Goal: Information Seeking & Learning: Learn about a topic

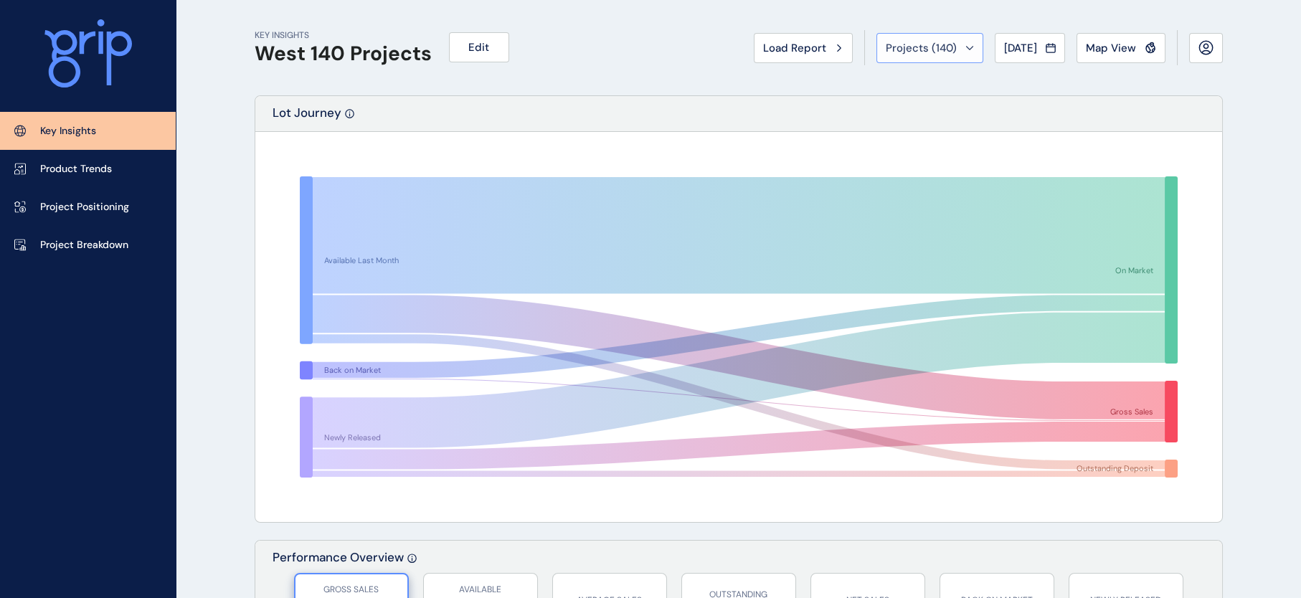
click at [927, 57] on button "Projects ( 140 )" at bounding box center [929, 48] width 107 height 30
click at [598, 88] on div "KEY INSIGHTS West 140 Projects Edit Load Report Projects ( 140 ) Jul 2022 2022 …" at bounding box center [739, 47] width 968 height 95
click at [128, 241] on p "Project Breakdown" at bounding box center [84, 245] width 88 height 14
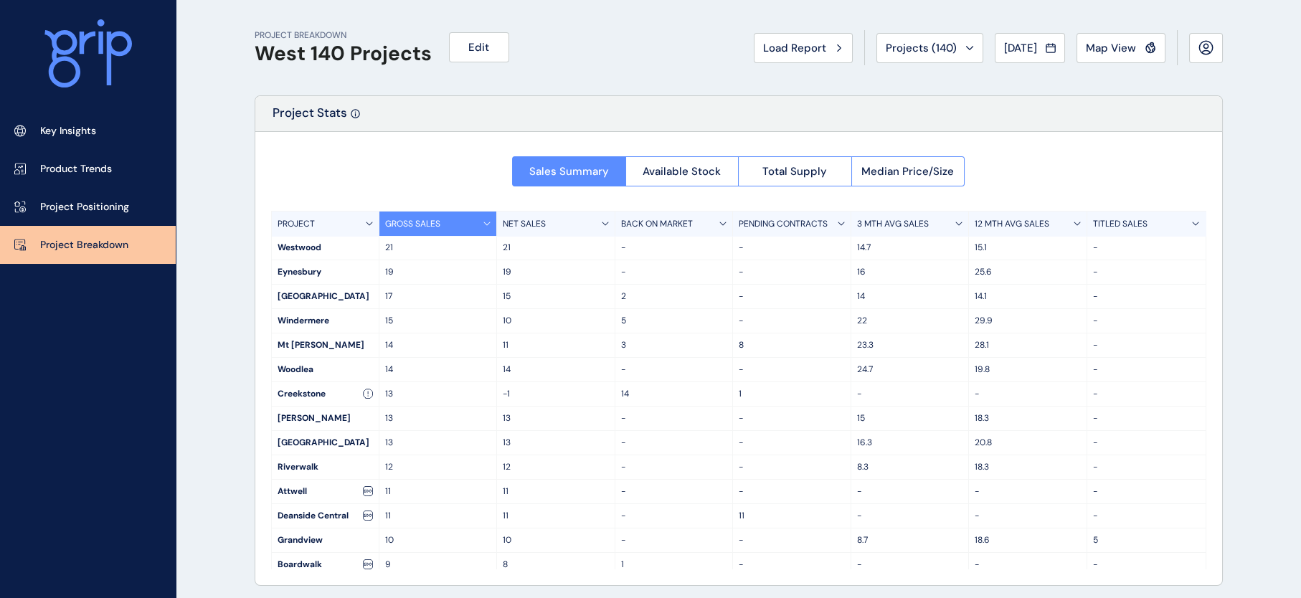
click at [322, 222] on div "PROJECT" at bounding box center [326, 224] width 108 height 24
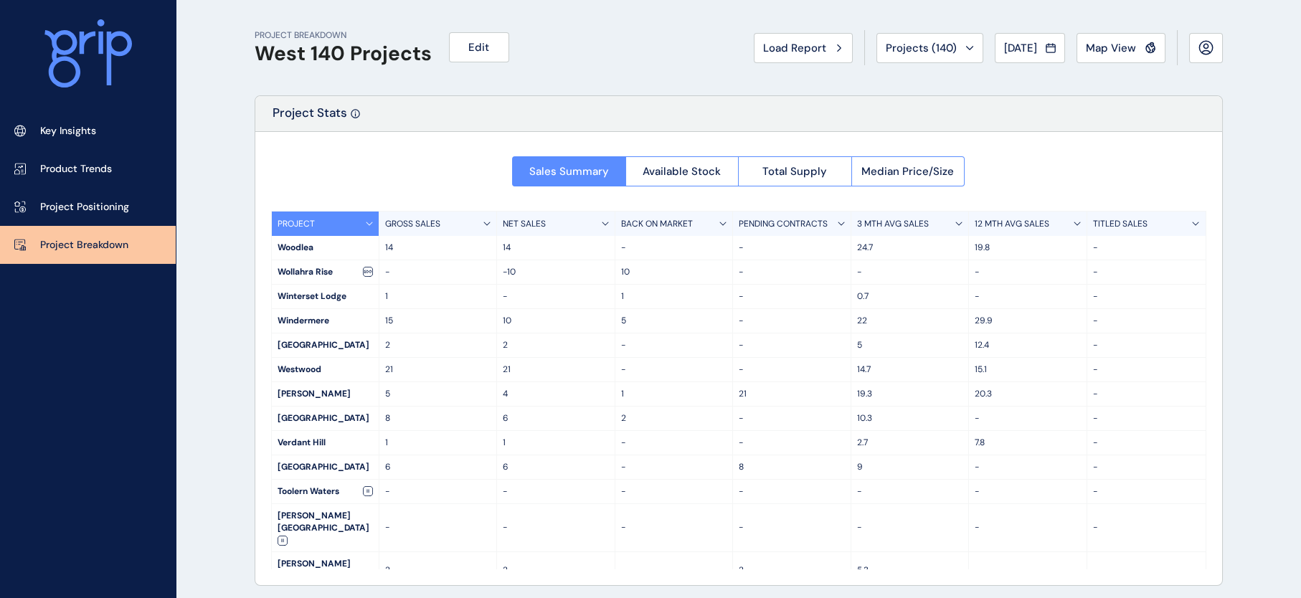
click at [322, 222] on div "PROJECT" at bounding box center [326, 224] width 108 height 24
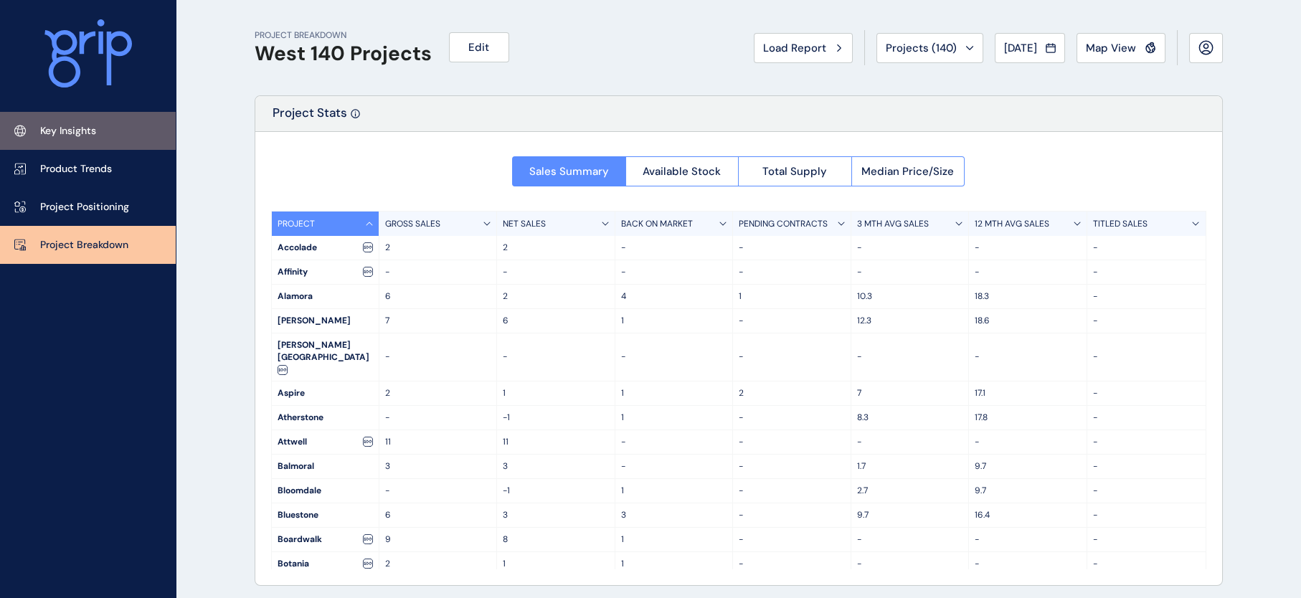
click at [61, 125] on p "Key Insights" at bounding box center [68, 131] width 56 height 14
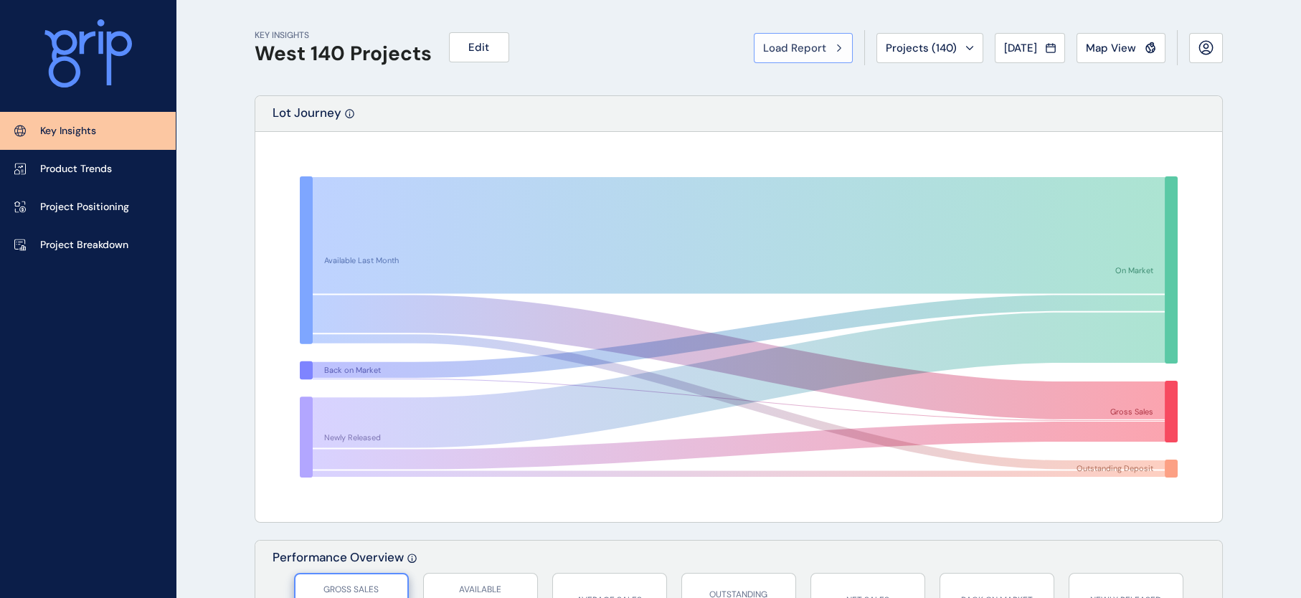
click at [763, 52] on span "Load Report" at bounding box center [794, 48] width 63 height 14
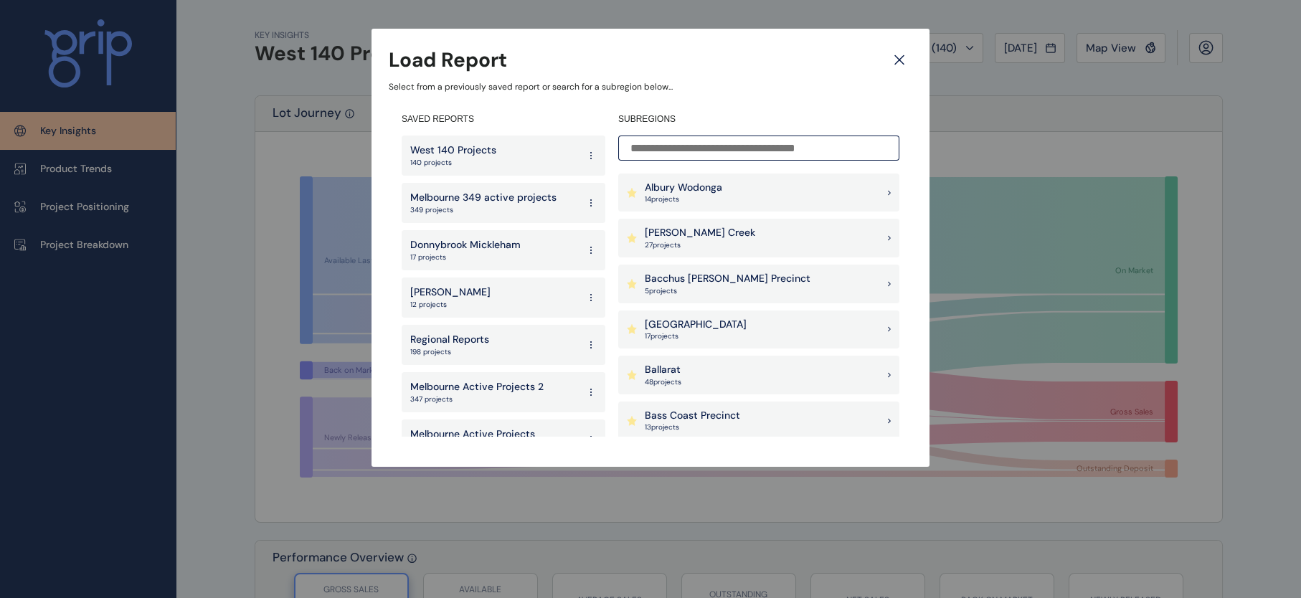
click at [585, 394] on icon at bounding box center [590, 392] width 11 height 26
click at [527, 460] on button "Delete" at bounding box center [537, 463] width 93 height 24
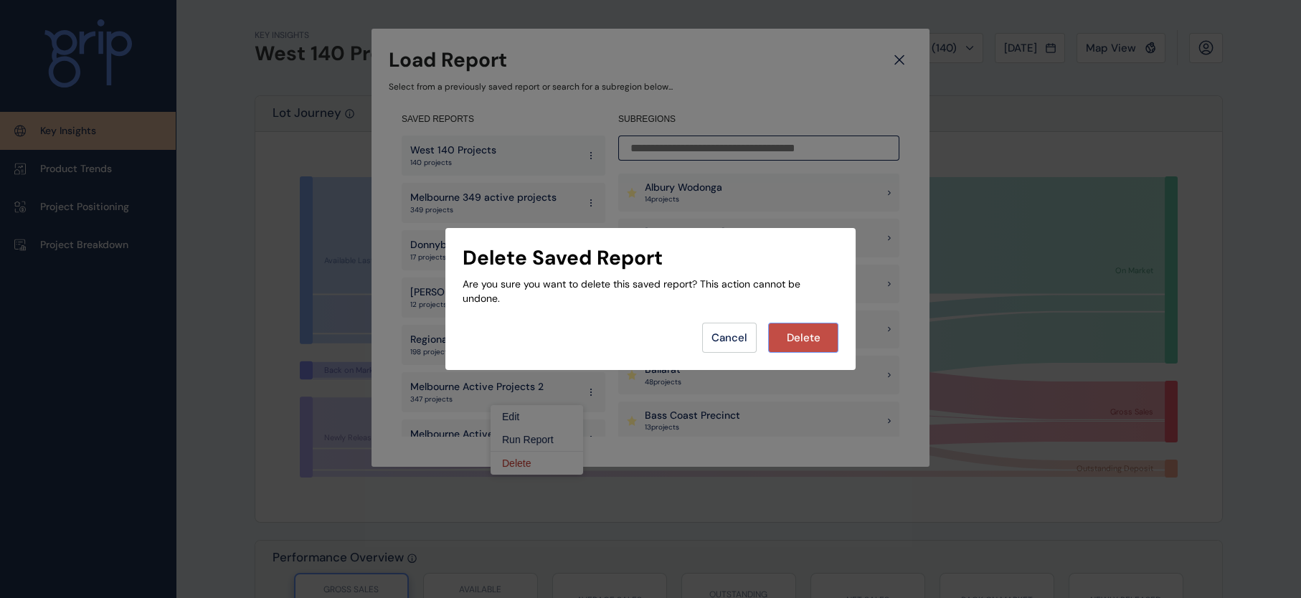
click at [786, 336] on button "Delete" at bounding box center [803, 338] width 70 height 30
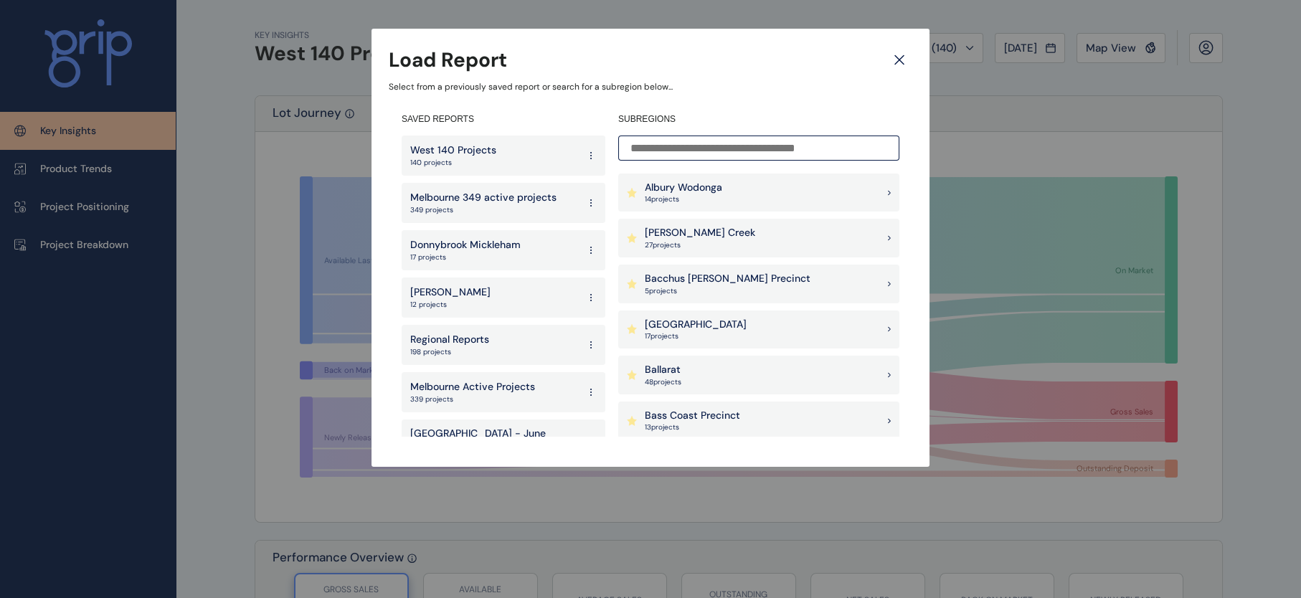
click at [585, 390] on icon at bounding box center [590, 392] width 11 height 26
click at [540, 458] on button "Delete" at bounding box center [537, 463] width 93 height 24
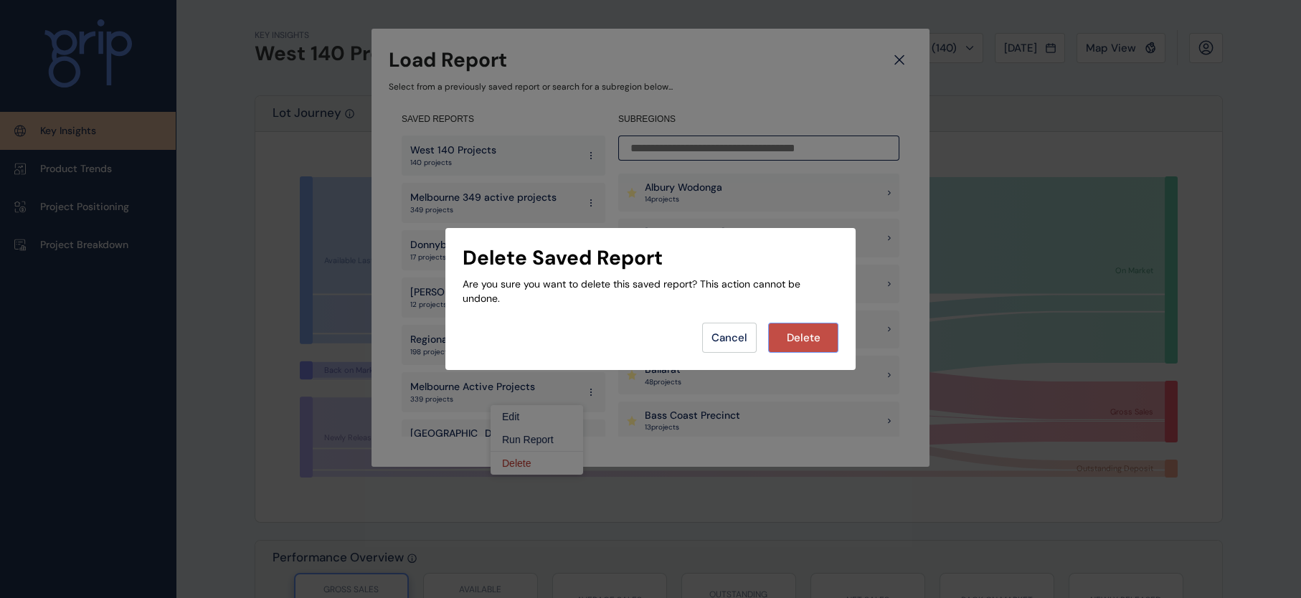
click at [782, 338] on button "Delete" at bounding box center [803, 338] width 70 height 30
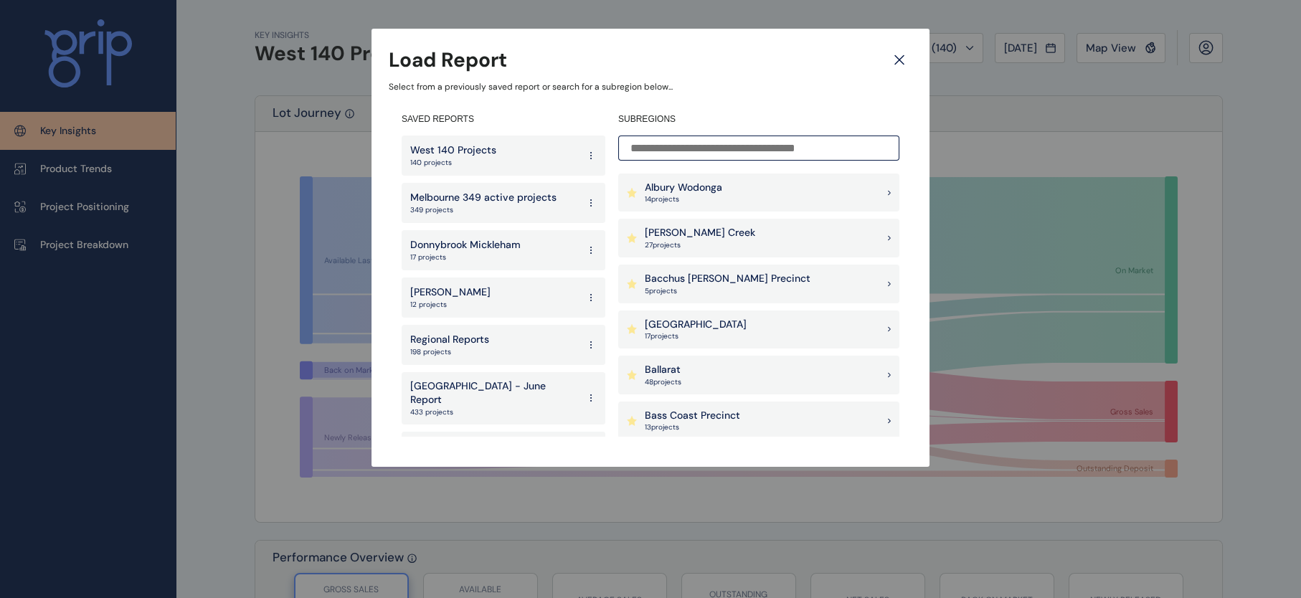
click at [591, 401] on icon at bounding box center [591, 401] width 1 height 1
click at [549, 457] on button "Delete" at bounding box center [537, 463] width 93 height 24
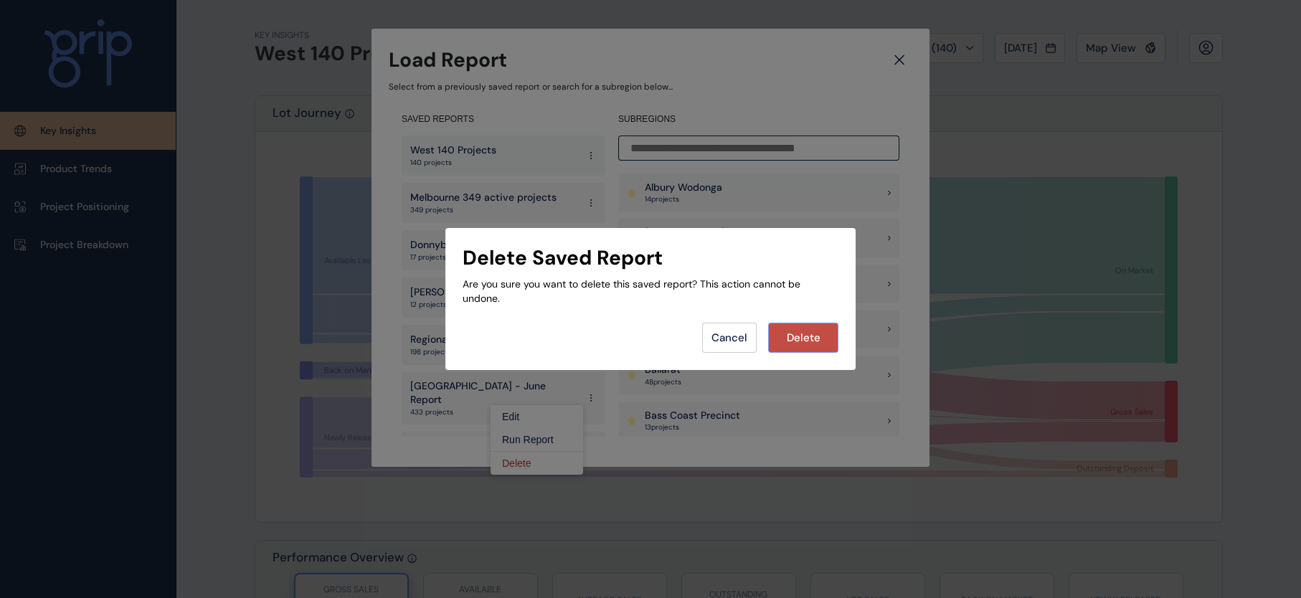
click at [782, 341] on button "Delete" at bounding box center [803, 338] width 70 height 30
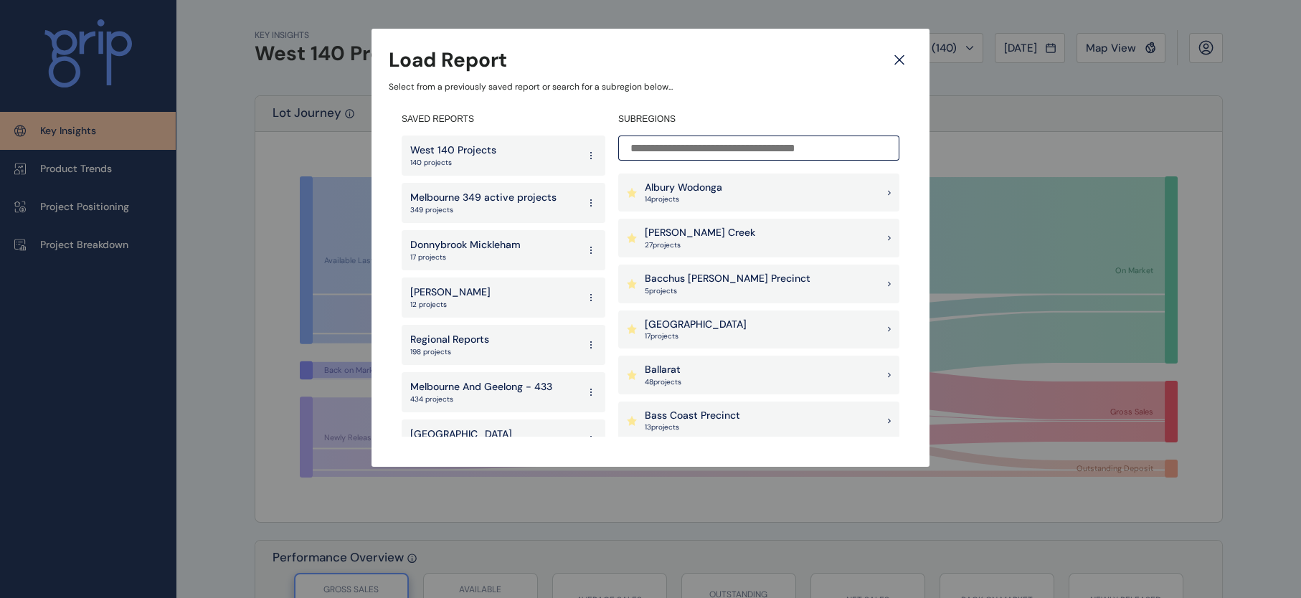
click at [585, 396] on icon at bounding box center [590, 392] width 11 height 26
click at [549, 455] on button "Delete" at bounding box center [537, 463] width 93 height 24
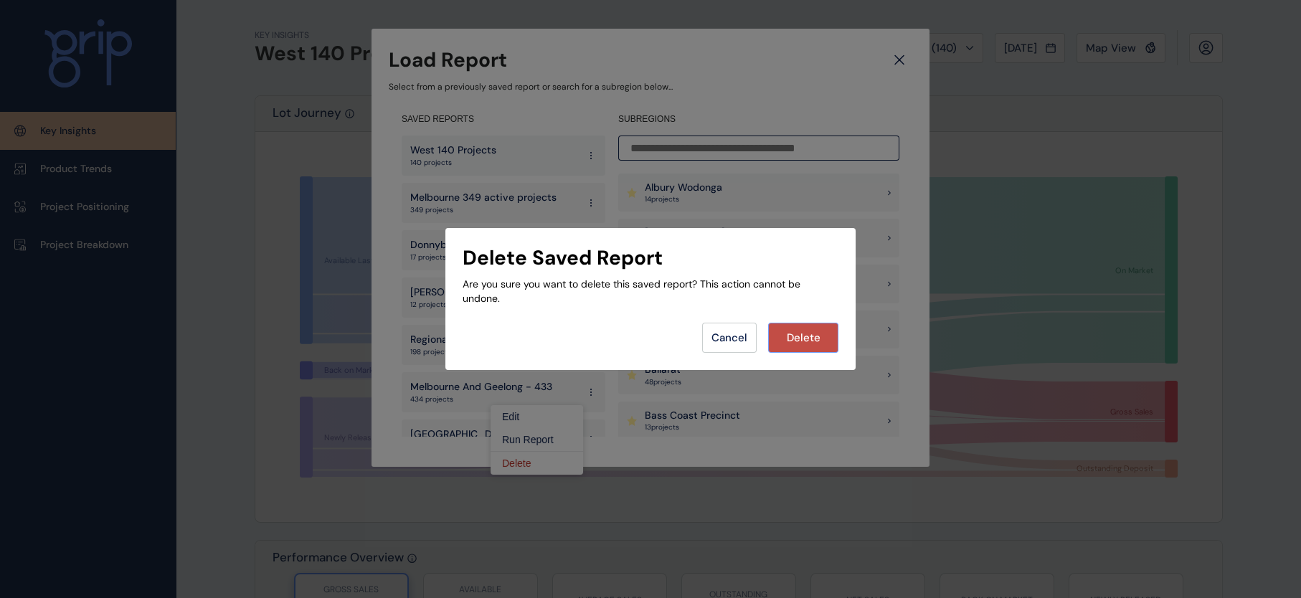
click at [793, 343] on span "Delete" at bounding box center [804, 338] width 34 height 14
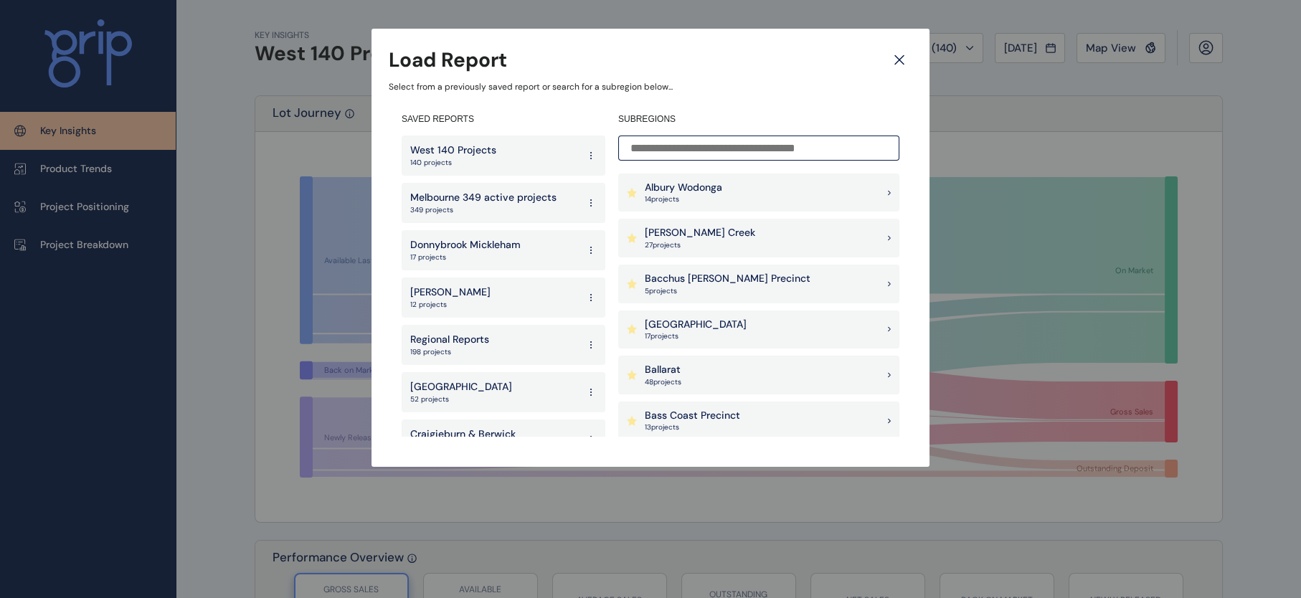
click at [894, 67] on icon at bounding box center [899, 59] width 26 height 25
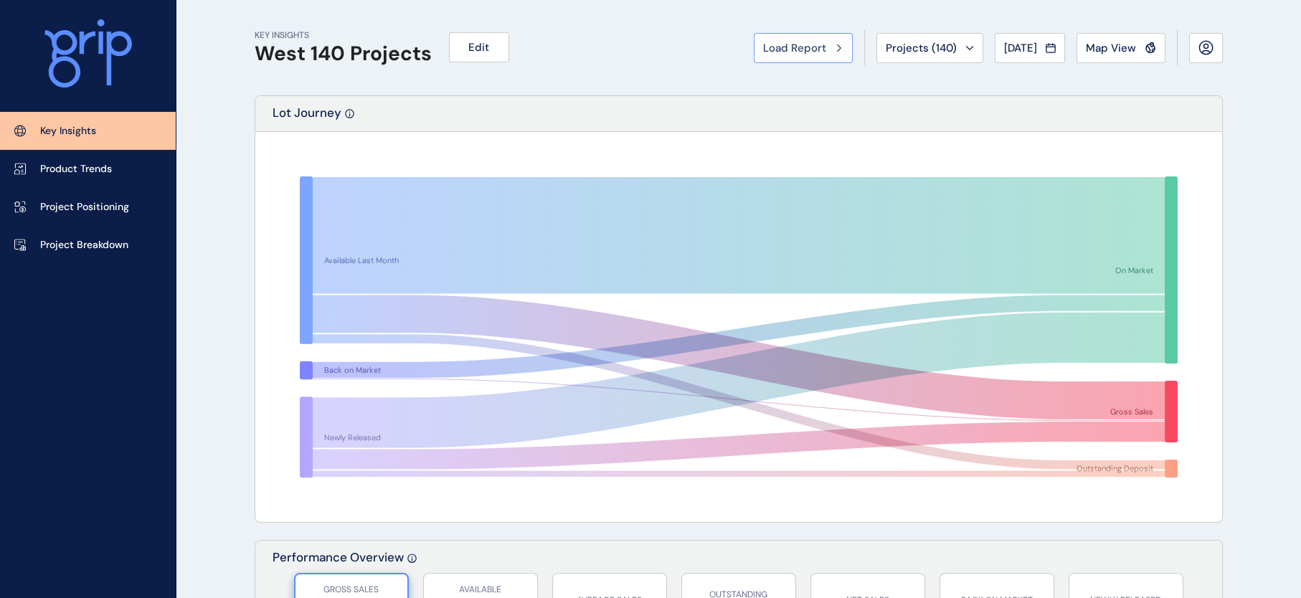
click at [763, 52] on span "Load Report" at bounding box center [794, 48] width 63 height 14
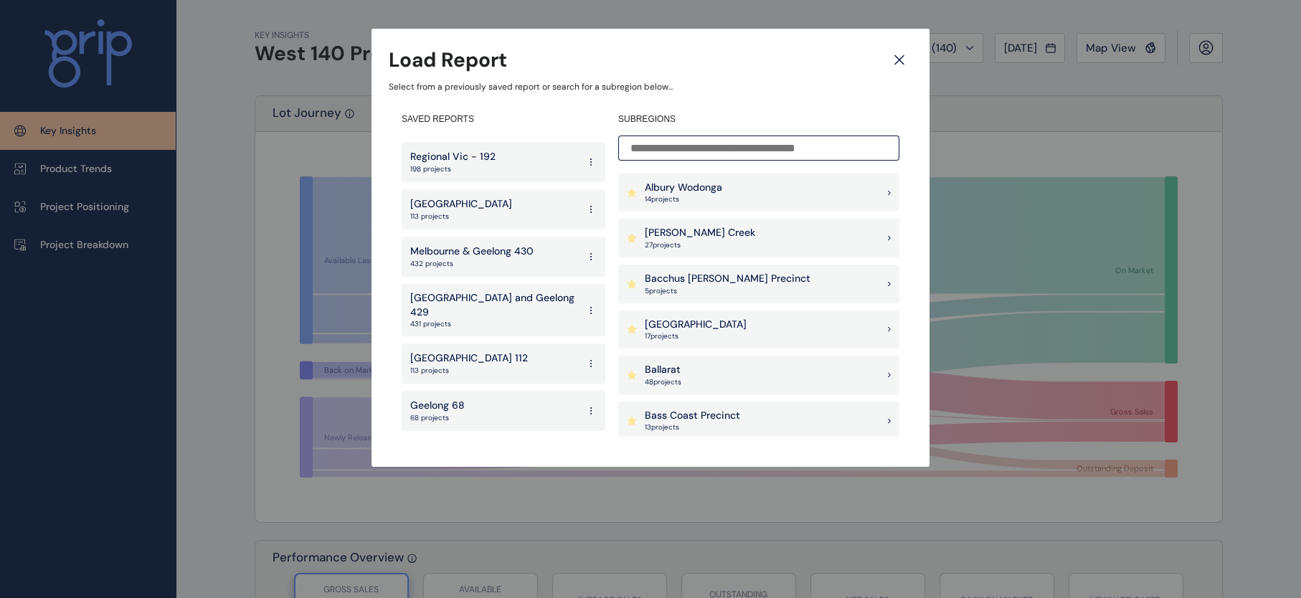
scroll to position [415, 0]
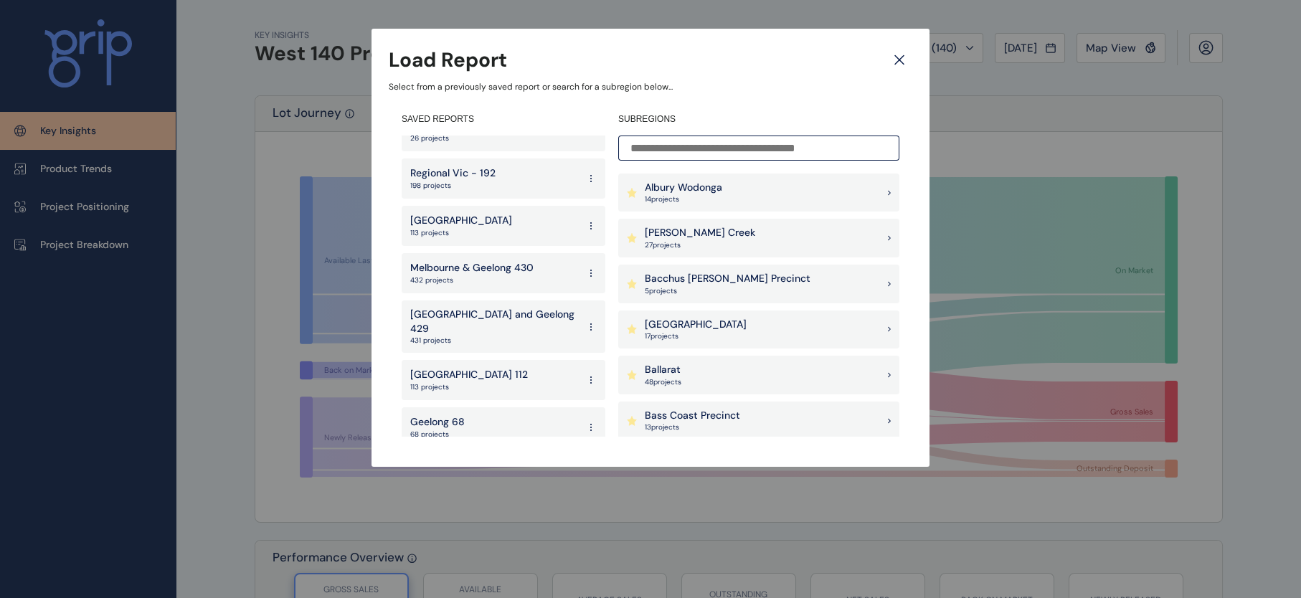
click at [481, 228] on div "South East 113 projects" at bounding box center [504, 226] width 204 height 40
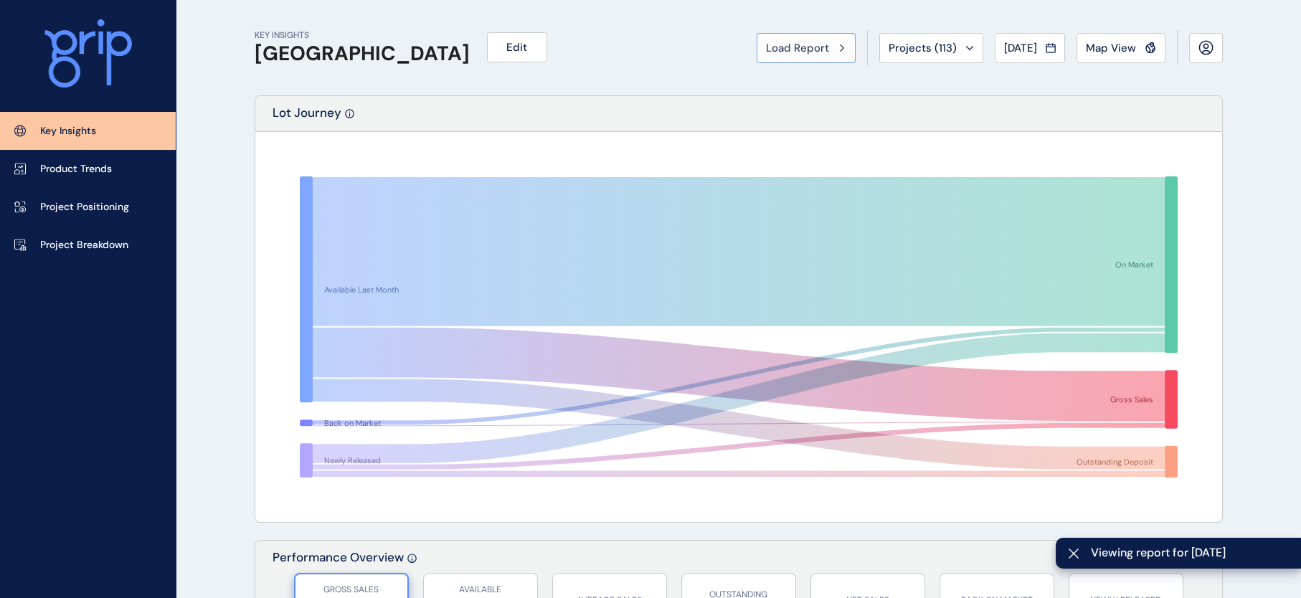
click at [773, 58] on button "Load Report" at bounding box center [806, 48] width 99 height 30
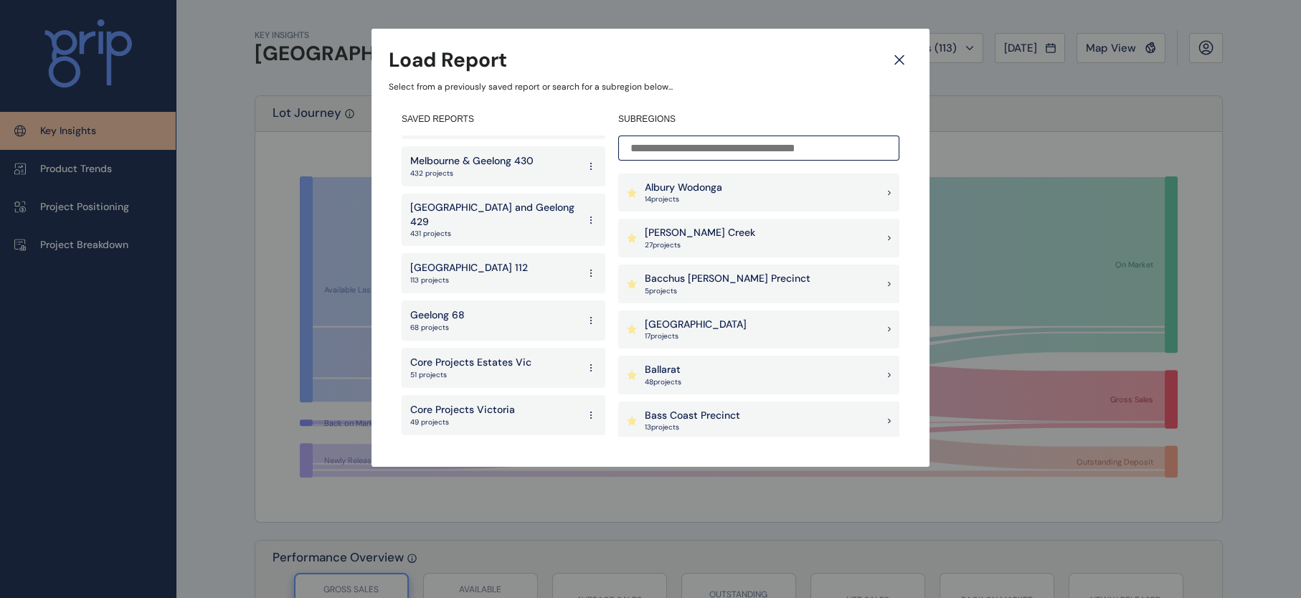
scroll to position [534, 0]
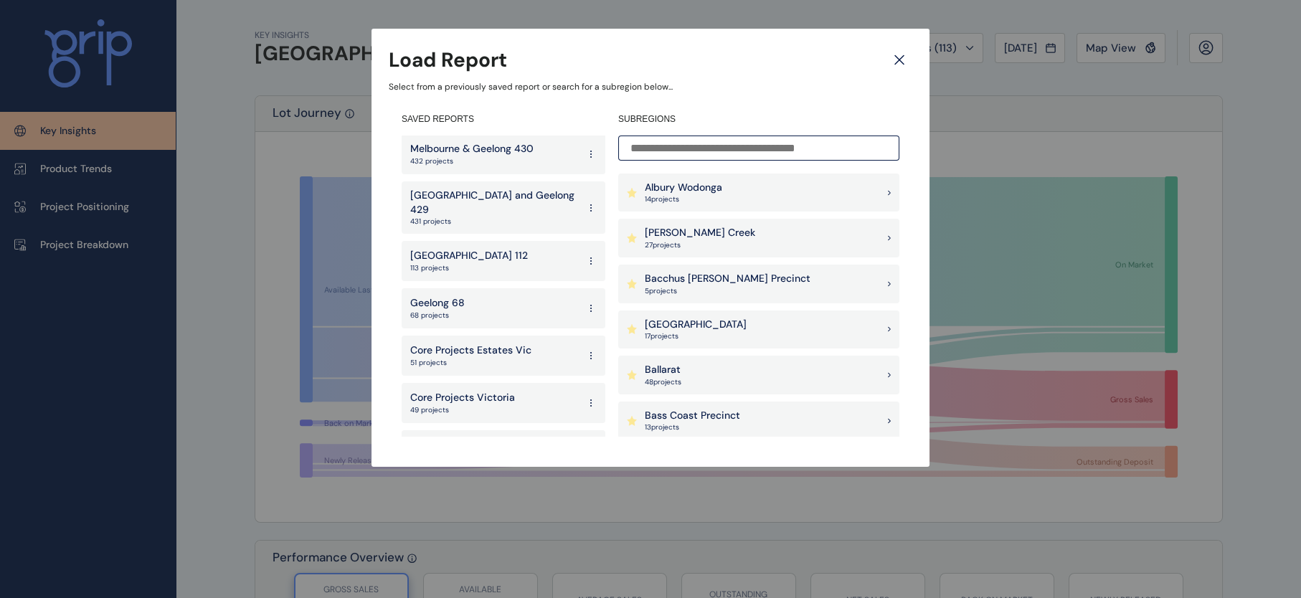
click at [524, 290] on div "Geelong 68 68 projects" at bounding box center [504, 308] width 204 height 40
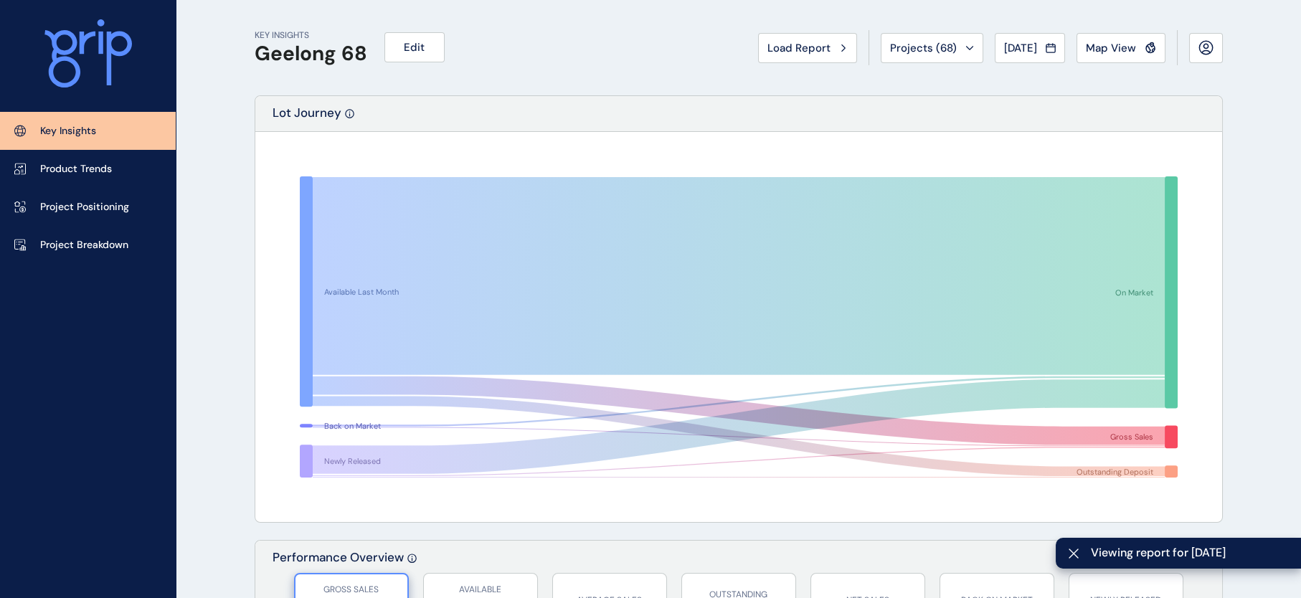
click at [767, 55] on span "Load Report" at bounding box center [798, 48] width 63 height 14
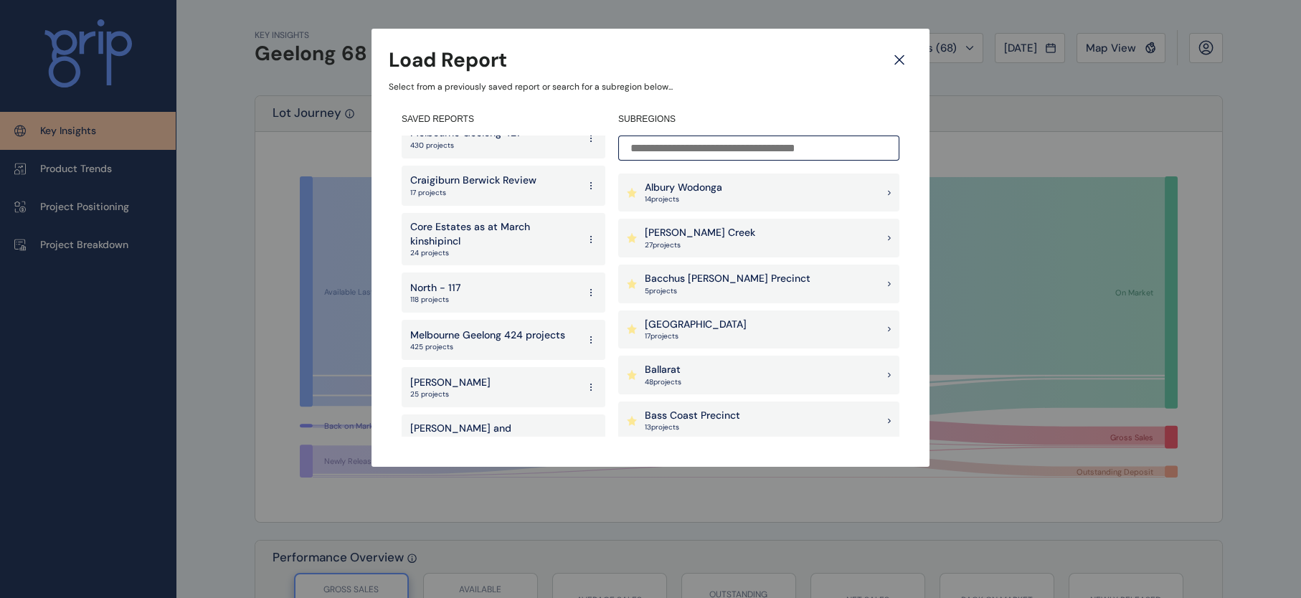
scroll to position [993, 0]
click at [503, 282] on div "North - 117 118 projects" at bounding box center [504, 288] width 204 height 40
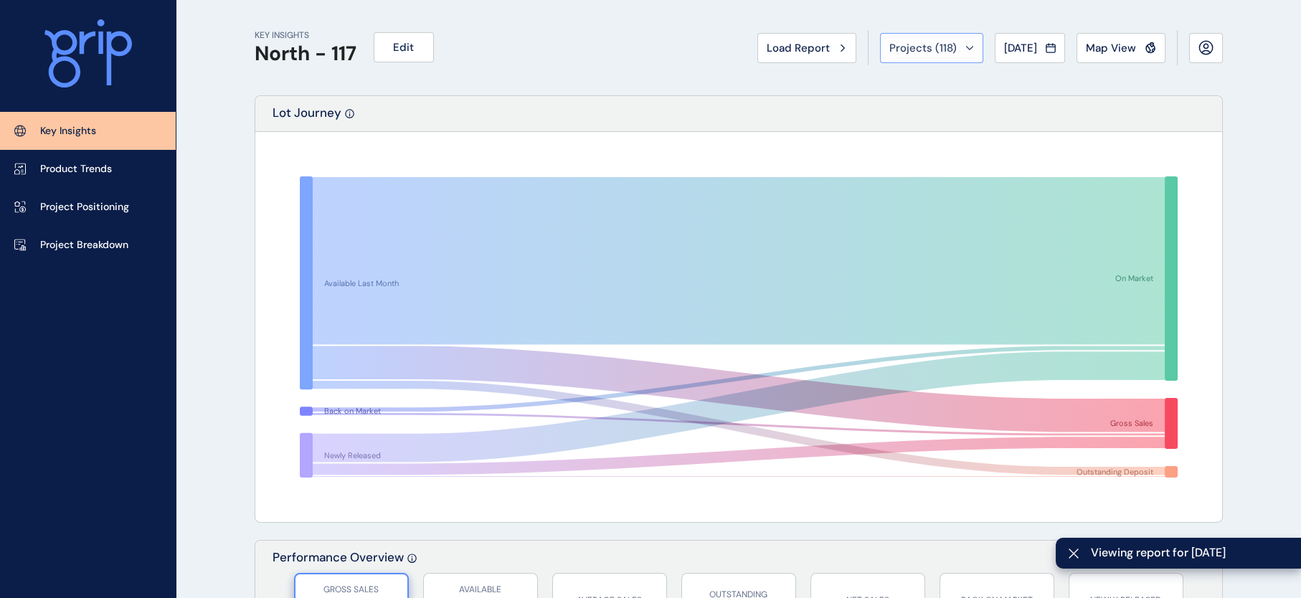
click at [889, 55] on span "Projects ( 118 )" at bounding box center [922, 48] width 67 height 14
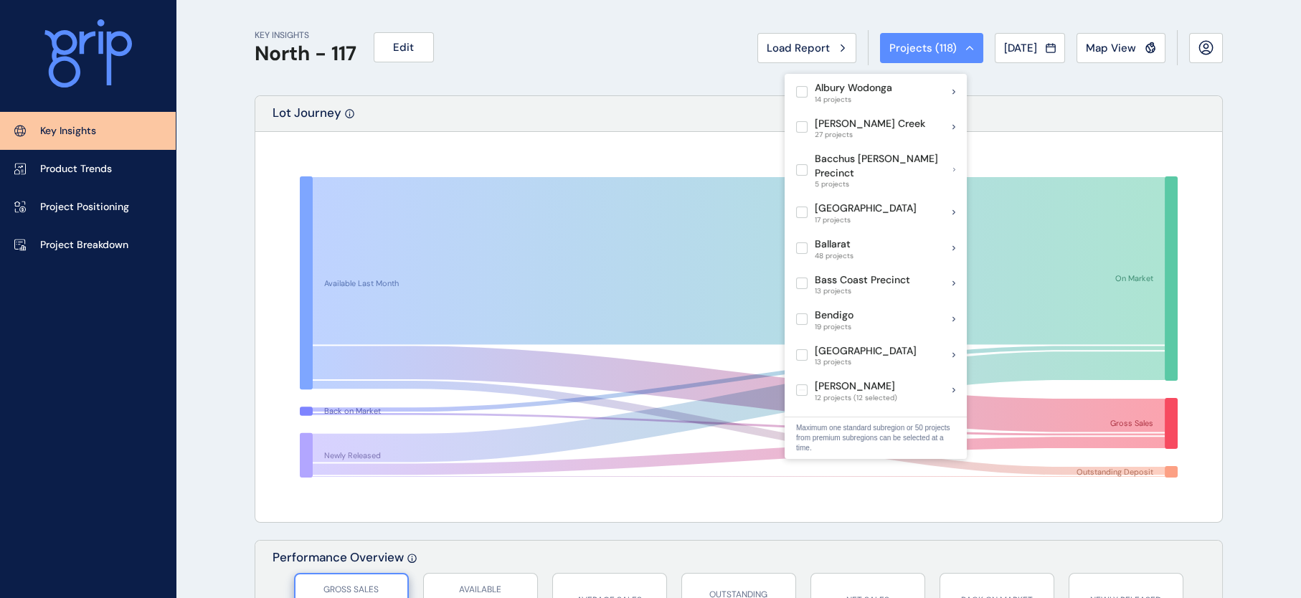
scroll to position [299, 0]
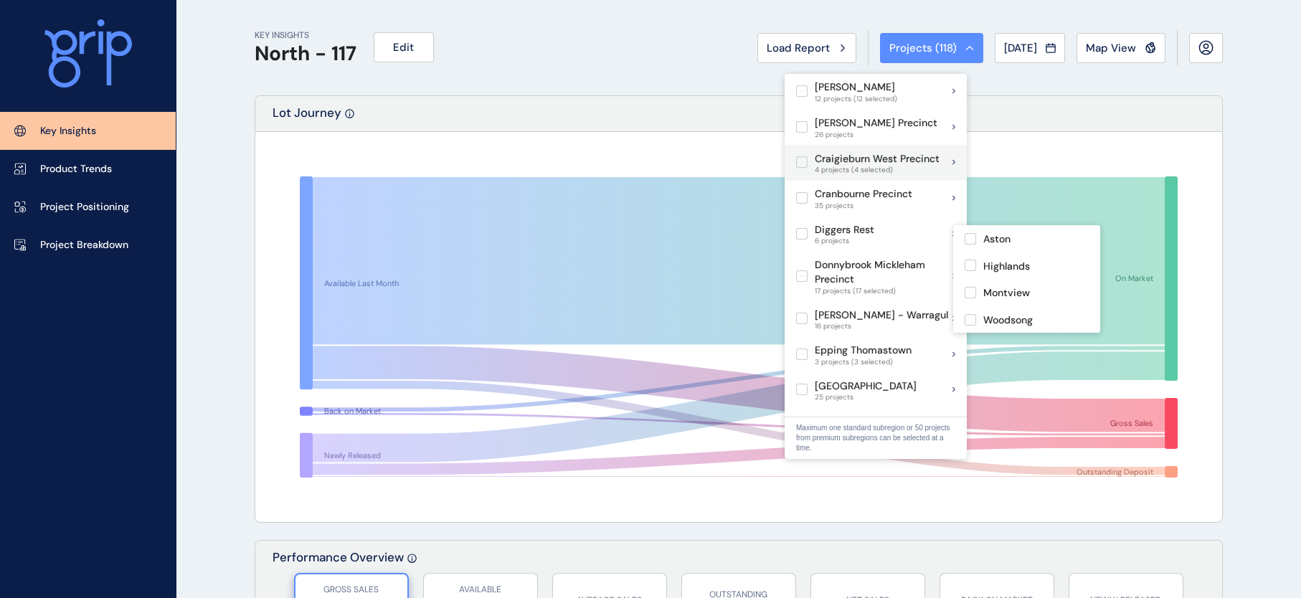
click at [806, 168] on label at bounding box center [801, 161] width 11 height 11
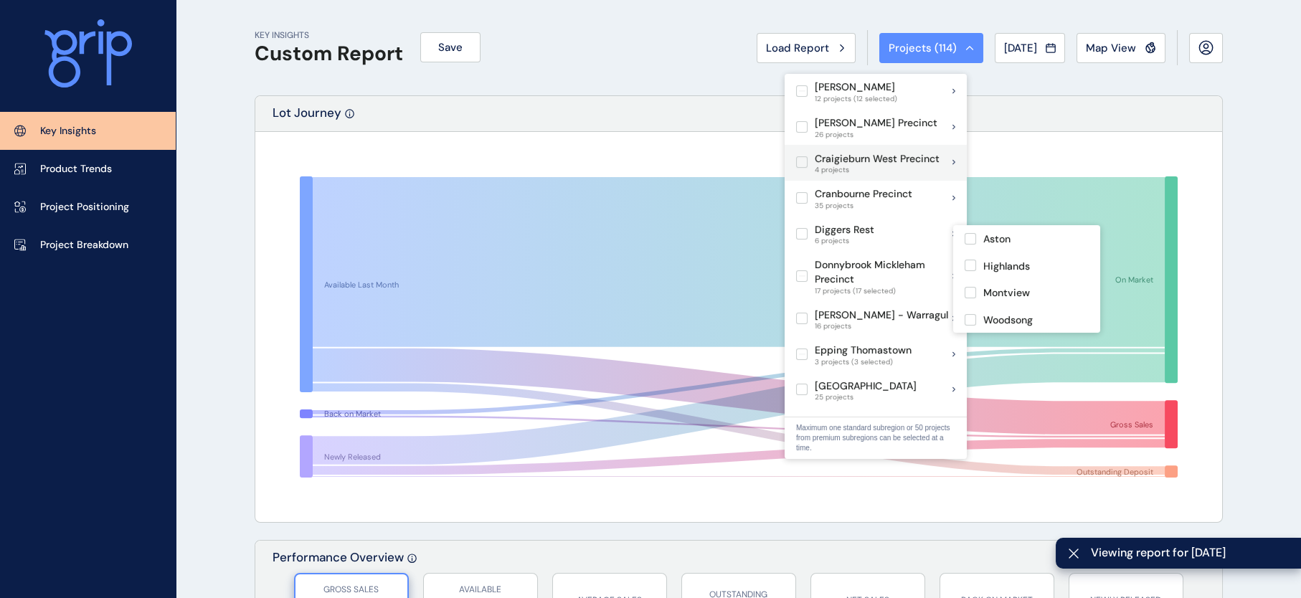
click at [806, 168] on label at bounding box center [801, 161] width 11 height 11
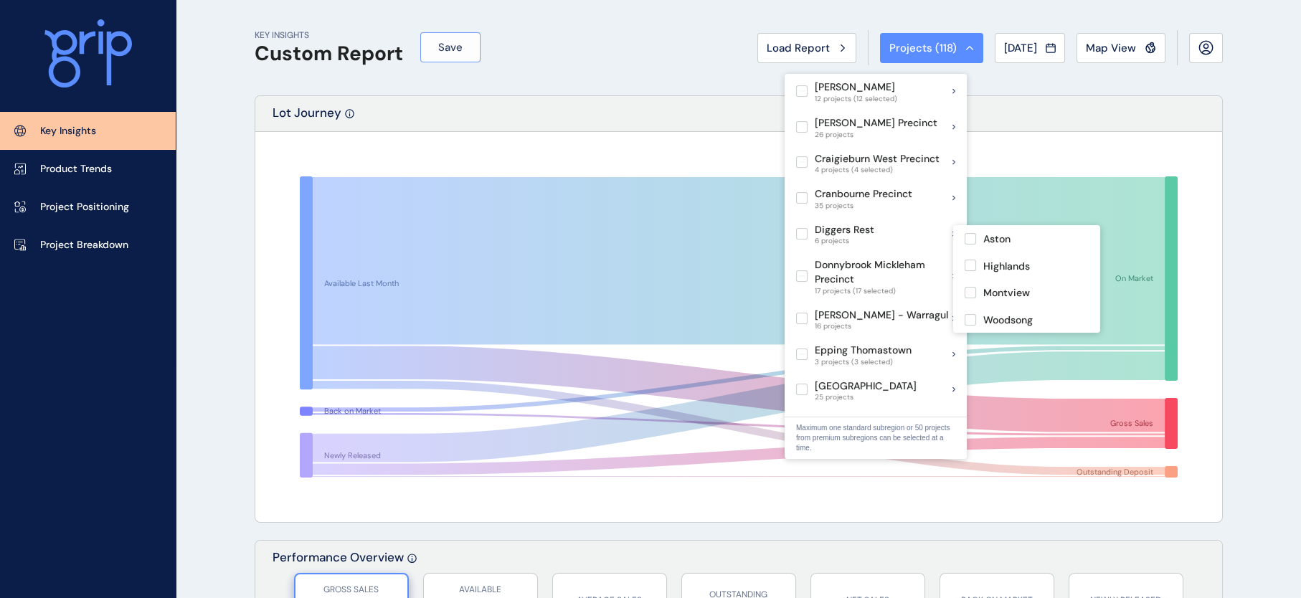
click at [463, 51] on span "Save" at bounding box center [450, 47] width 24 height 14
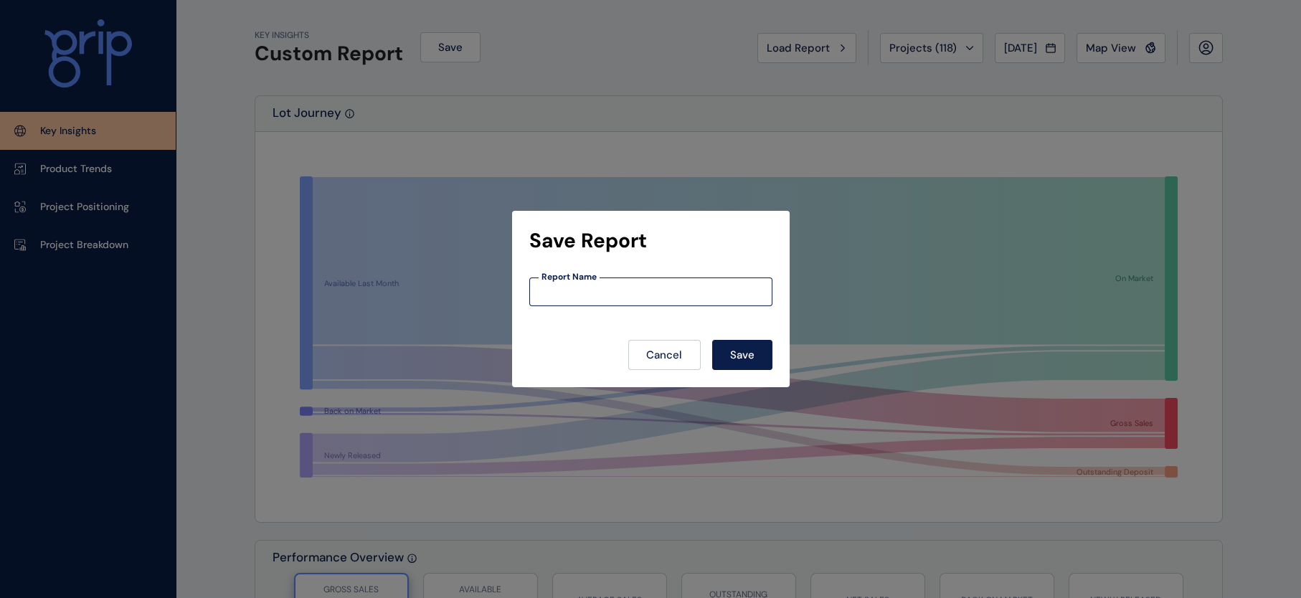
click at [594, 286] on input at bounding box center [651, 292] width 242 height 12
type input "*********"
click at [755, 348] on span "Save" at bounding box center [742, 355] width 24 height 14
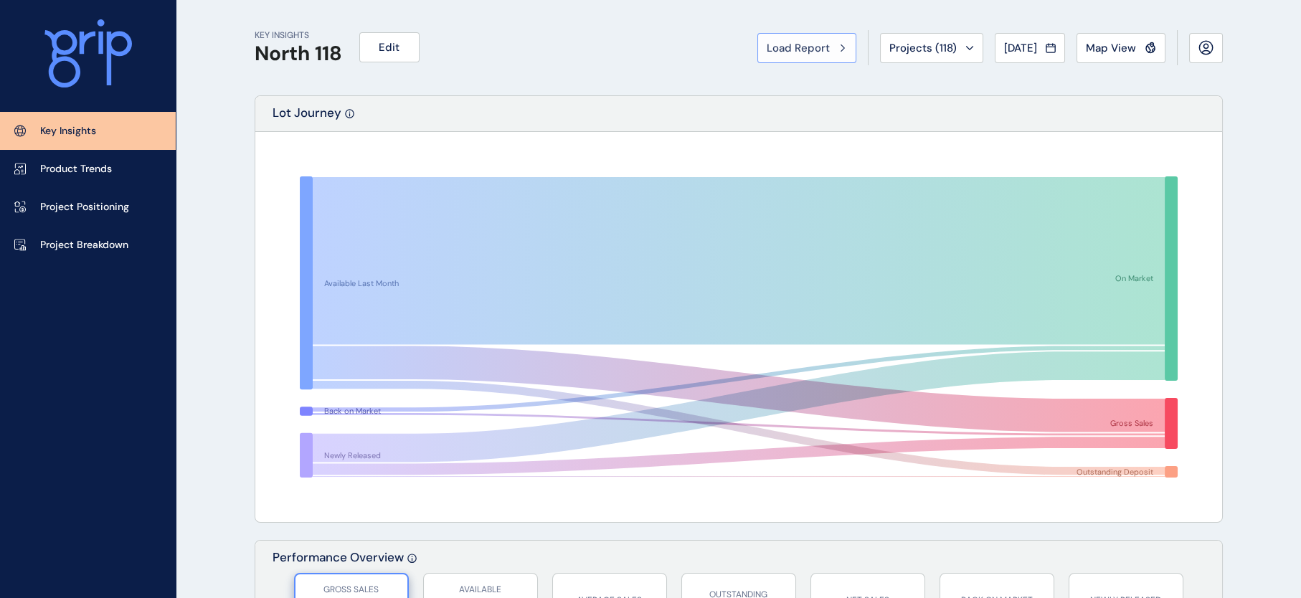
click at [757, 57] on button "Load Report" at bounding box center [806, 48] width 99 height 30
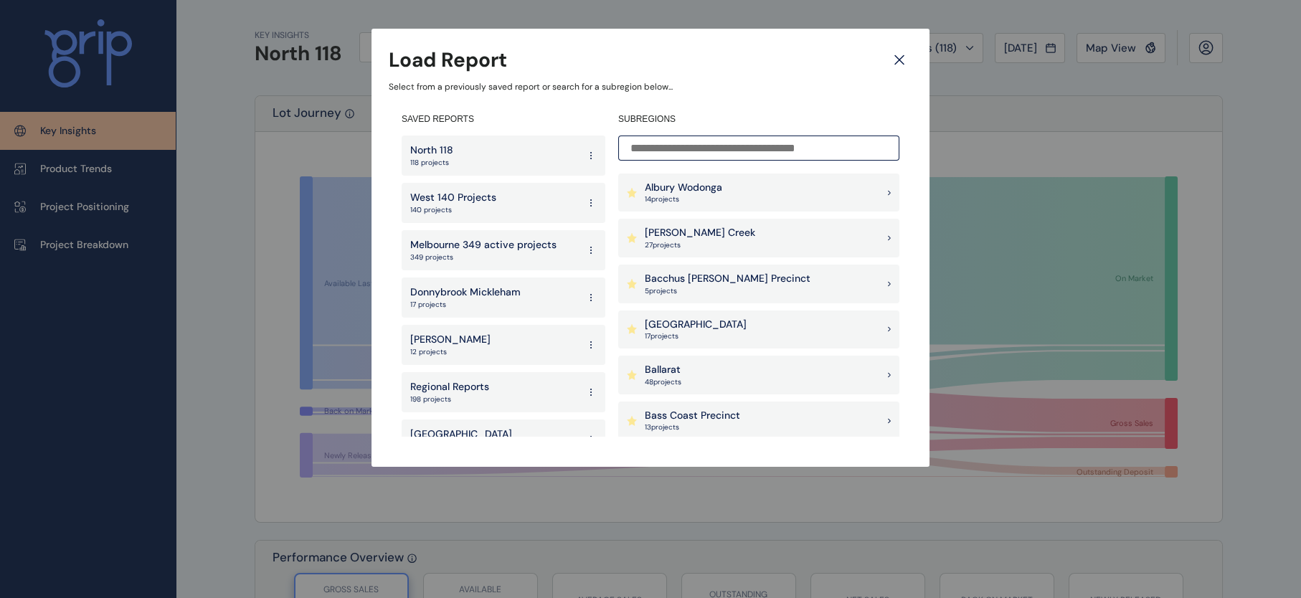
click at [470, 197] on p "West 140 Projects" at bounding box center [453, 198] width 86 height 14
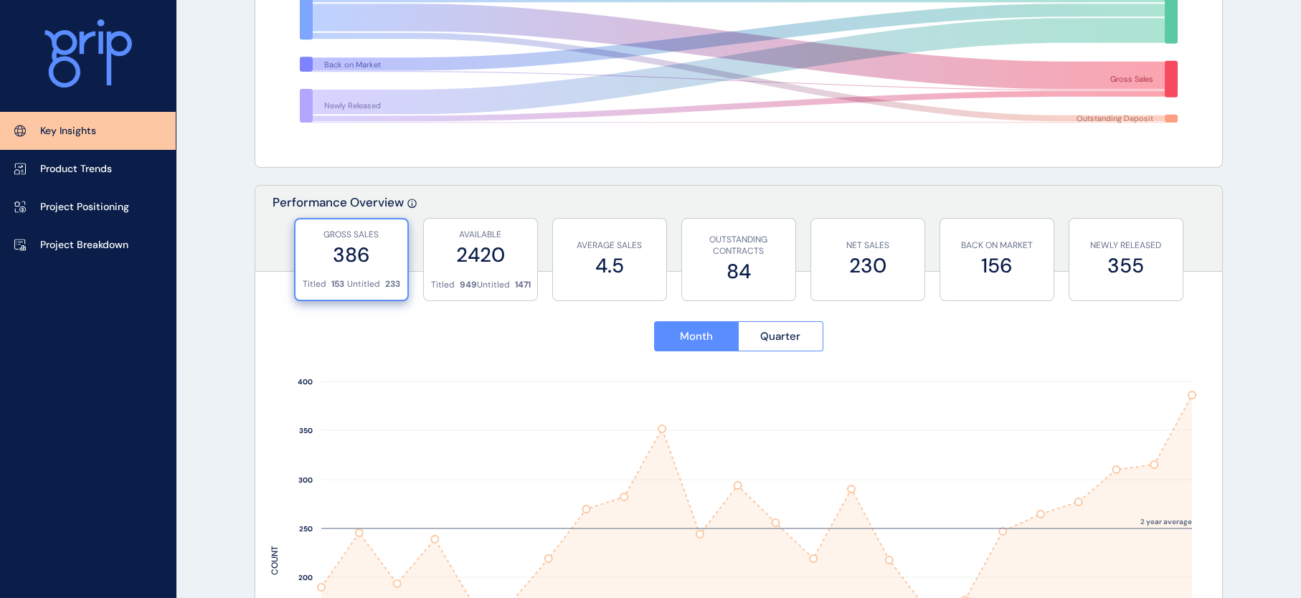
scroll to position [377, 0]
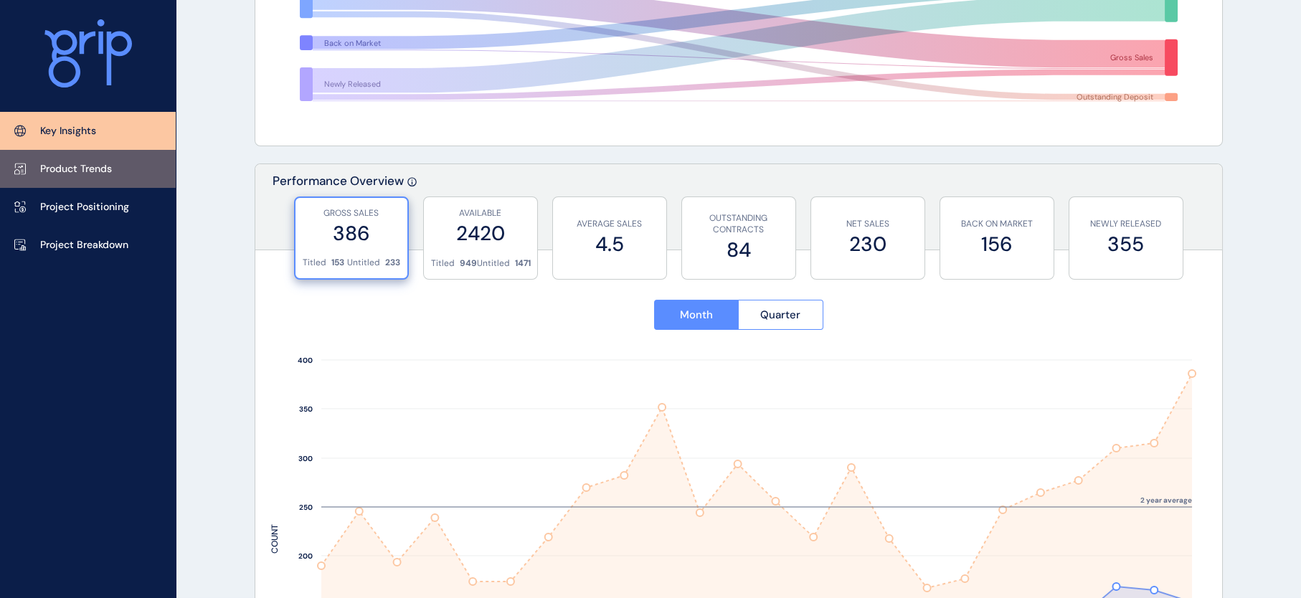
click at [89, 165] on p "Product Trends" at bounding box center [76, 169] width 72 height 14
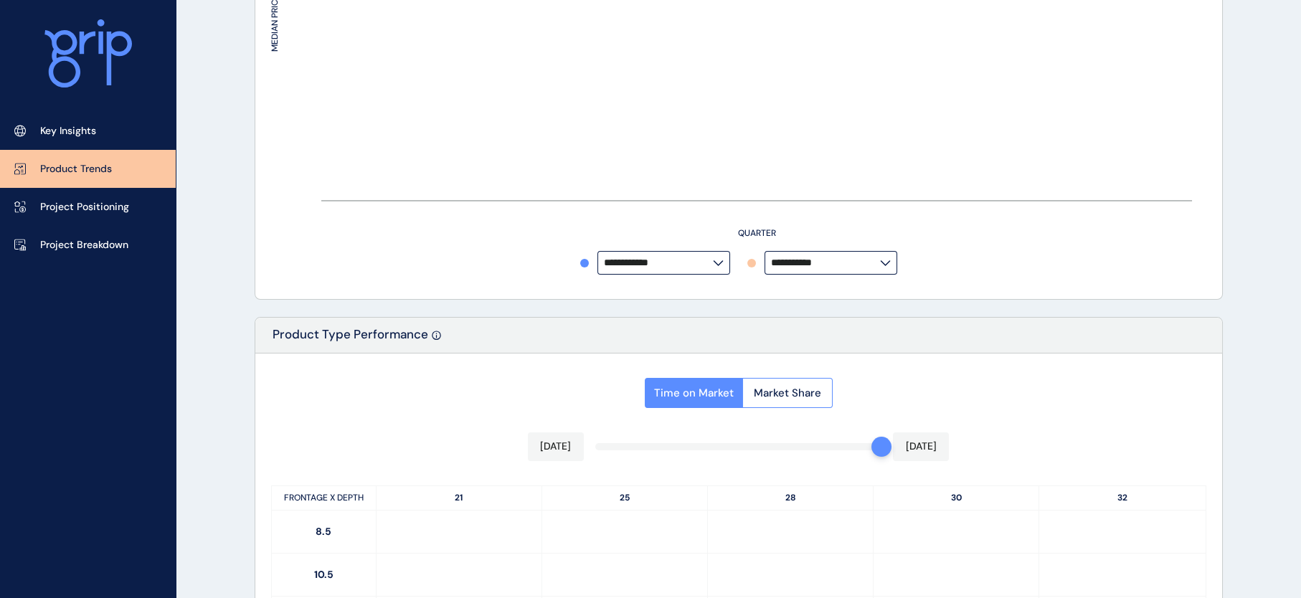
type input "**********"
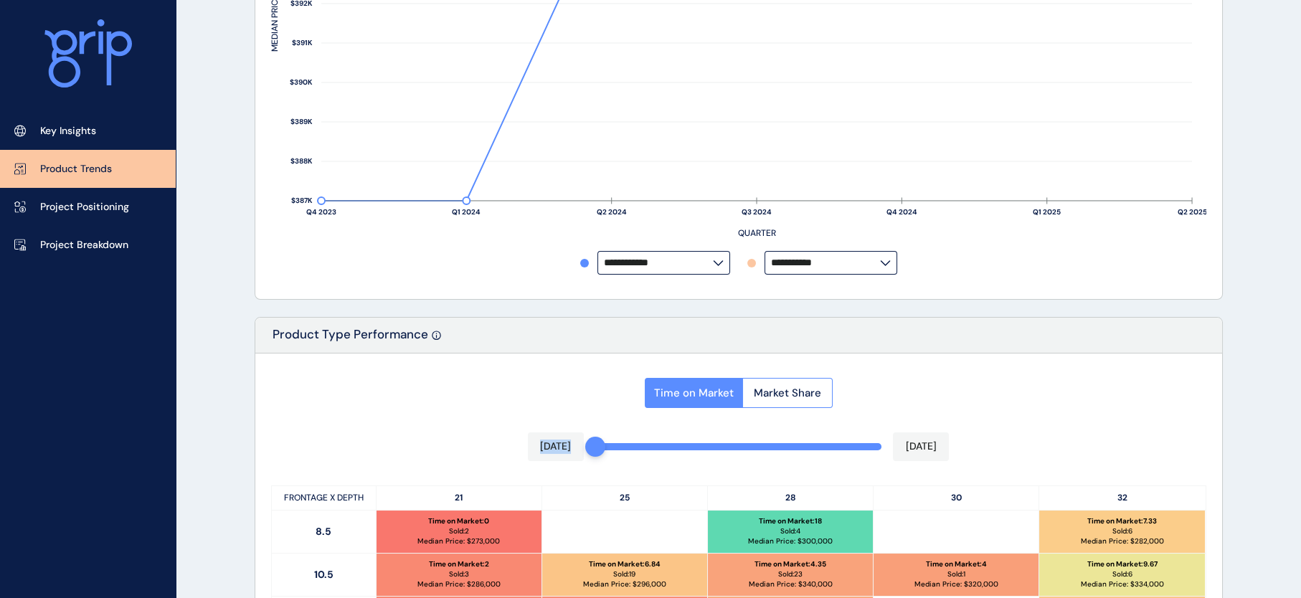
drag, startPoint x: 863, startPoint y: 458, endPoint x: 599, endPoint y: 452, distance: 264.0
click at [599, 452] on div "Time on Market Market Share Aug 2024 Jul 2025 FRONTAGE X DEPTH 21 25 28 30 32 8…" at bounding box center [738, 580] width 967 height 453
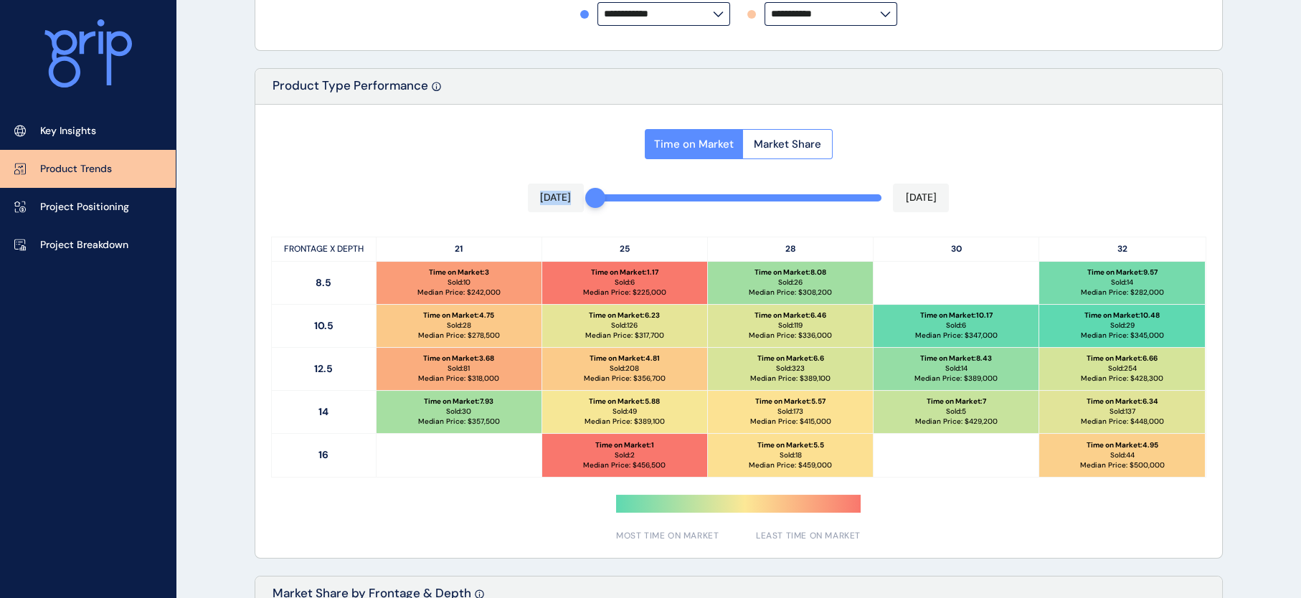
scroll to position [633, 0]
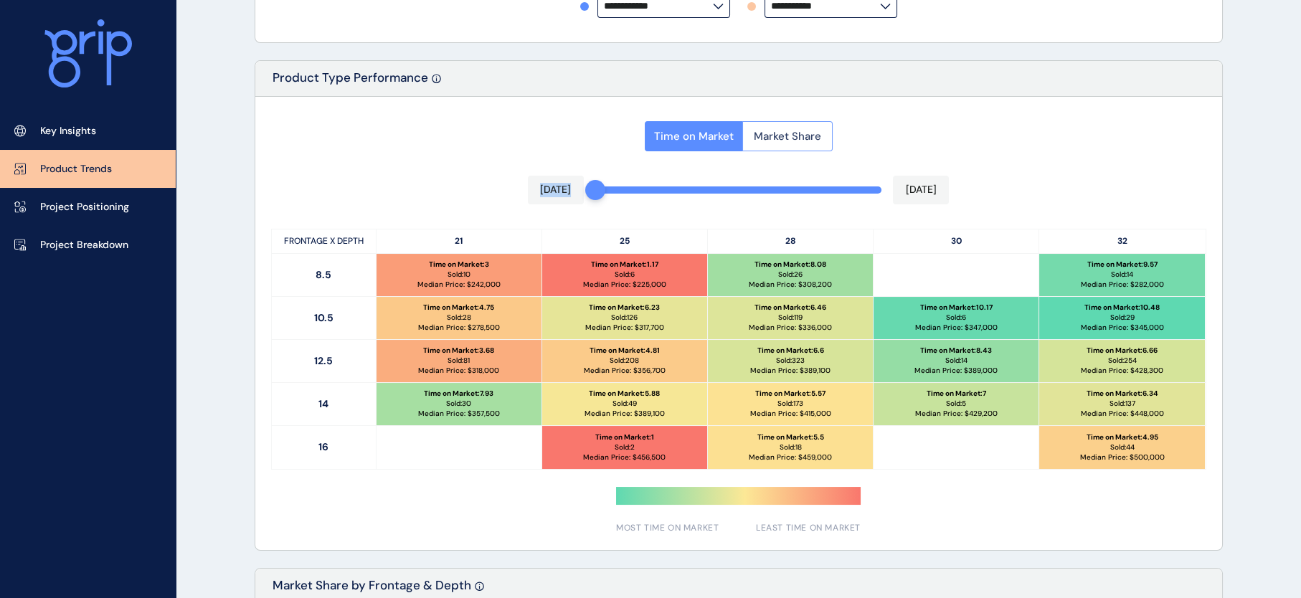
click at [810, 143] on span "Market Share" at bounding box center [787, 136] width 67 height 14
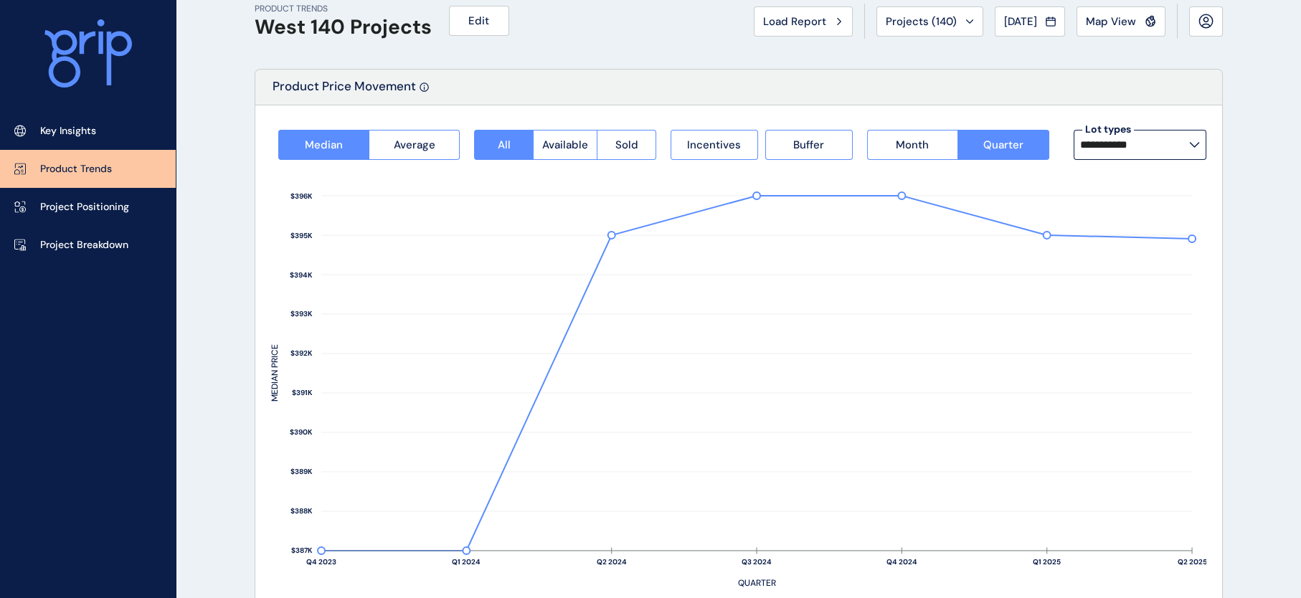
scroll to position [24, 0]
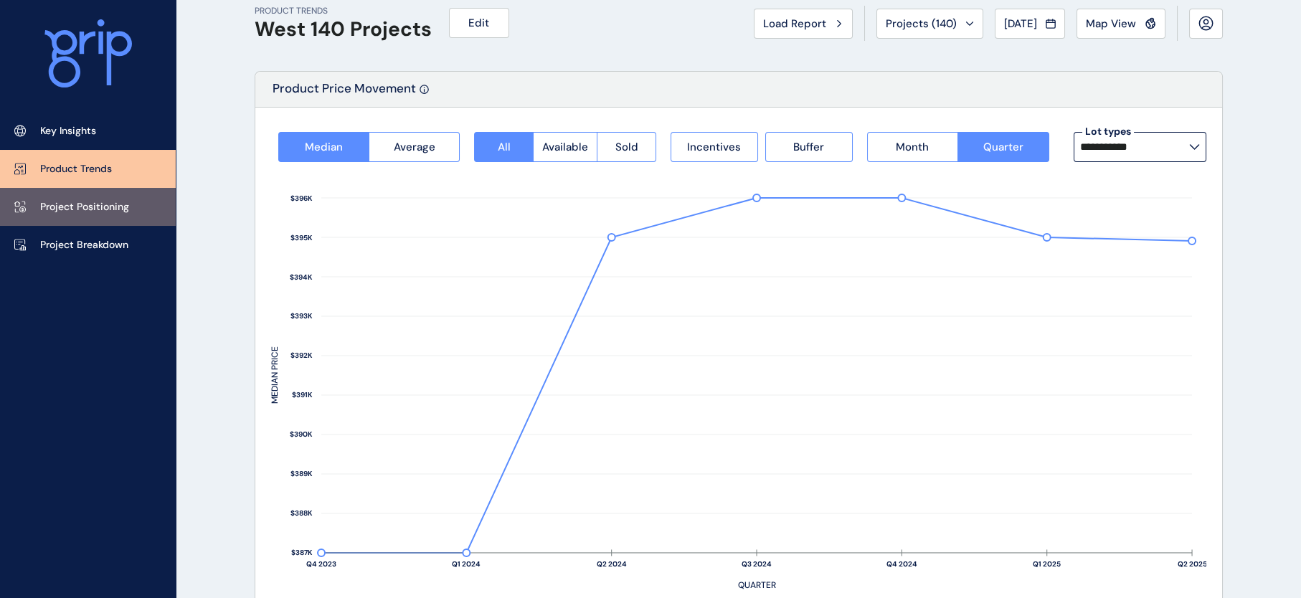
click at [105, 206] on p "Project Positioning" at bounding box center [84, 207] width 89 height 14
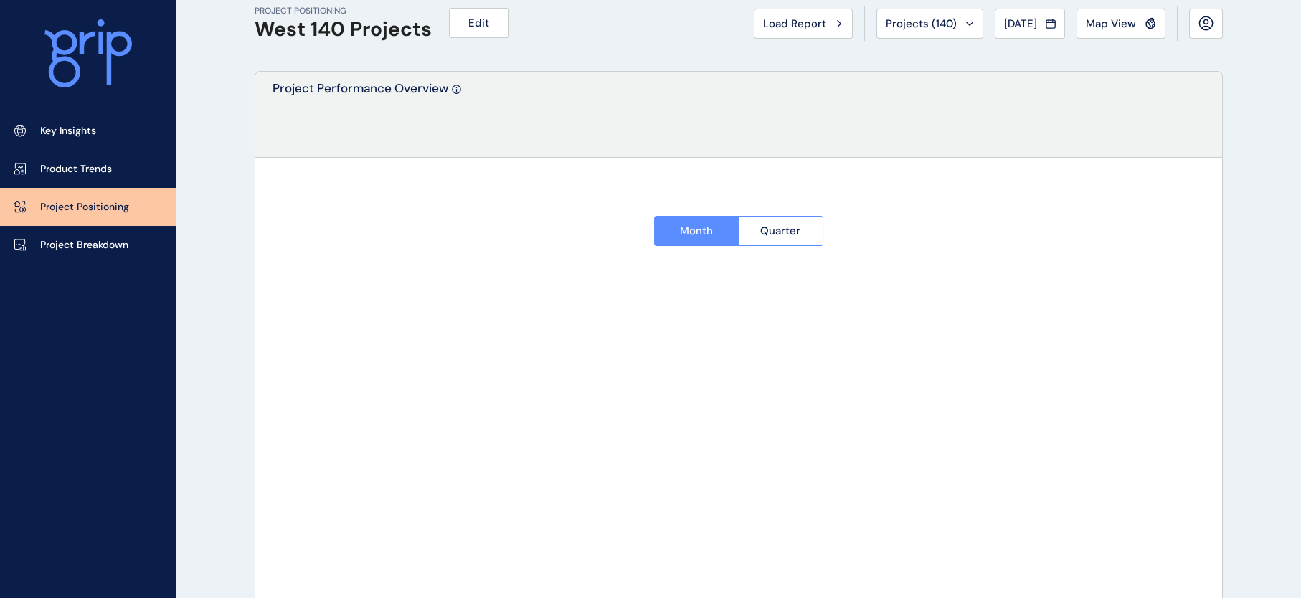
type input "*********"
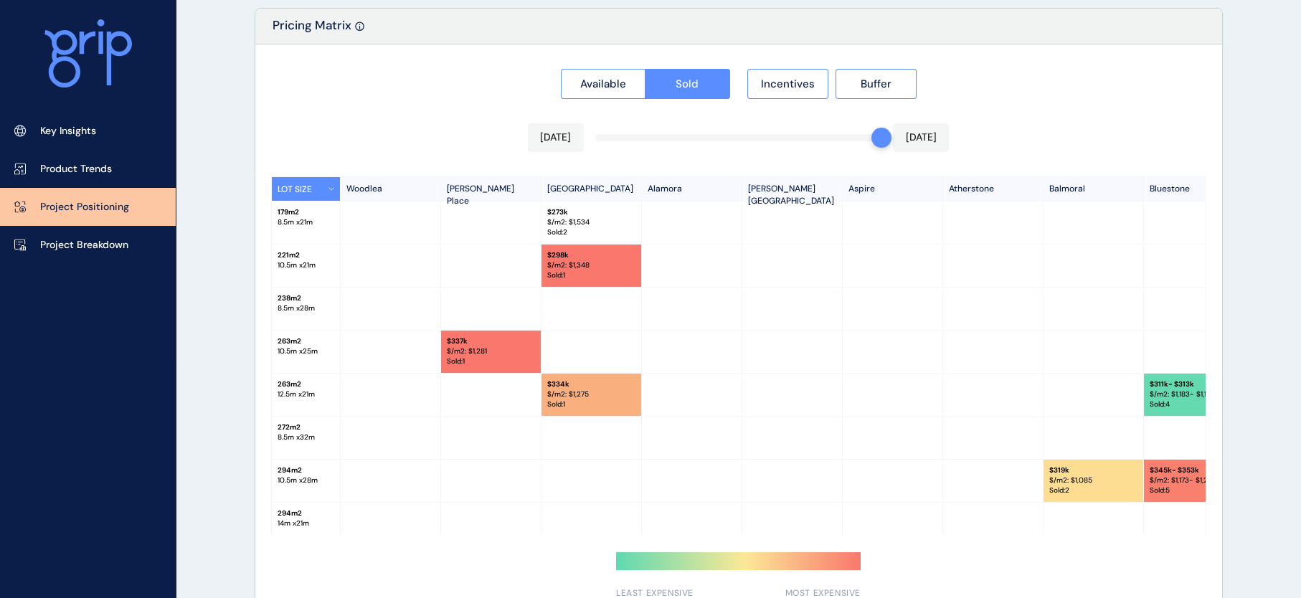
scroll to position [1365, 0]
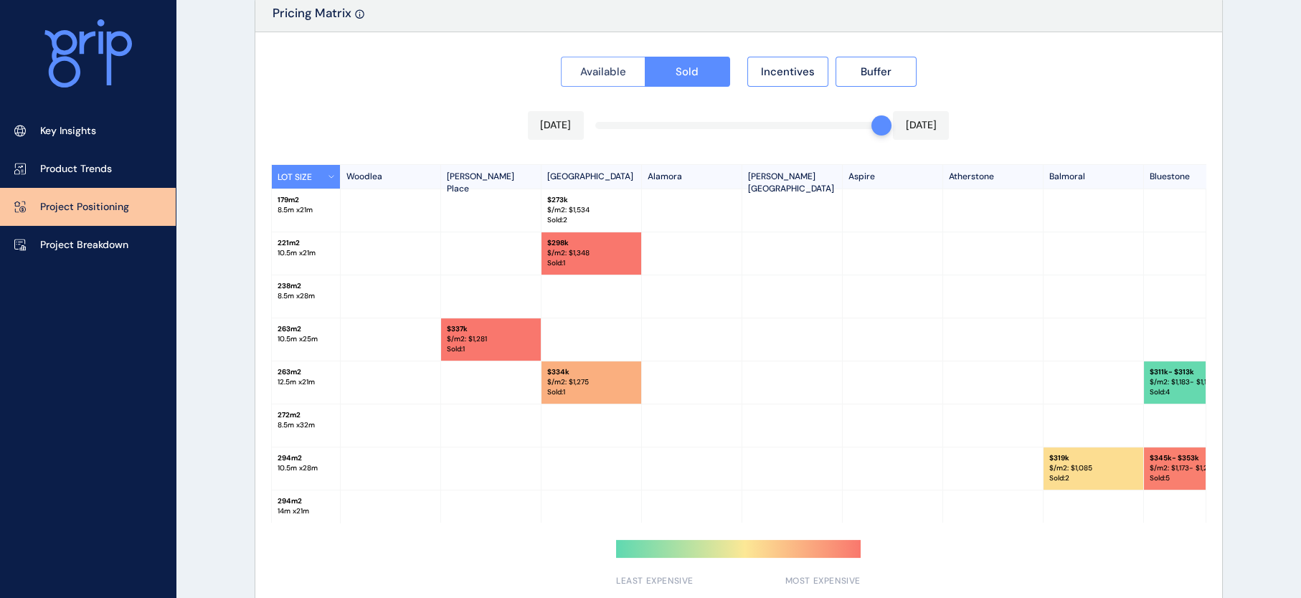
click at [583, 76] on span "Available" at bounding box center [603, 72] width 46 height 14
drag, startPoint x: 427, startPoint y: 531, endPoint x: 444, endPoint y: 539, distance: 18.9
click at [444, 539] on div at bounding box center [738, 317] width 967 height 571
drag, startPoint x: 445, startPoint y: 537, endPoint x: 454, endPoint y: 537, distance: 9.3
click at [454, 537] on div at bounding box center [738, 317] width 967 height 571
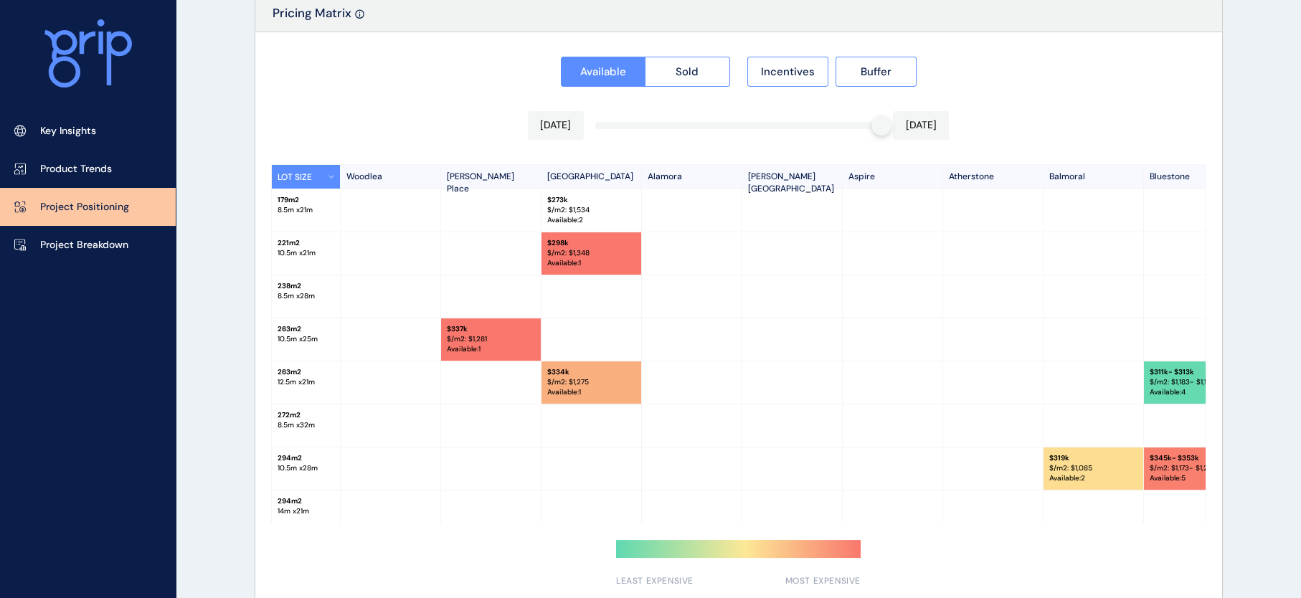
drag, startPoint x: 443, startPoint y: 533, endPoint x: 477, endPoint y: 539, distance: 34.9
click at [477, 539] on div at bounding box center [738, 317] width 967 height 571
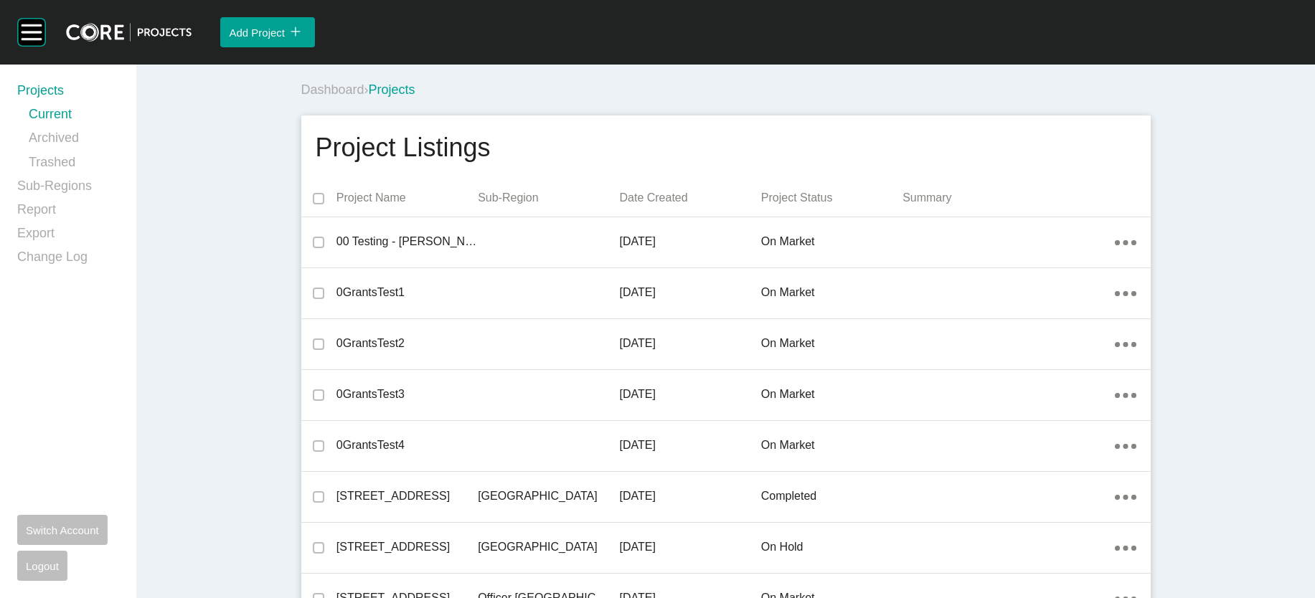
click at [619, 206] on p "Date Created" at bounding box center [689, 198] width 141 height 16
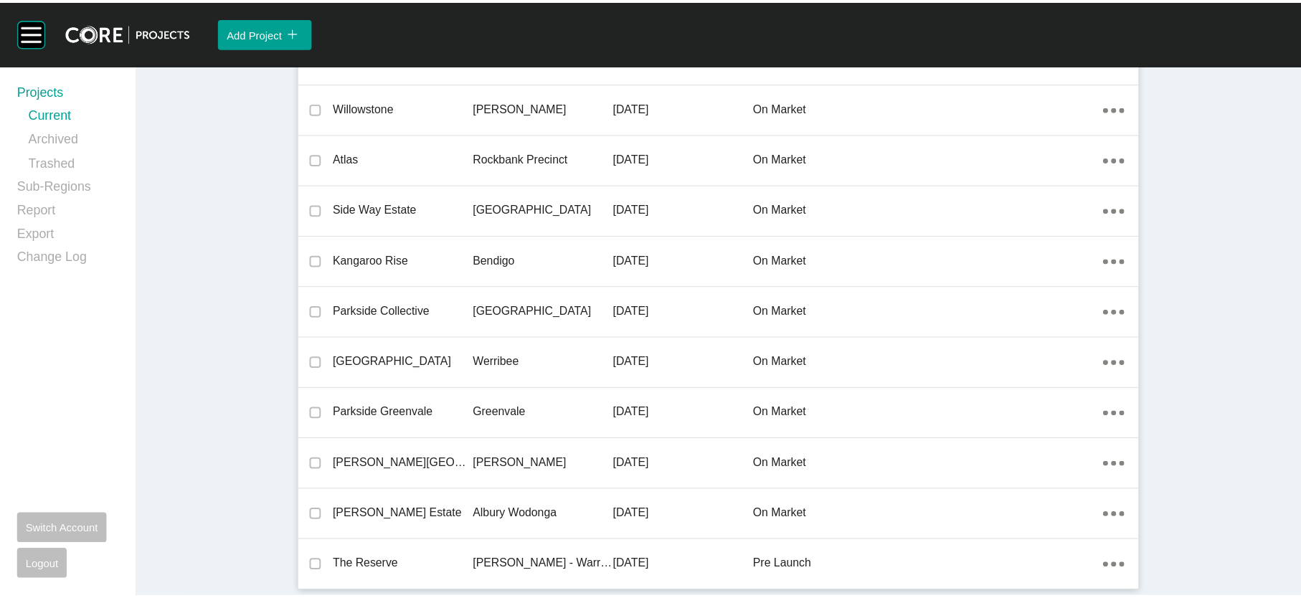
scroll to position [43004, 0]
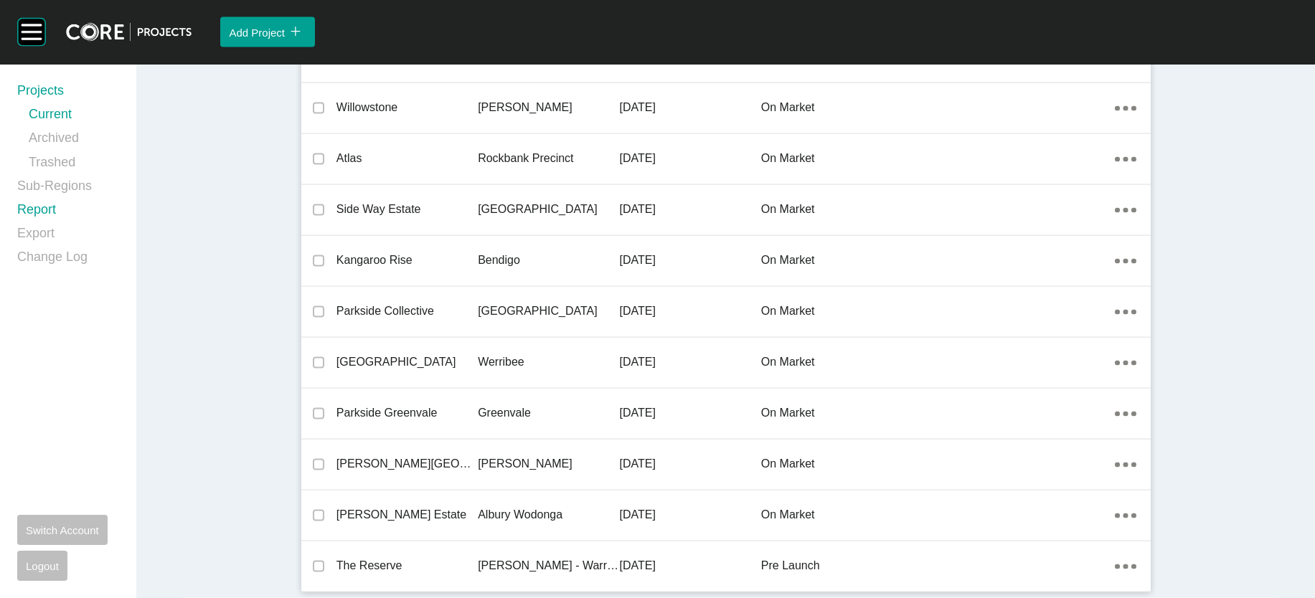
click at [55, 224] on link "Report" at bounding box center [68, 213] width 102 height 24
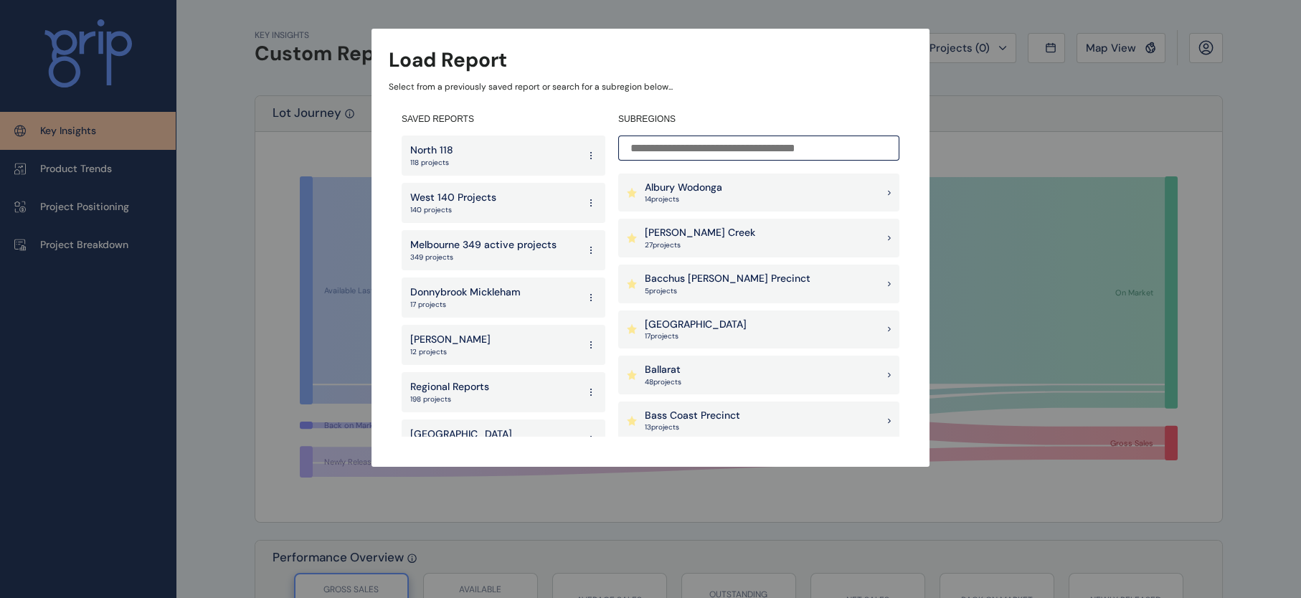
click at [468, 192] on p "West 140 Projects" at bounding box center [453, 198] width 86 height 14
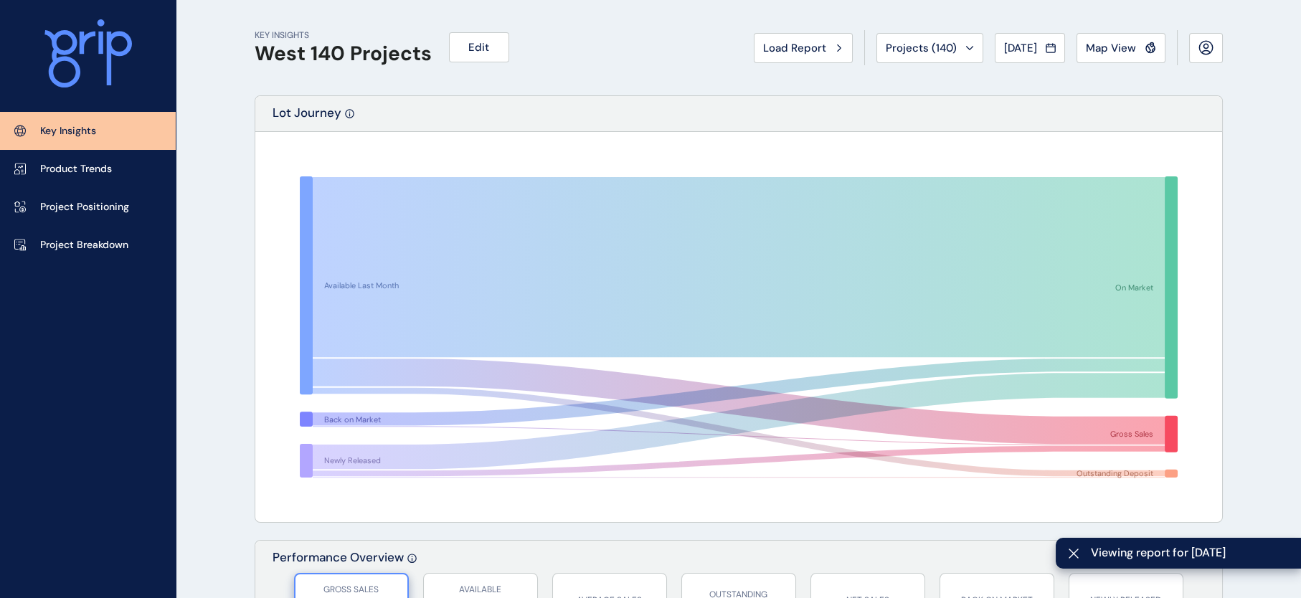
scroll to position [93, 0]
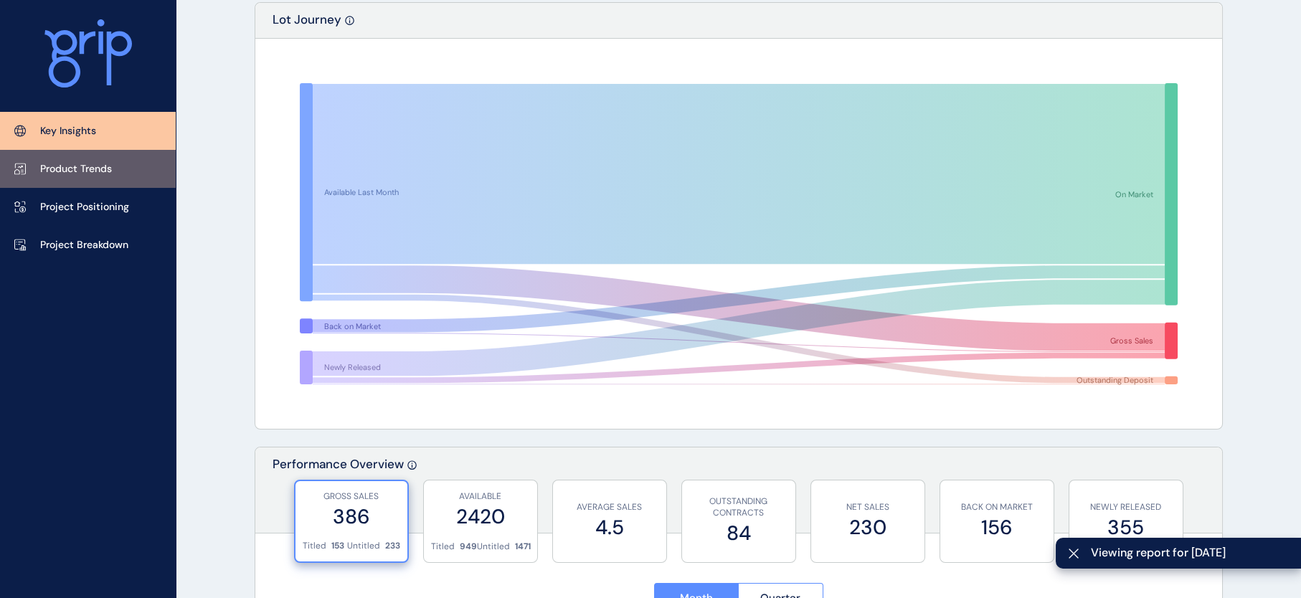
click at [69, 162] on p "Product Trends" at bounding box center [76, 169] width 72 height 14
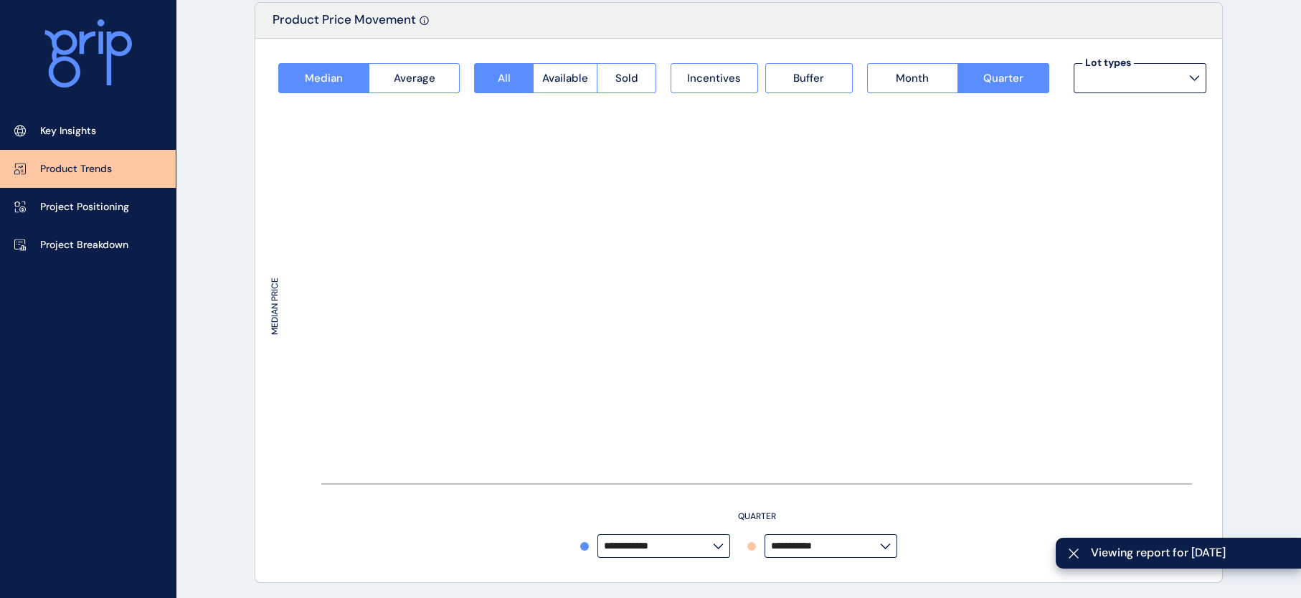
type input "**********"
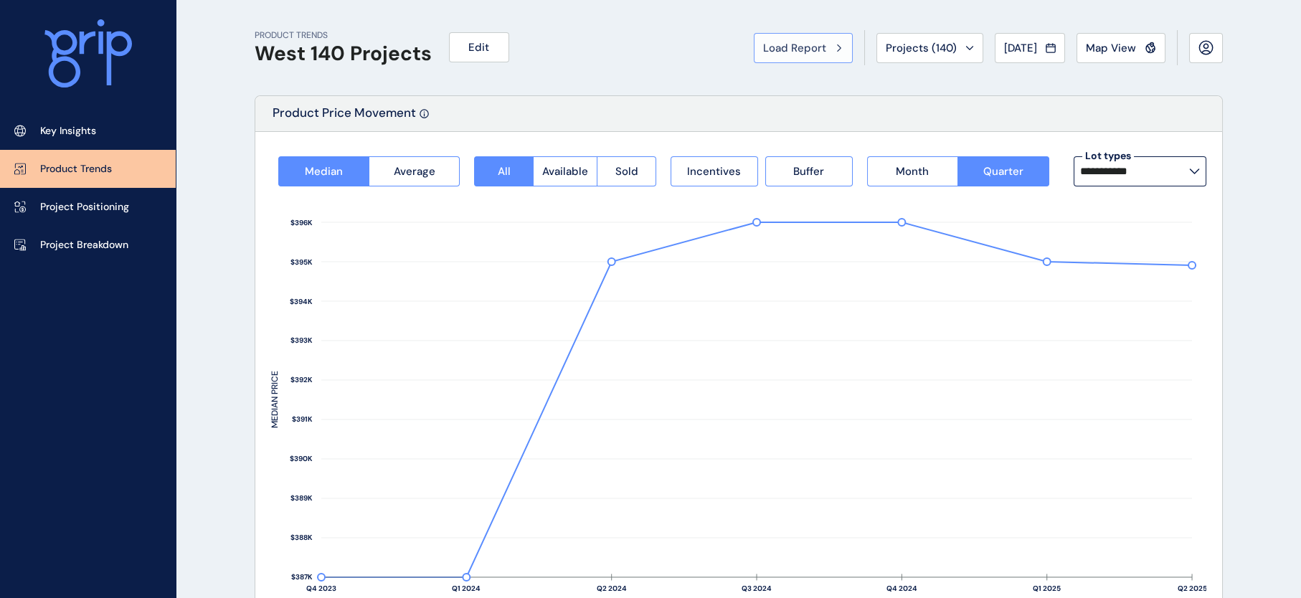
click at [763, 55] on span "Load Report" at bounding box center [794, 48] width 63 height 14
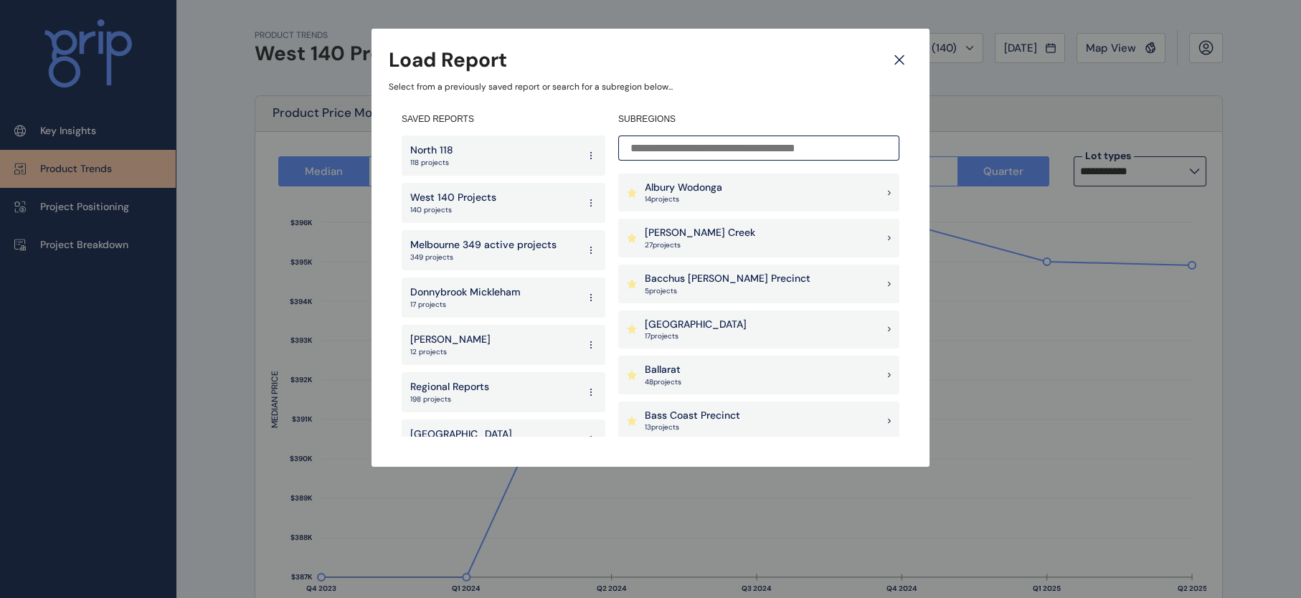
click at [478, 164] on div "North 118 118 projects" at bounding box center [504, 156] width 204 height 40
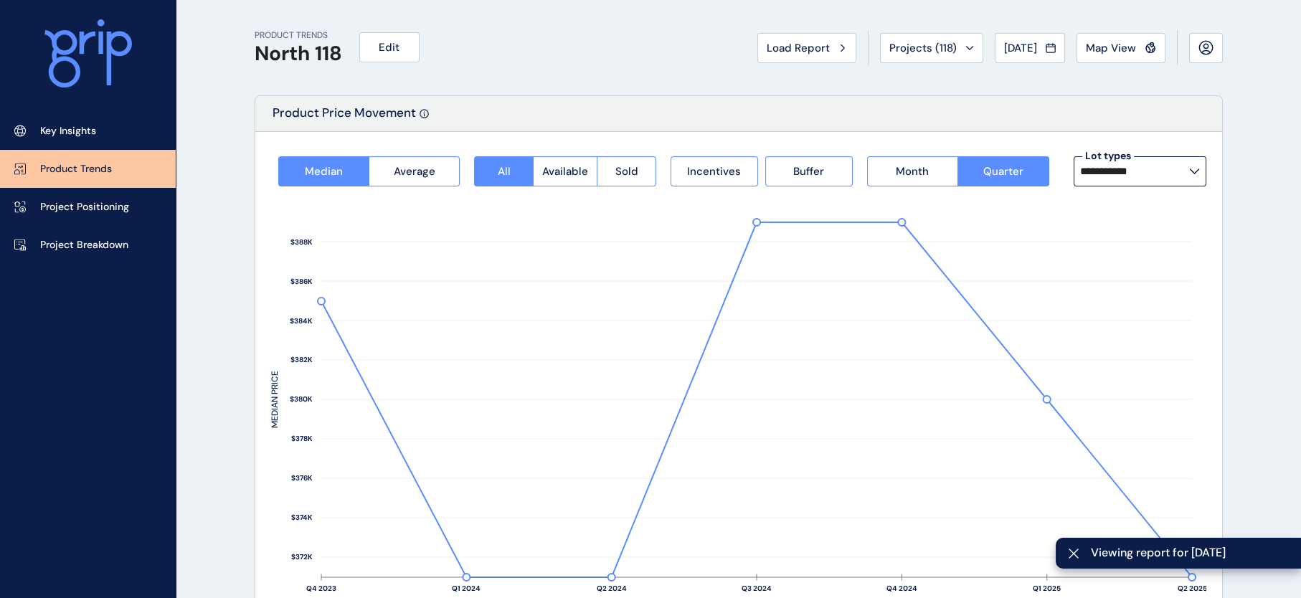
scroll to position [523, 0]
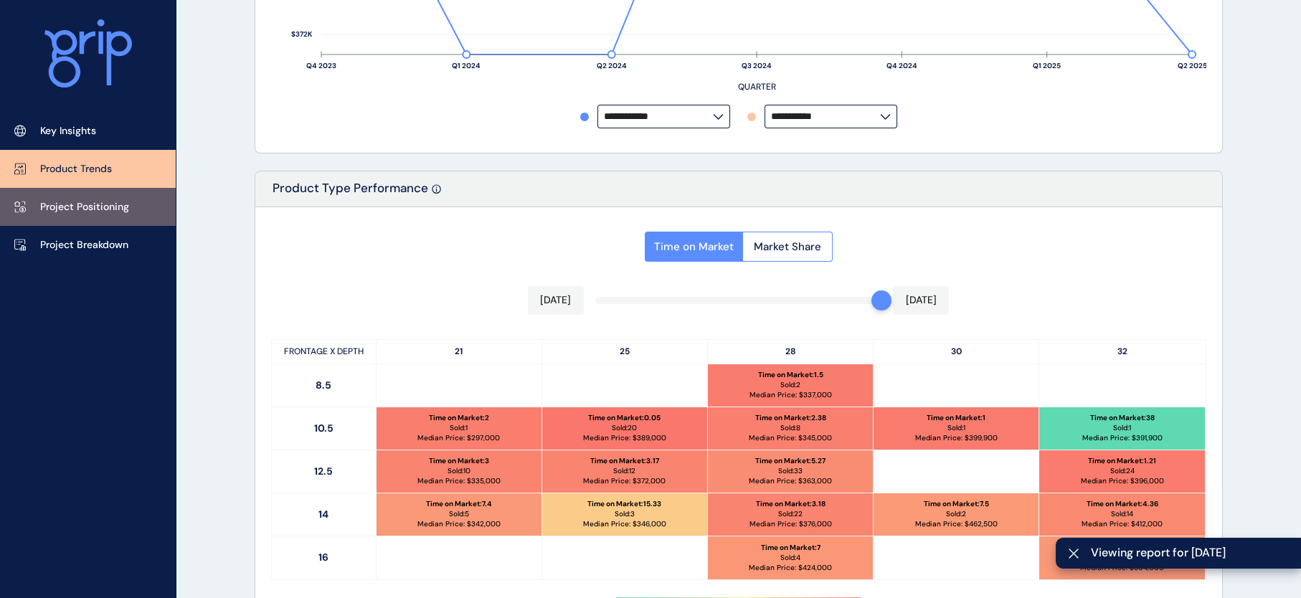
click at [115, 219] on link "Project Positioning" at bounding box center [88, 207] width 176 height 38
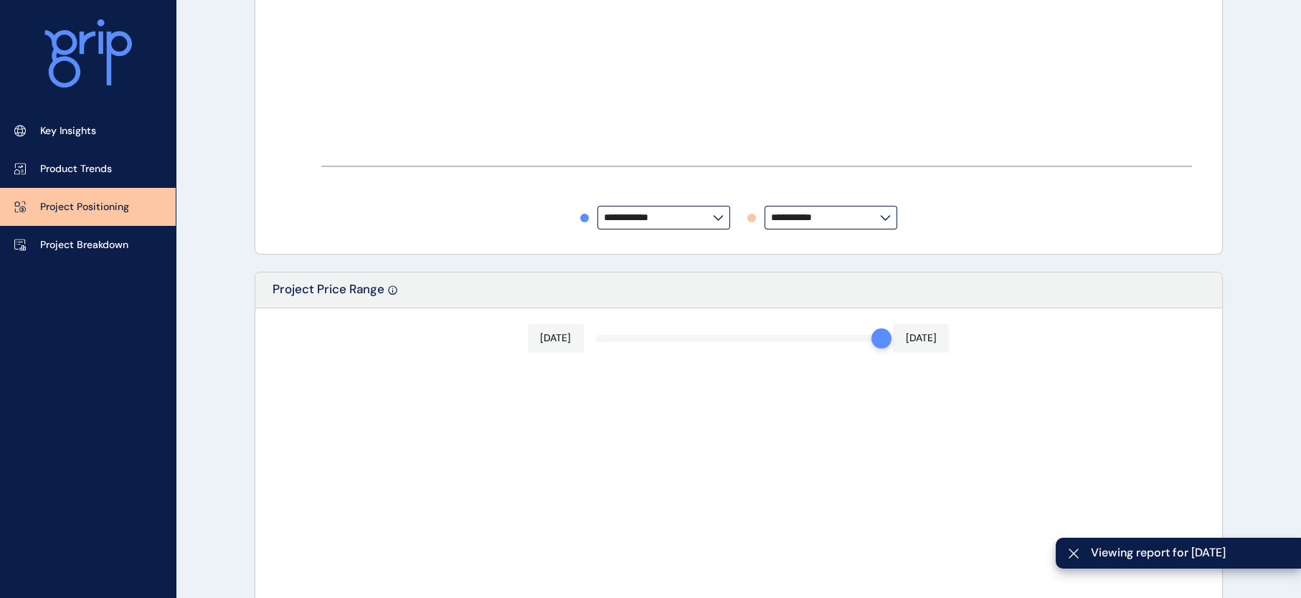
type input "**********"
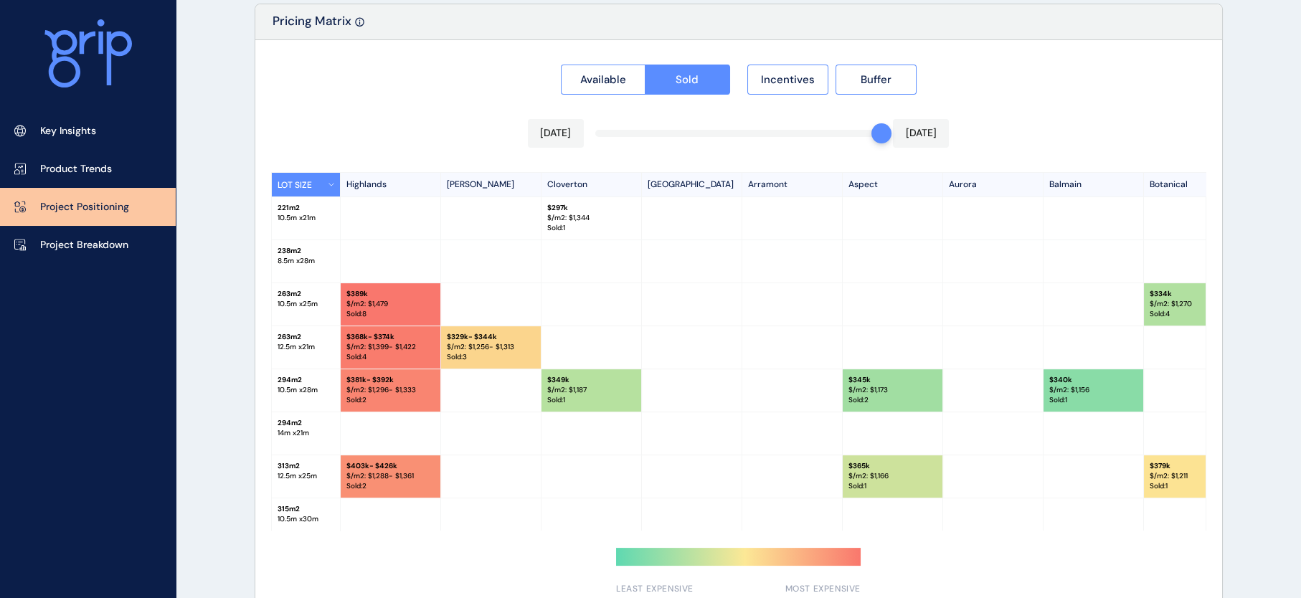
scroll to position [1402, 0]
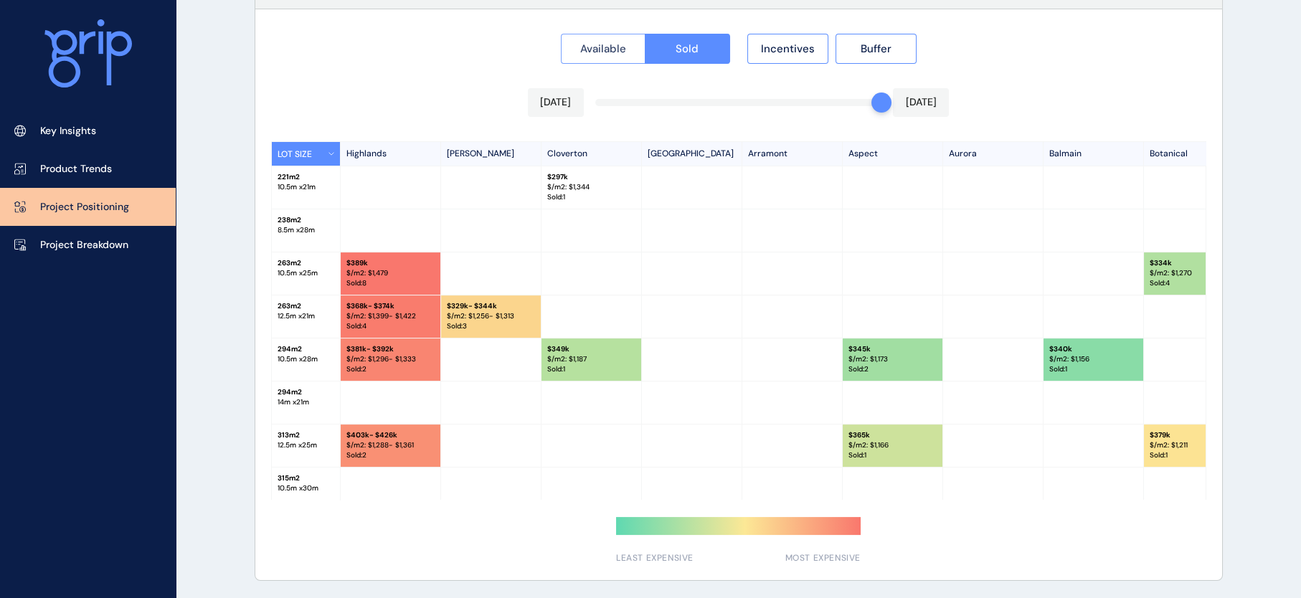
click at [591, 42] on span "Available" at bounding box center [603, 49] width 46 height 14
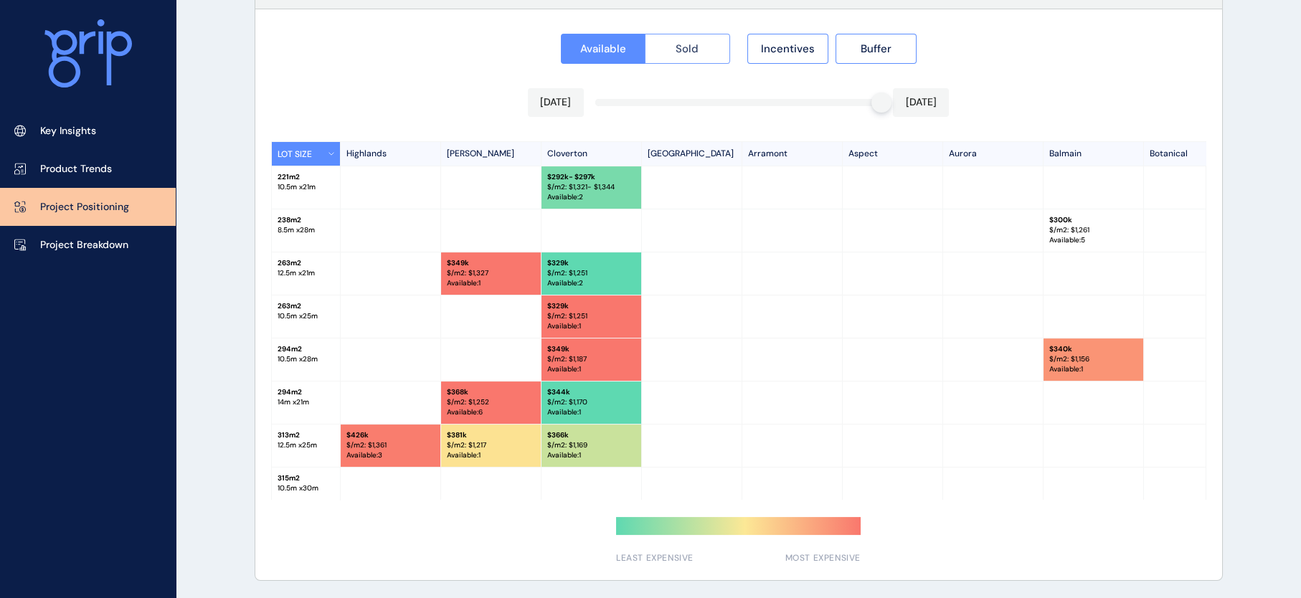
click at [676, 42] on span "Sold" at bounding box center [687, 49] width 23 height 14
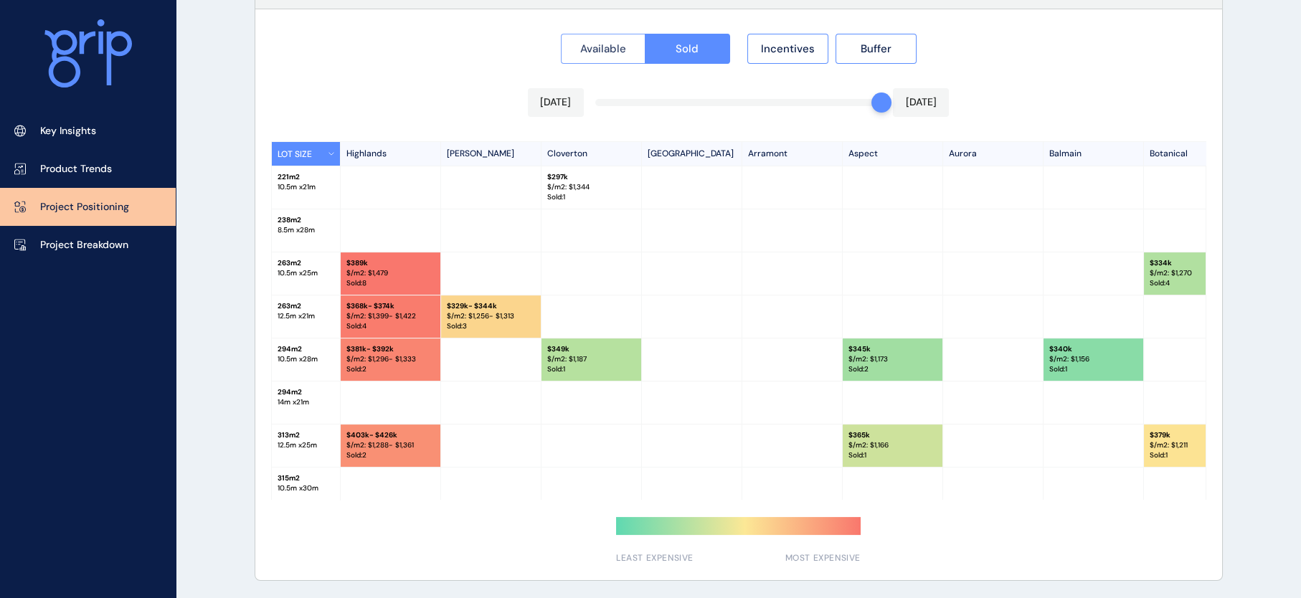
click at [582, 52] on span "Available" at bounding box center [603, 49] width 46 height 14
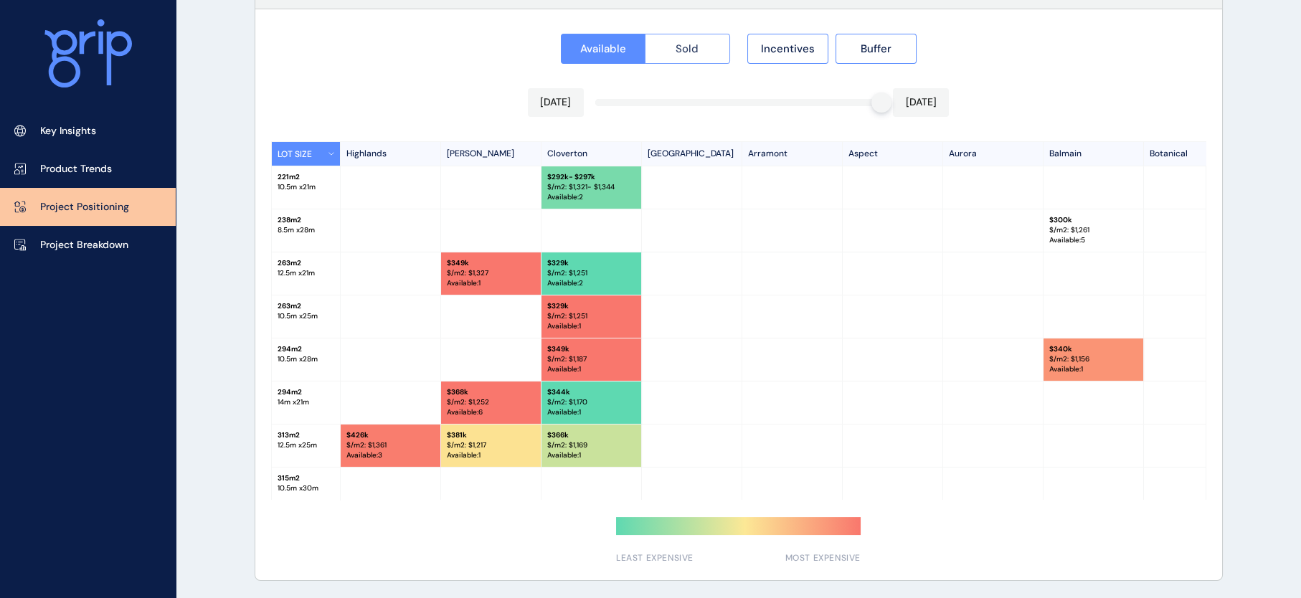
click at [676, 48] on span "Sold" at bounding box center [687, 49] width 23 height 14
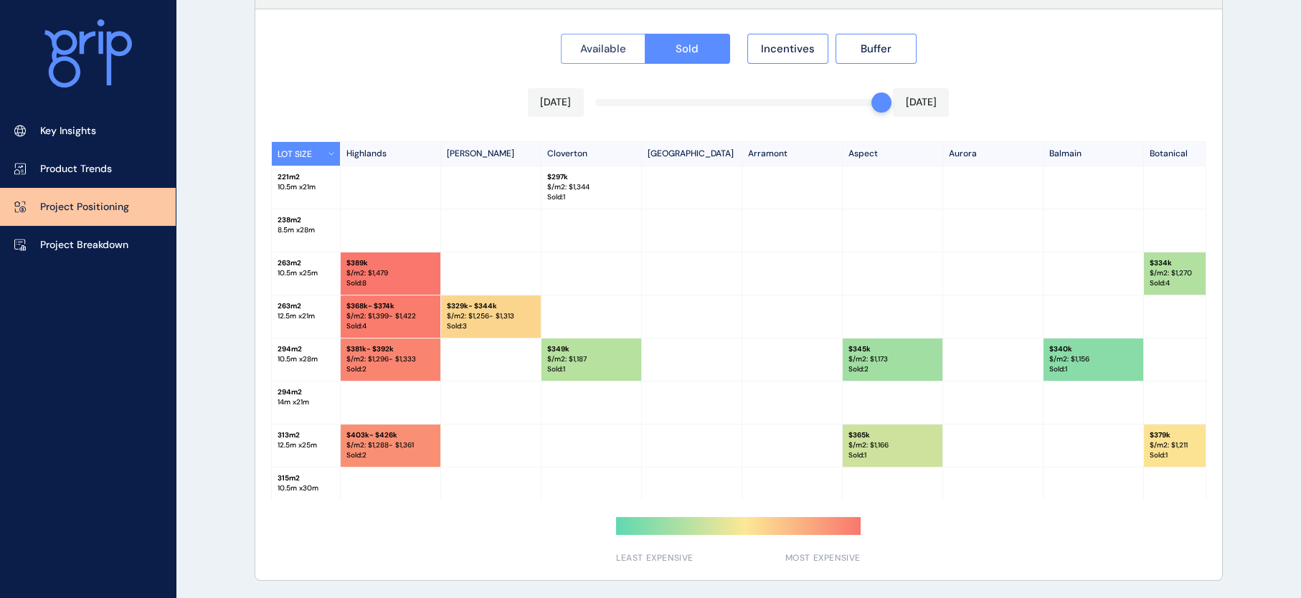
click at [613, 57] on button "Available" at bounding box center [603, 49] width 85 height 30
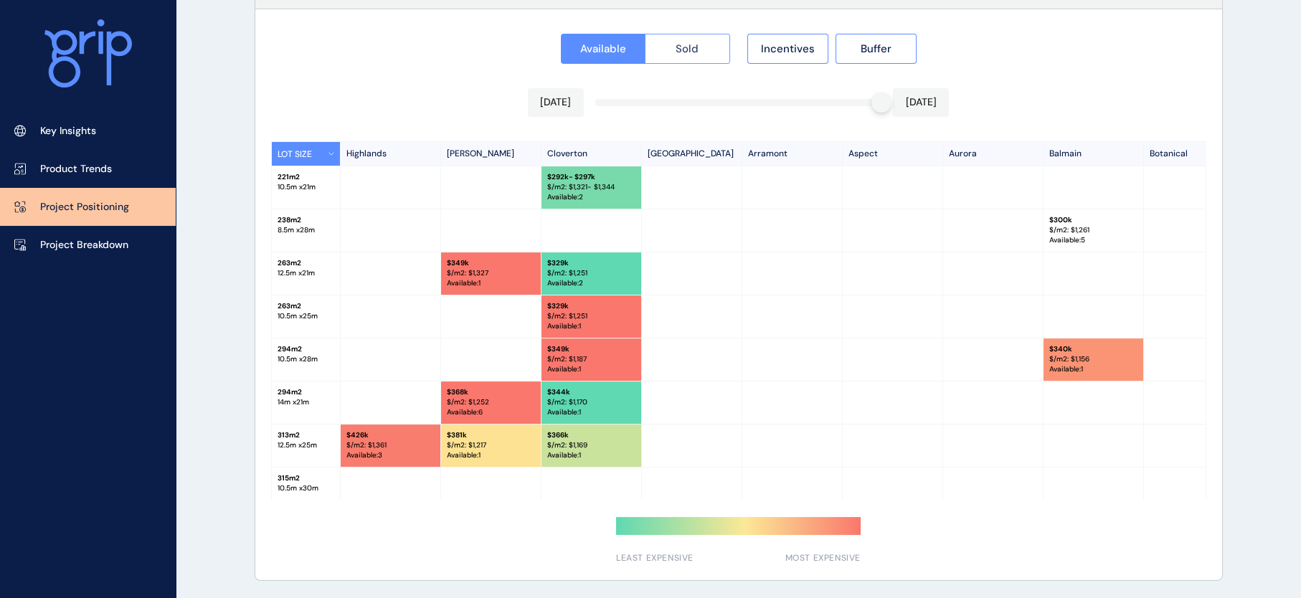
click at [676, 43] on span "Sold" at bounding box center [687, 49] width 23 height 14
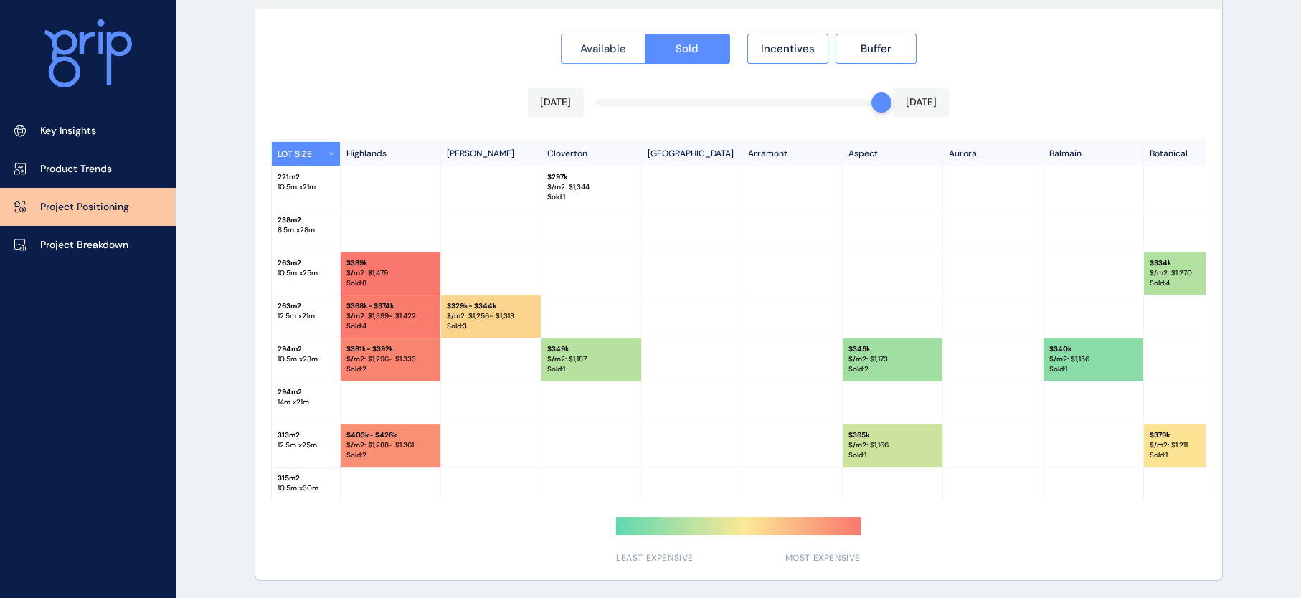
click at [580, 49] on span "Available" at bounding box center [603, 49] width 46 height 14
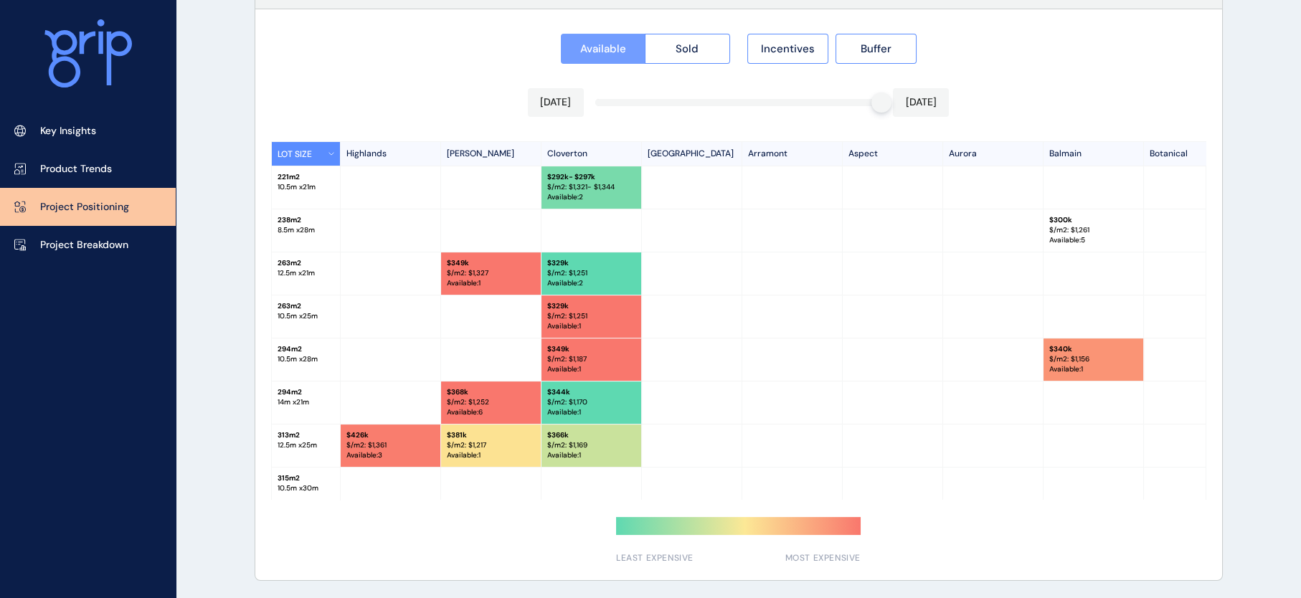
click at [587, 34] on button "Available" at bounding box center [603, 49] width 85 height 30
click at [675, 34] on button "Sold" at bounding box center [687, 49] width 85 height 30
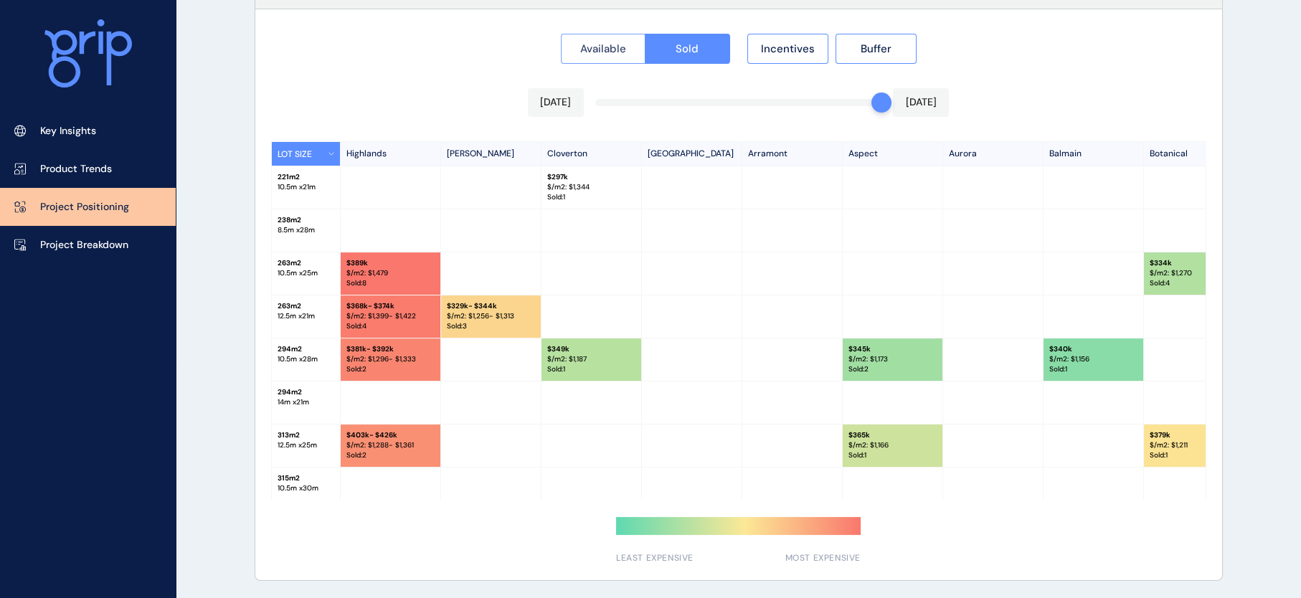
click at [600, 52] on span "Available" at bounding box center [603, 49] width 46 height 14
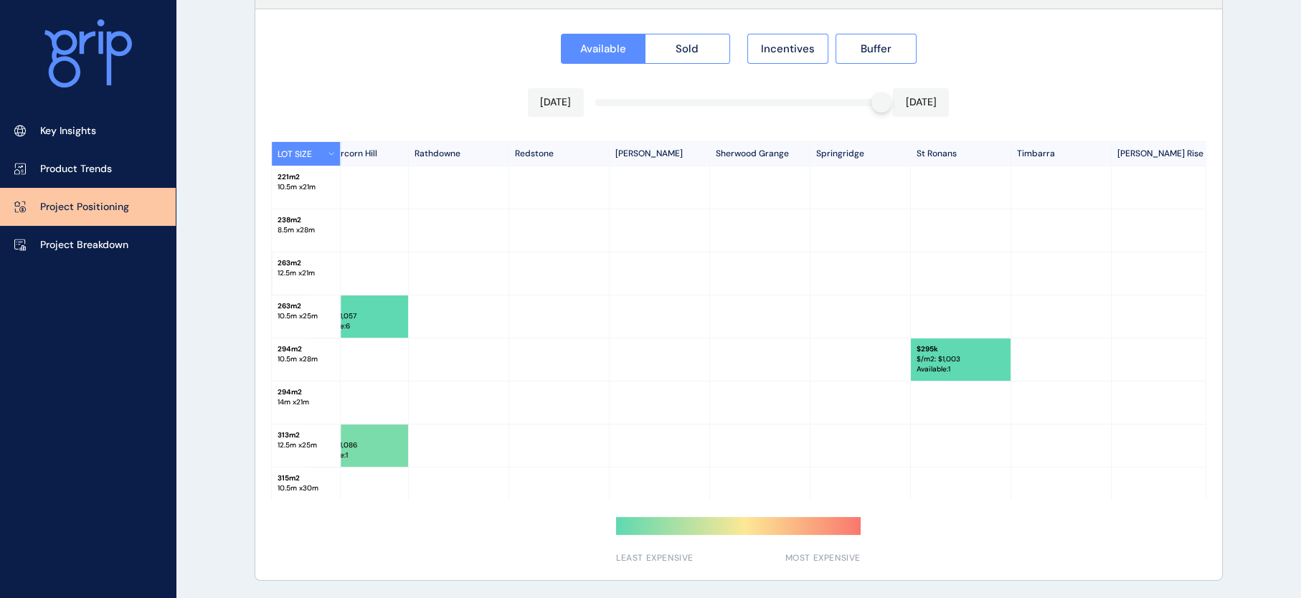
scroll to position [0, 3356]
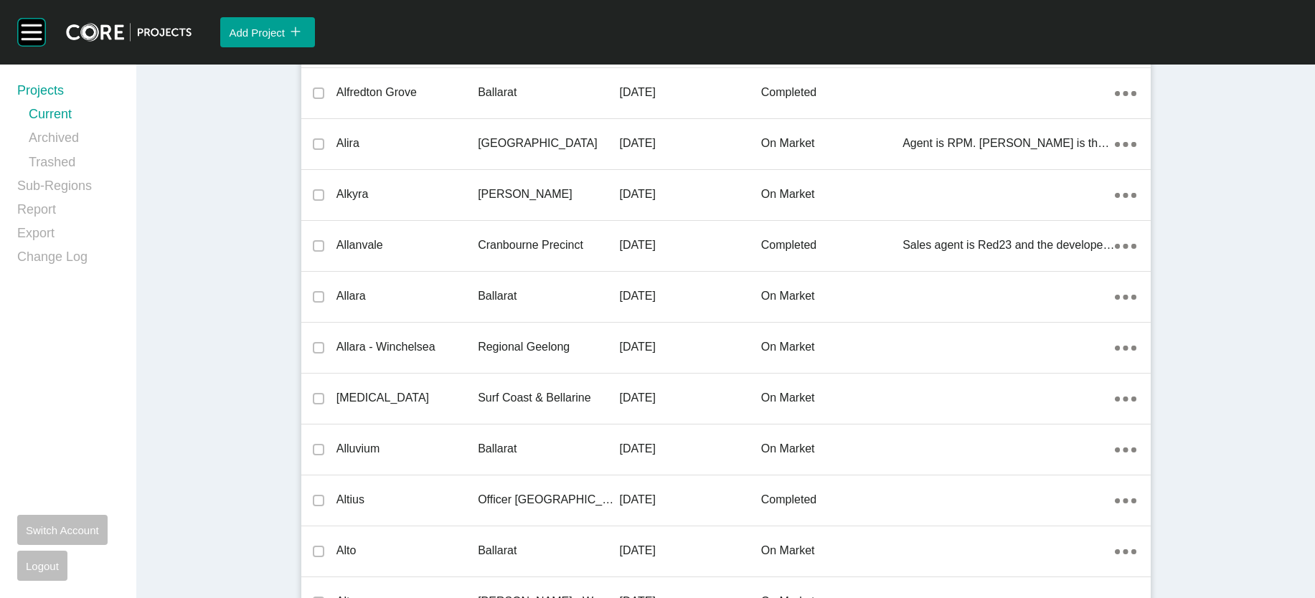
scroll to position [34447, 0]
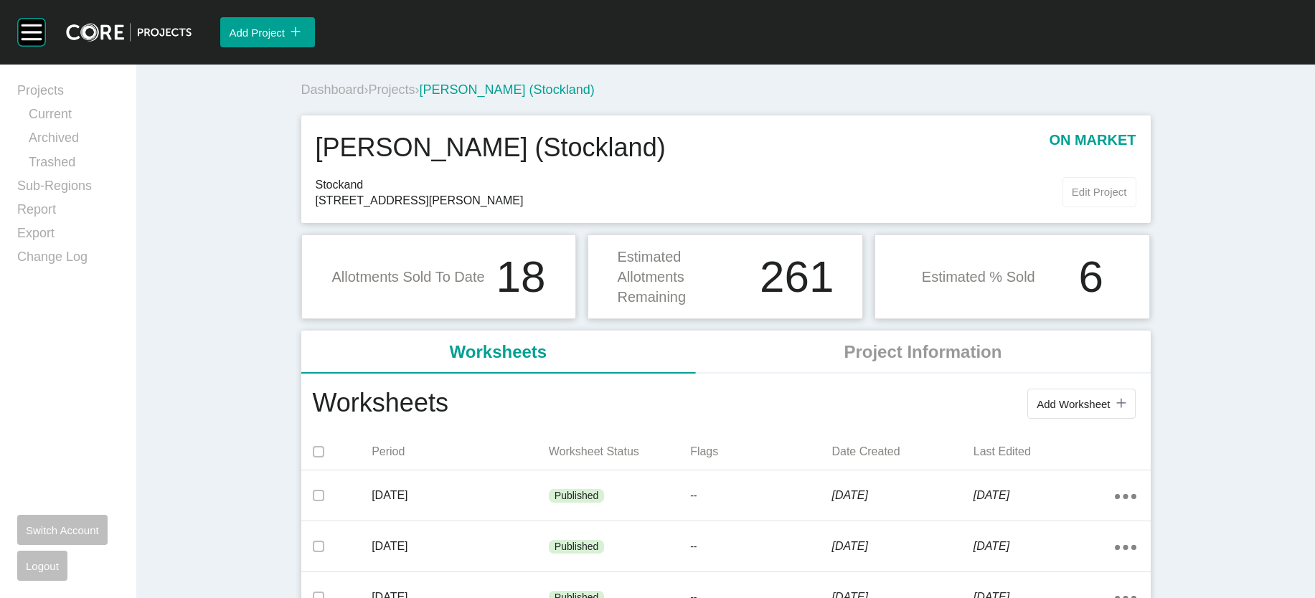
click at [1127, 198] on span "Edit Project" at bounding box center [1099, 192] width 55 height 12
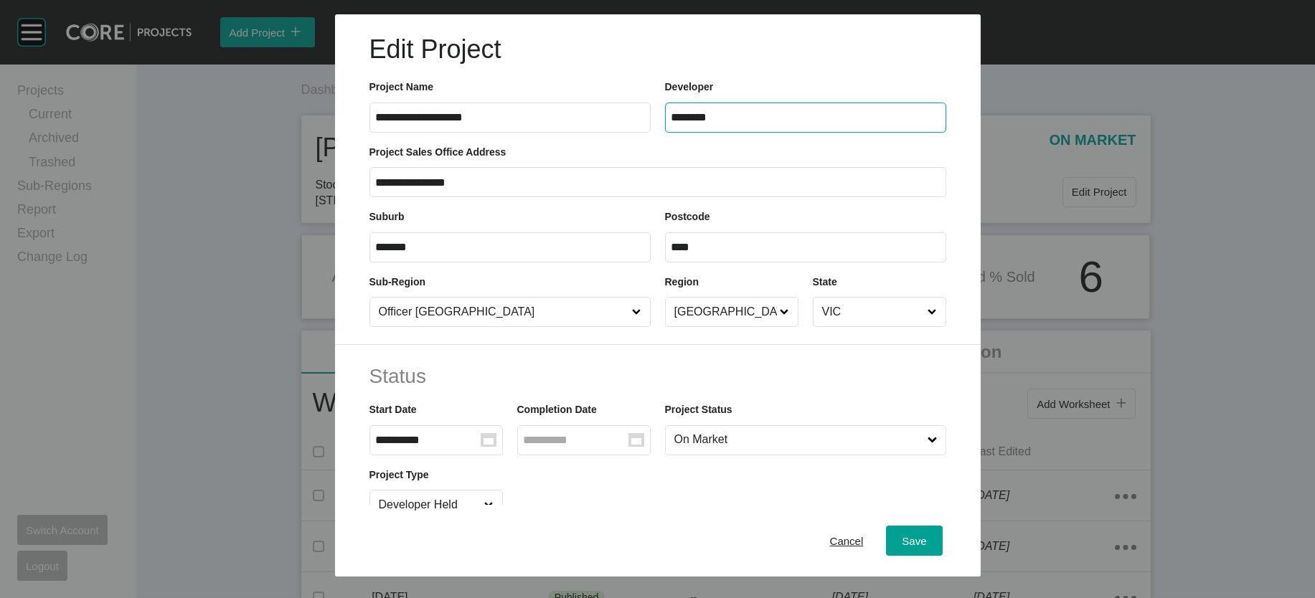
click at [704, 123] on input "********" at bounding box center [805, 117] width 268 height 12
type input "*********"
click at [941, 526] on button "Save" at bounding box center [914, 541] width 56 height 30
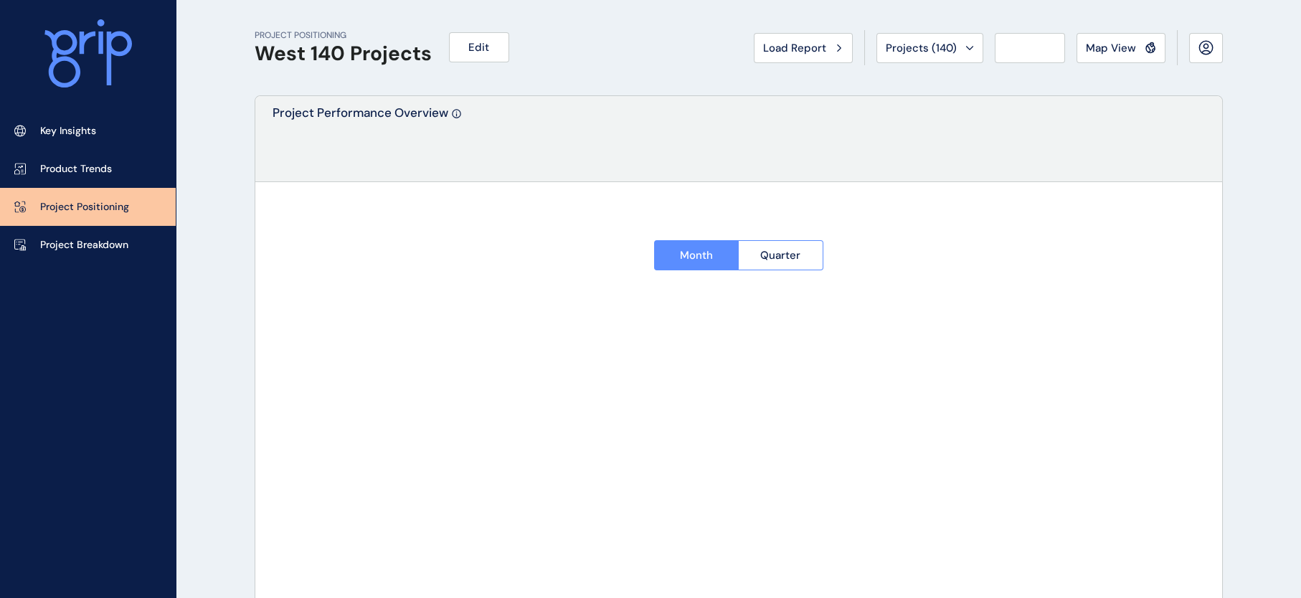
type input "*********"
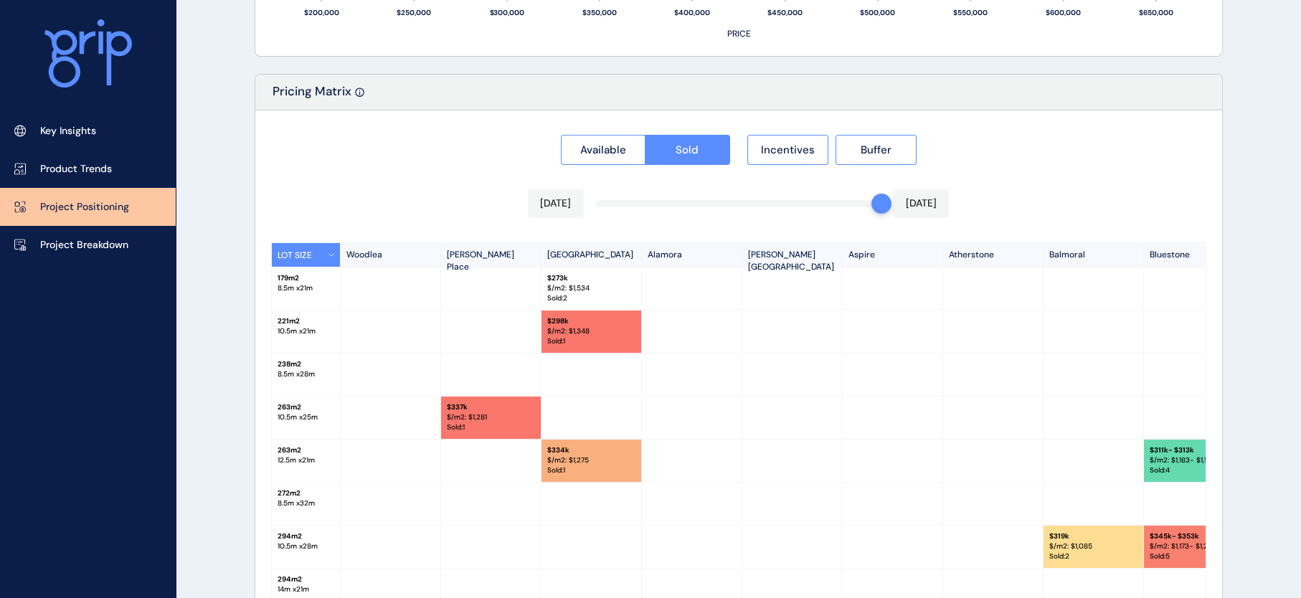
scroll to position [1285, 0]
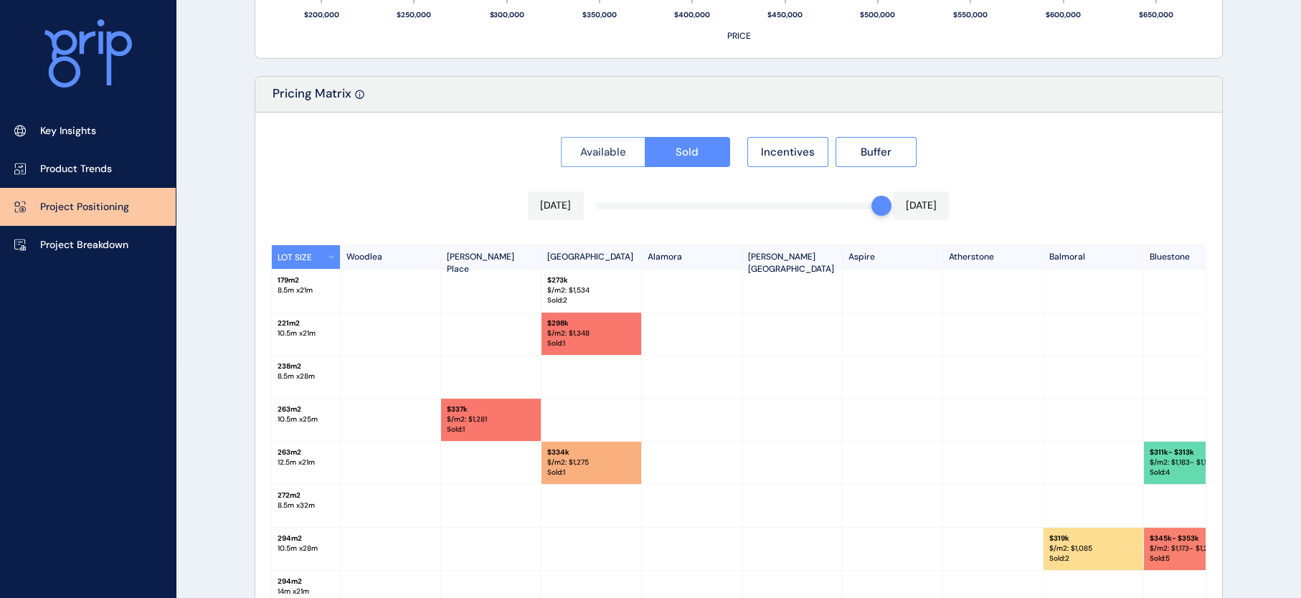
click at [582, 159] on span "Available" at bounding box center [603, 152] width 46 height 14
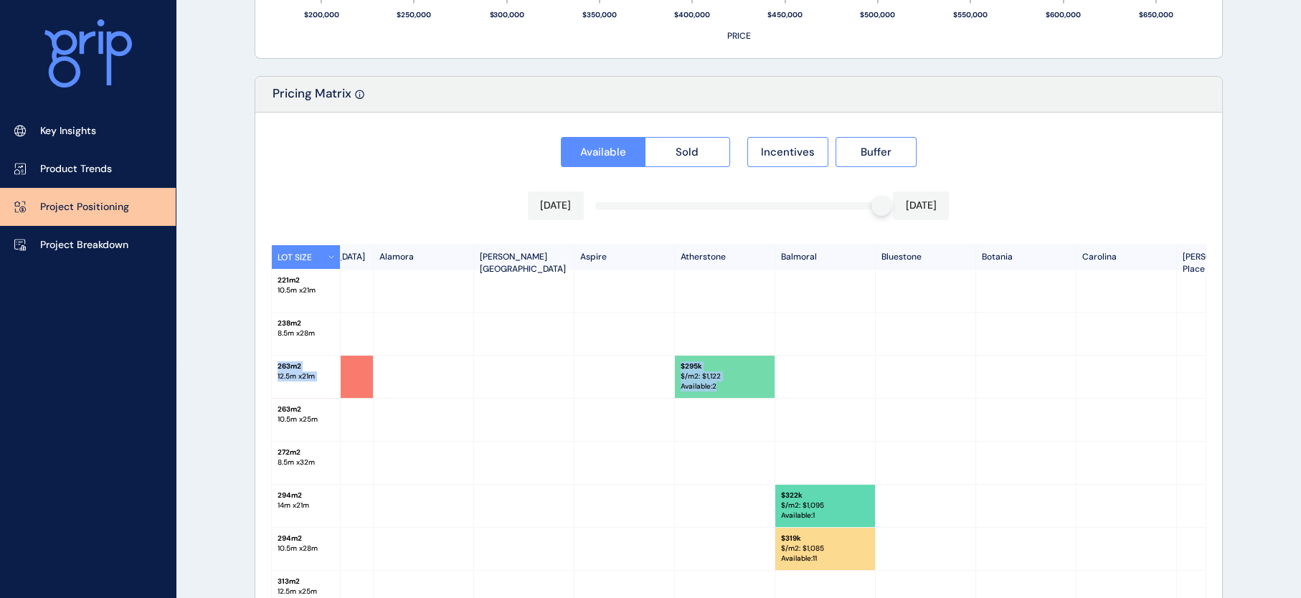
drag, startPoint x: 1205, startPoint y: 341, endPoint x: 1206, endPoint y: 379, distance: 38.0
click at [1206, 379] on div "LOT SIZE Woodlea Atkinson Place Newhaven Alamora Alexander Park Estate Aspire A…" at bounding box center [738, 424] width 935 height 359
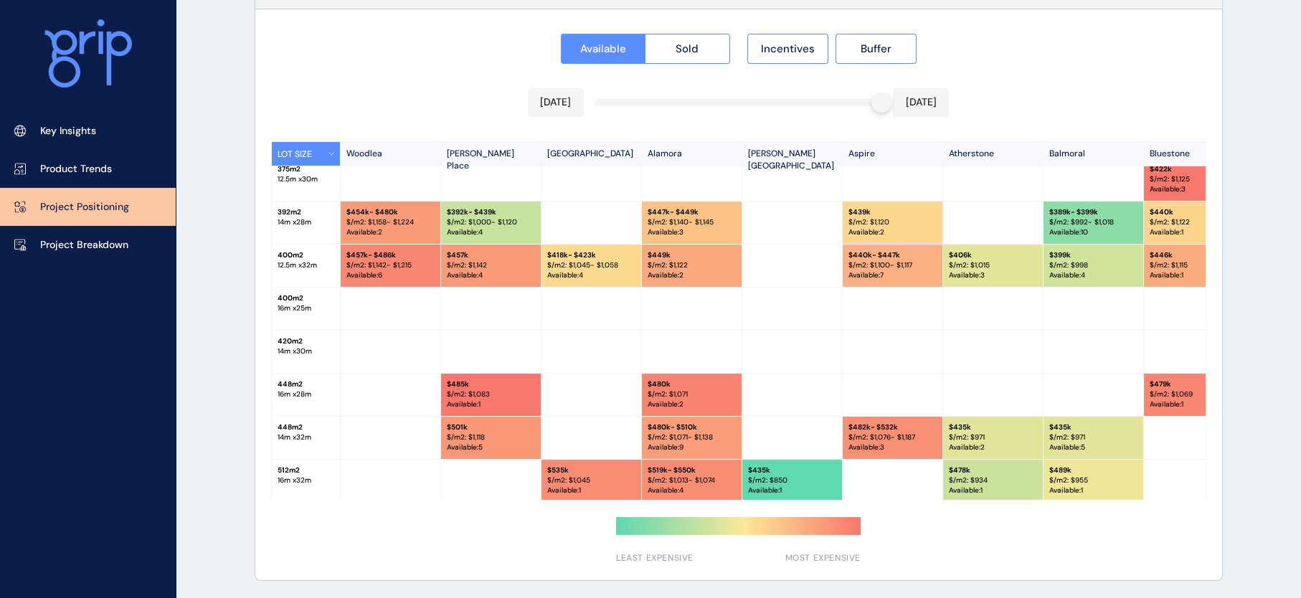
scroll to position [530, 0]
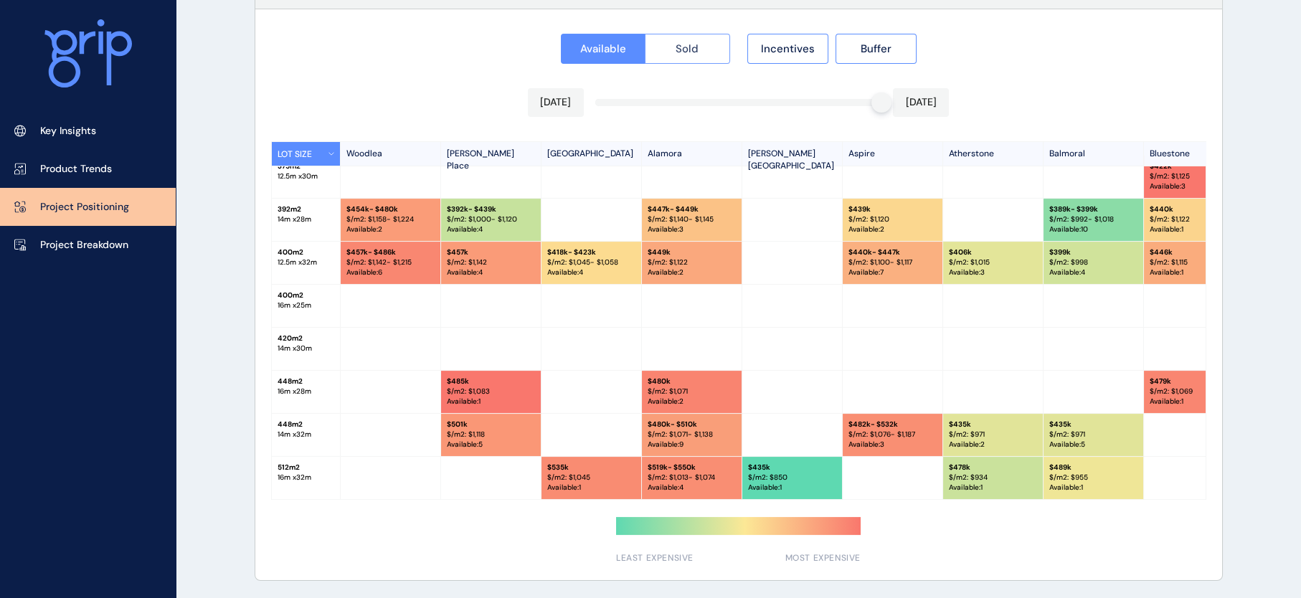
click at [676, 42] on span "Sold" at bounding box center [687, 49] width 23 height 14
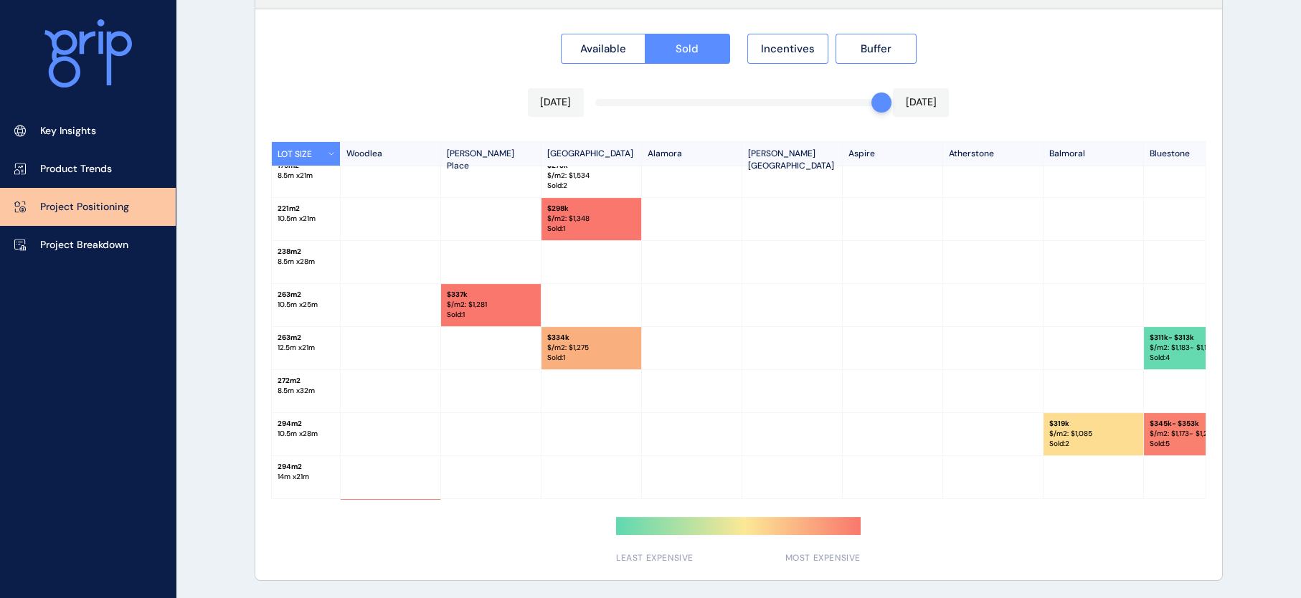
scroll to position [0, 0]
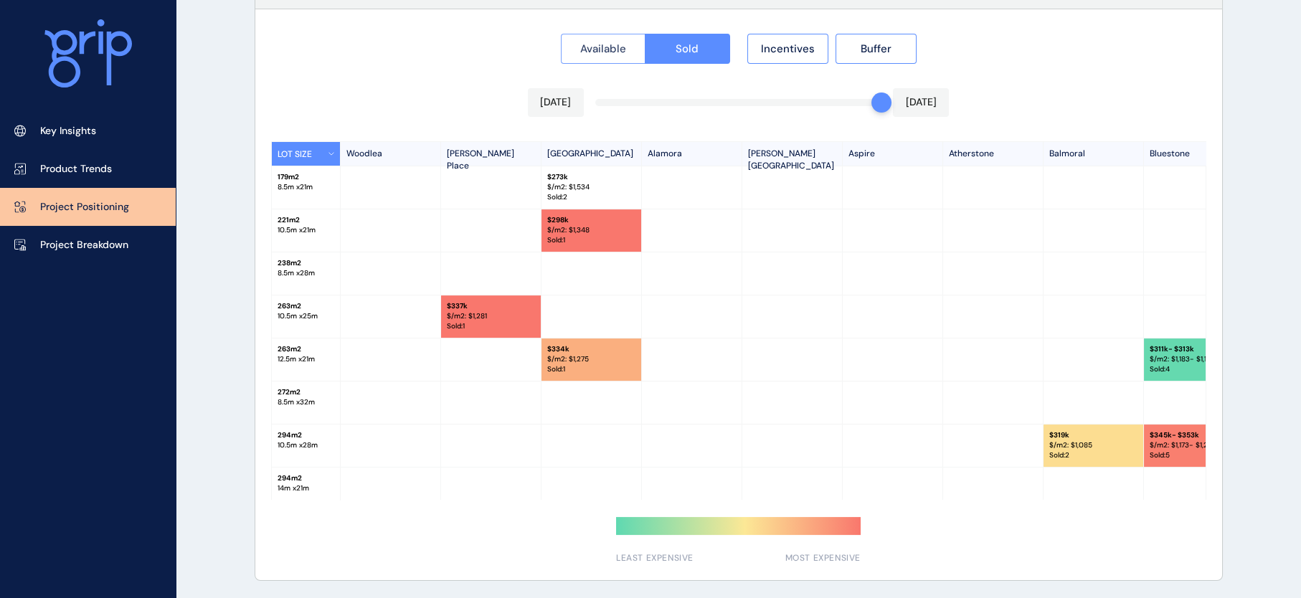
click at [610, 46] on span "Available" at bounding box center [603, 49] width 46 height 14
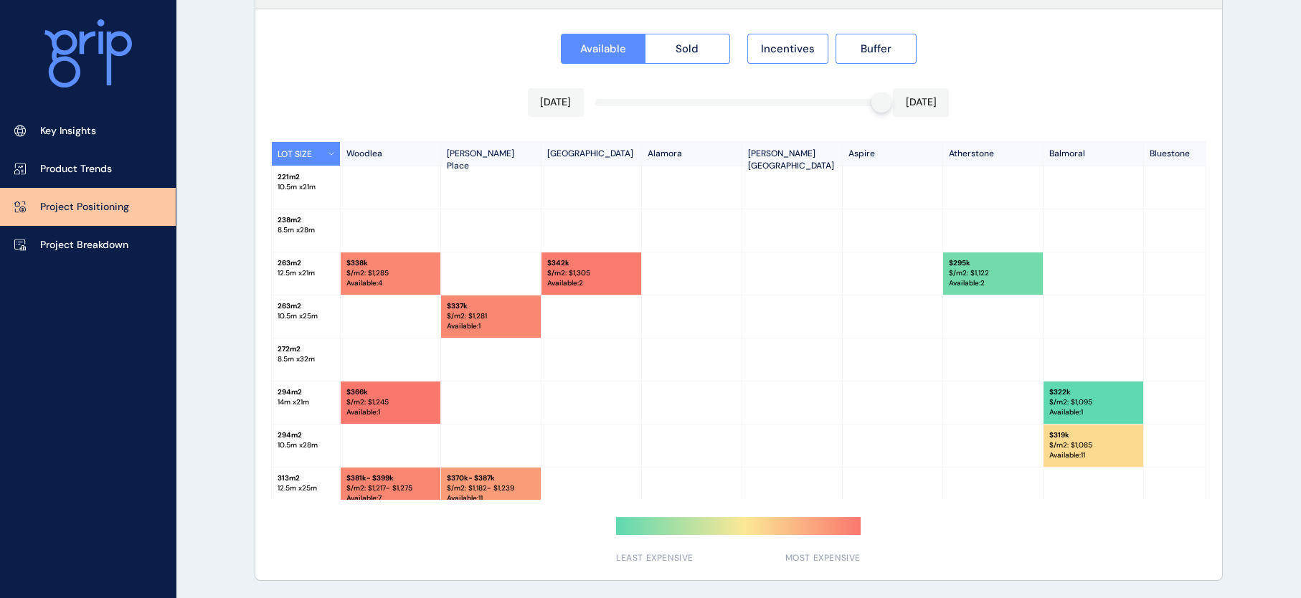
drag, startPoint x: 425, startPoint y: 502, endPoint x: 452, endPoint y: 506, distance: 27.5
click at [452, 506] on div "Available Sold Incentives Buffer Jul 2025 Jul 2025 LOT SIZE Woodlea Atkinson Pl…" at bounding box center [738, 294] width 967 height 571
drag, startPoint x: 441, startPoint y: 500, endPoint x: 461, endPoint y: 498, distance: 20.2
click at [461, 498] on div "LOT SIZE Woodlea Atkinson Place Newhaven Alamora Alexander Park Estate Aspire A…" at bounding box center [738, 320] width 935 height 359
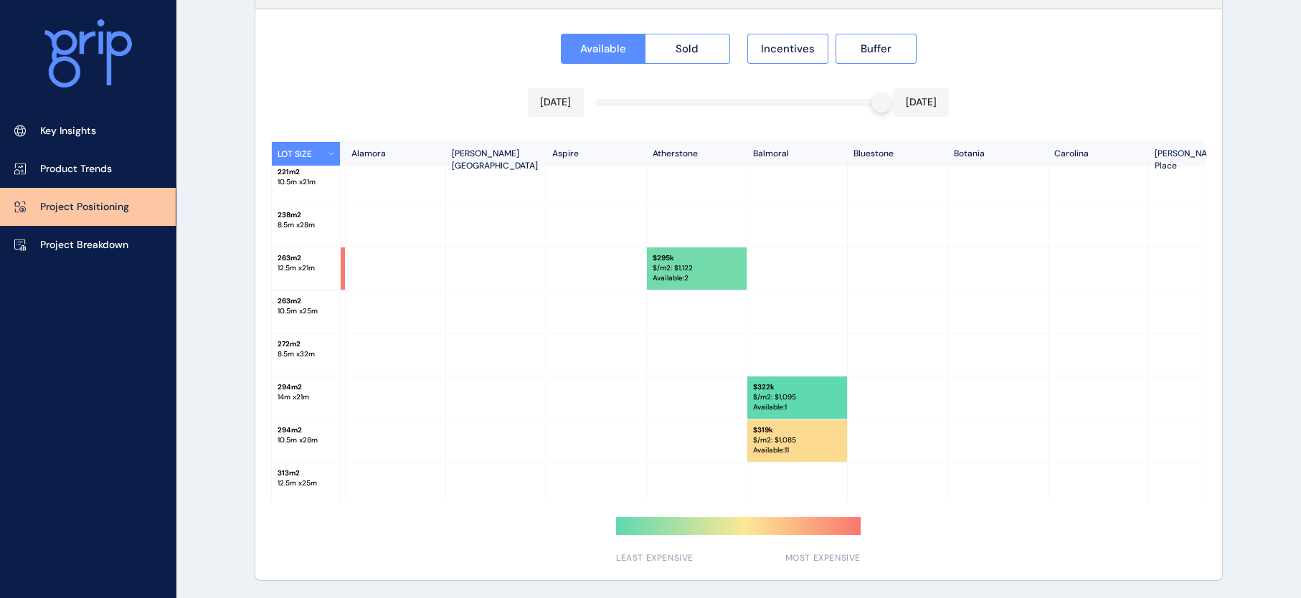
scroll to position [0, 296]
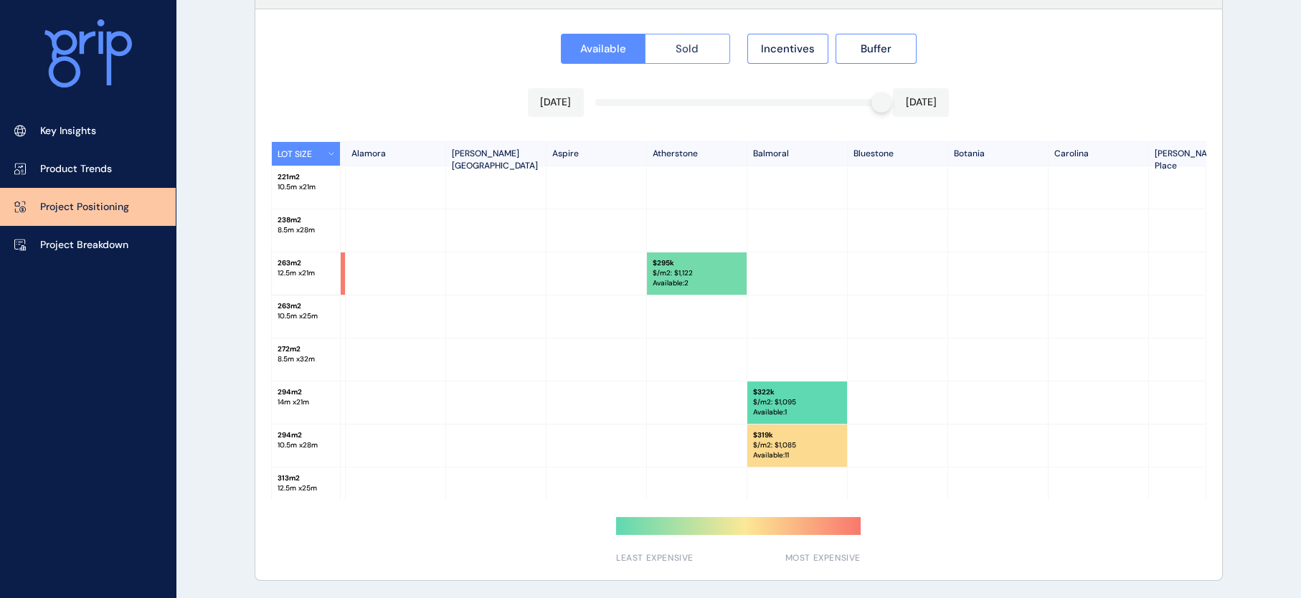
click at [684, 52] on span "Sold" at bounding box center [687, 49] width 23 height 14
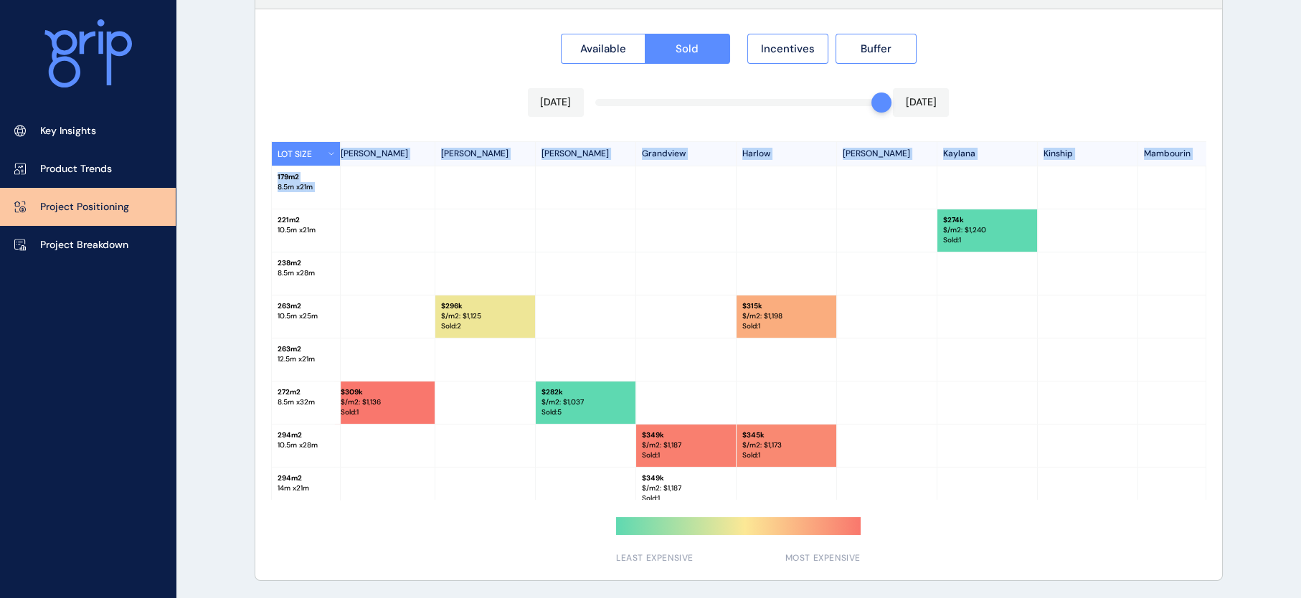
scroll to position [0, 1459]
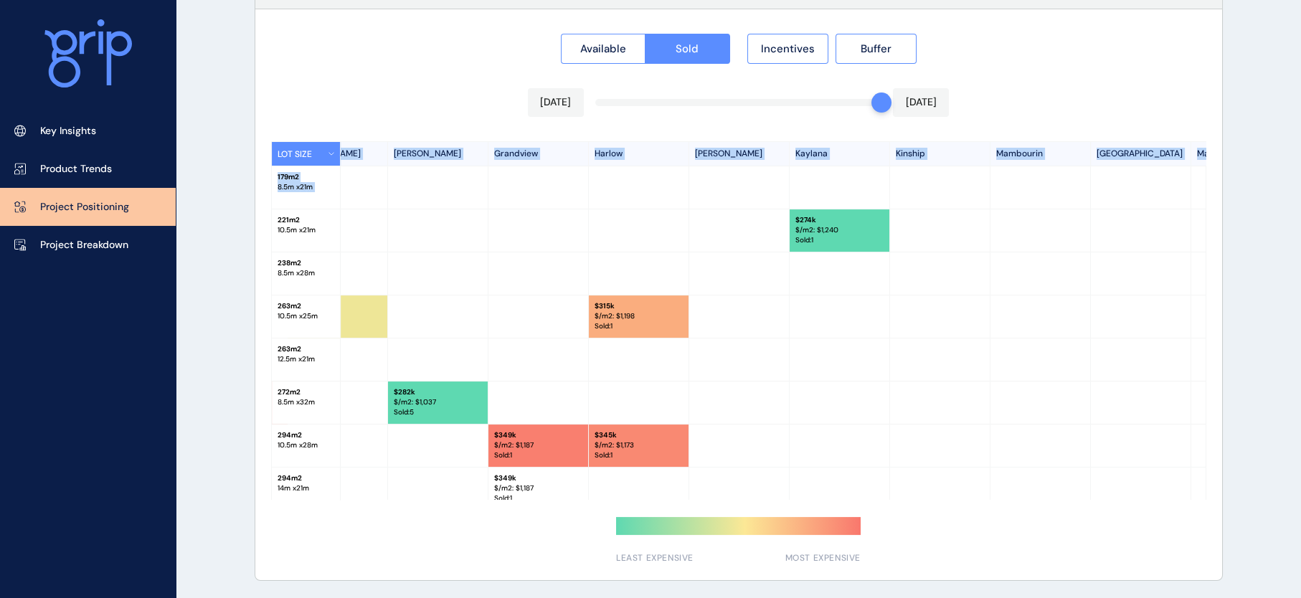
drag, startPoint x: 1200, startPoint y: 156, endPoint x: 1212, endPoint y: 191, distance: 36.5
click at [1211, 191] on div "Available Sold Incentives Buffer Jul 2025 Jul 2025 LOT SIZE Woodlea Atkinson Pl…" at bounding box center [738, 294] width 967 height 571
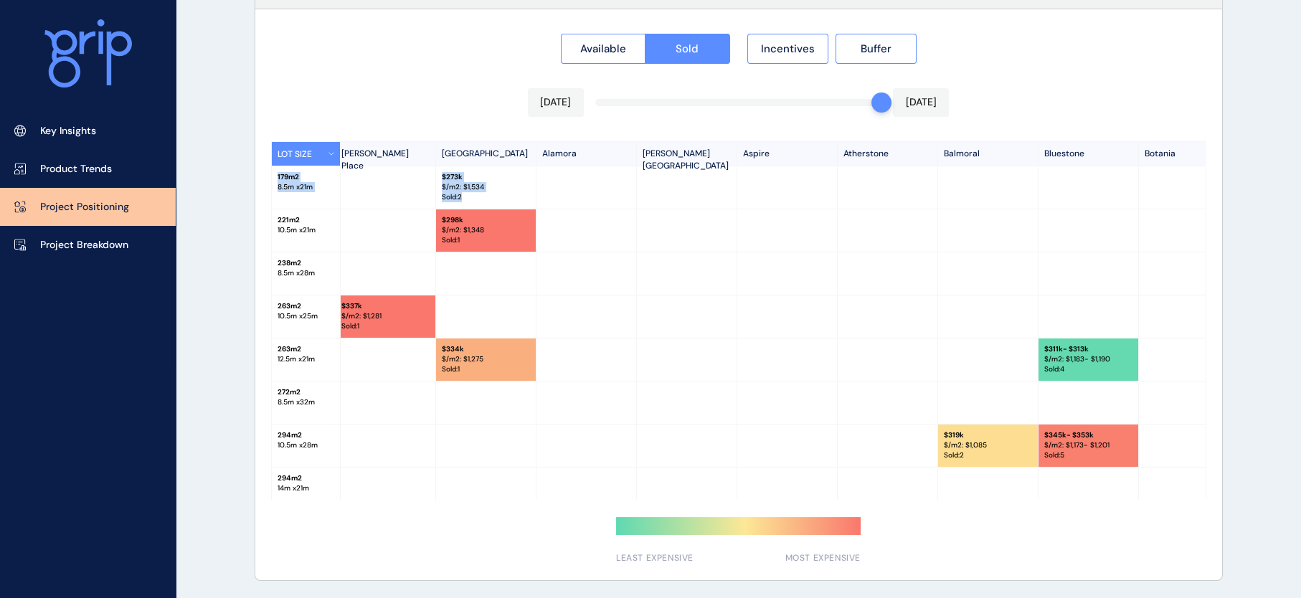
scroll to position [0, 0]
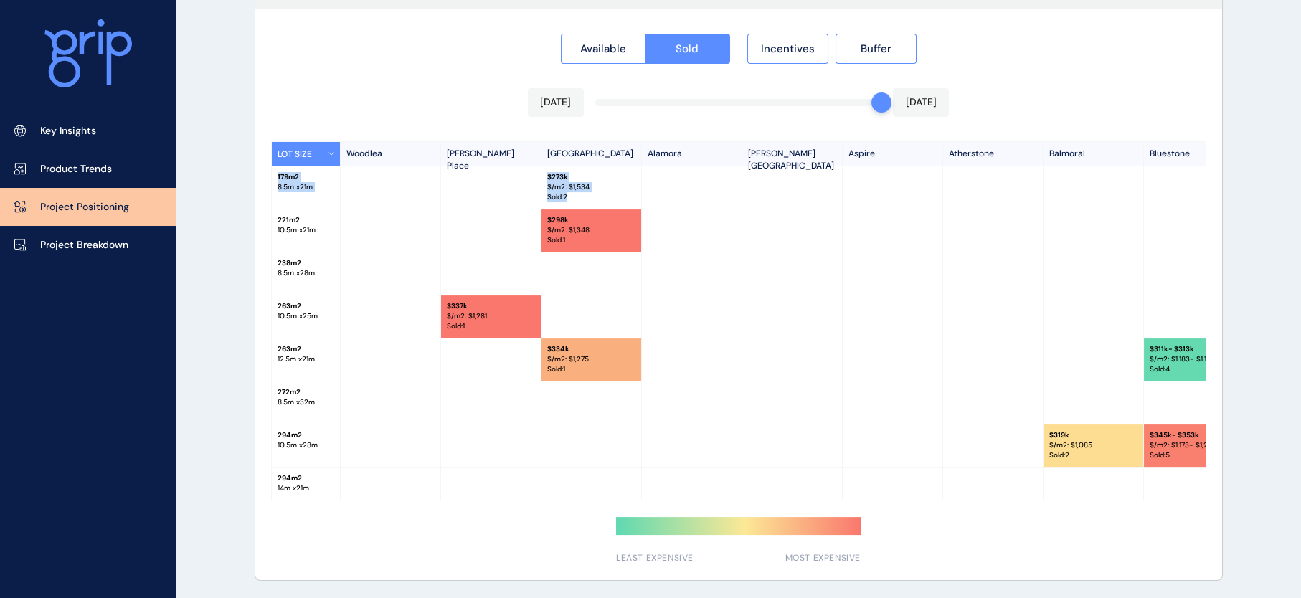
drag, startPoint x: 407, startPoint y: 500, endPoint x: 474, endPoint y: 490, distance: 68.2
click at [474, 490] on div "LOT SIZE Woodlea Atkinson Place Newhaven Alamora Alexander Park Estate Aspire A…" at bounding box center [738, 320] width 935 height 359
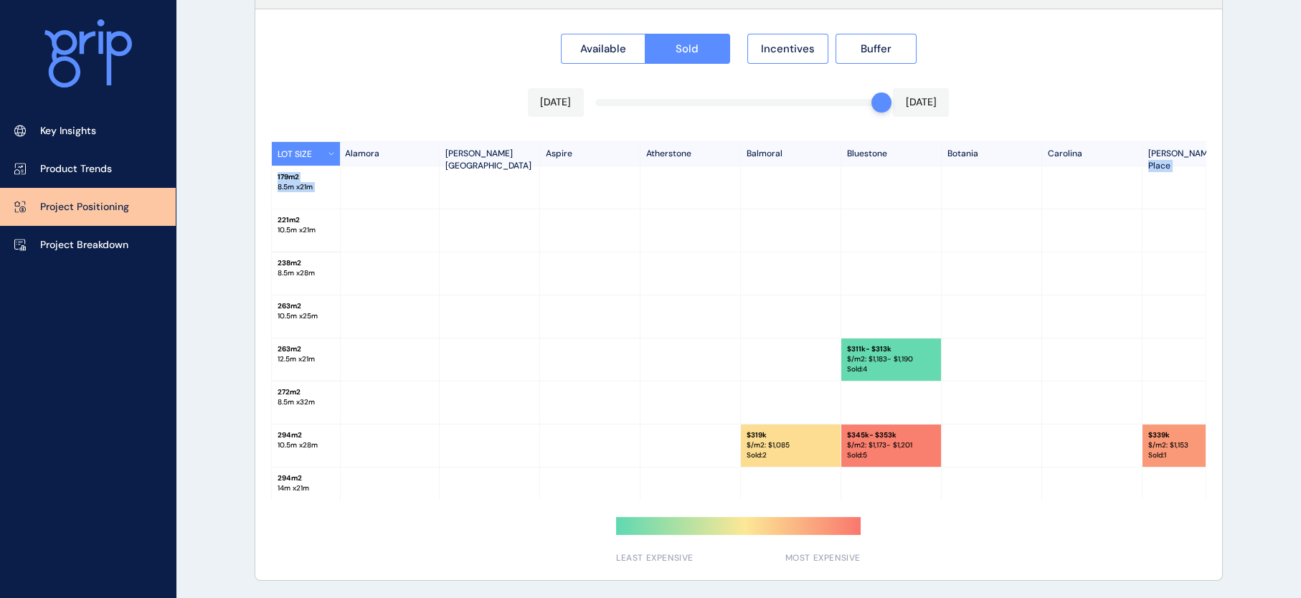
scroll to position [0, 317]
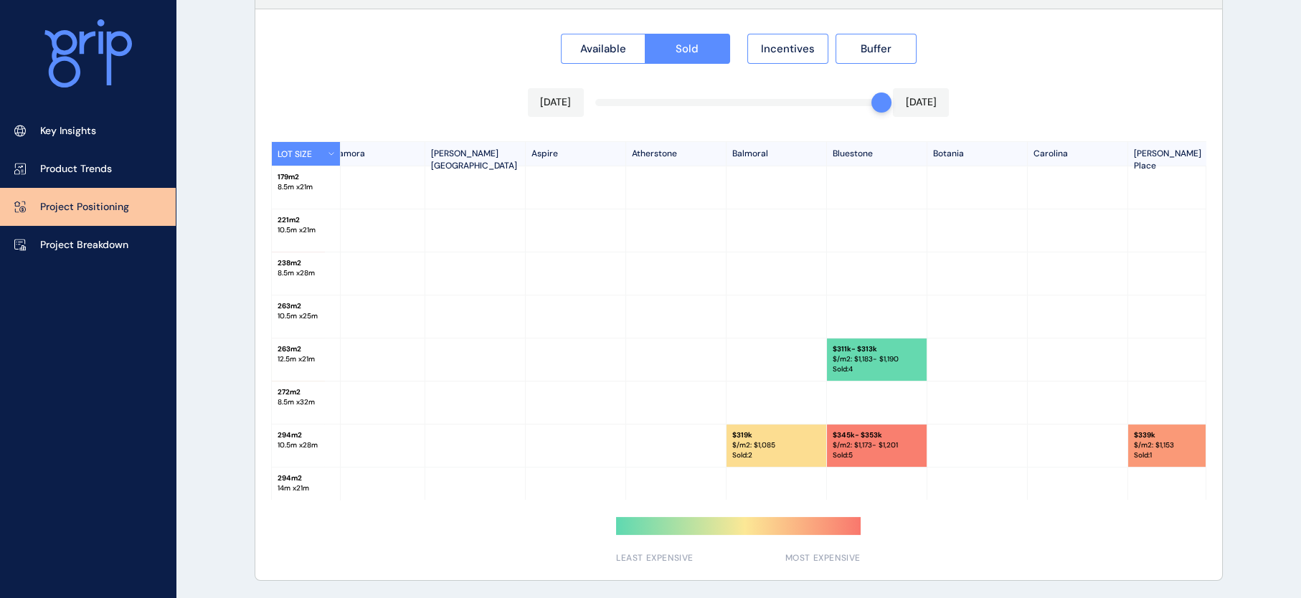
click at [486, 491] on div at bounding box center [475, 489] width 100 height 42
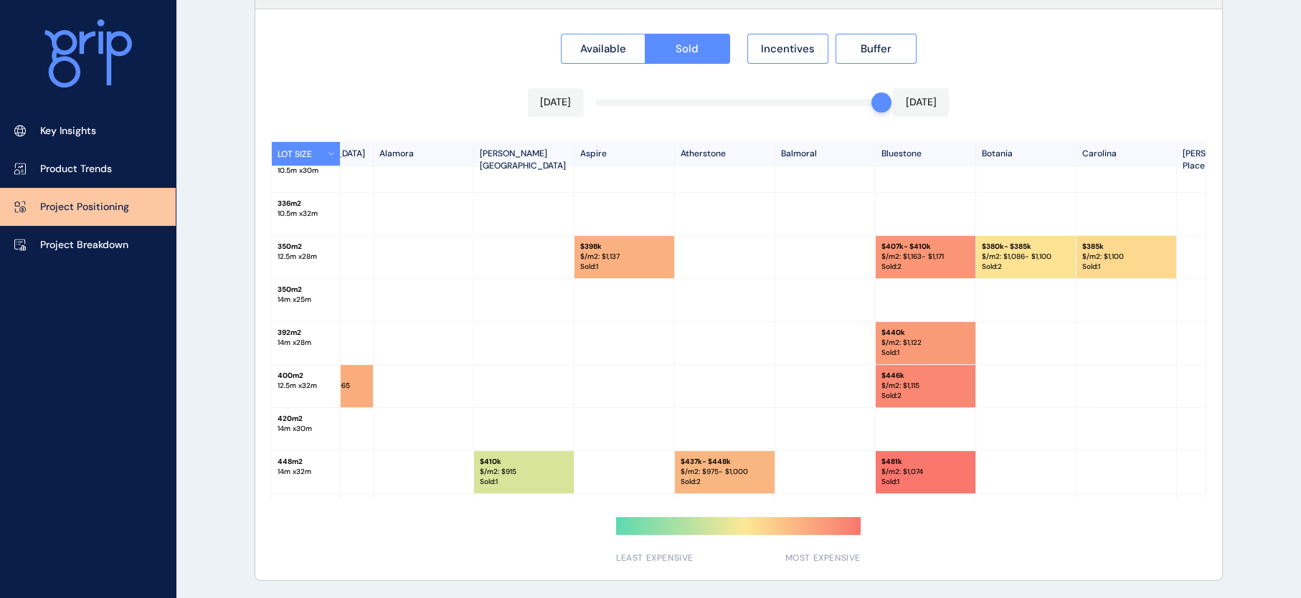
scroll to position [487, 268]
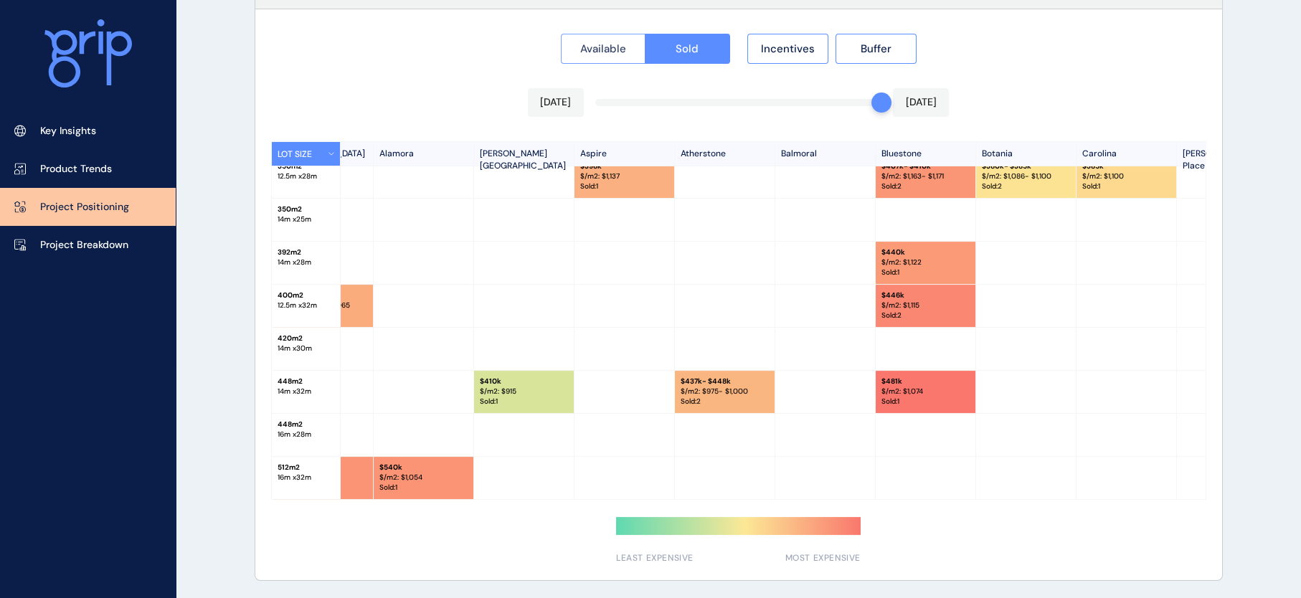
click at [584, 42] on span "Available" at bounding box center [603, 49] width 46 height 14
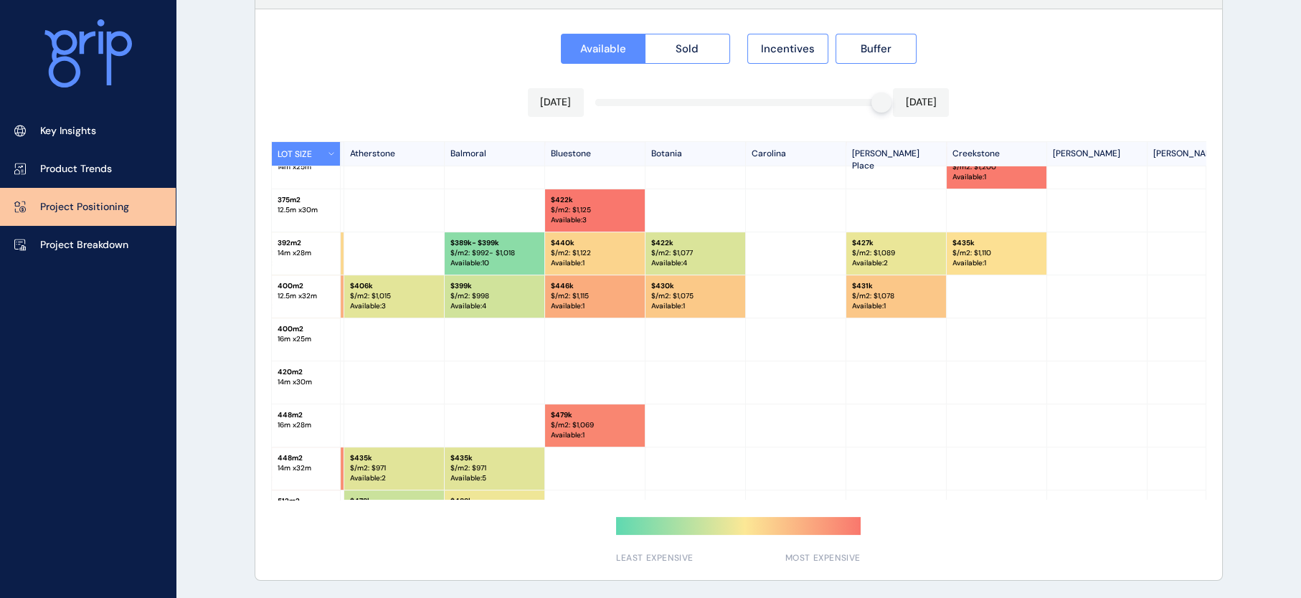
scroll to position [530, 599]
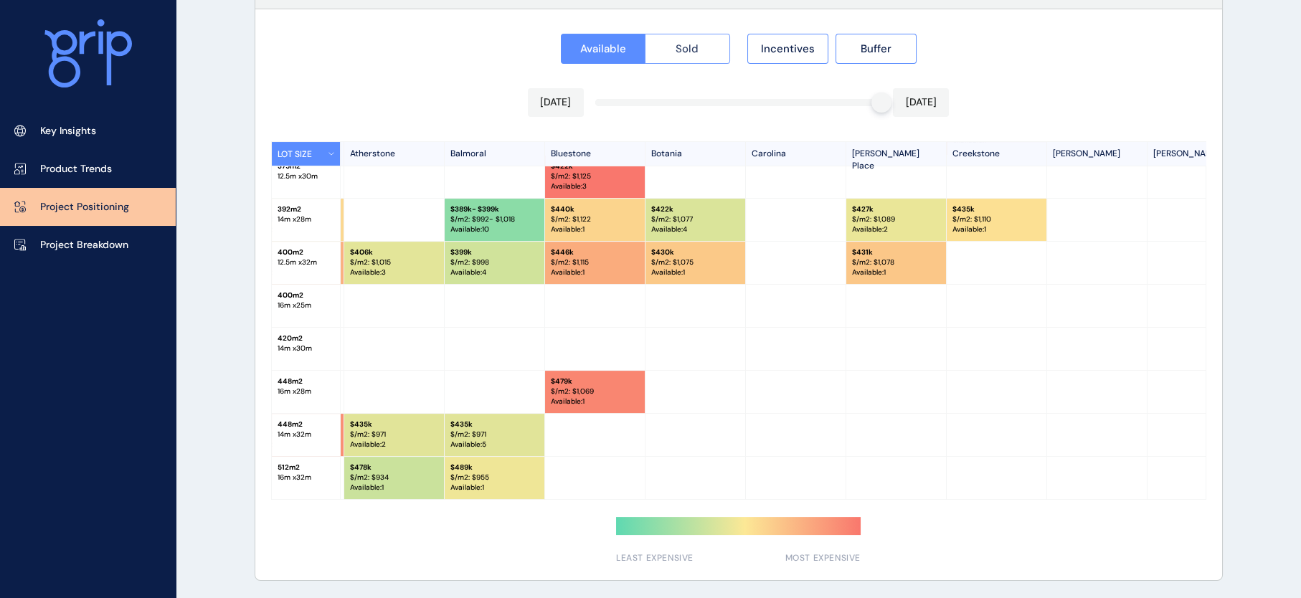
click at [661, 34] on button "Sold" at bounding box center [687, 49] width 85 height 30
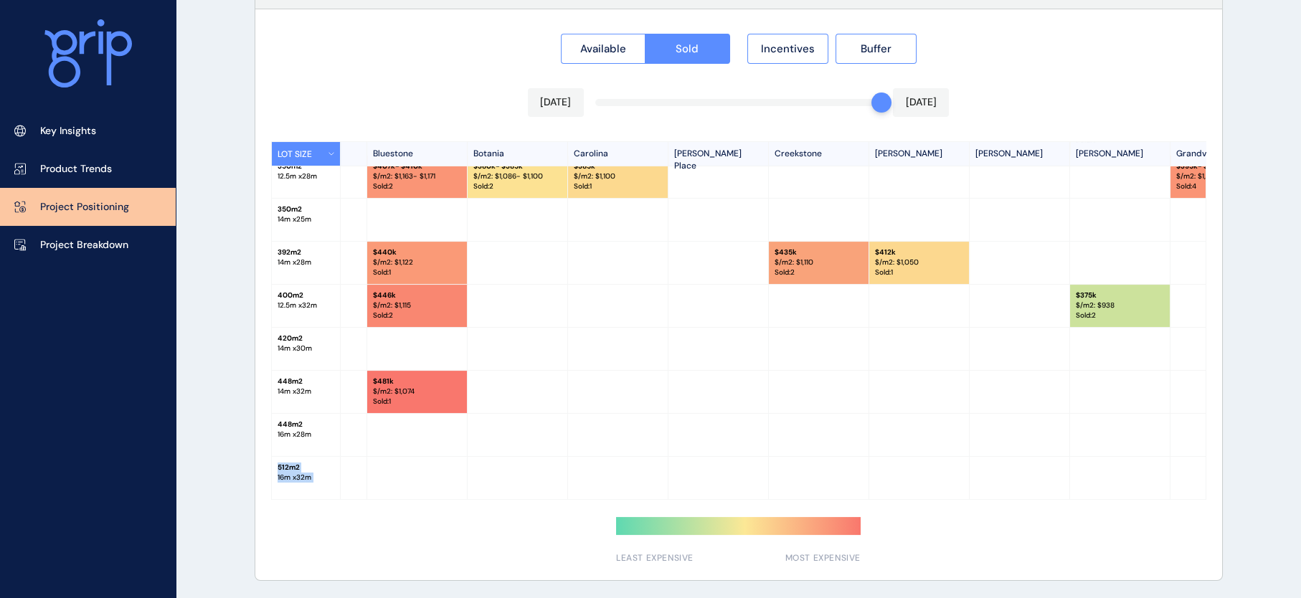
scroll to position [486, 846]
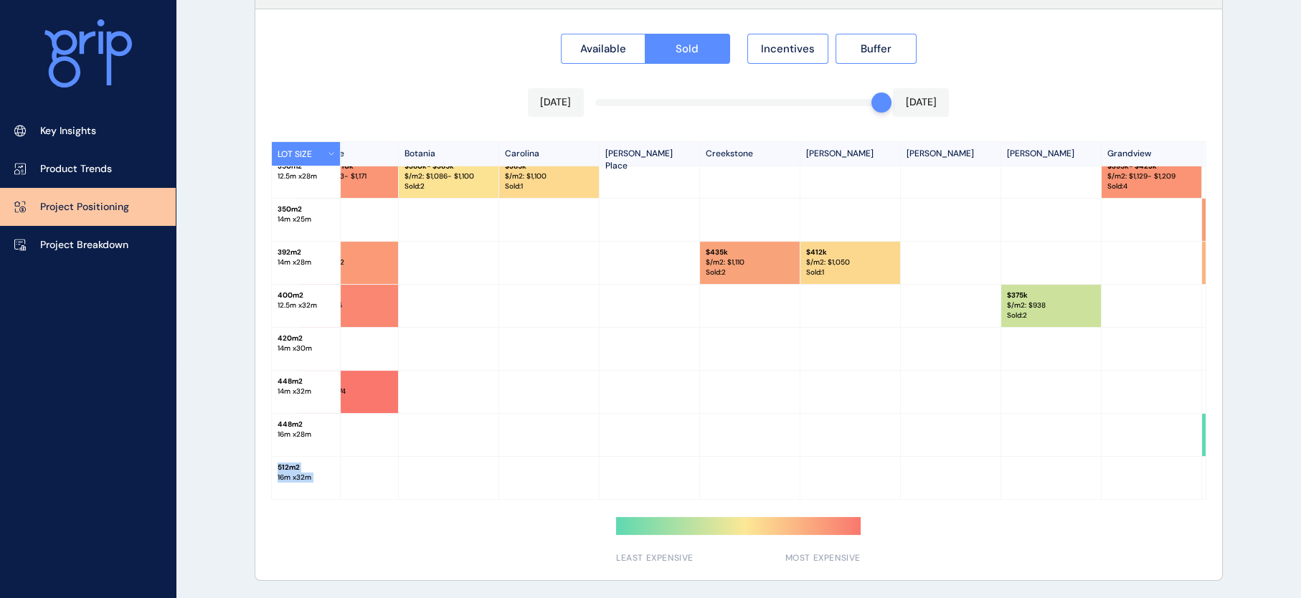
drag, startPoint x: 1206, startPoint y: 488, endPoint x: 1181, endPoint y: 420, distance: 72.9
click at [1181, 420] on div "Available Sold Incentives Buffer Jul 2025 Jul 2025 LOT SIZE Woodlea Atkinson Pl…" at bounding box center [738, 294] width 967 height 571
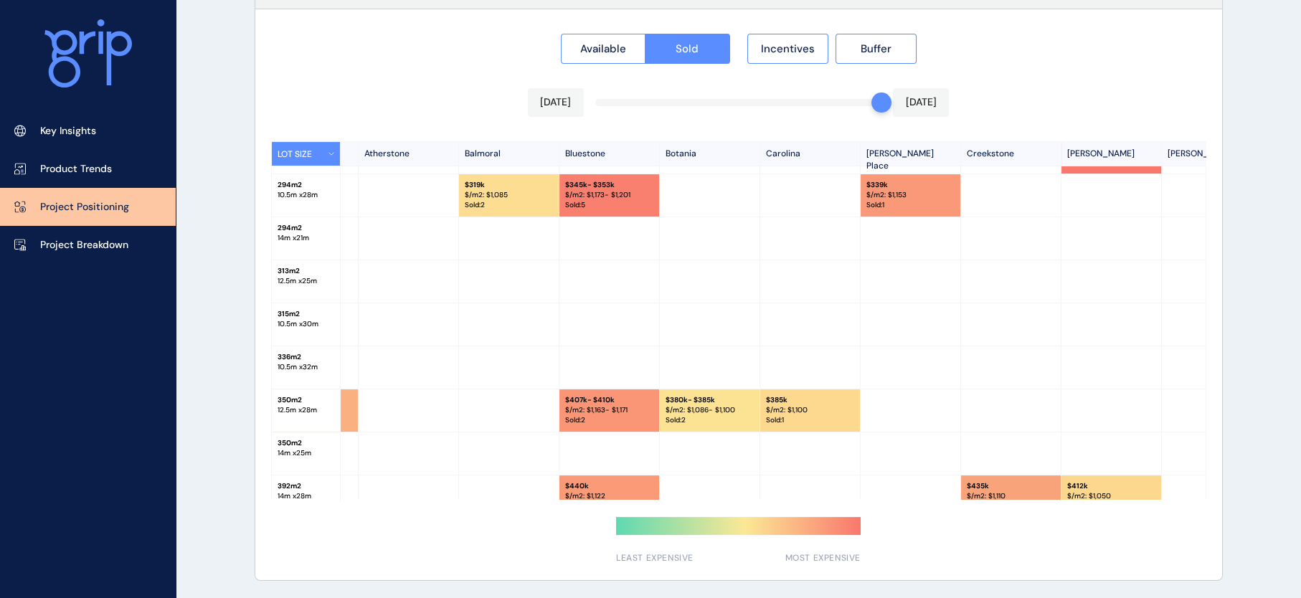
scroll to position [250, 589]
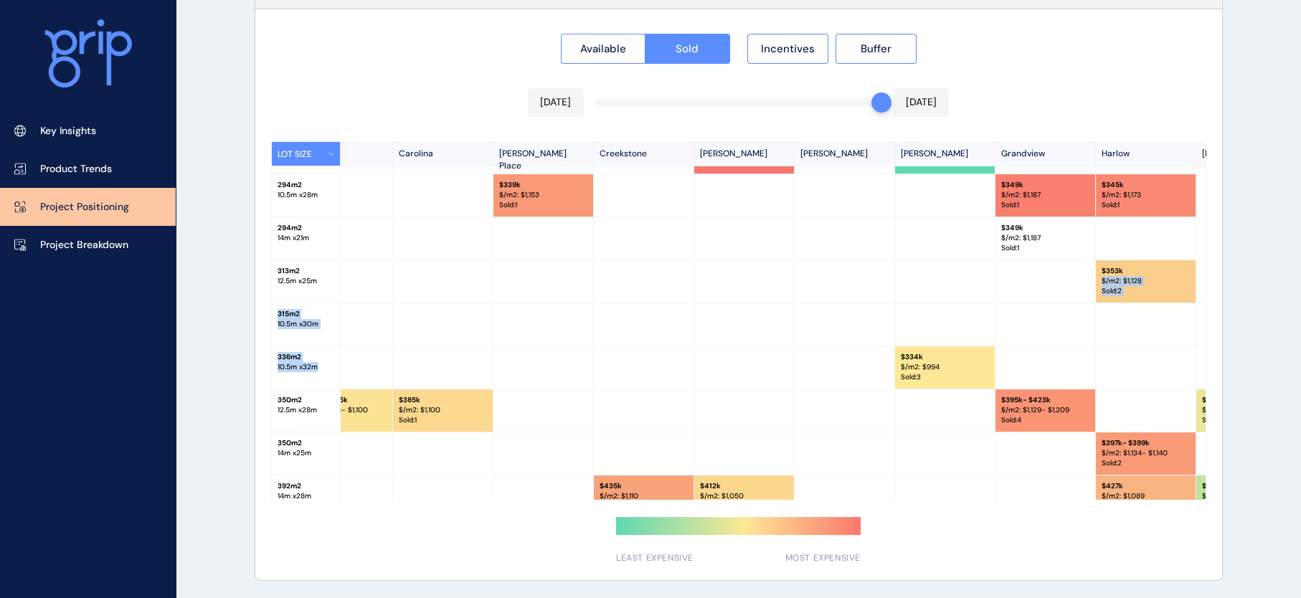
drag, startPoint x: 1199, startPoint y: 373, endPoint x: 1210, endPoint y: 263, distance: 110.3
click at [1210, 263] on div "Available Sold Incentives Buffer Jul 2025 Jul 2025 LOT SIZE Woodlea Atkinson Pl…" at bounding box center [738, 294] width 967 height 571
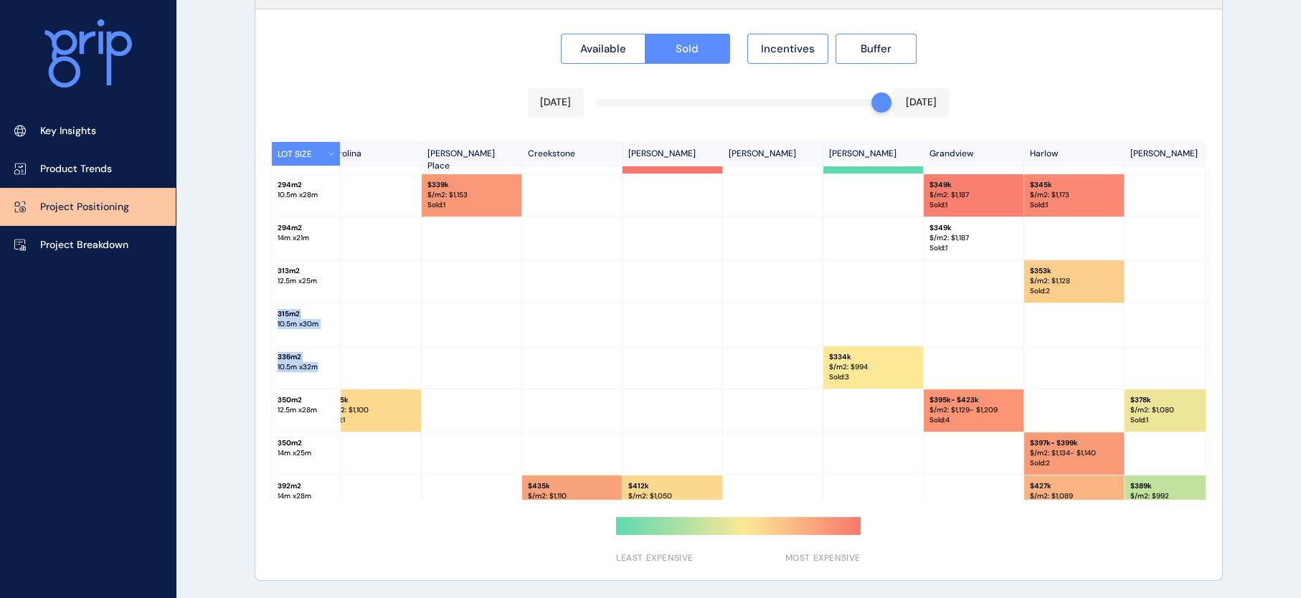
drag, startPoint x: 500, startPoint y: 500, endPoint x: 481, endPoint y: 498, distance: 18.7
click at [481, 498] on div "LOT SIZE Woodlea Atkinson Place Newhaven Alamora Alexander Park Estate Aspire A…" at bounding box center [738, 320] width 935 height 359
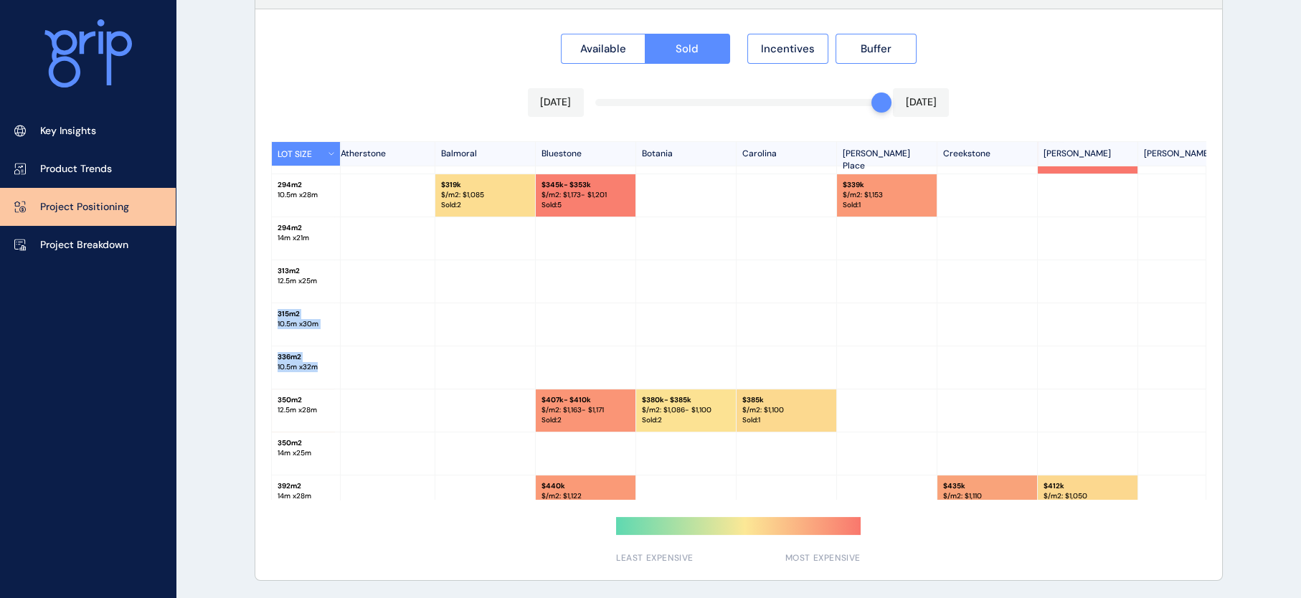
scroll to position [250, 680]
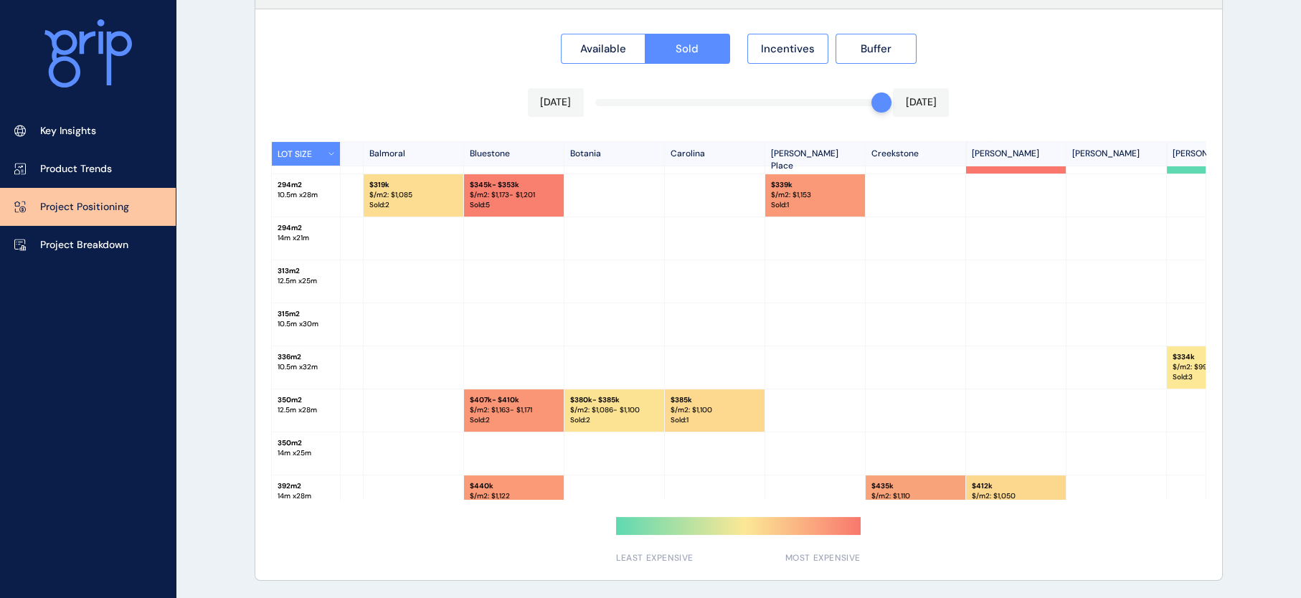
click at [469, 69] on div "Available Sold Incentives Buffer Jul 2025 Jul 2025 LOT SIZE Woodlea Atkinson Pl…" at bounding box center [738, 294] width 967 height 571
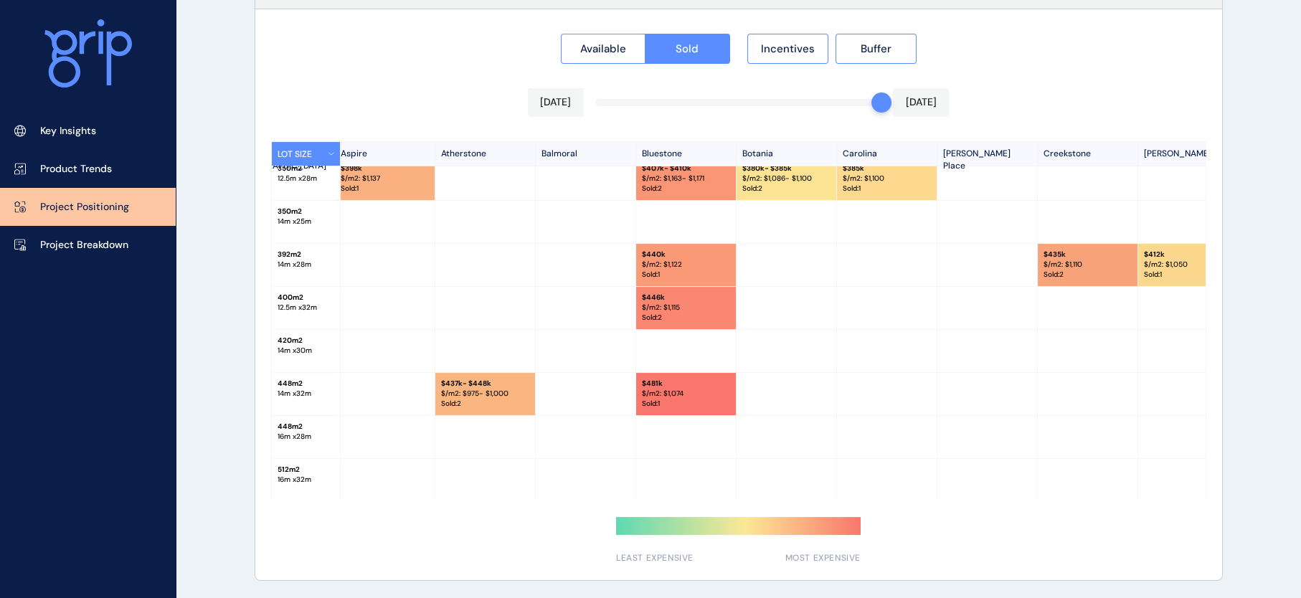
scroll to position [487, 508]
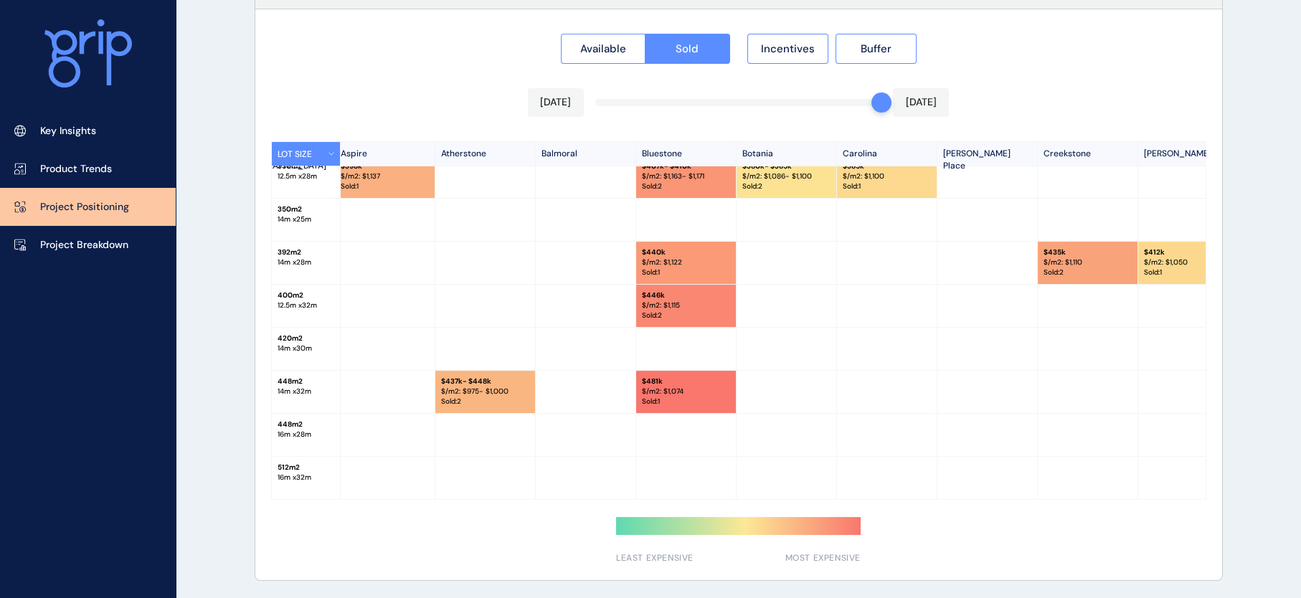
drag, startPoint x: 531, startPoint y: 500, endPoint x: 539, endPoint y: 496, distance: 8.4
click at [539, 496] on div "LOT SIZE Woodlea Atkinson Place Newhaven Alamora Alexander Park Estate Aspire A…" at bounding box center [738, 320] width 935 height 359
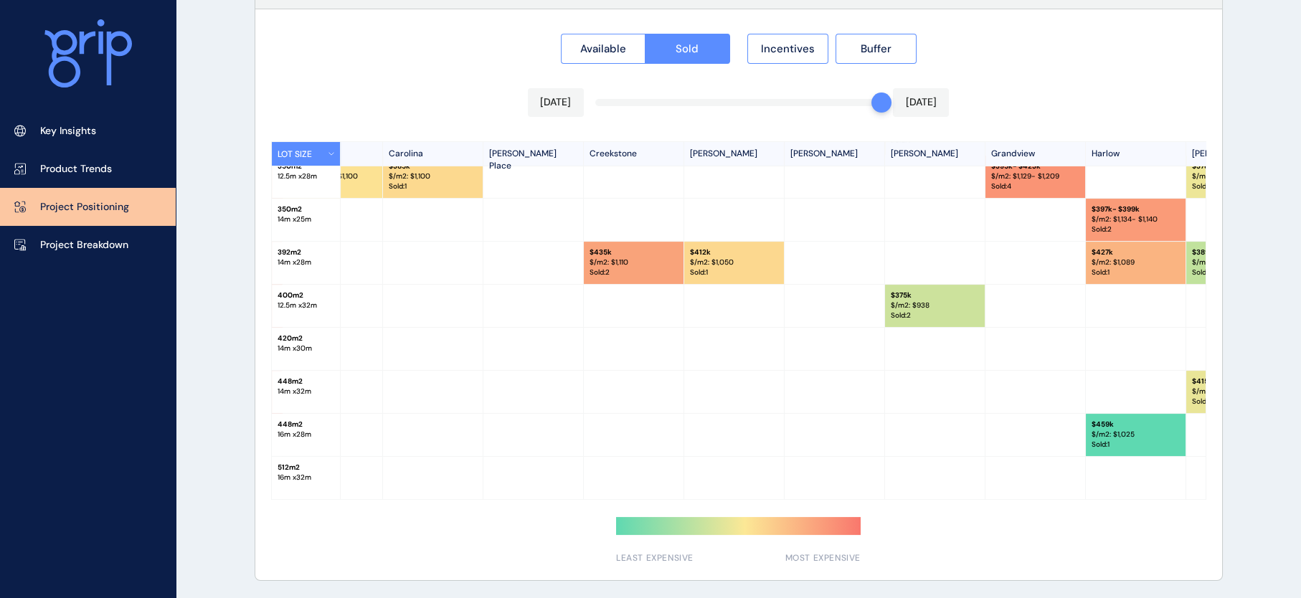
scroll to position [487, 973]
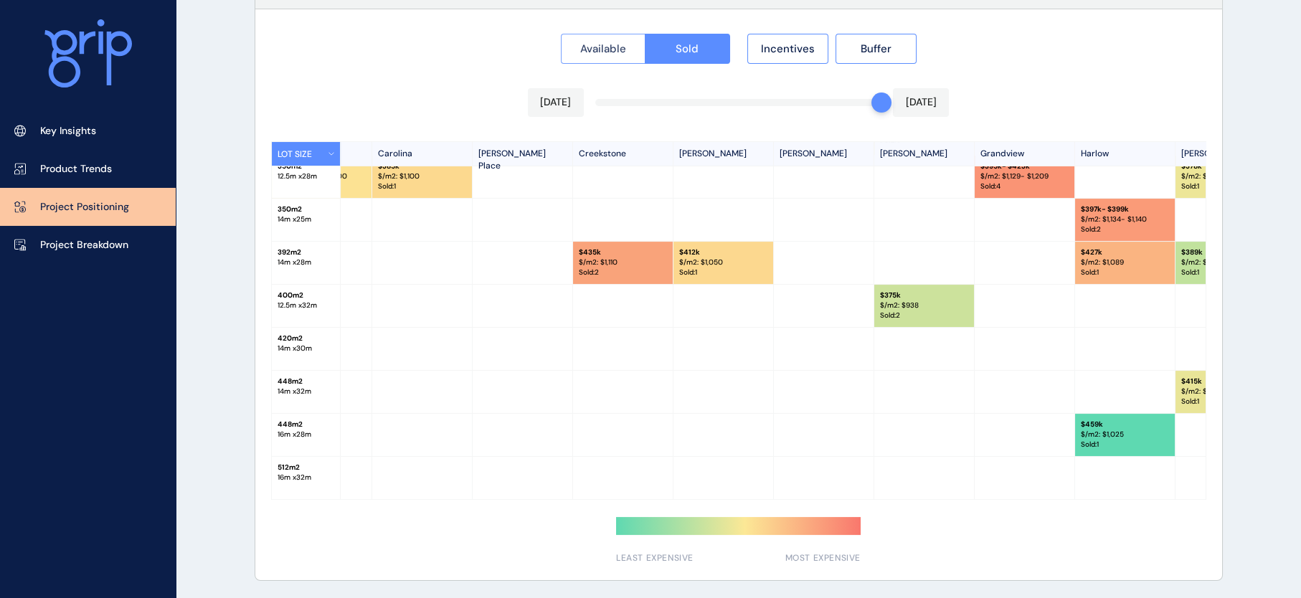
click at [571, 34] on button "Available" at bounding box center [603, 49] width 85 height 30
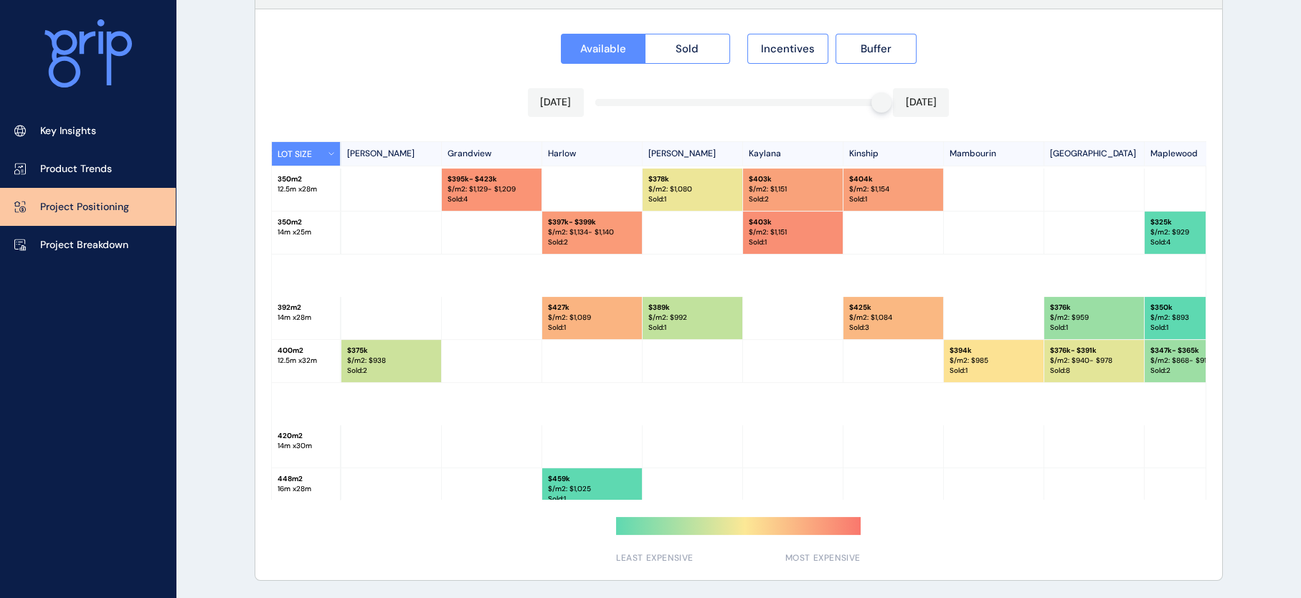
scroll to position [368, 1505]
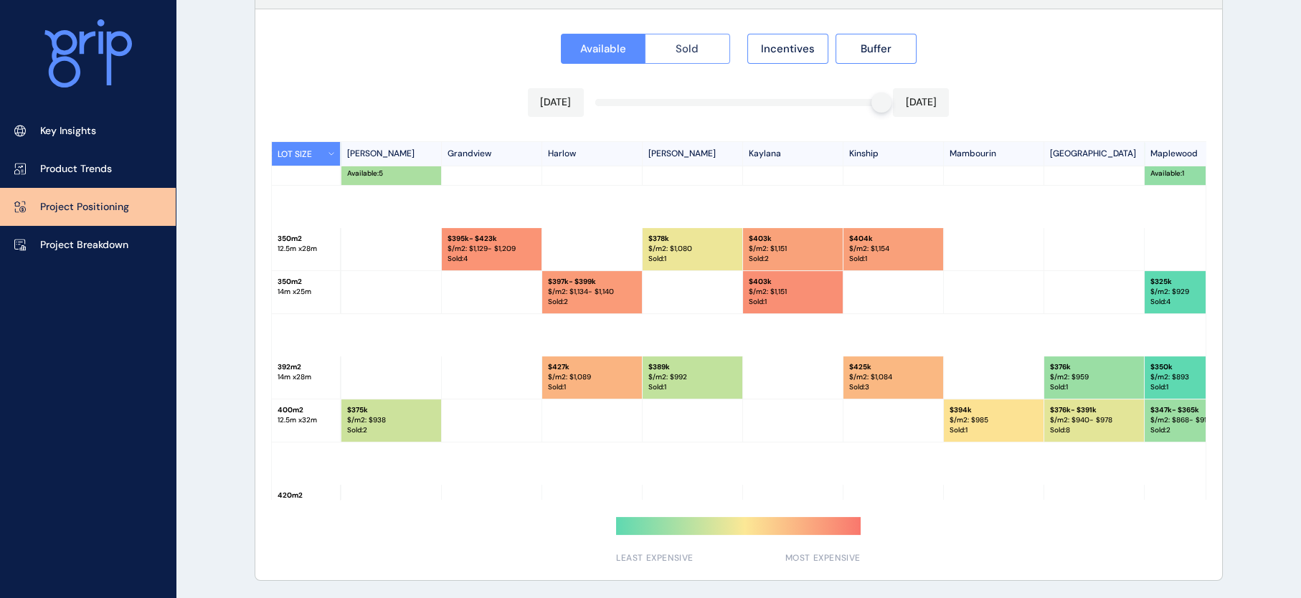
click at [685, 53] on span "Sold" at bounding box center [687, 49] width 23 height 14
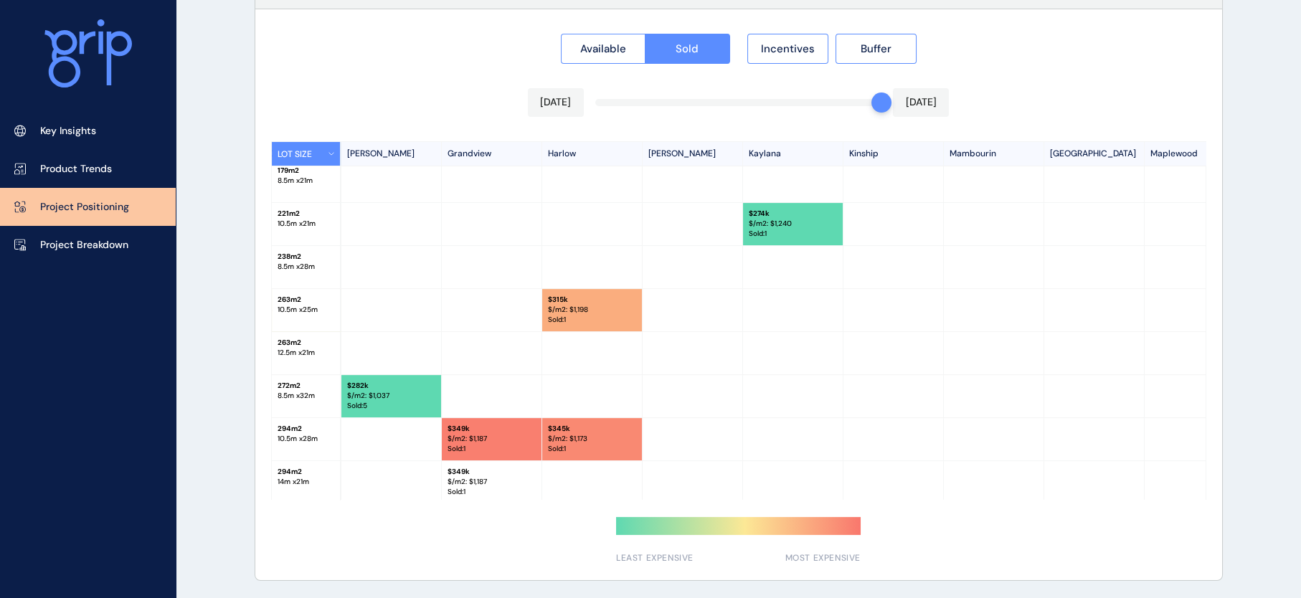
scroll to position [0, 1505]
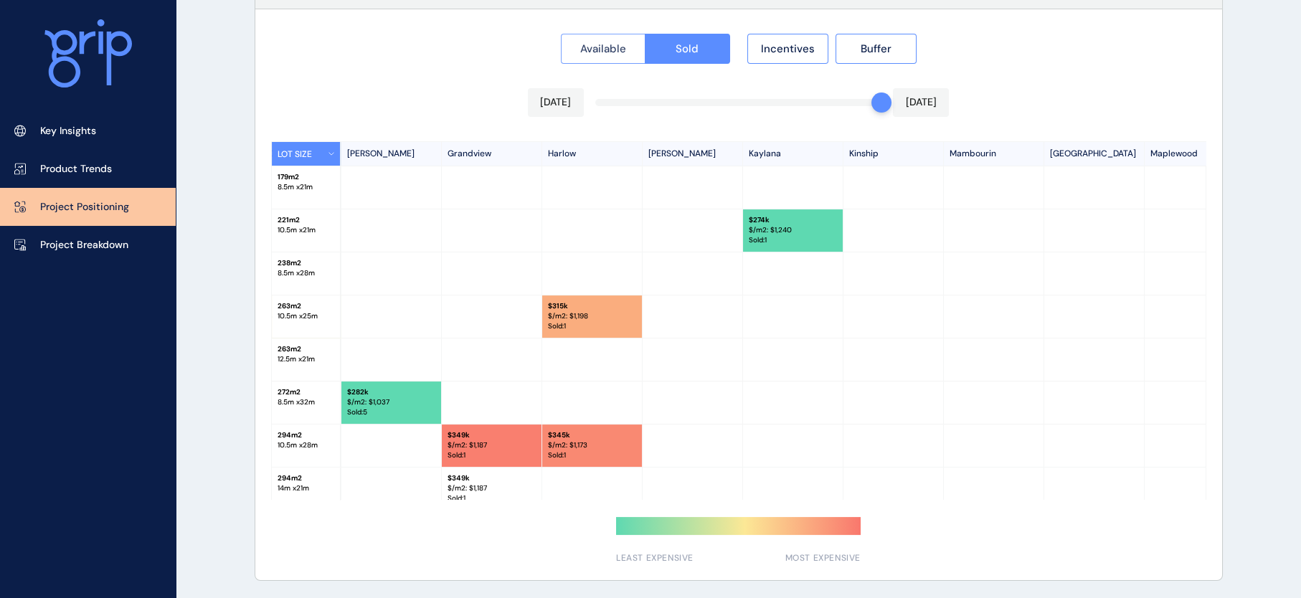
click at [580, 51] on span "Available" at bounding box center [603, 49] width 46 height 14
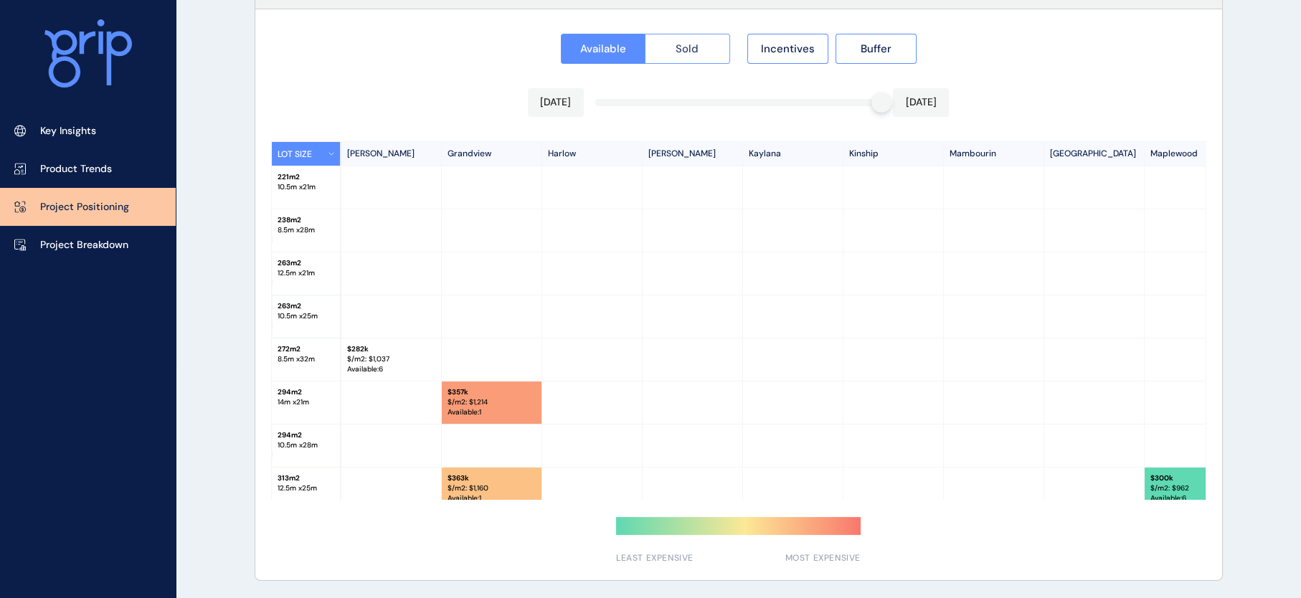
click at [699, 51] on span "Sold" at bounding box center [687, 49] width 23 height 14
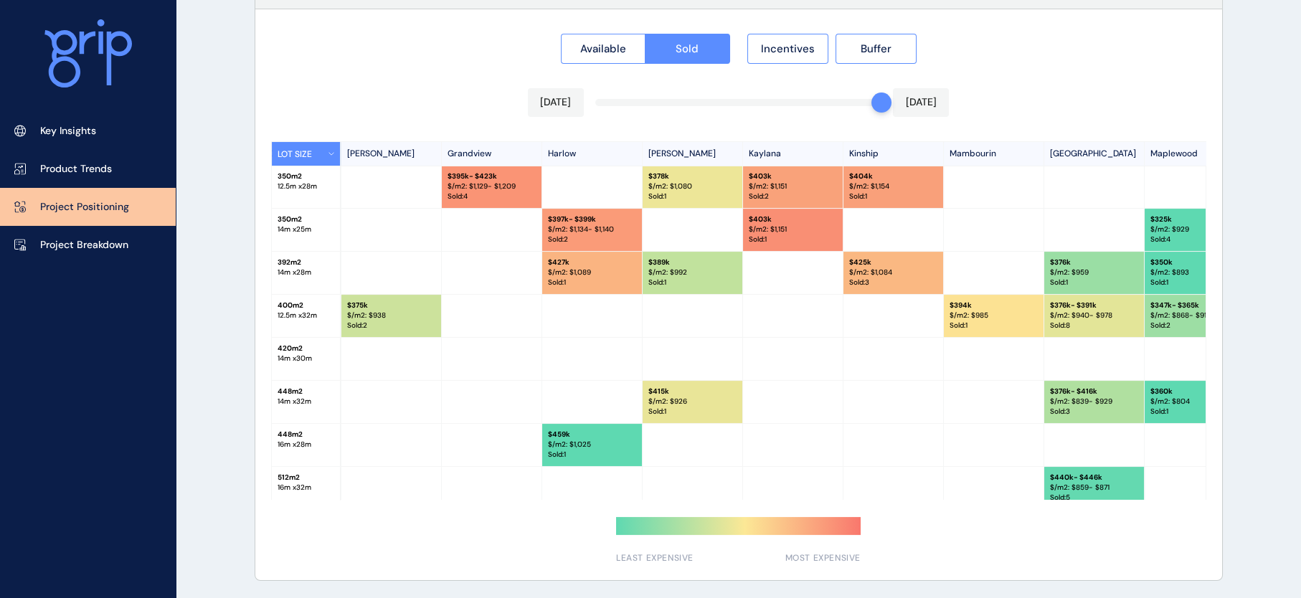
scroll to position [486, 1505]
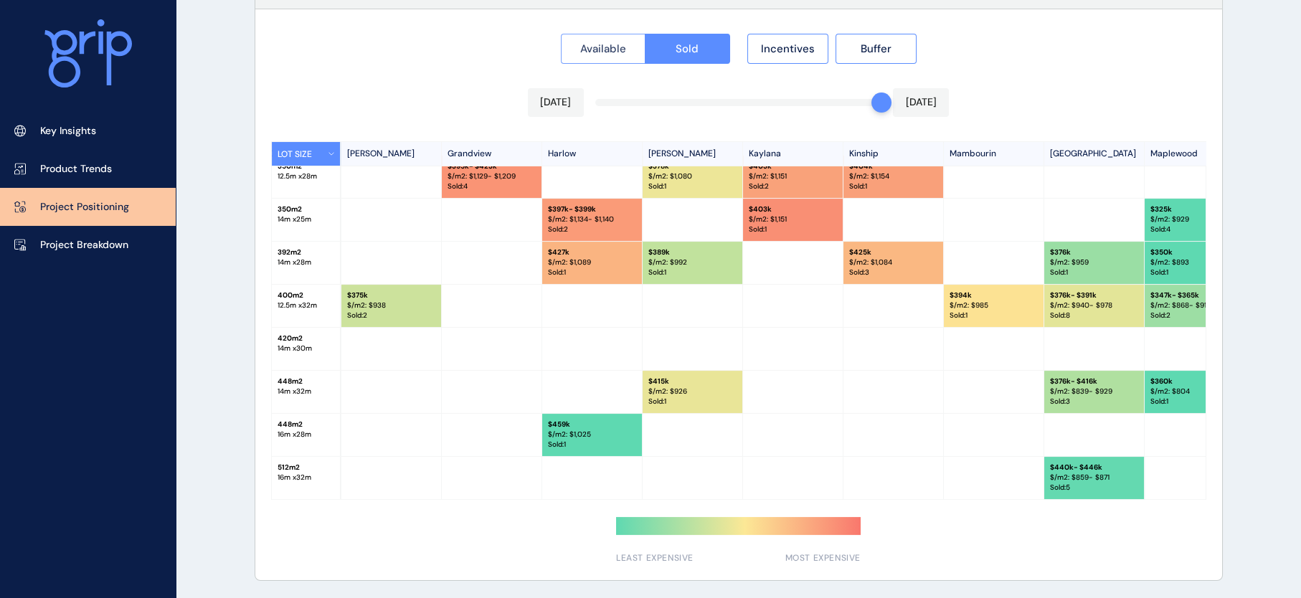
click at [600, 44] on span "Available" at bounding box center [603, 49] width 46 height 14
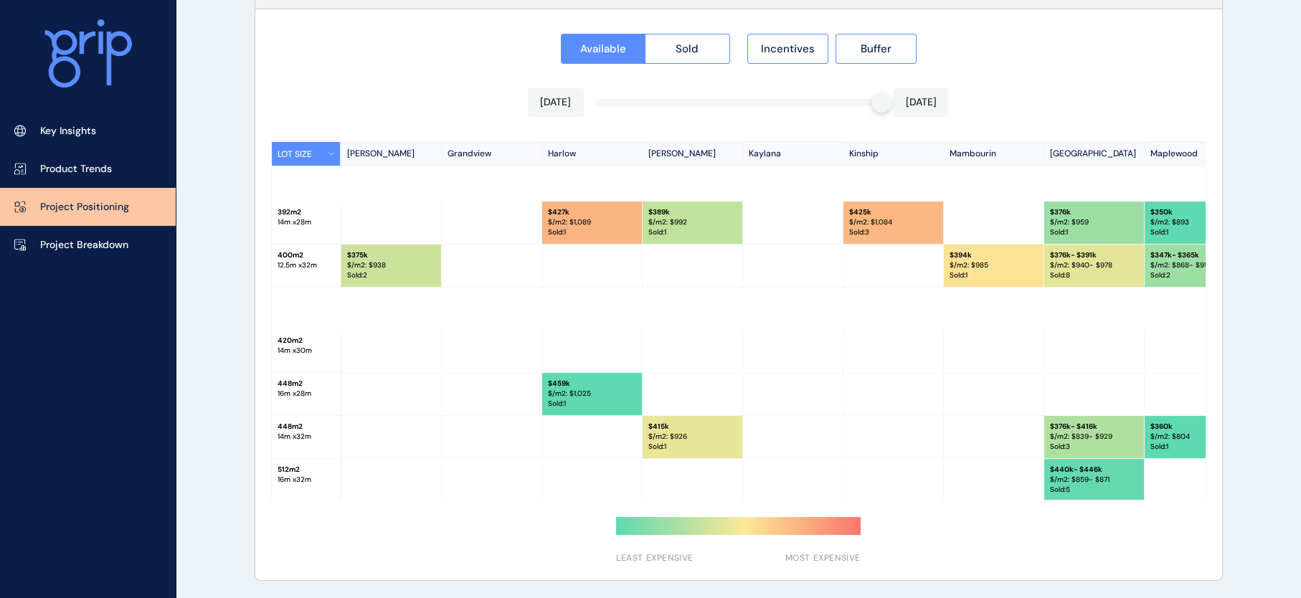
scroll to position [528, 1505]
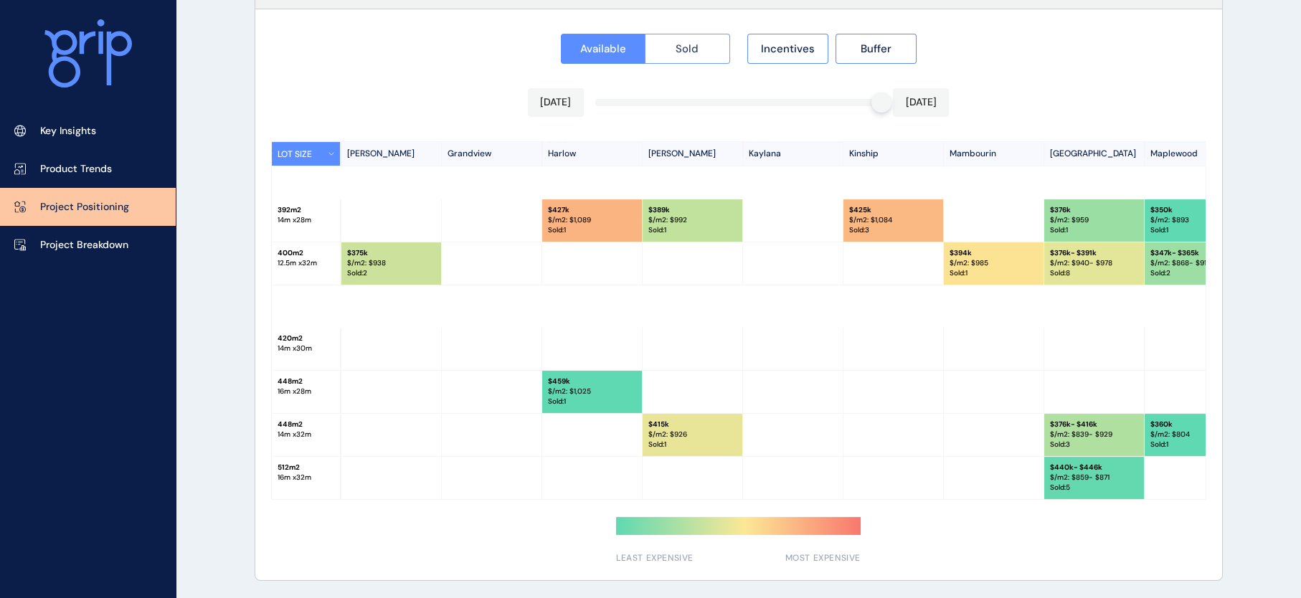
click at [690, 34] on button "Sold" at bounding box center [687, 49] width 85 height 30
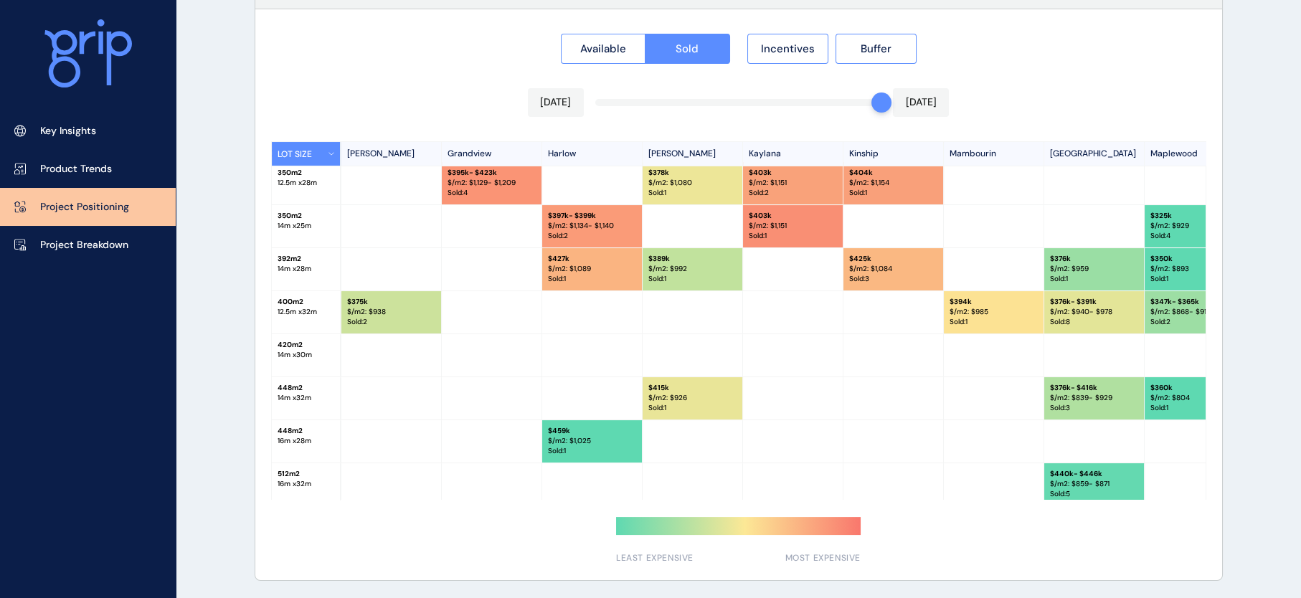
scroll to position [486, 1505]
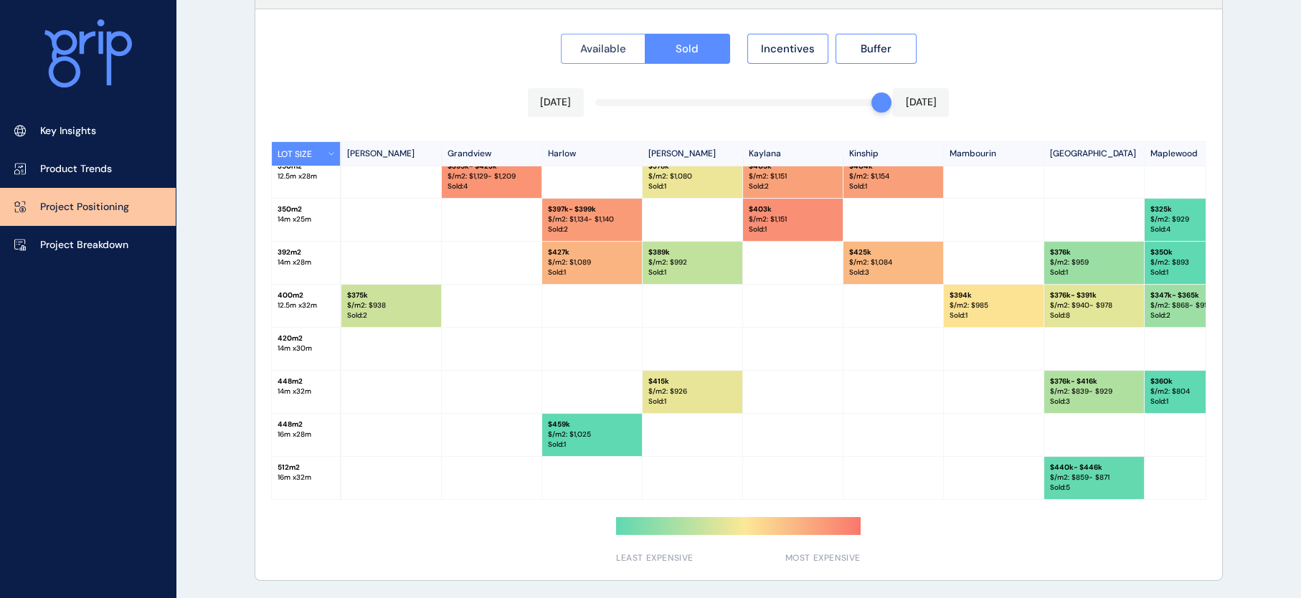
click at [614, 60] on button "Available" at bounding box center [603, 49] width 85 height 30
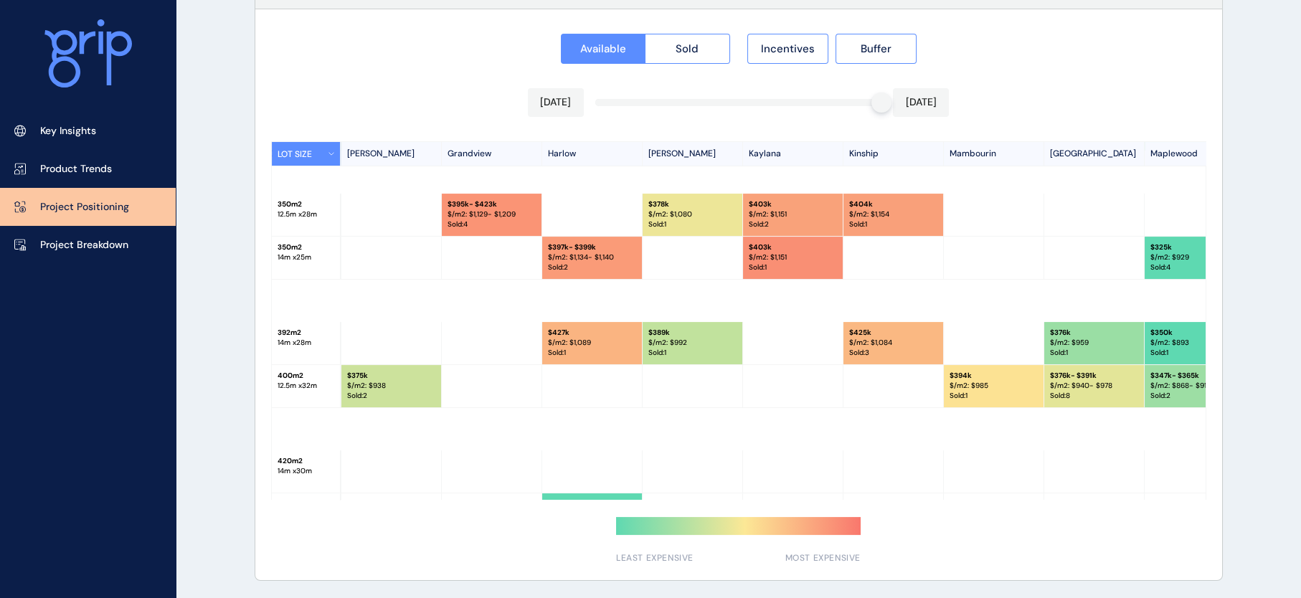
scroll to position [379, 1505]
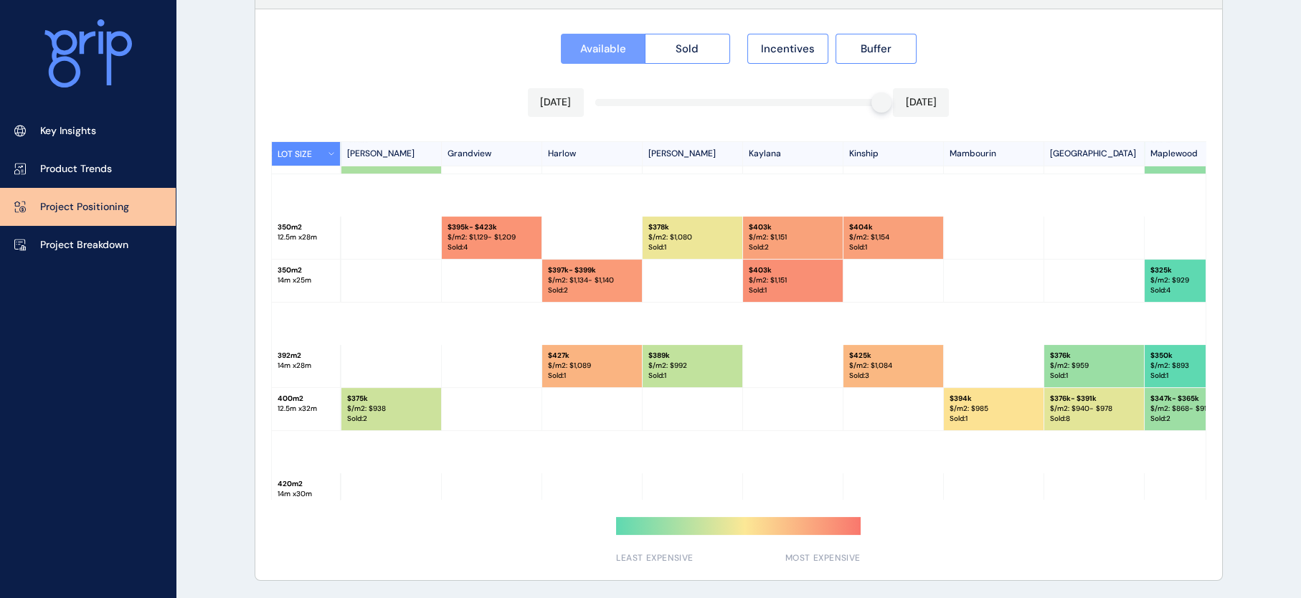
click at [609, 53] on span "Available" at bounding box center [603, 49] width 46 height 14
click at [675, 36] on button "Sold" at bounding box center [687, 49] width 85 height 30
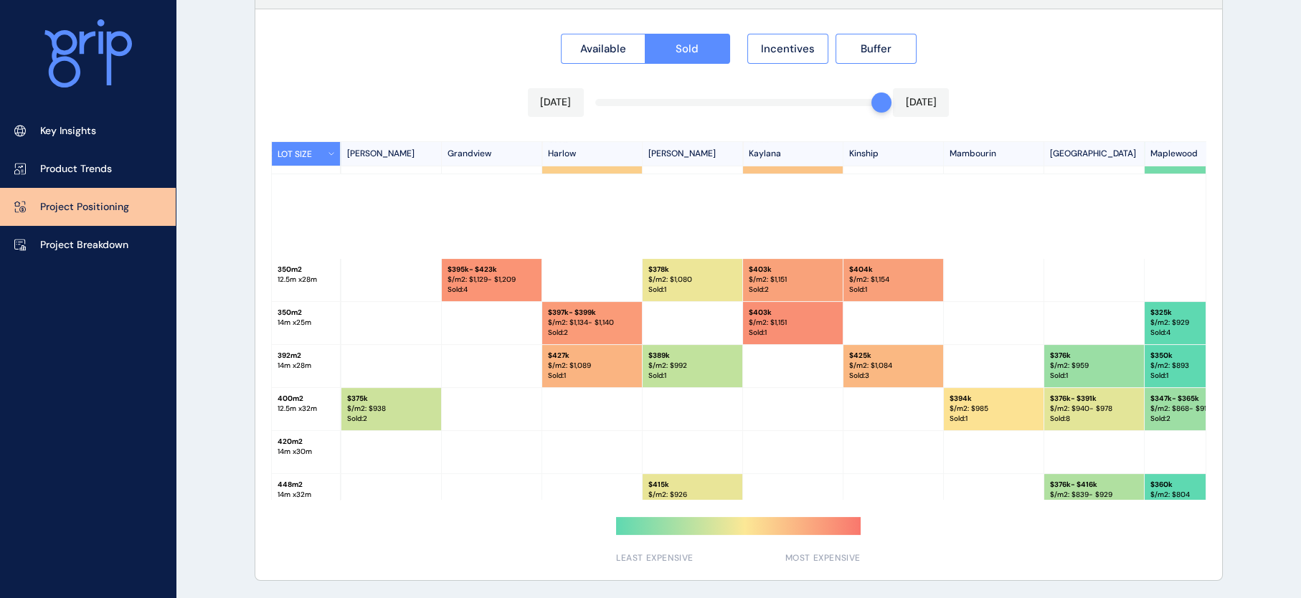
click at [617, 45] on span "Available" at bounding box center [603, 49] width 46 height 14
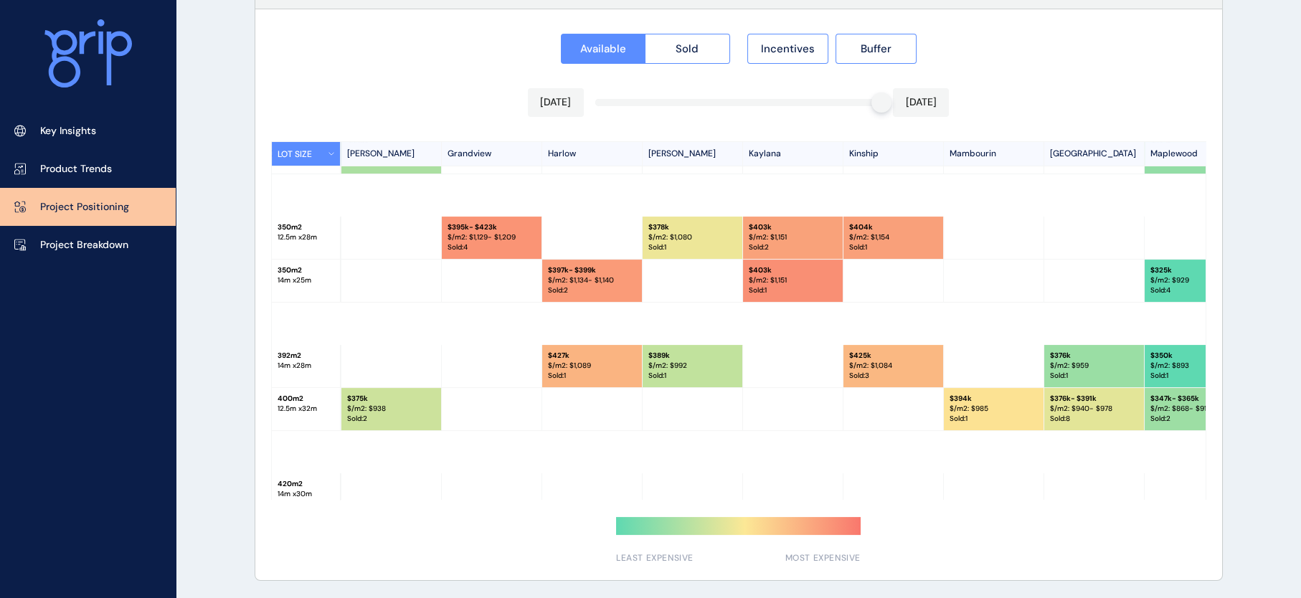
scroll to position [336, 1505]
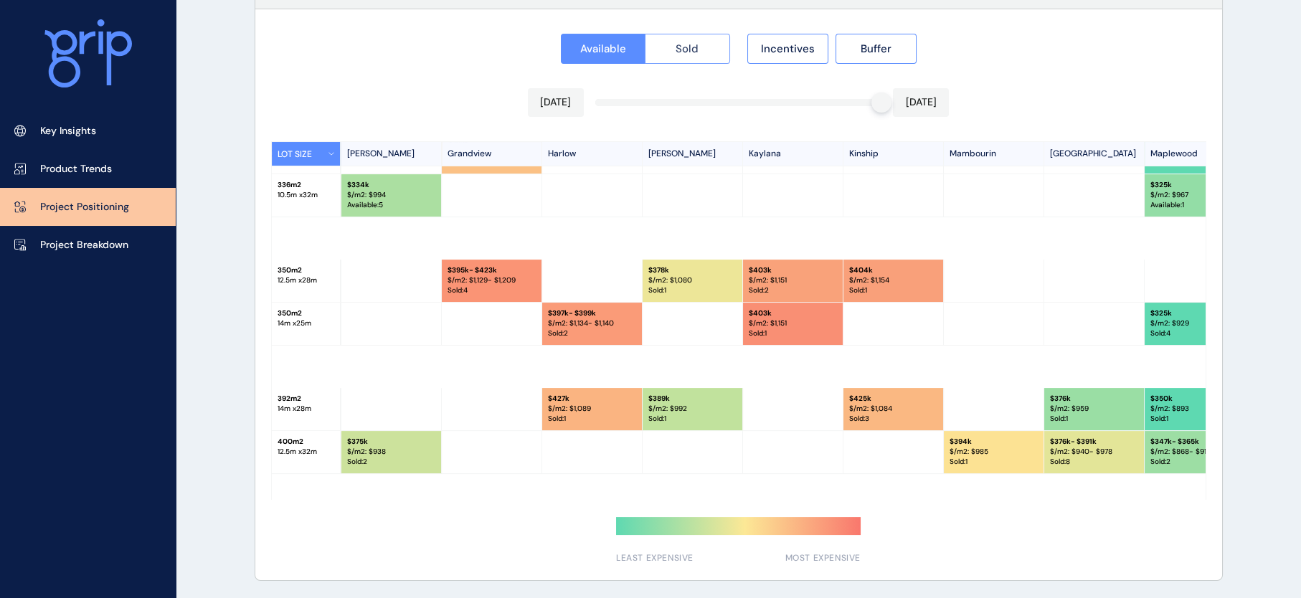
click at [694, 51] on span "Sold" at bounding box center [687, 49] width 23 height 14
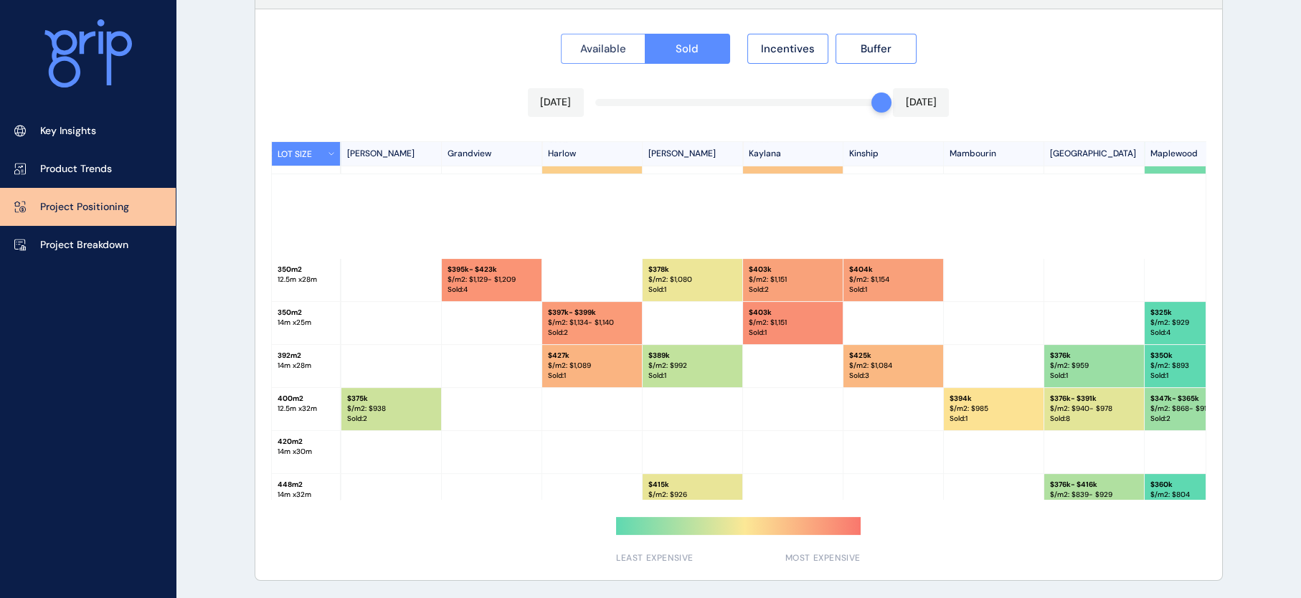
click at [621, 45] on span "Available" at bounding box center [603, 49] width 46 height 14
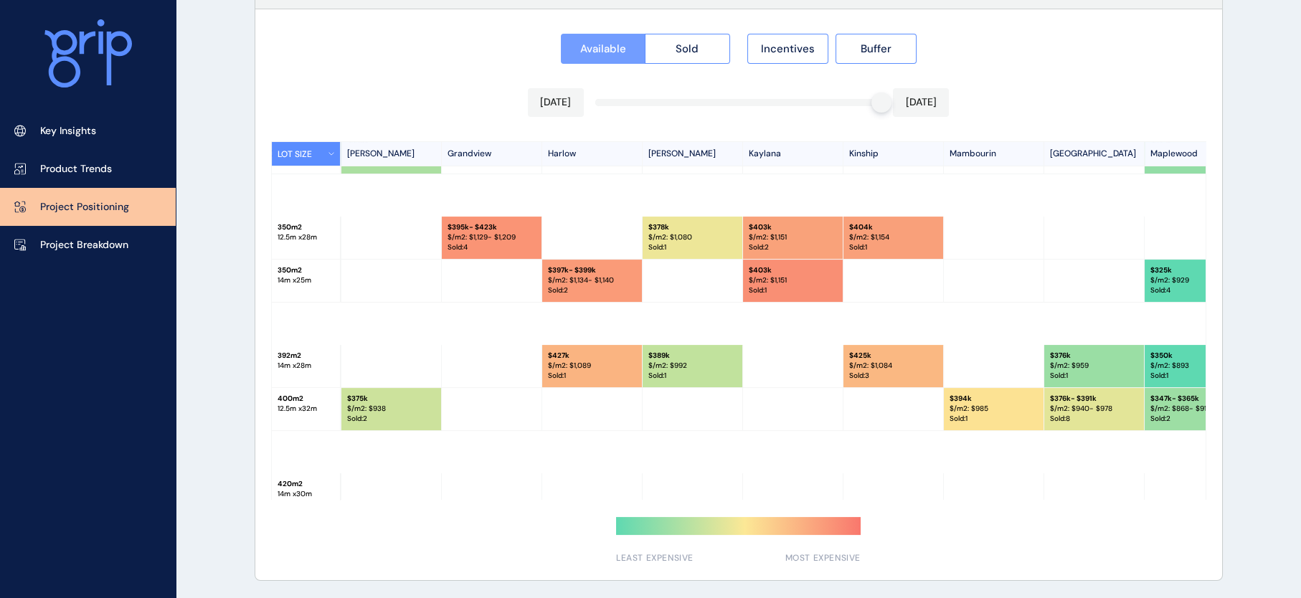
scroll to position [336, 1505]
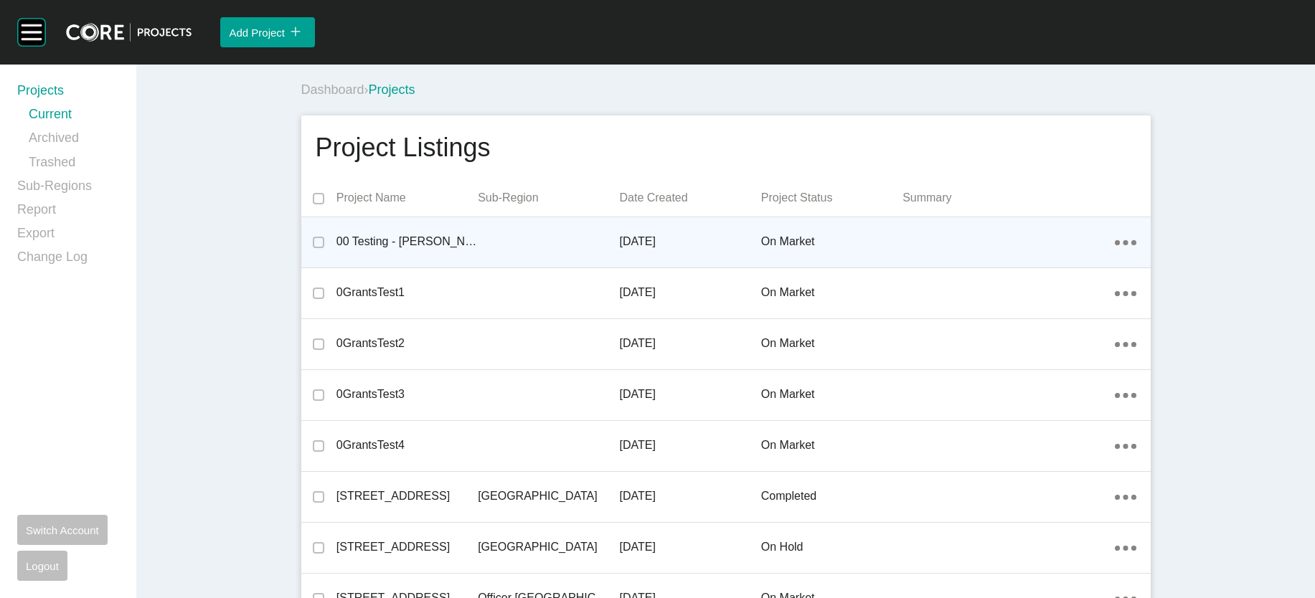
scroll to position [4824, 0]
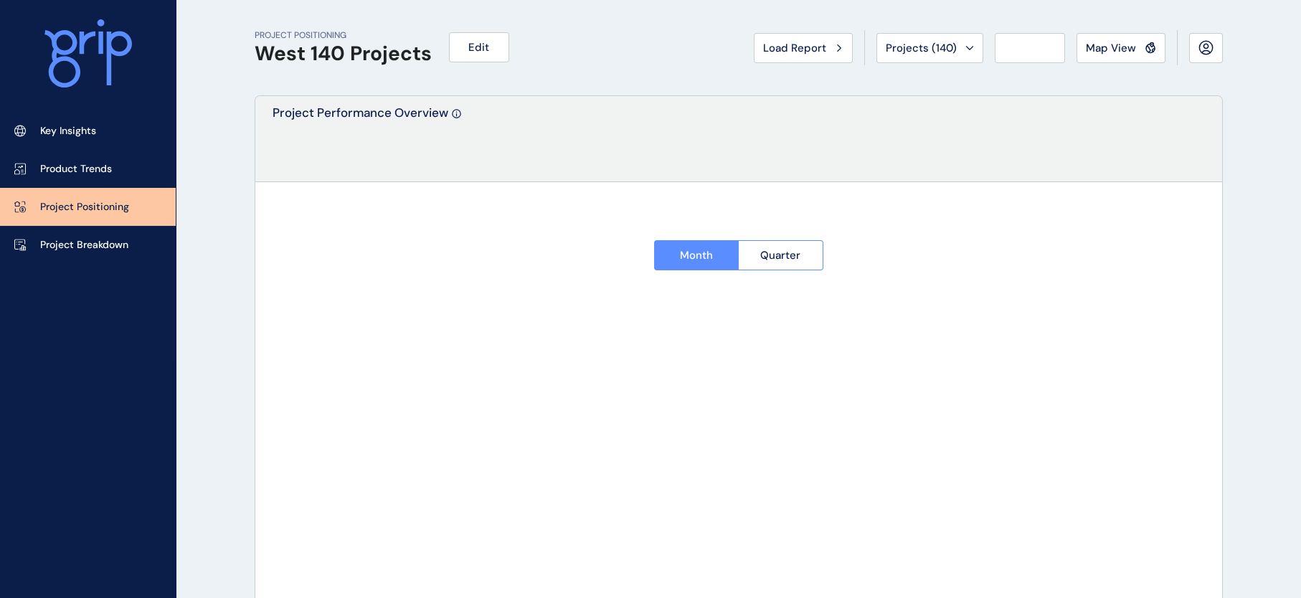
type input "*********"
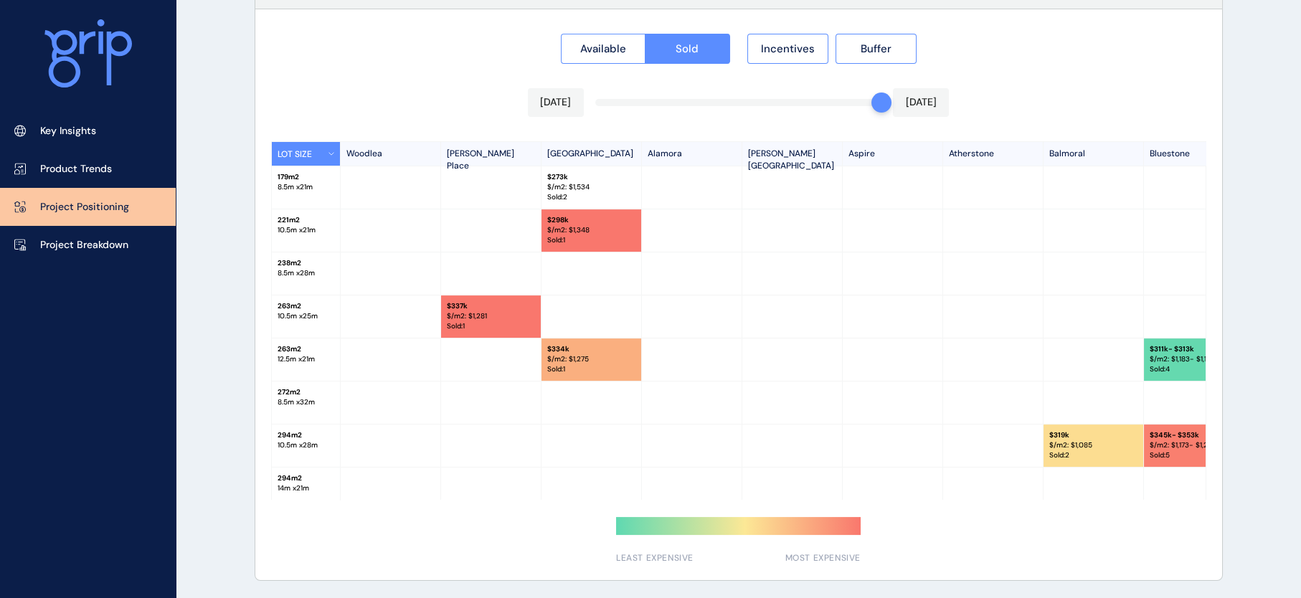
scroll to position [1402, 0]
click at [582, 42] on span "Available" at bounding box center [603, 49] width 46 height 14
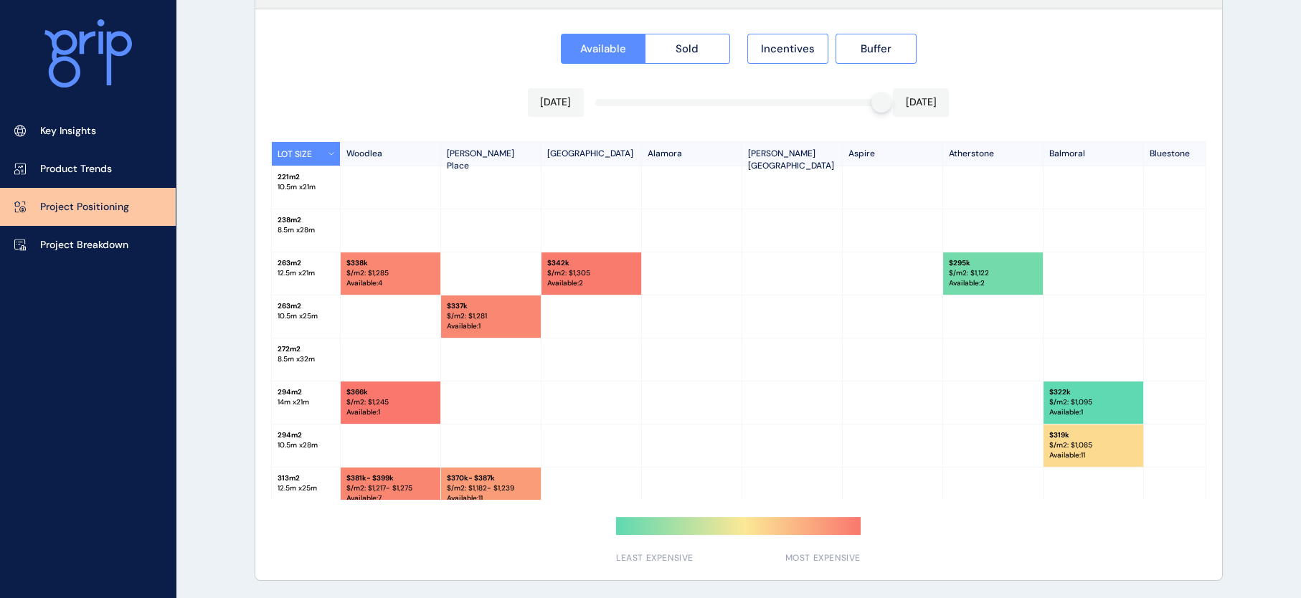
drag, startPoint x: 430, startPoint y: 501, endPoint x: 461, endPoint y: 506, distance: 31.4
click at [461, 506] on div "Available Sold Incentives Buffer [DATE] [DATE] LOT SIZE [GEOGRAPHIC_DATA] [PERS…" at bounding box center [738, 294] width 967 height 571
drag, startPoint x: 445, startPoint y: 501, endPoint x: 458, endPoint y: 497, distance: 14.1
click at [464, 500] on div "Available Sold Incentives Buffer [DATE] [DATE] LOT SIZE [GEOGRAPHIC_DATA] [PERS…" at bounding box center [738, 294] width 967 height 571
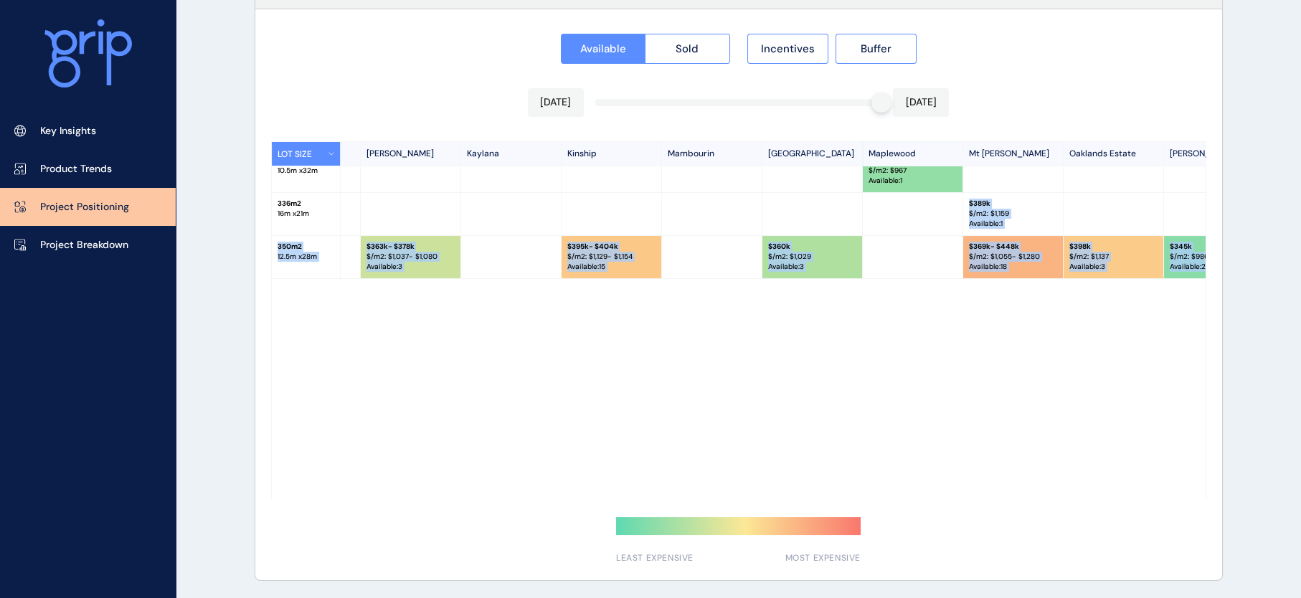
scroll to position [344, 1787]
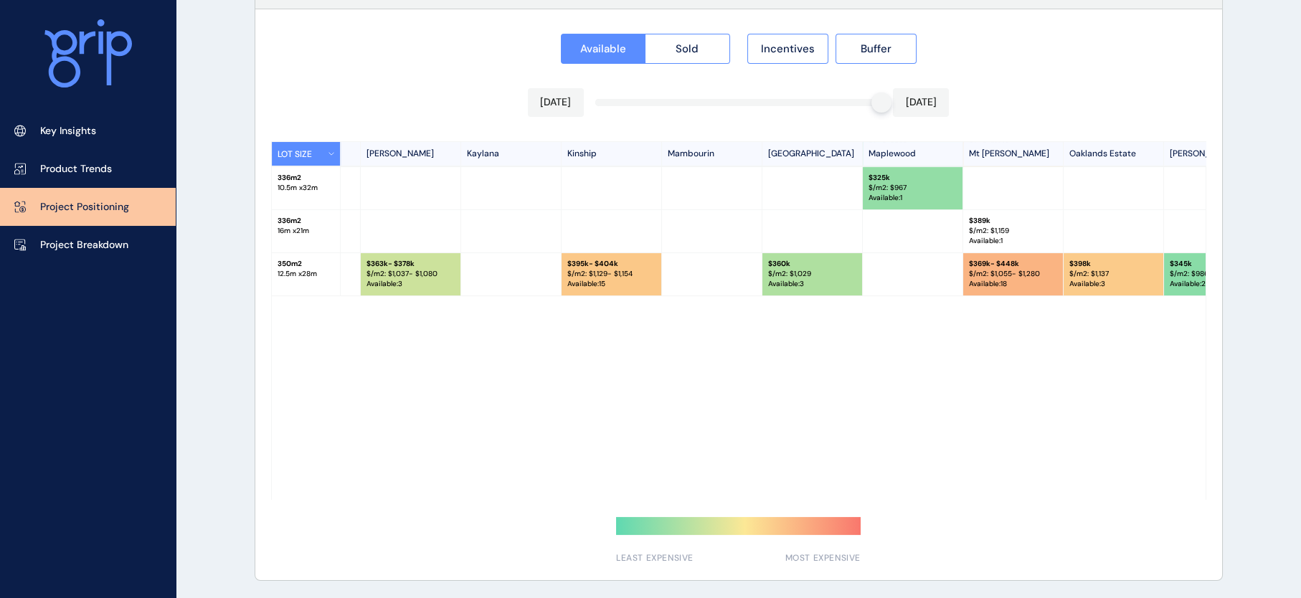
drag, startPoint x: 1229, startPoint y: 237, endPoint x: 1216, endPoint y: 283, distance: 46.8
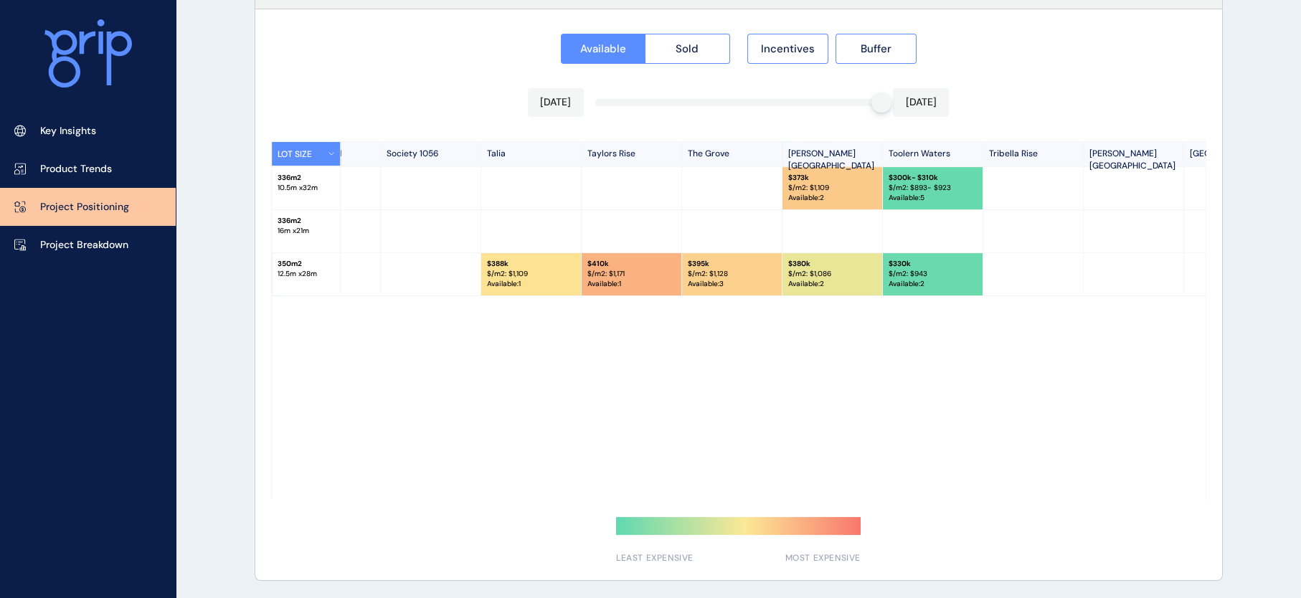
scroll to position [344, 3359]
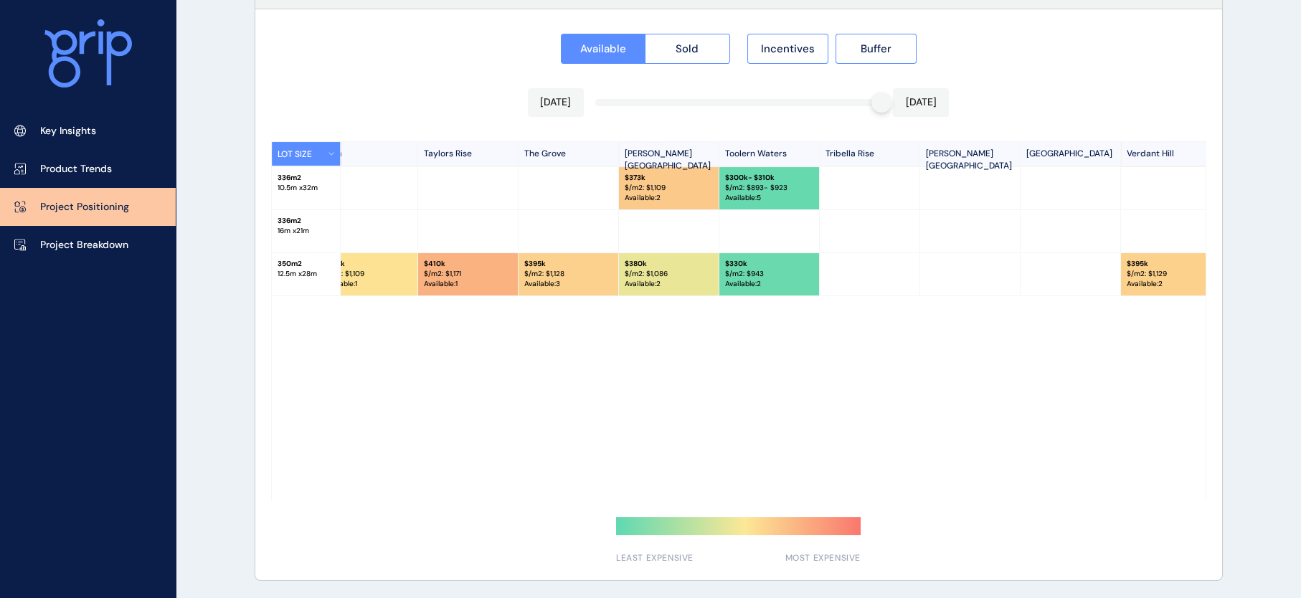
drag, startPoint x: 1200, startPoint y: 321, endPoint x: 1210, endPoint y: 367, distance: 47.0
click at [1210, 367] on div "Available Sold Incentives Buffer [DATE] [DATE] LOT SIZE [GEOGRAPHIC_DATA] [PERS…" at bounding box center [738, 294] width 967 height 571
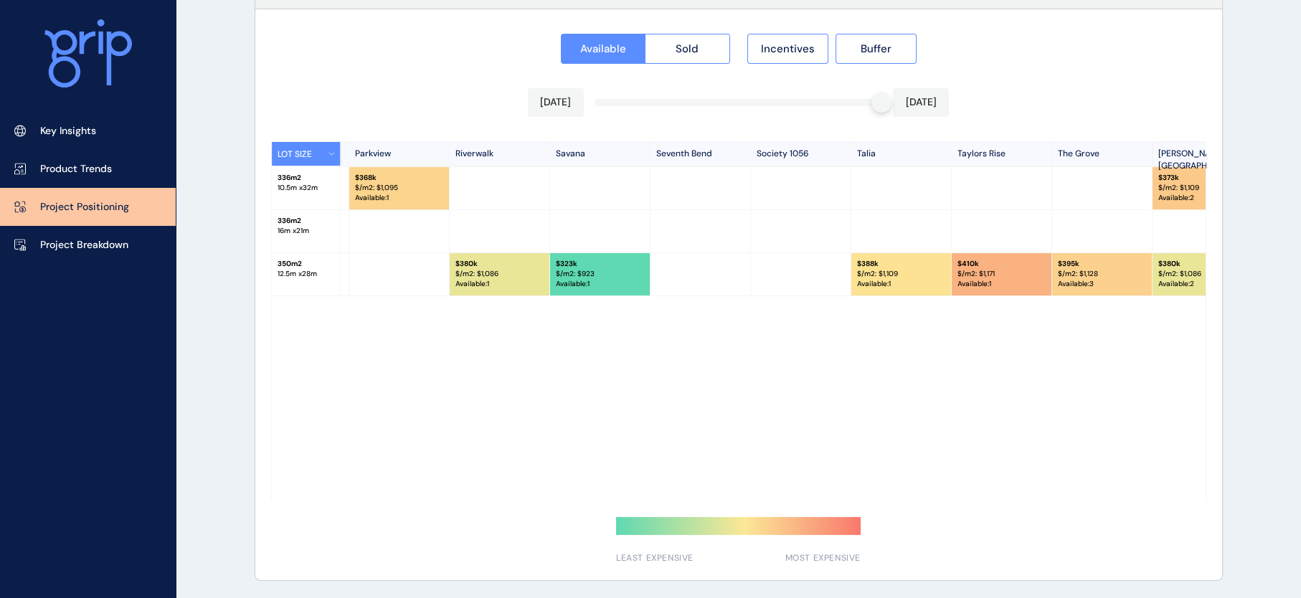
scroll to position [344, 0]
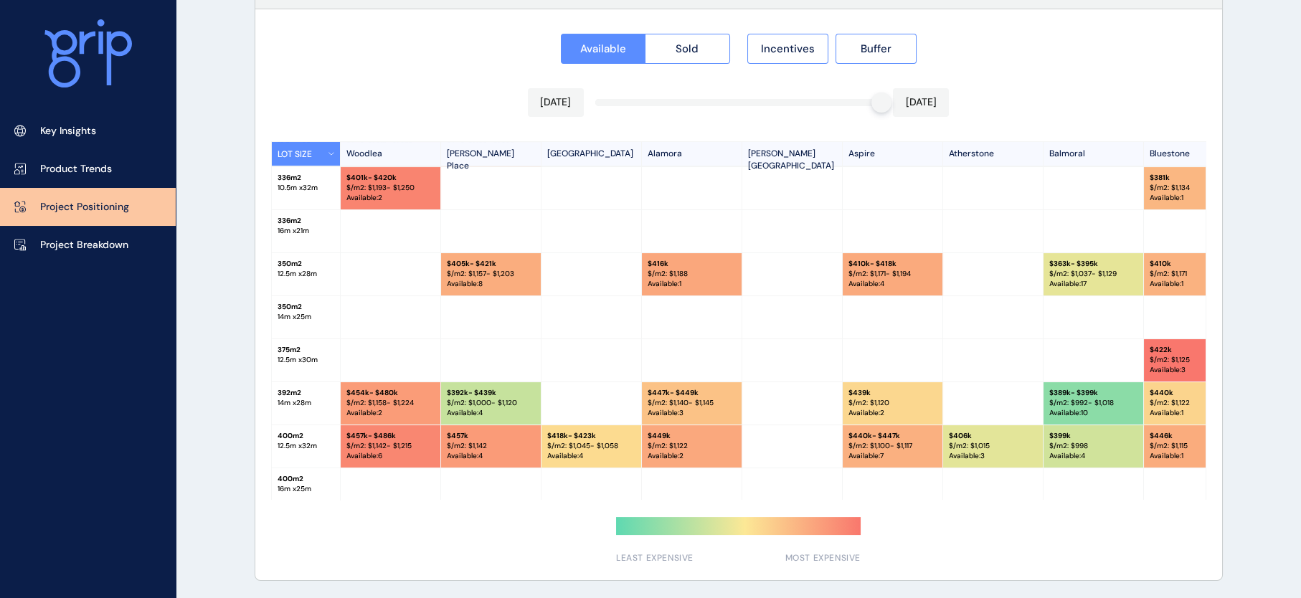
drag, startPoint x: 418, startPoint y: 501, endPoint x: 428, endPoint y: 506, distance: 11.2
click at [428, 506] on div "Available Sold Incentives Buffer [DATE] [DATE] LOT SIZE [GEOGRAPHIC_DATA] [PERS…" at bounding box center [738, 294] width 967 height 571
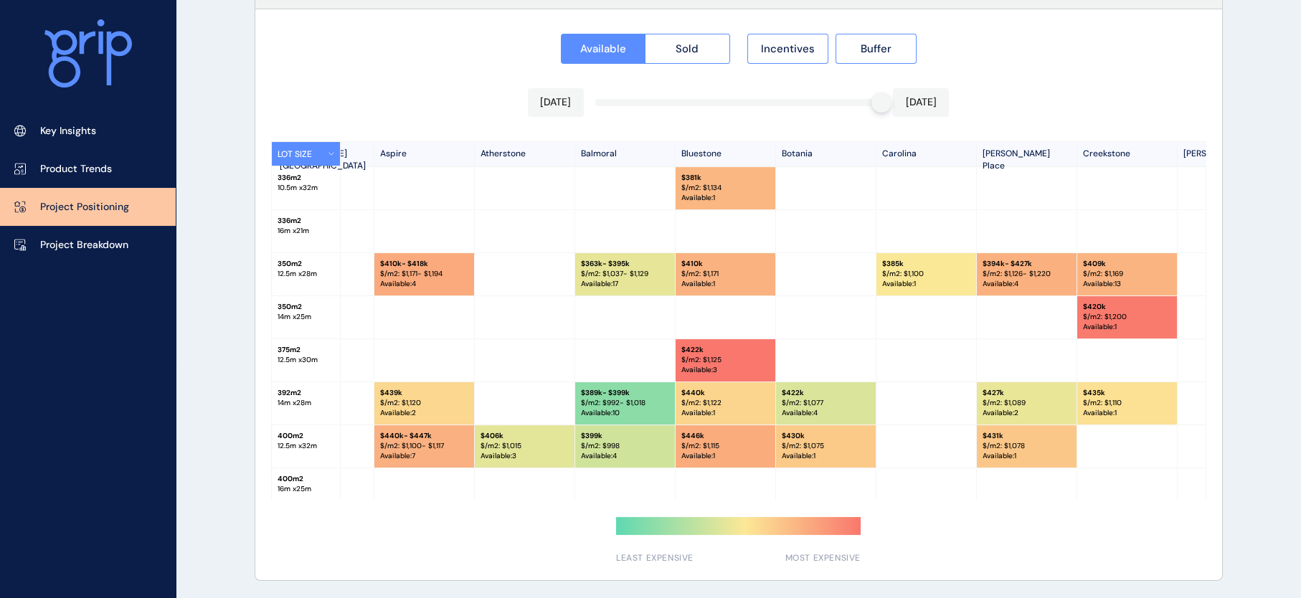
scroll to position [344, 476]
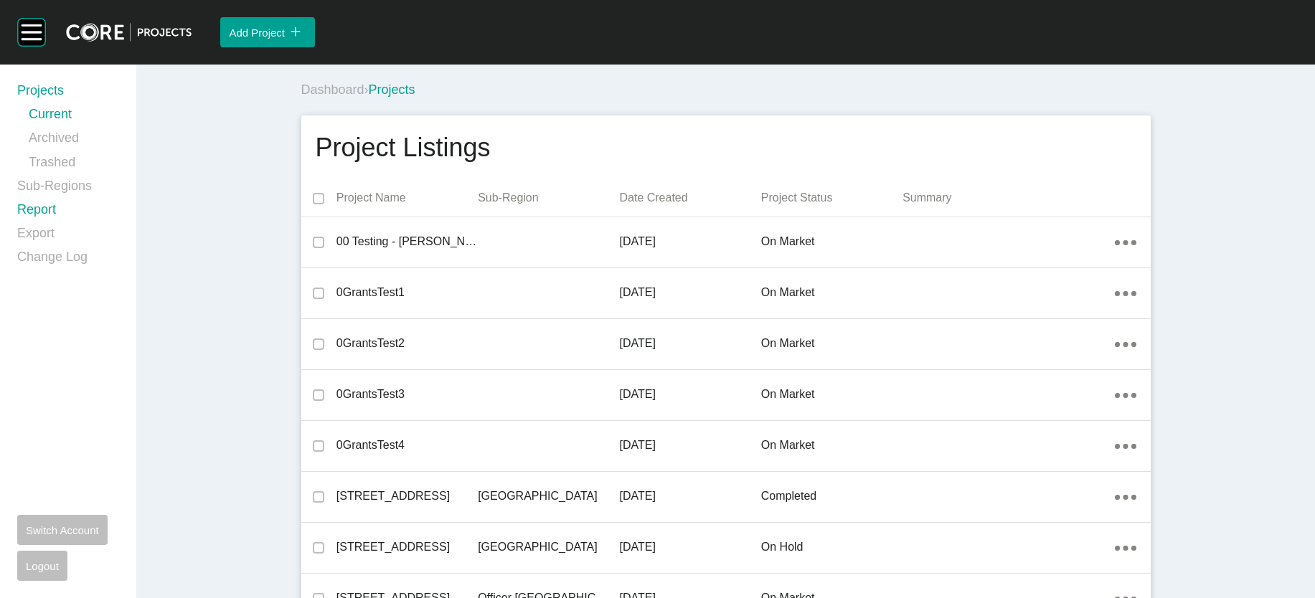
click at [56, 224] on link "Report" at bounding box center [68, 213] width 102 height 24
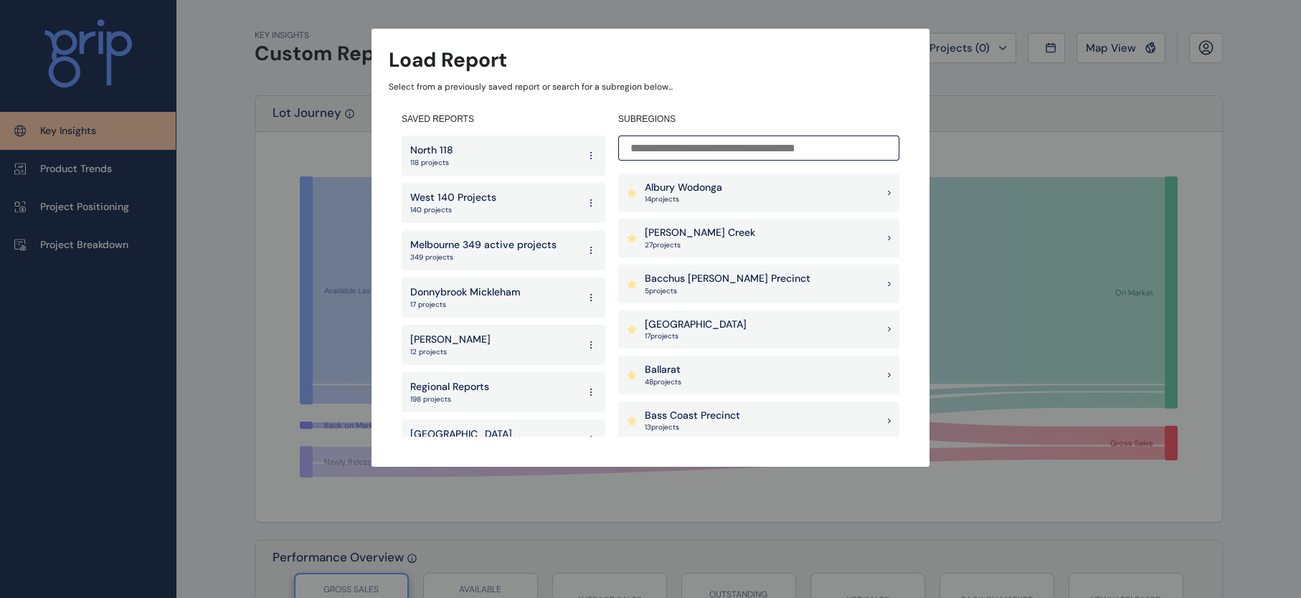
click at [647, 153] on input at bounding box center [758, 148] width 281 height 25
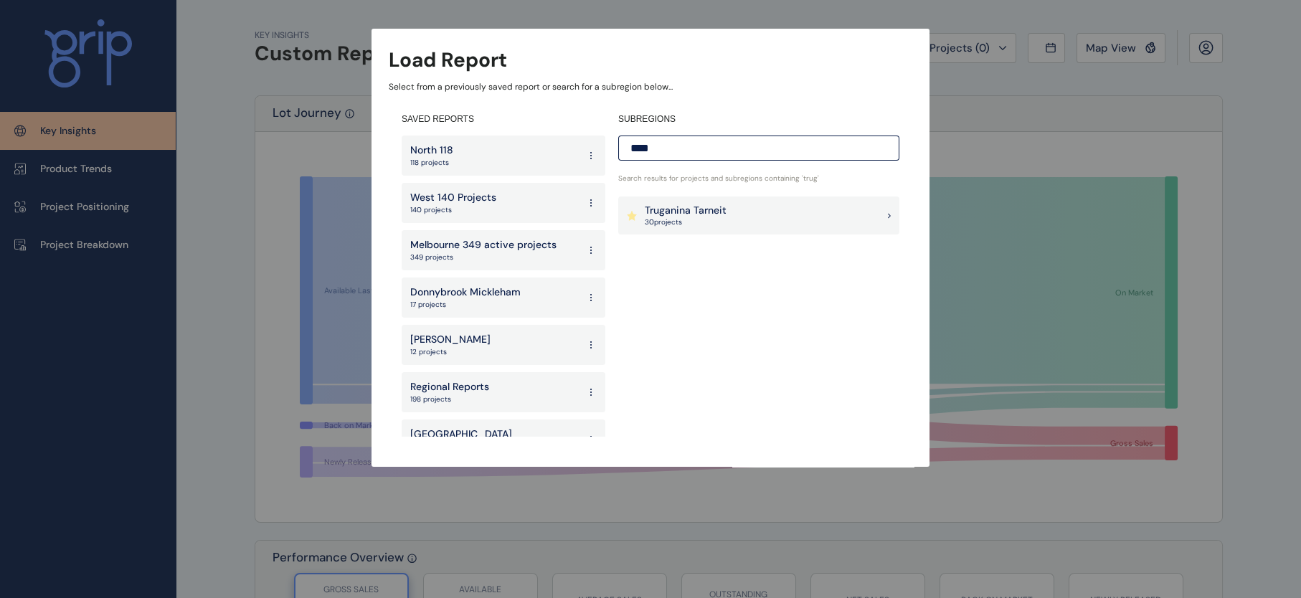
type input "****"
click at [663, 204] on p "Truganina Tarneit" at bounding box center [686, 211] width 82 height 14
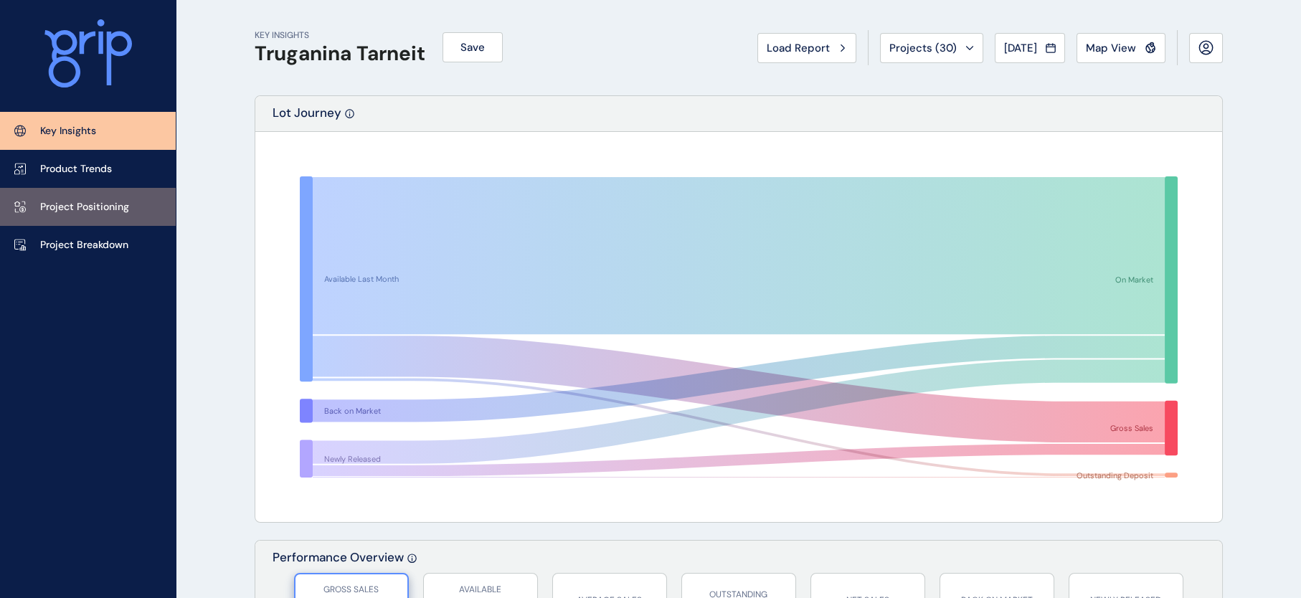
click at [85, 209] on p "Project Positioning" at bounding box center [84, 207] width 89 height 14
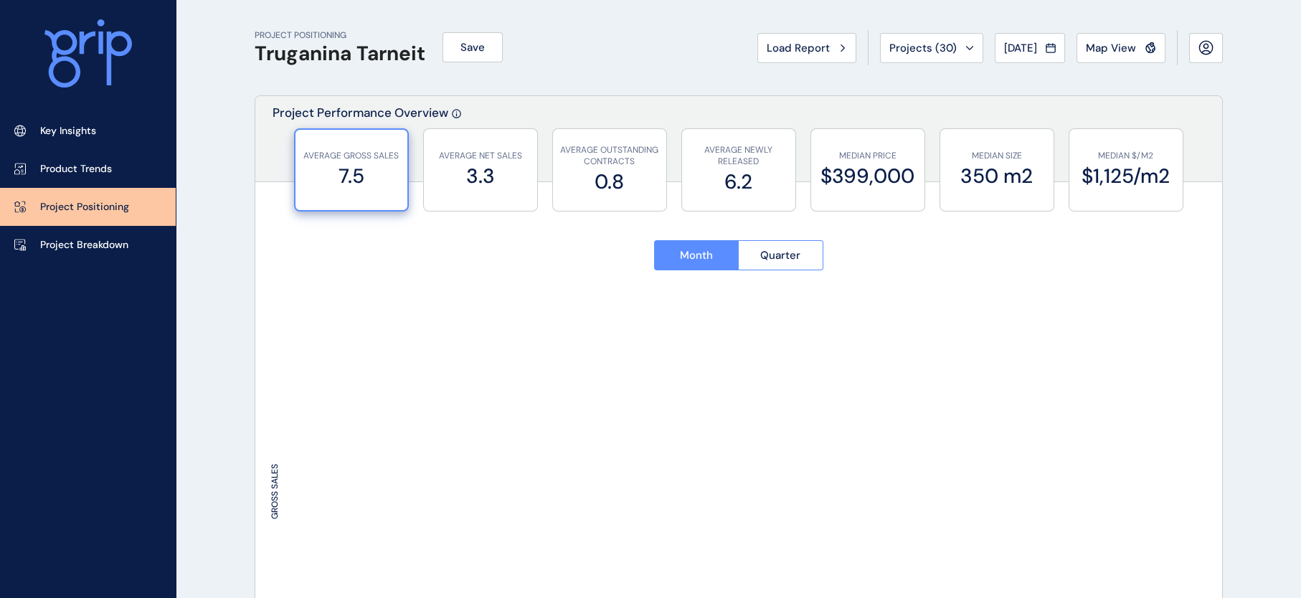
type input "*********"
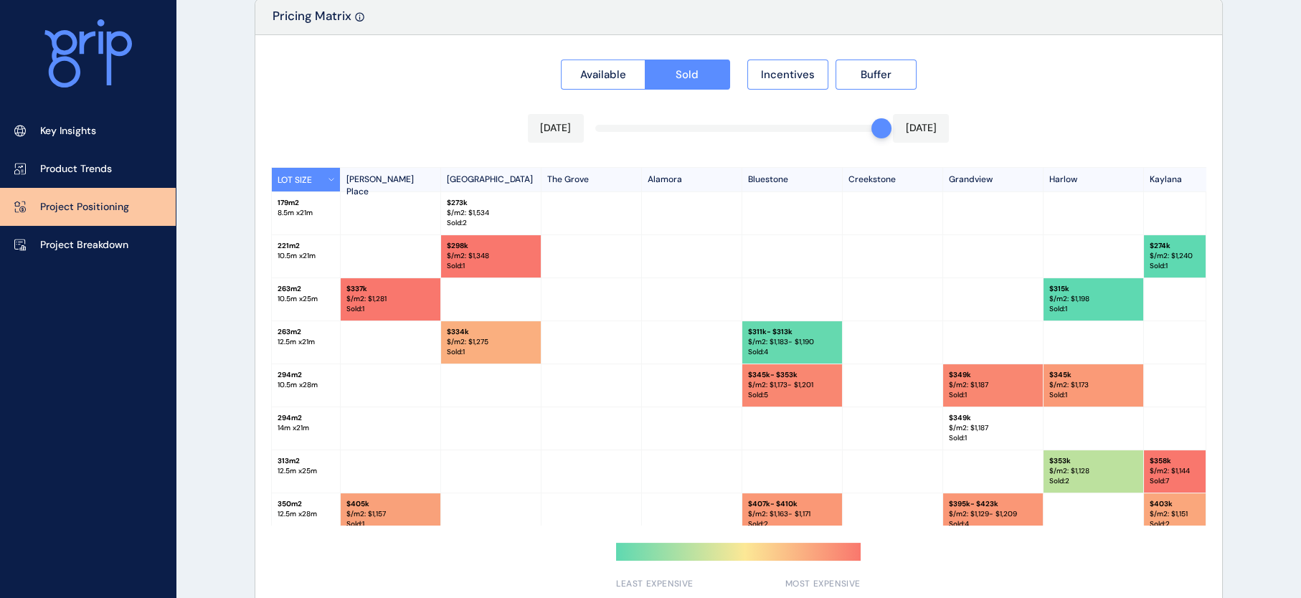
scroll to position [1359, 0]
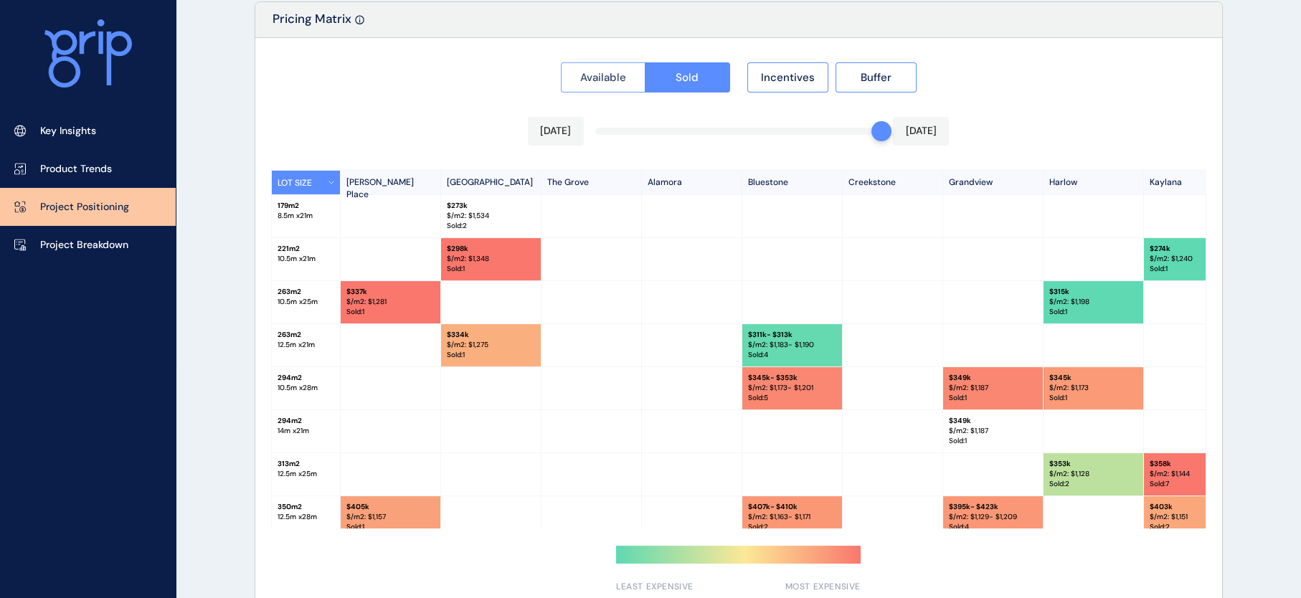
click at [588, 85] on span "Available" at bounding box center [603, 77] width 46 height 14
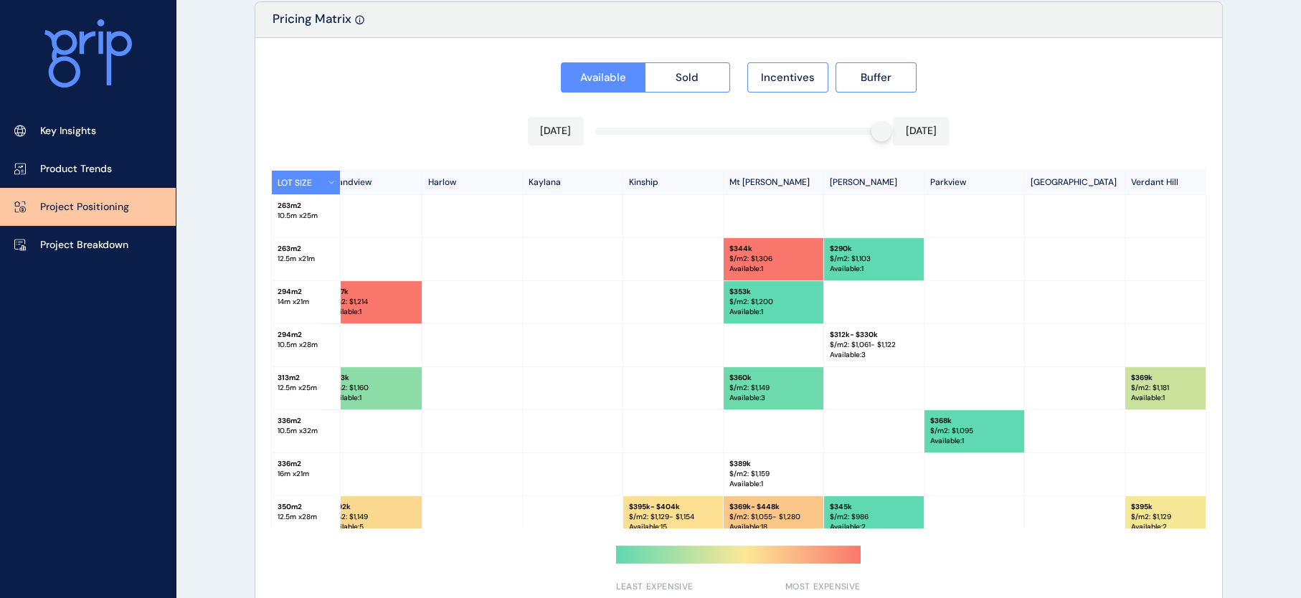
scroll to position [0, 597]
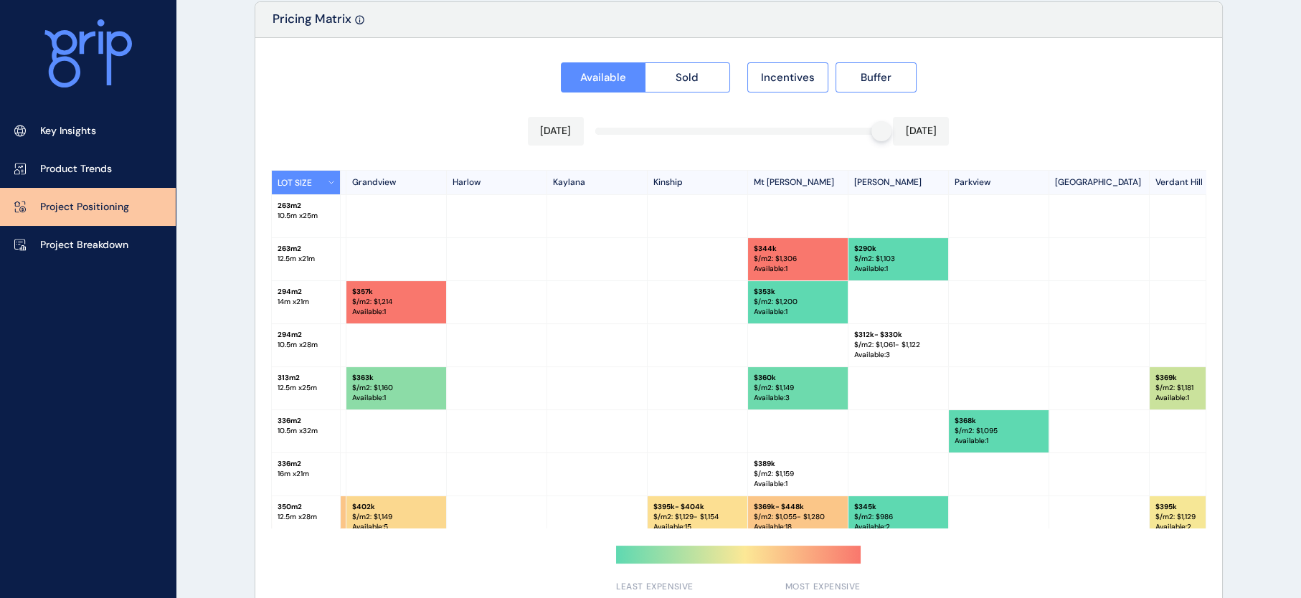
click at [1200, 262] on div at bounding box center [1200, 259] width 100 height 42
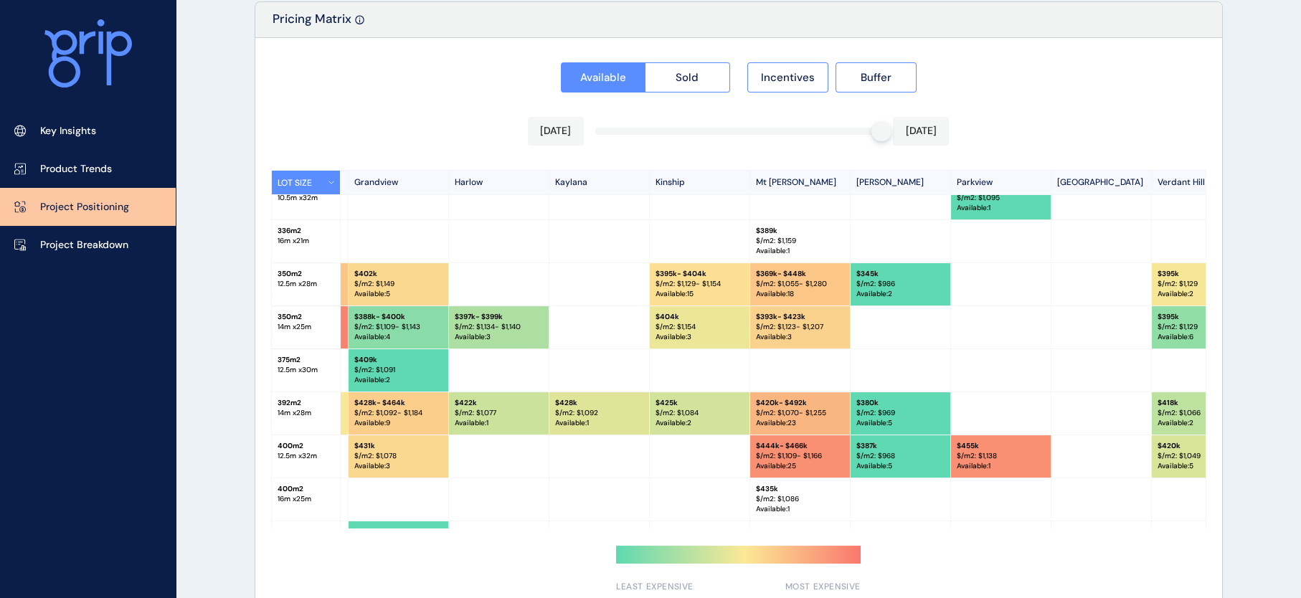
scroll to position [240, 595]
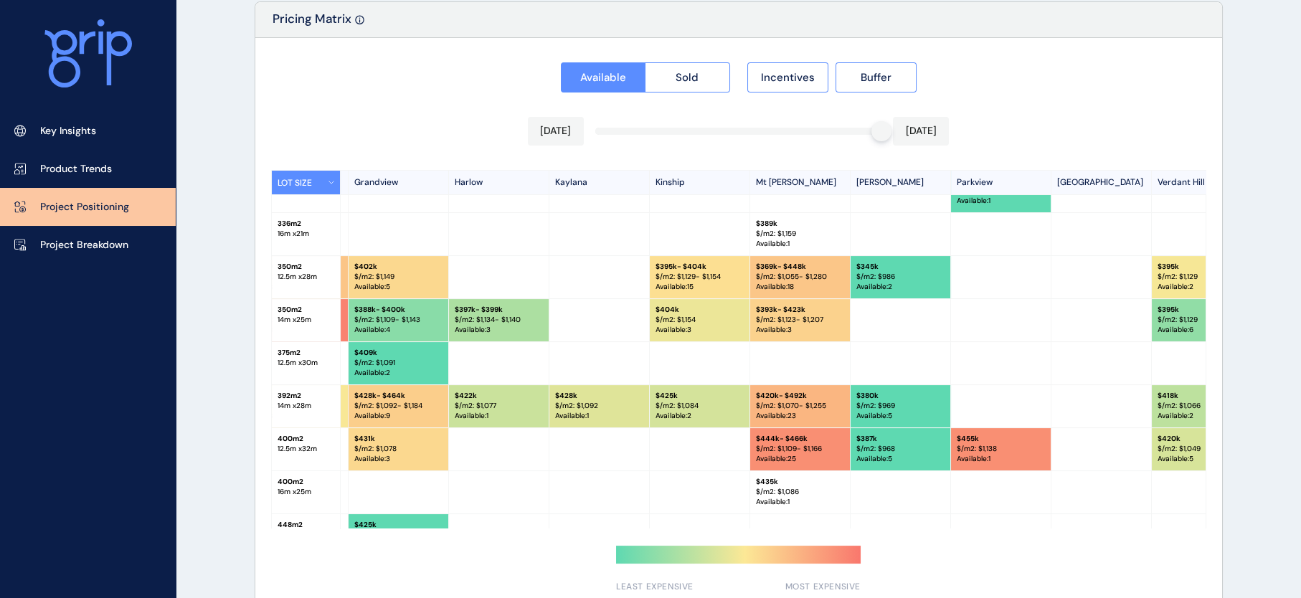
drag, startPoint x: 1201, startPoint y: 291, endPoint x: 1199, endPoint y: 411, distance: 119.8
click at [1199, 401] on p "$ 418k" at bounding box center [1202, 396] width 88 height 10
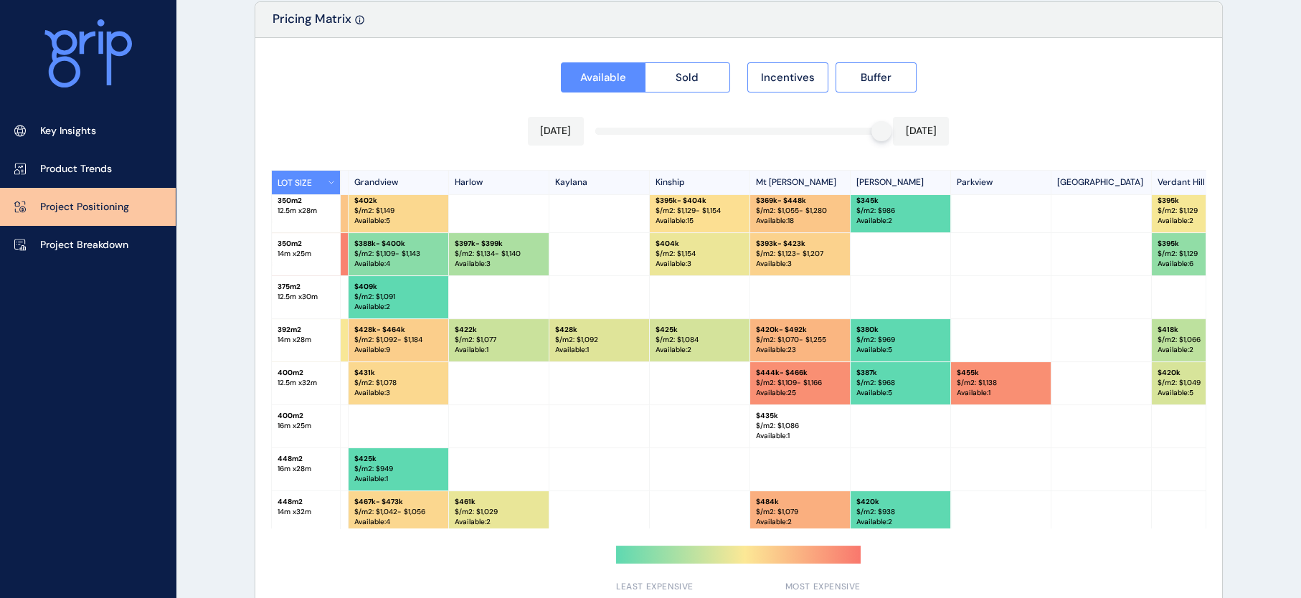
scroll to position [359, 595]
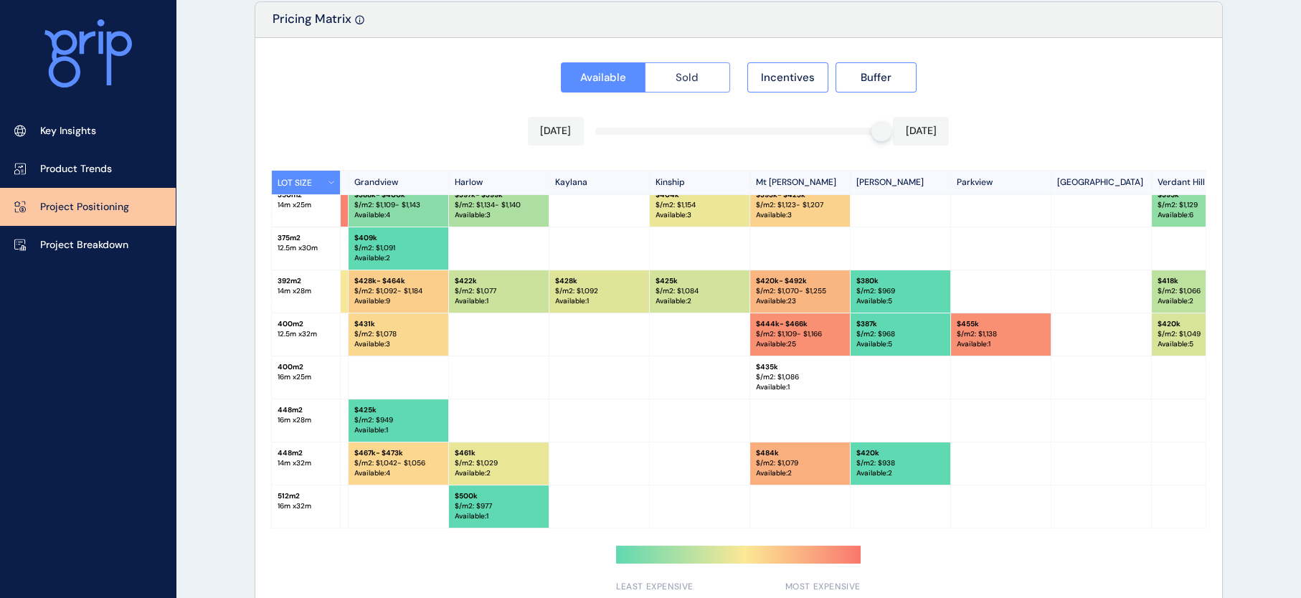
click at [669, 93] on button "Sold" at bounding box center [687, 77] width 85 height 30
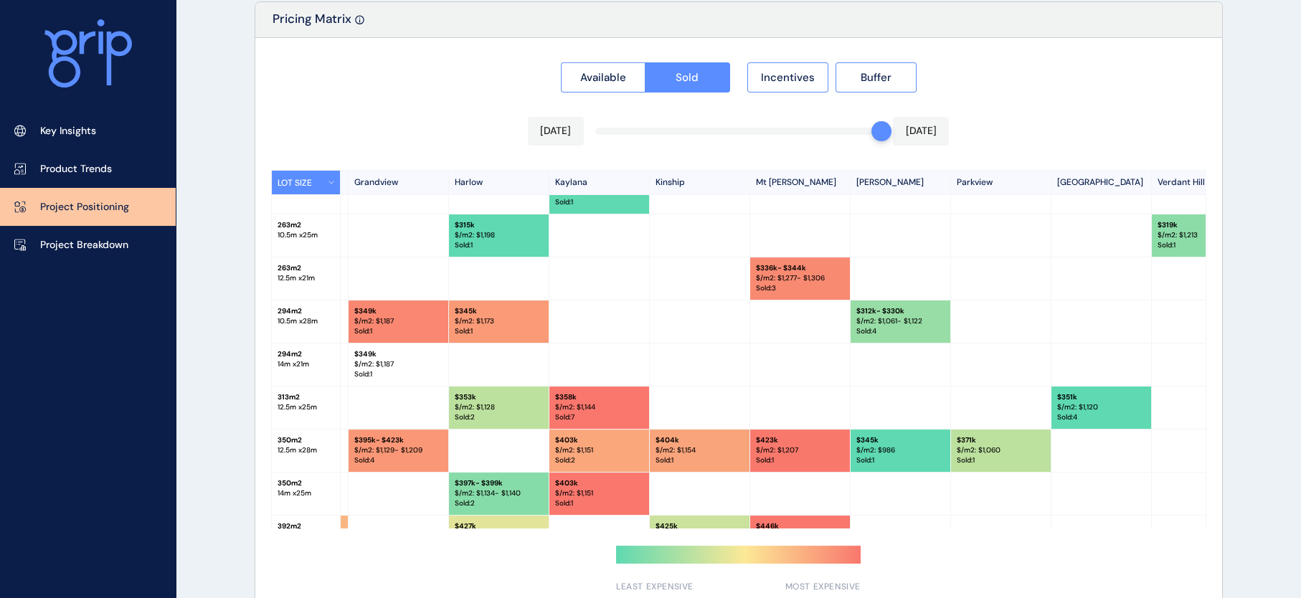
scroll to position [0, 595]
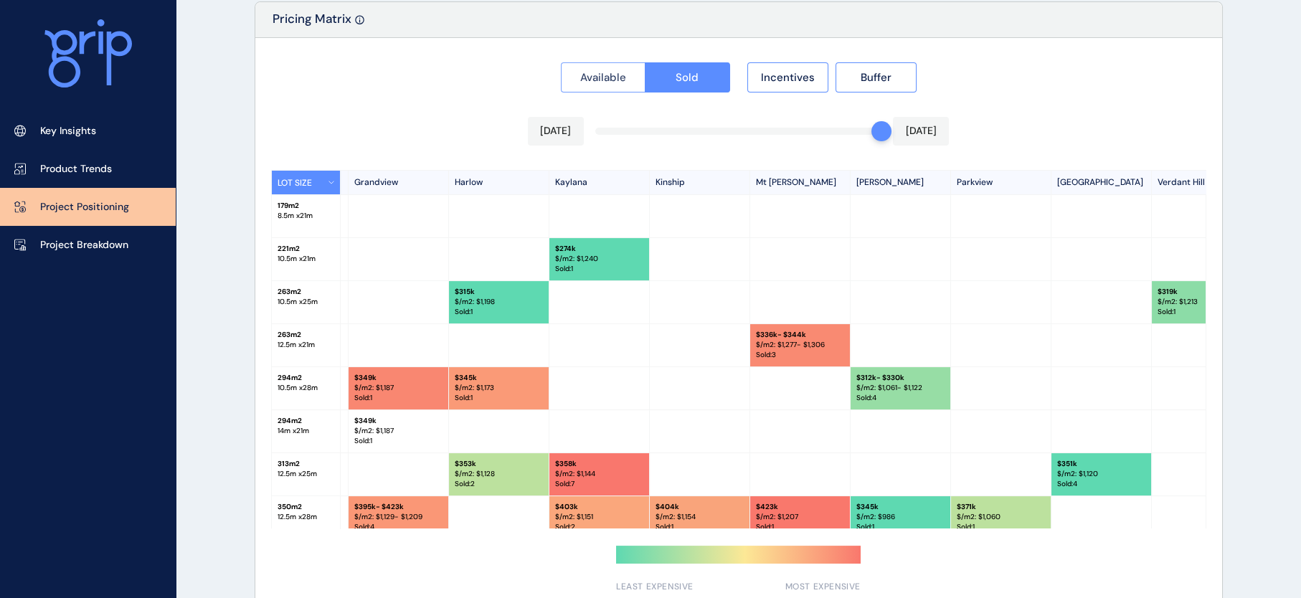
click at [597, 82] on span "Available" at bounding box center [603, 77] width 46 height 14
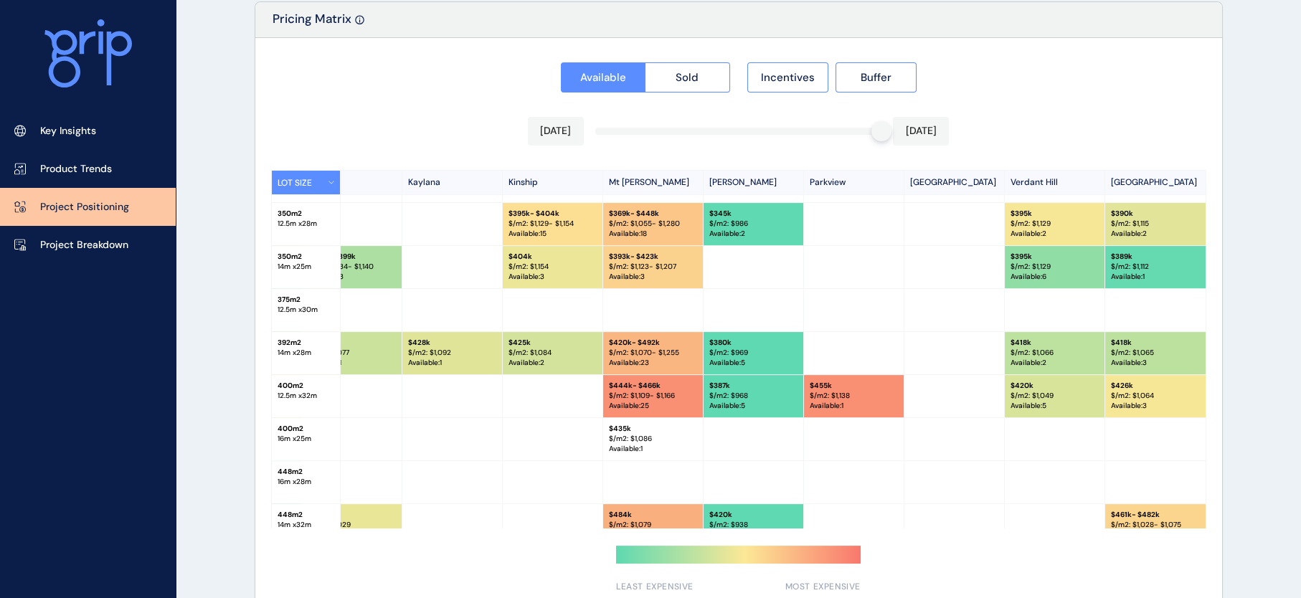
scroll to position [295, 745]
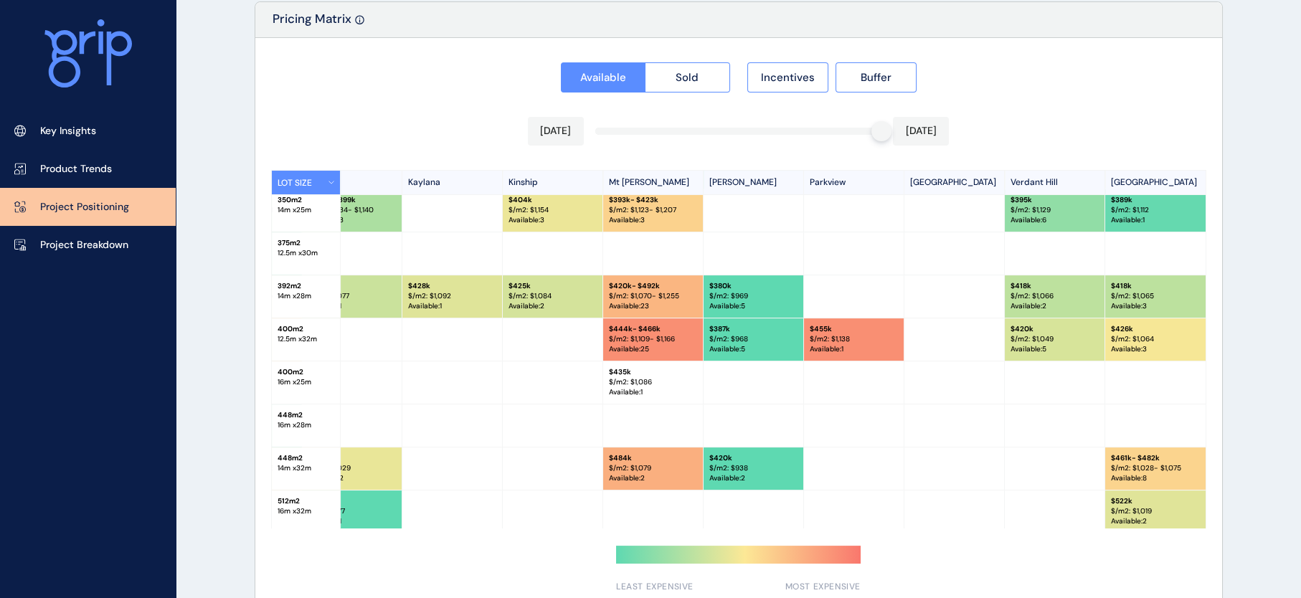
scroll to position [359, 745]
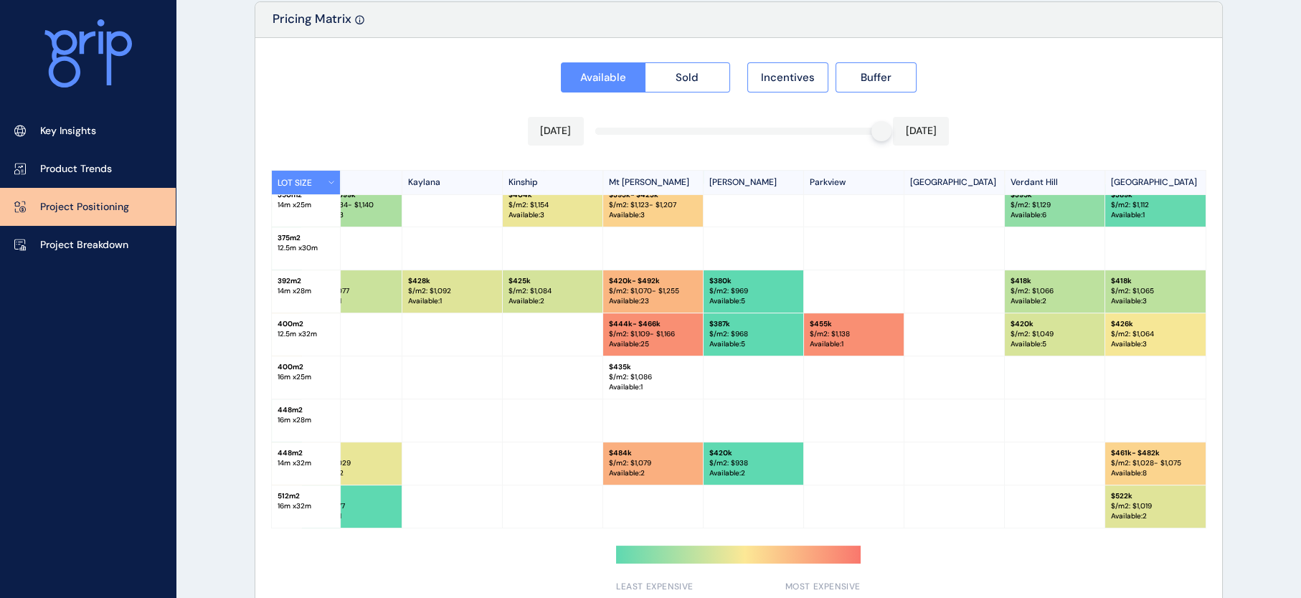
click at [1200, 544] on div "Available Sold Incentives Buffer [DATE] [DATE] LOT SIZE [PERSON_NAME][GEOGRAPHI…" at bounding box center [738, 323] width 967 height 571
click at [691, 85] on span "Sold" at bounding box center [687, 77] width 23 height 14
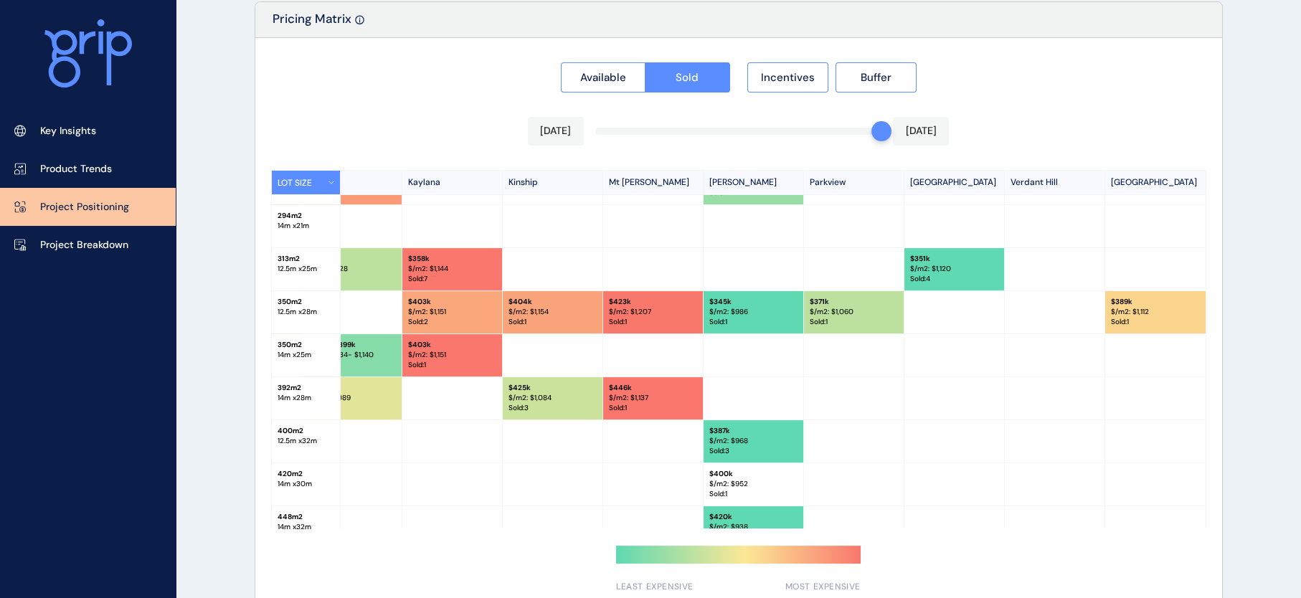
scroll to position [210, 745]
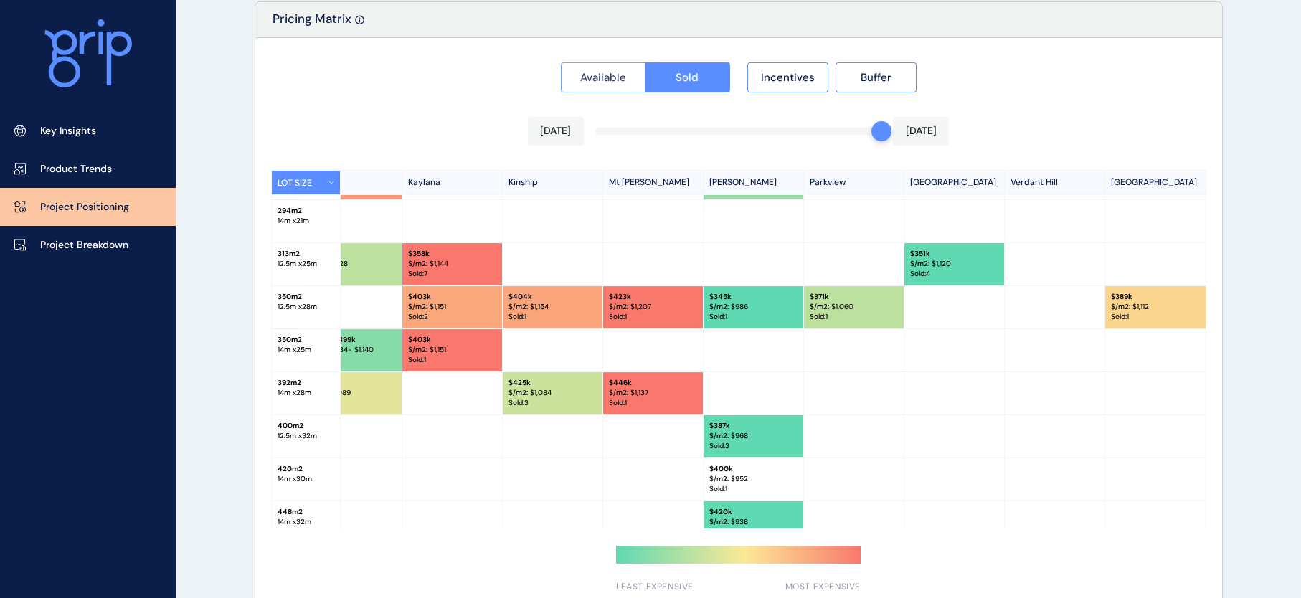
click at [579, 76] on button "Available" at bounding box center [603, 77] width 85 height 30
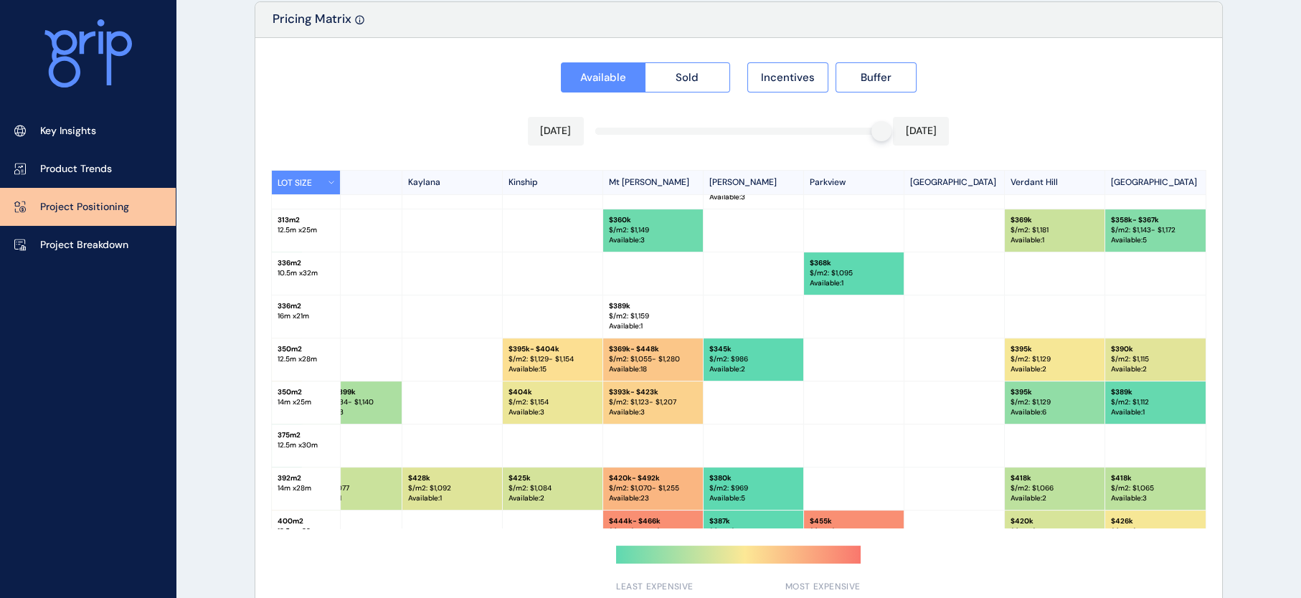
scroll to position [160, 745]
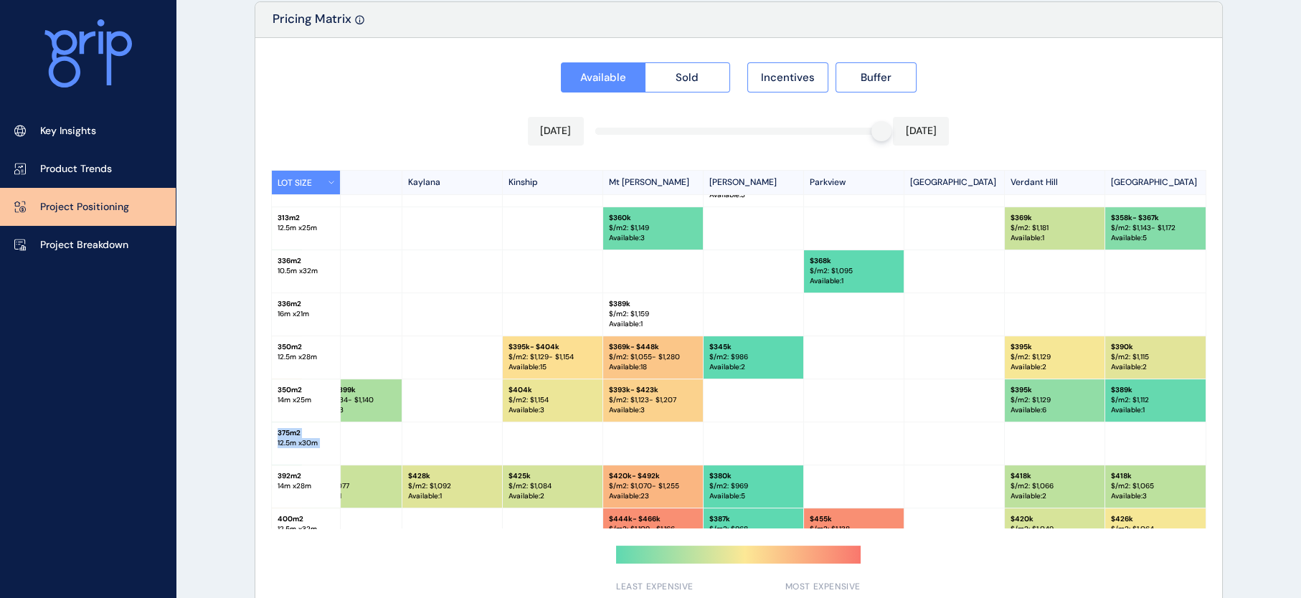
drag, startPoint x: 1199, startPoint y: 429, endPoint x: 1202, endPoint y: 440, distance: 11.1
click at [1202, 440] on div "LOT SIZE [PERSON_NAME][GEOGRAPHIC_DATA] [GEOGRAPHIC_DATA] [GEOGRAPHIC_DATA] [GE…" at bounding box center [738, 349] width 935 height 359
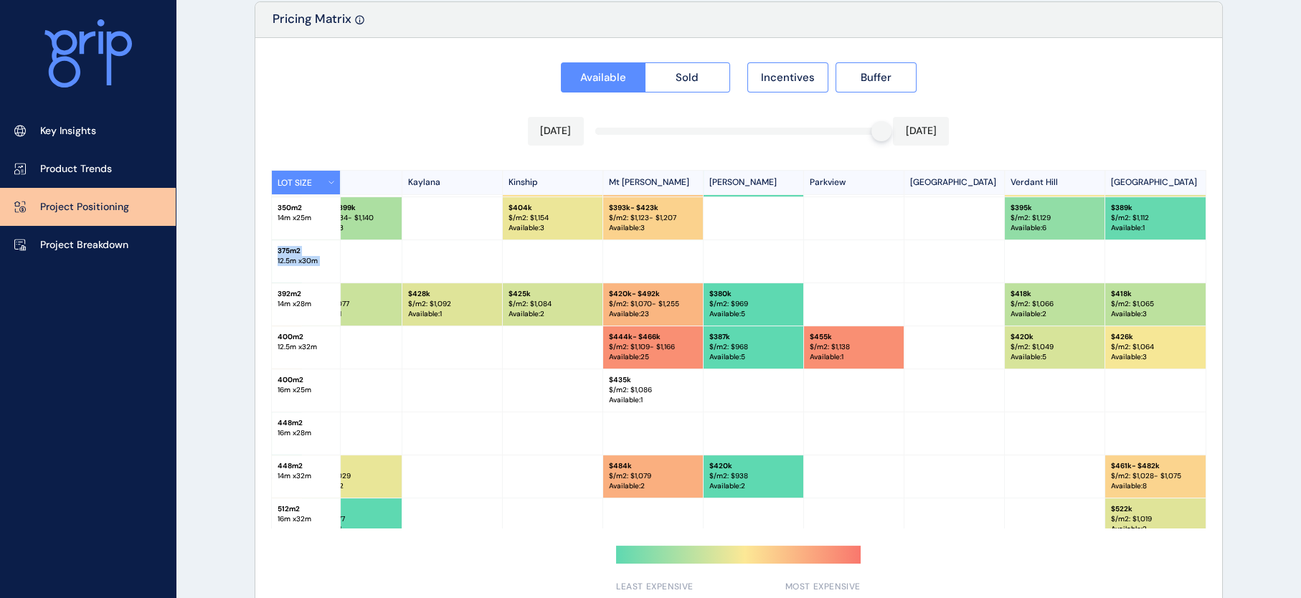
scroll to position [359, 745]
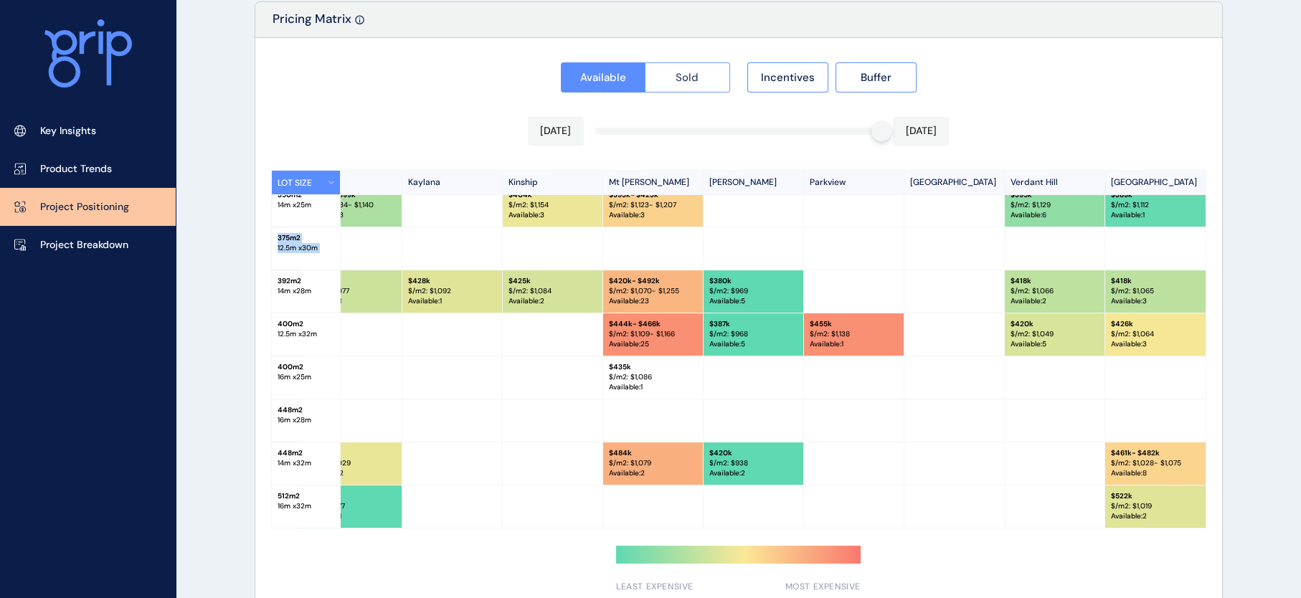
click at [698, 80] on span "Sold" at bounding box center [687, 77] width 23 height 14
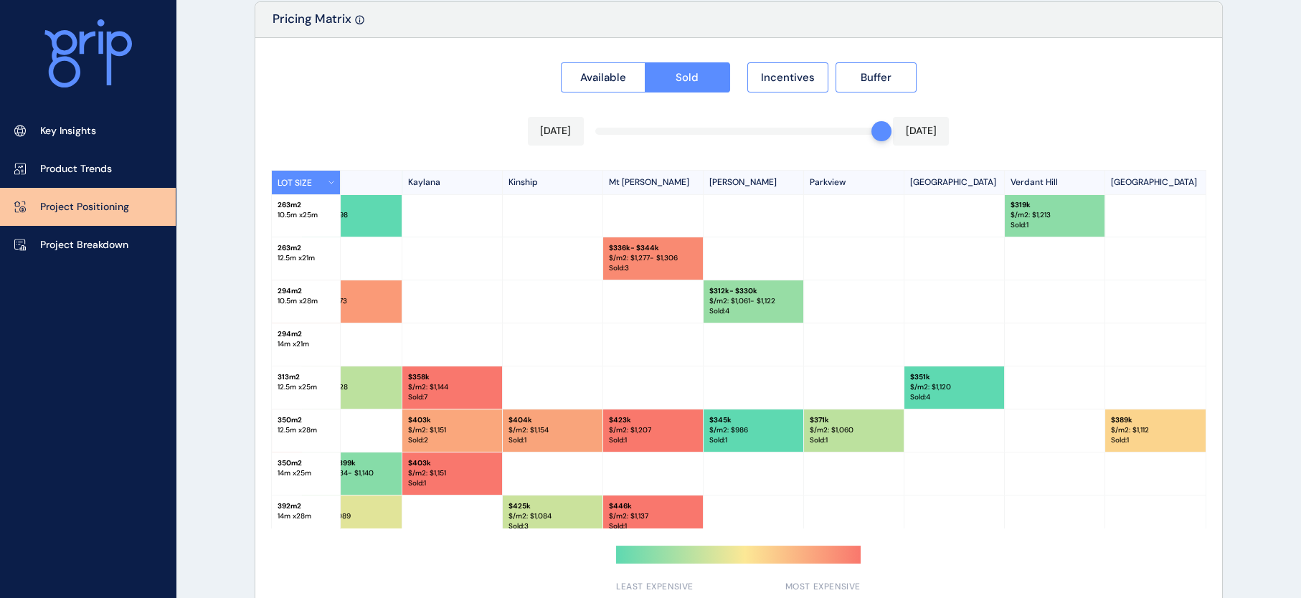
scroll to position [102, 745]
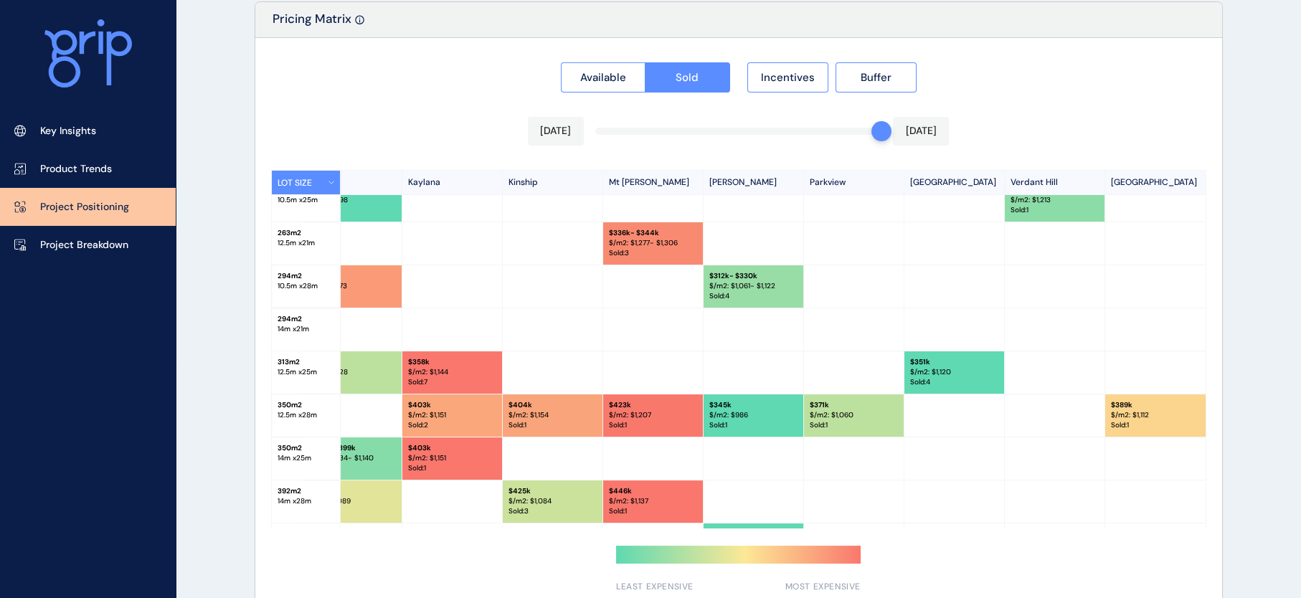
click at [1150, 390] on div at bounding box center [1155, 372] width 100 height 42
click at [580, 85] on span "Available" at bounding box center [603, 77] width 46 height 14
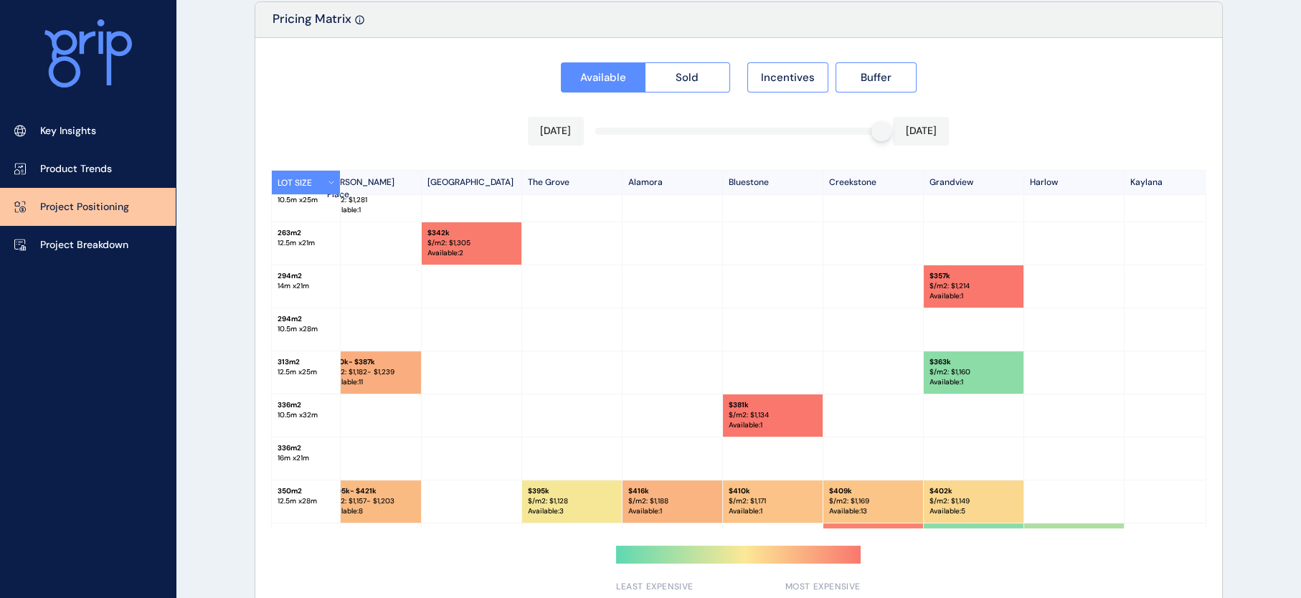
scroll to position [16, 0]
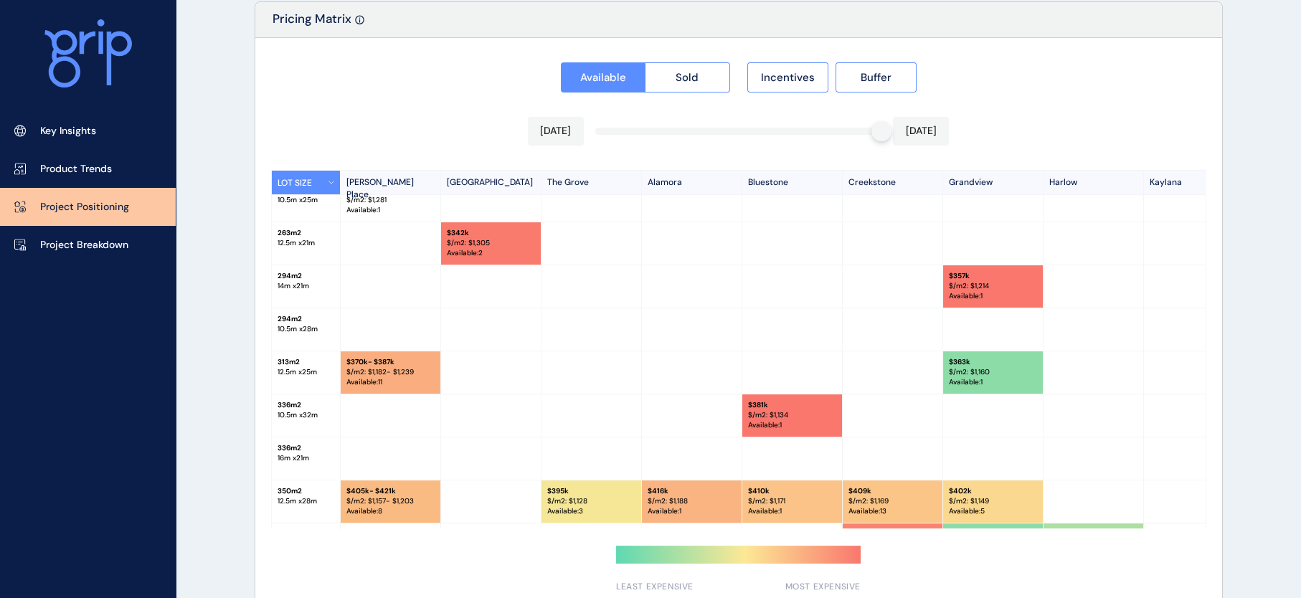
drag, startPoint x: 1205, startPoint y: 342, endPoint x: 1208, endPoint y: 362, distance: 20.3
click at [1208, 362] on div "Available Sold Incentives Buffer [DATE] [DATE] LOT SIZE [PERSON_NAME][GEOGRAPHI…" at bounding box center [738, 323] width 967 height 571
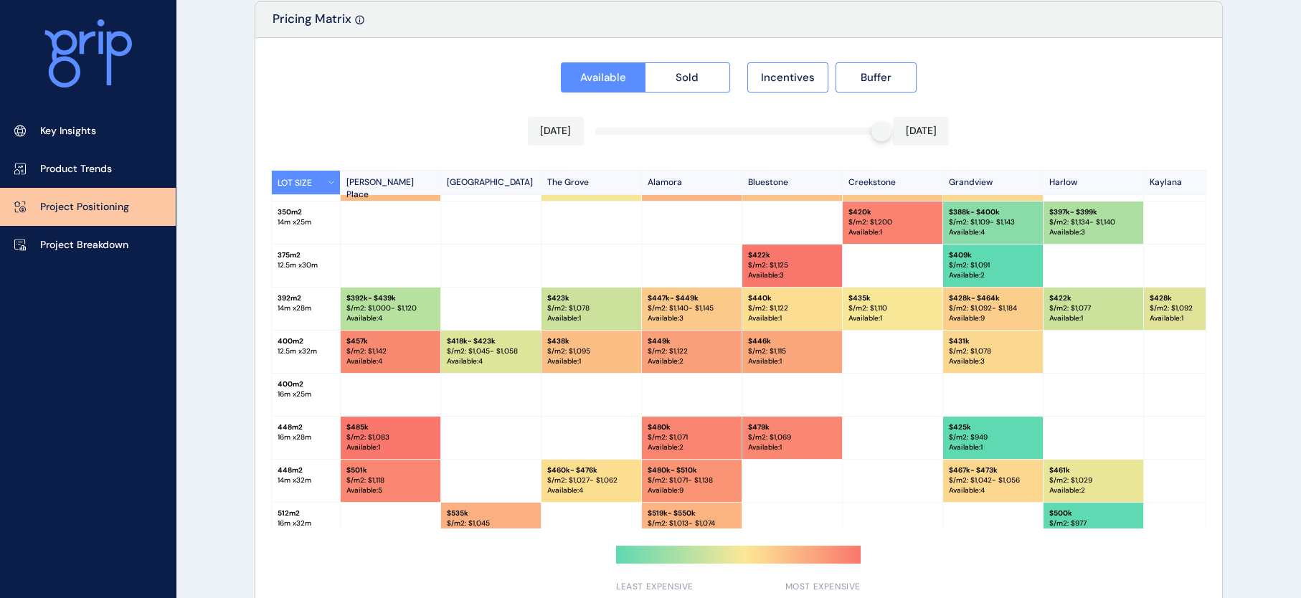
scroll to position [359, 0]
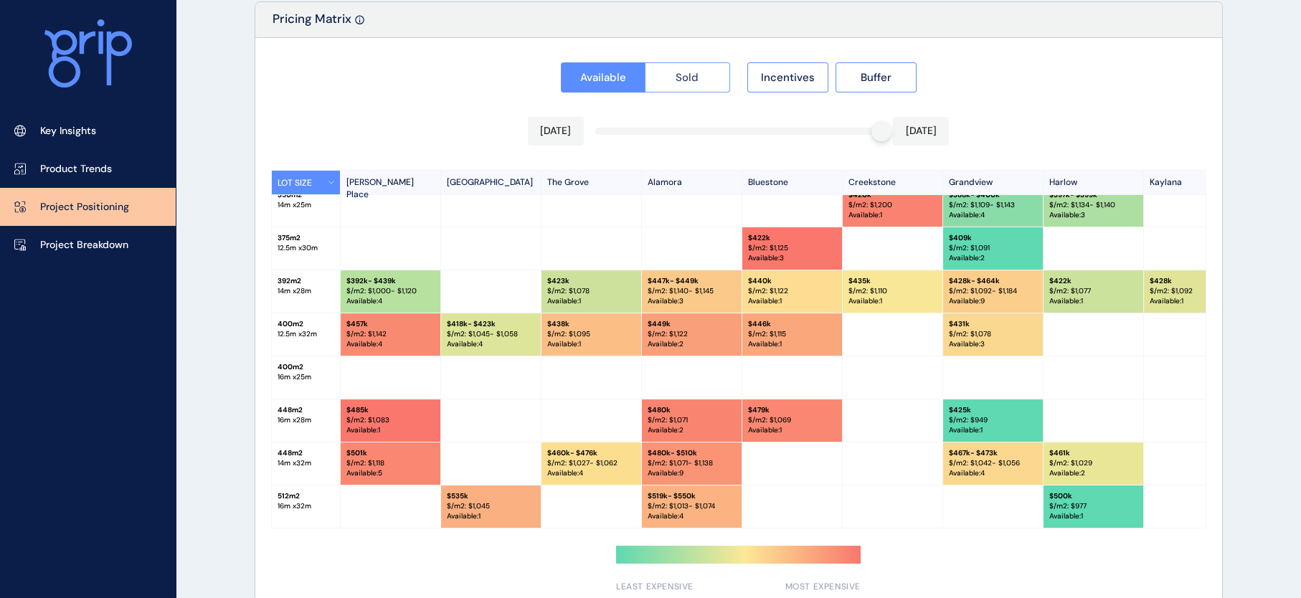
click at [689, 85] on span "Sold" at bounding box center [687, 77] width 23 height 14
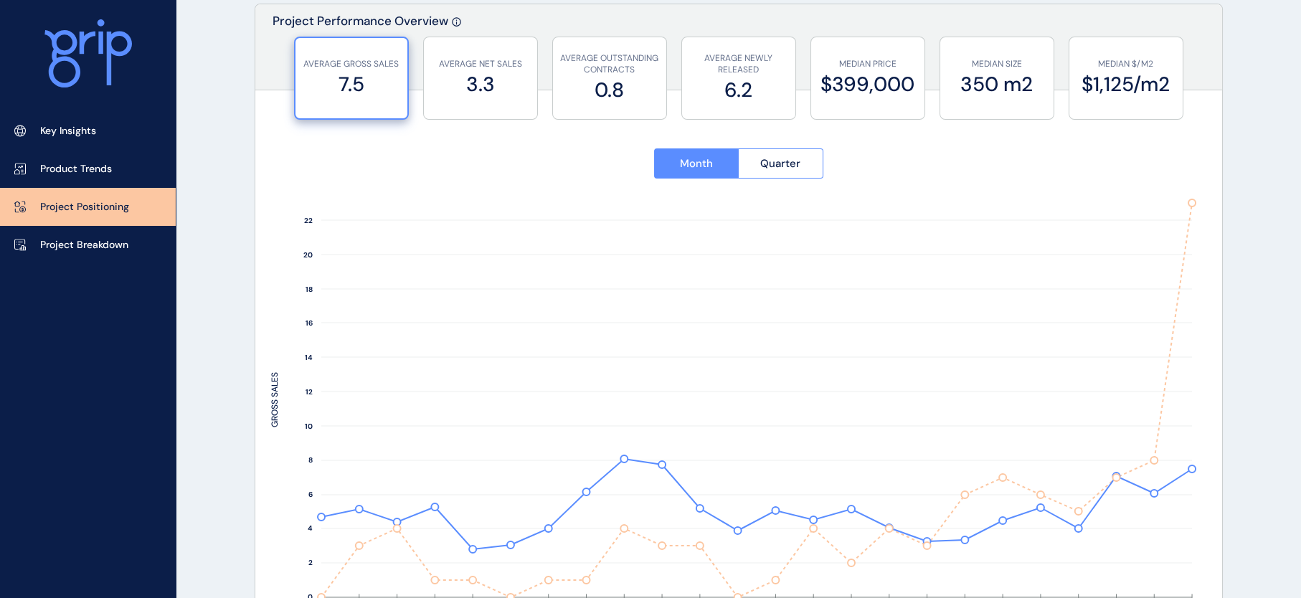
scroll to position [0, 0]
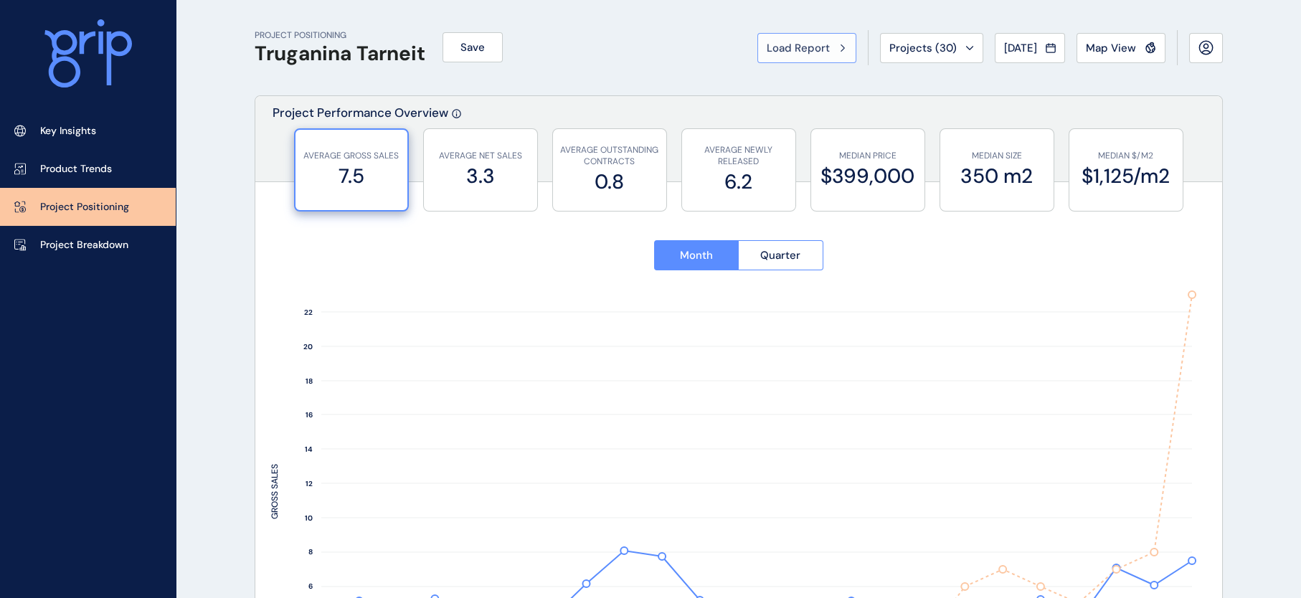
click at [767, 52] on span "Load Report" at bounding box center [798, 48] width 63 height 14
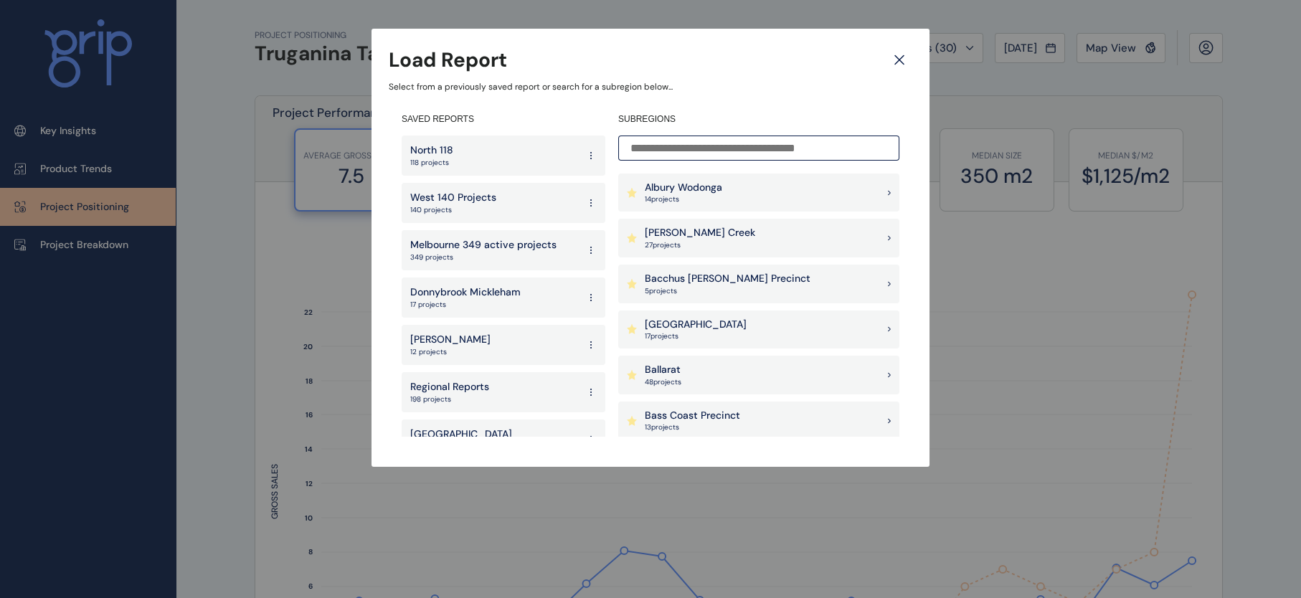
click at [774, 148] on input at bounding box center [758, 148] width 281 height 25
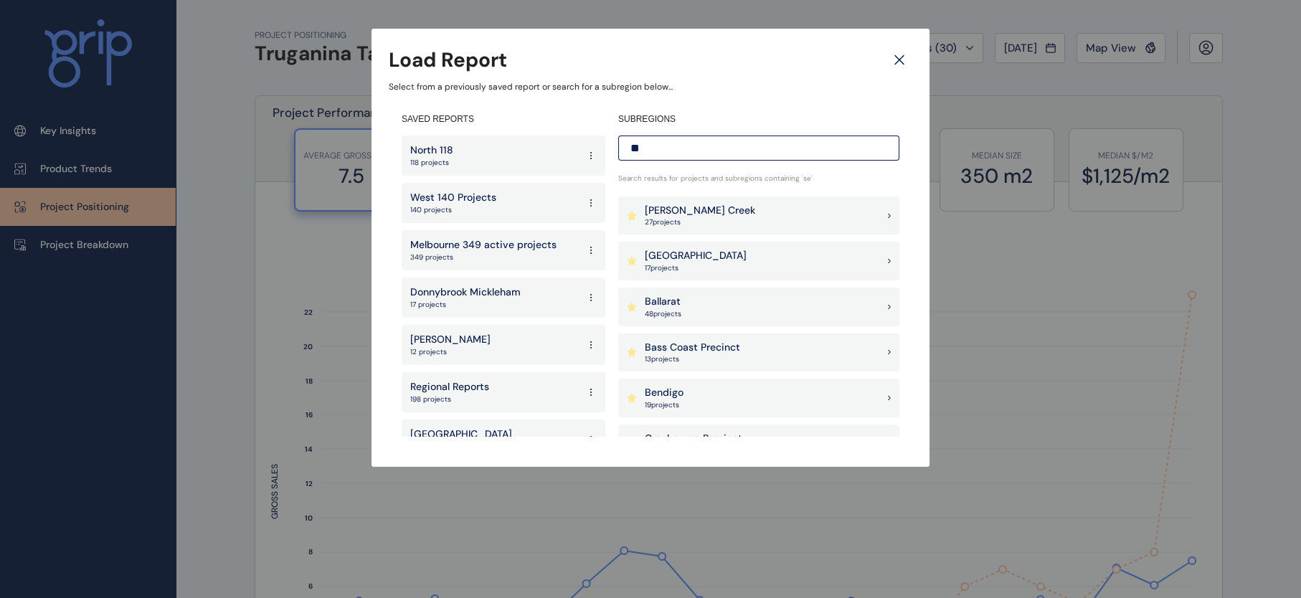
type input "*"
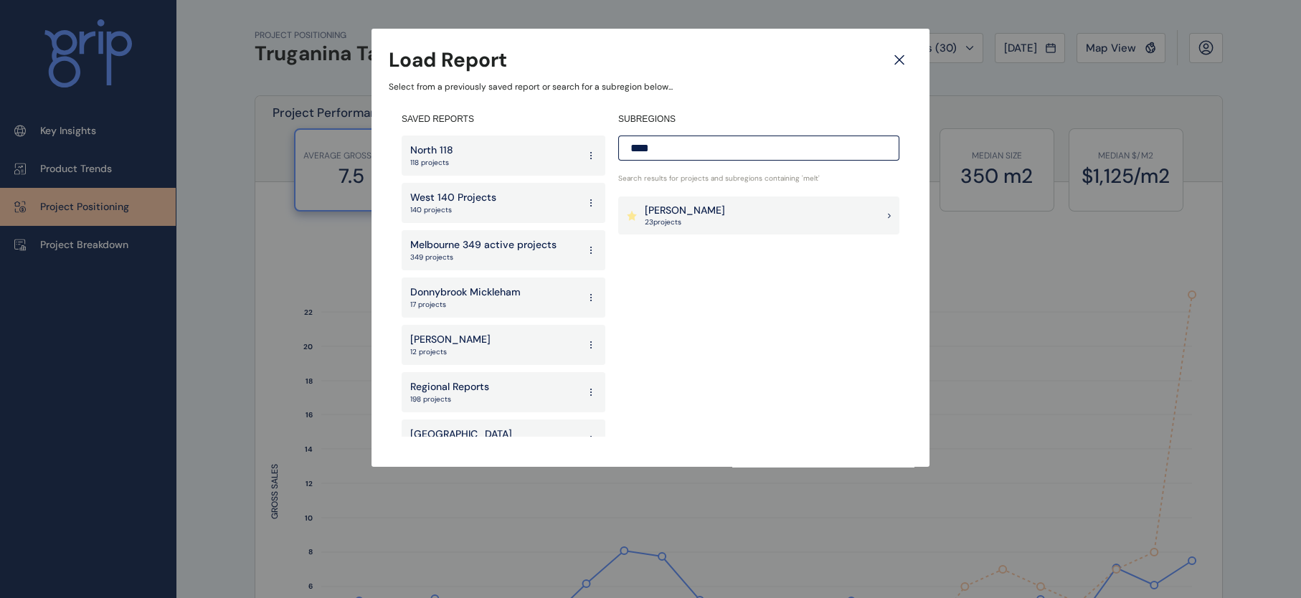
type input "****"
click at [670, 228] on div "[PERSON_NAME] 23 project s" at bounding box center [758, 216] width 281 height 39
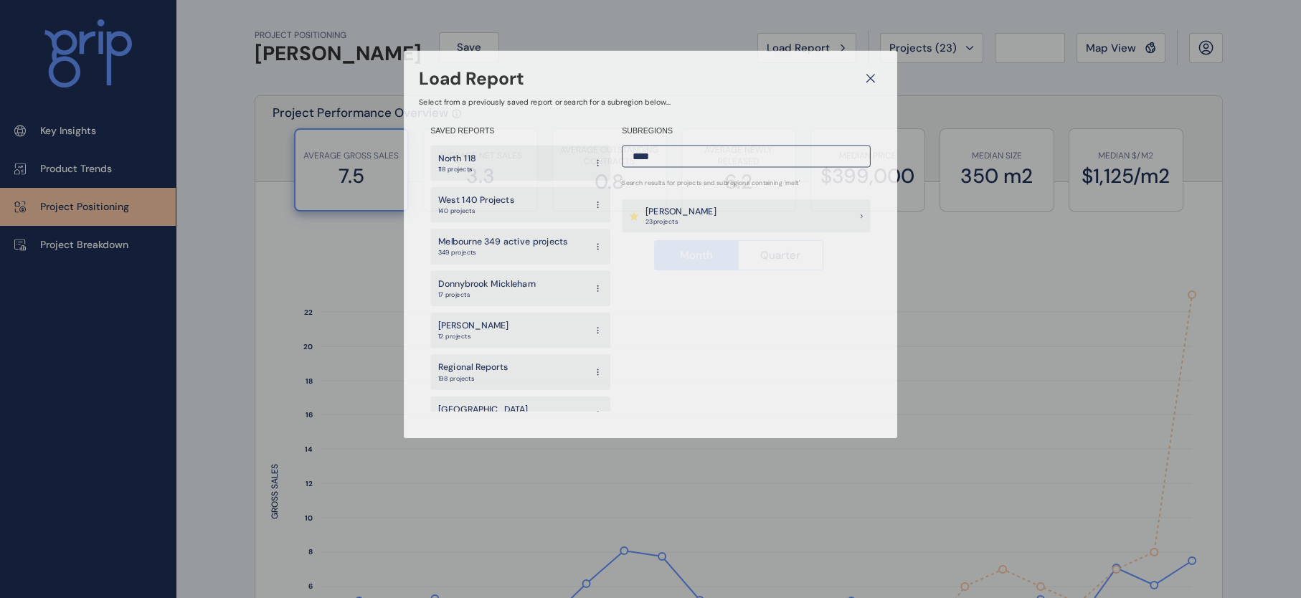
type input "**********"
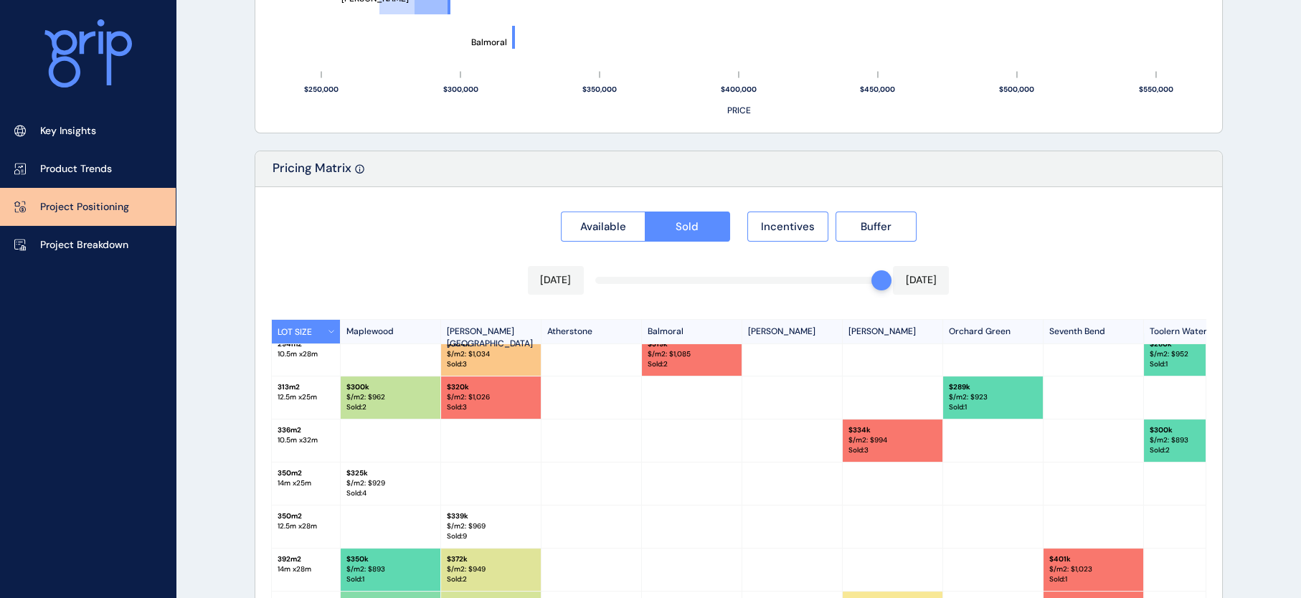
scroll to position [1345, 0]
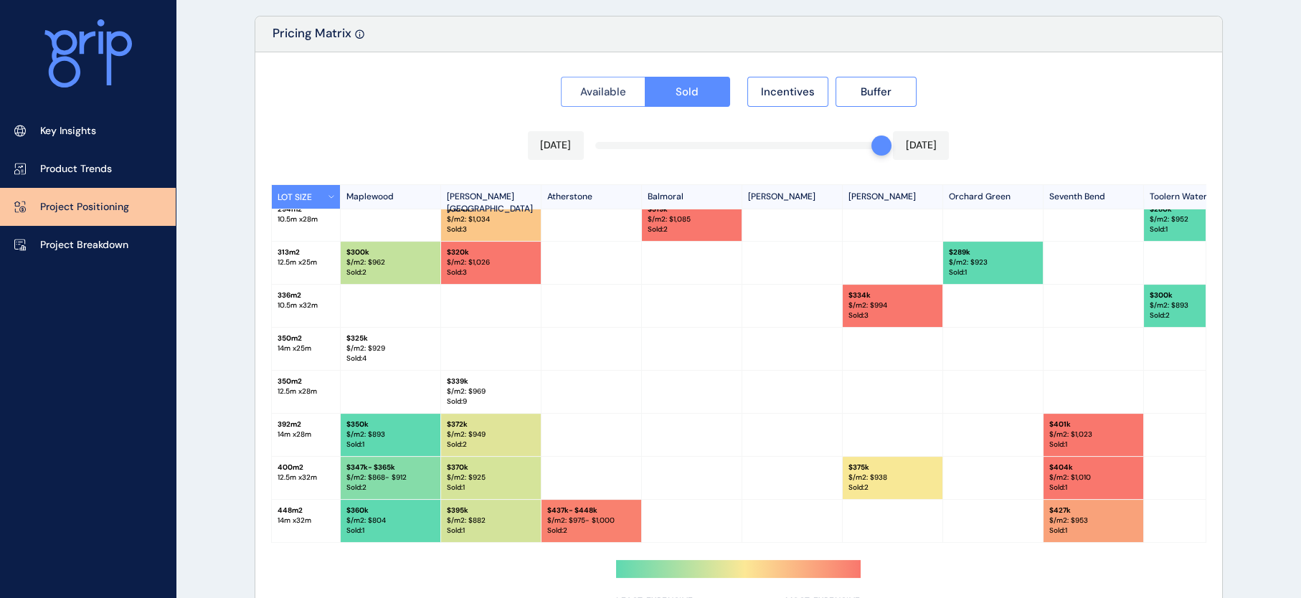
click at [601, 93] on button "Available" at bounding box center [603, 92] width 85 height 30
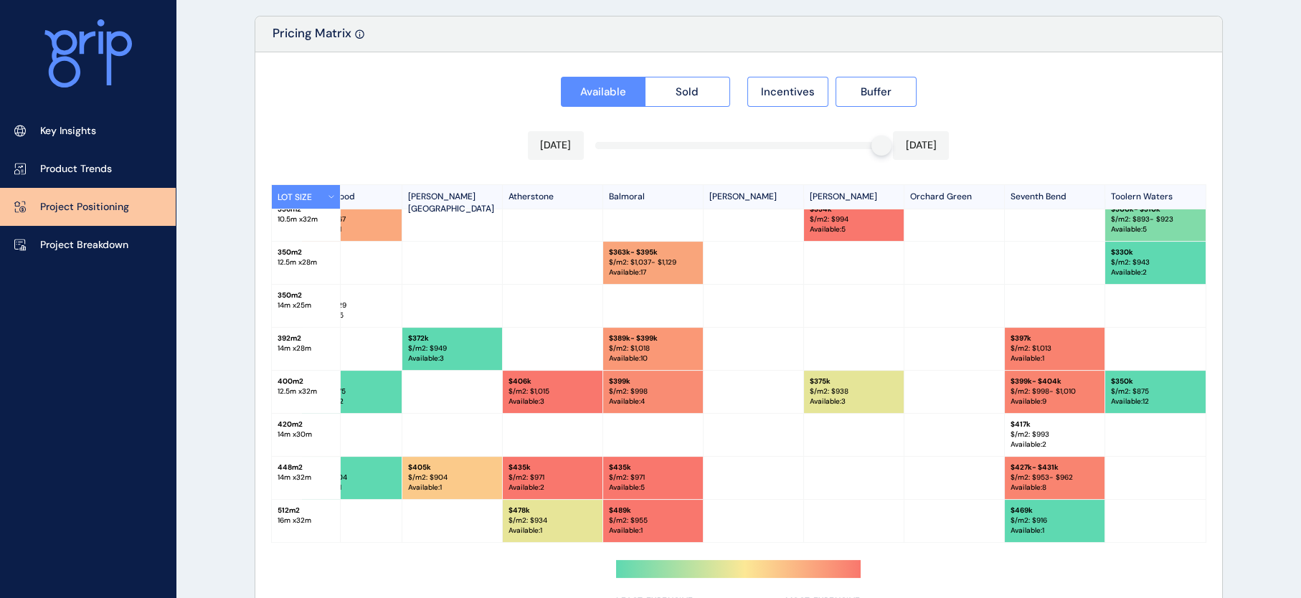
scroll to position [315, 0]
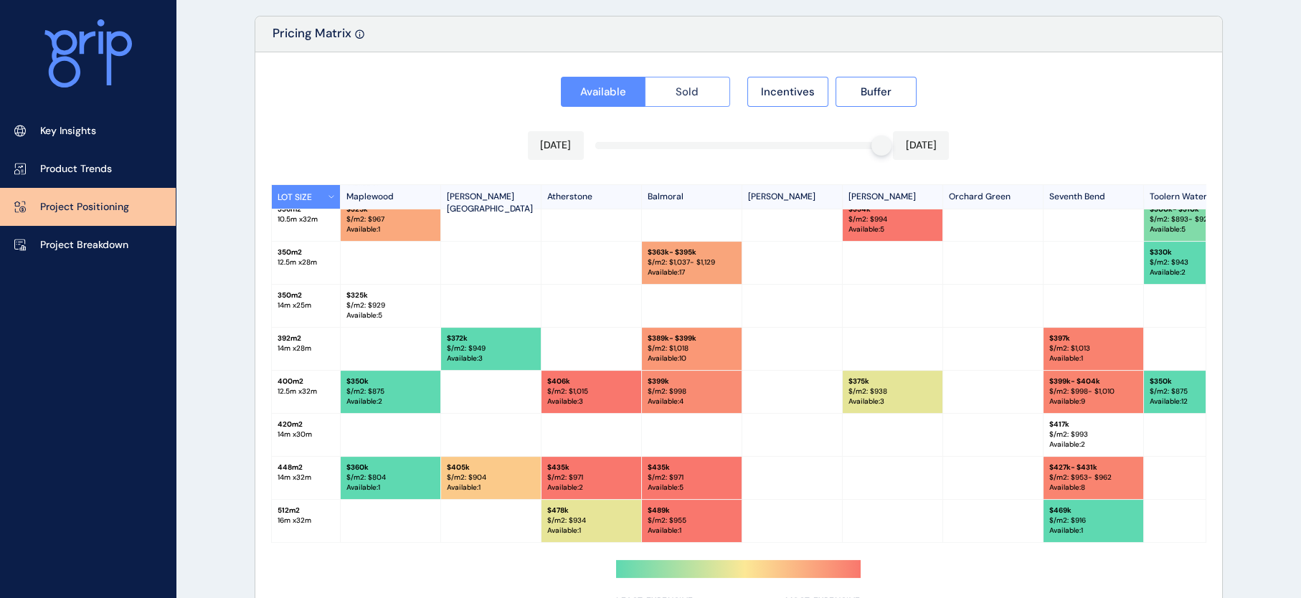
click at [689, 99] on span "Sold" at bounding box center [687, 92] width 23 height 14
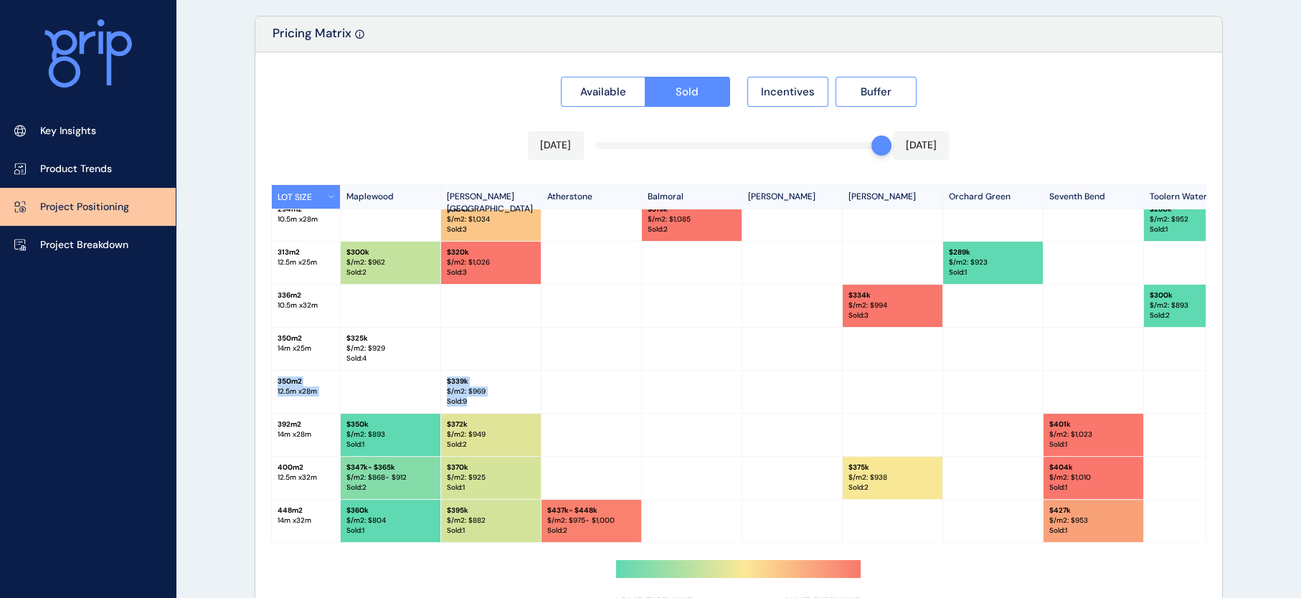
scroll to position [100, 42]
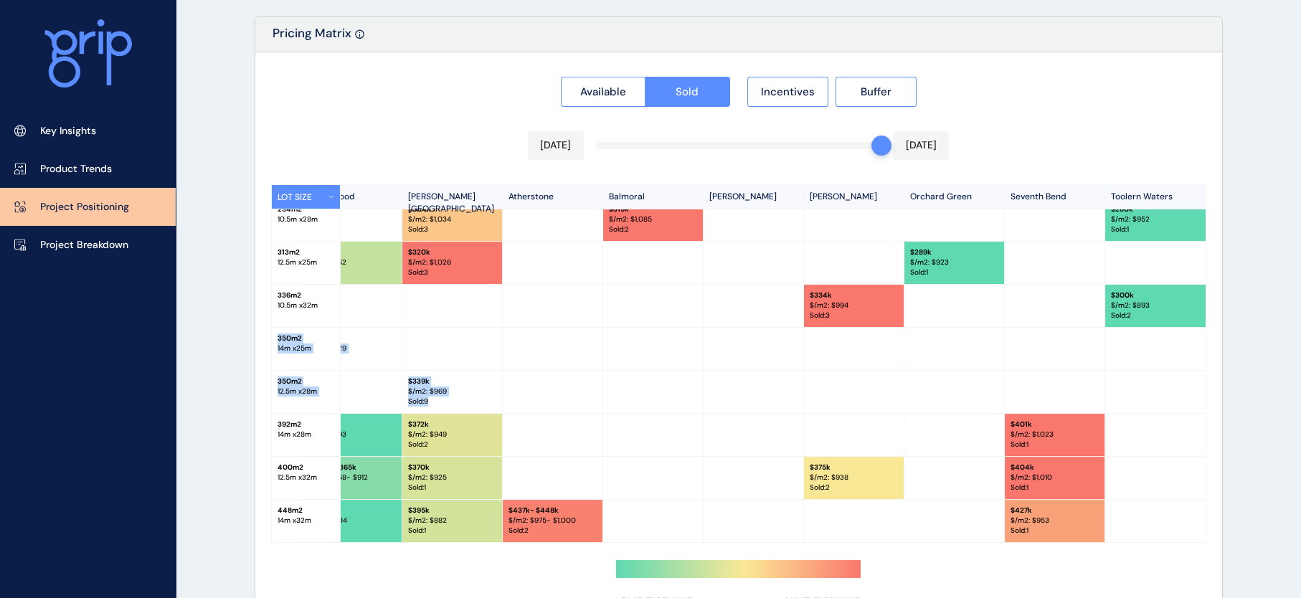
drag, startPoint x: 1205, startPoint y: 394, endPoint x: 1201, endPoint y: 335, distance: 59.7
click at [1201, 335] on div "LOT SIZE [GEOGRAPHIC_DATA][PERSON_NAME] [GEOGRAPHIC_DATA] [GEOGRAPHIC_DATA] [GE…" at bounding box center [738, 363] width 935 height 359
click at [1206, 335] on div "LOT SIZE [GEOGRAPHIC_DATA][PERSON_NAME] [GEOGRAPHIC_DATA] [GEOGRAPHIC_DATA] [GE…" at bounding box center [738, 363] width 935 height 359
click at [1206, 336] on div "LOT SIZE [GEOGRAPHIC_DATA][PERSON_NAME] [GEOGRAPHIC_DATA] [GEOGRAPHIC_DATA] [GE…" at bounding box center [738, 363] width 935 height 359
drag, startPoint x: 1206, startPoint y: 336, endPoint x: 1206, endPoint y: 291, distance: 44.5
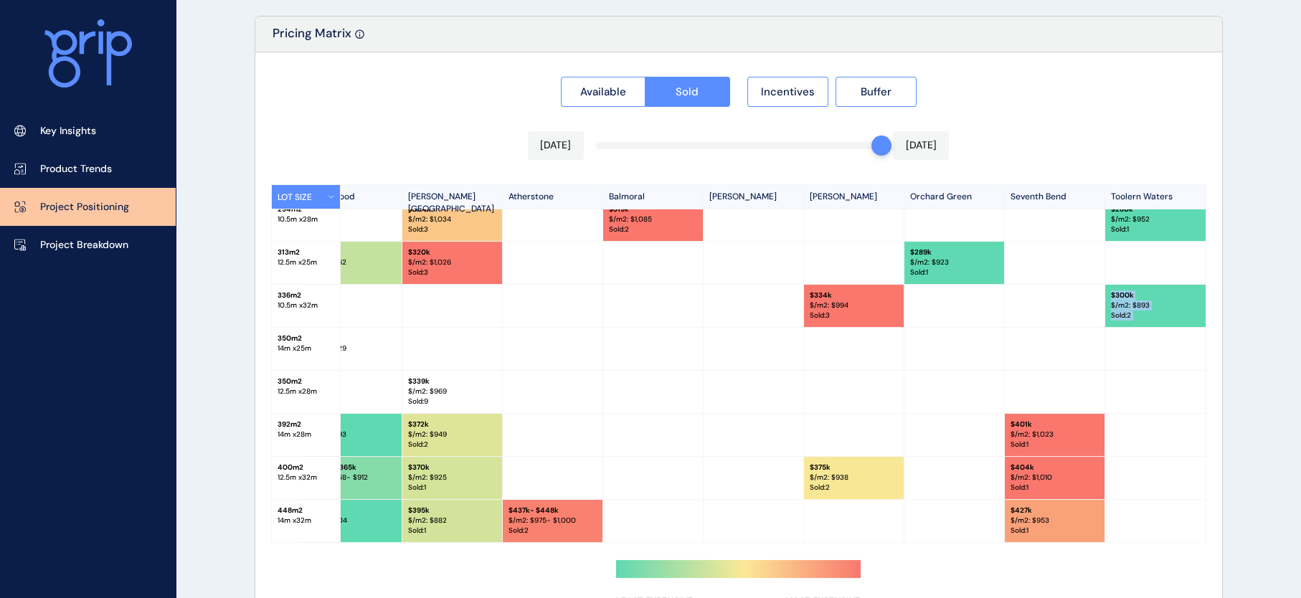
click at [1206, 292] on div "Available Sold Incentives Buffer [DATE] [DATE] LOT SIZE [GEOGRAPHIC_DATA][PERSO…" at bounding box center [738, 337] width 967 height 571
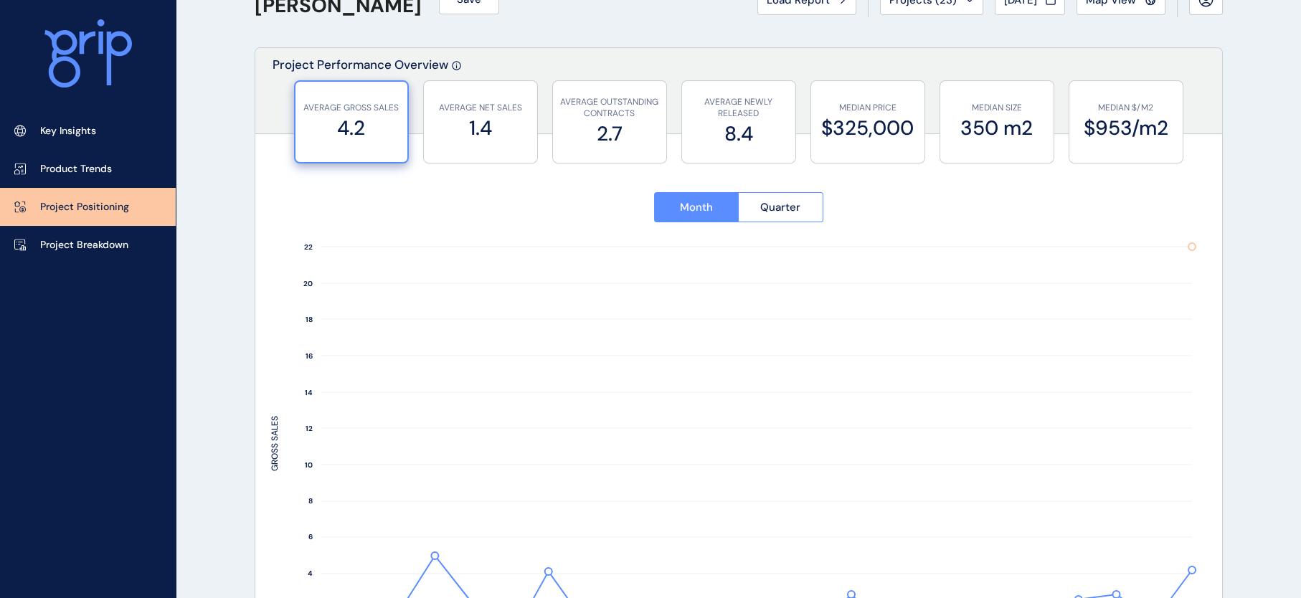
scroll to position [29, 0]
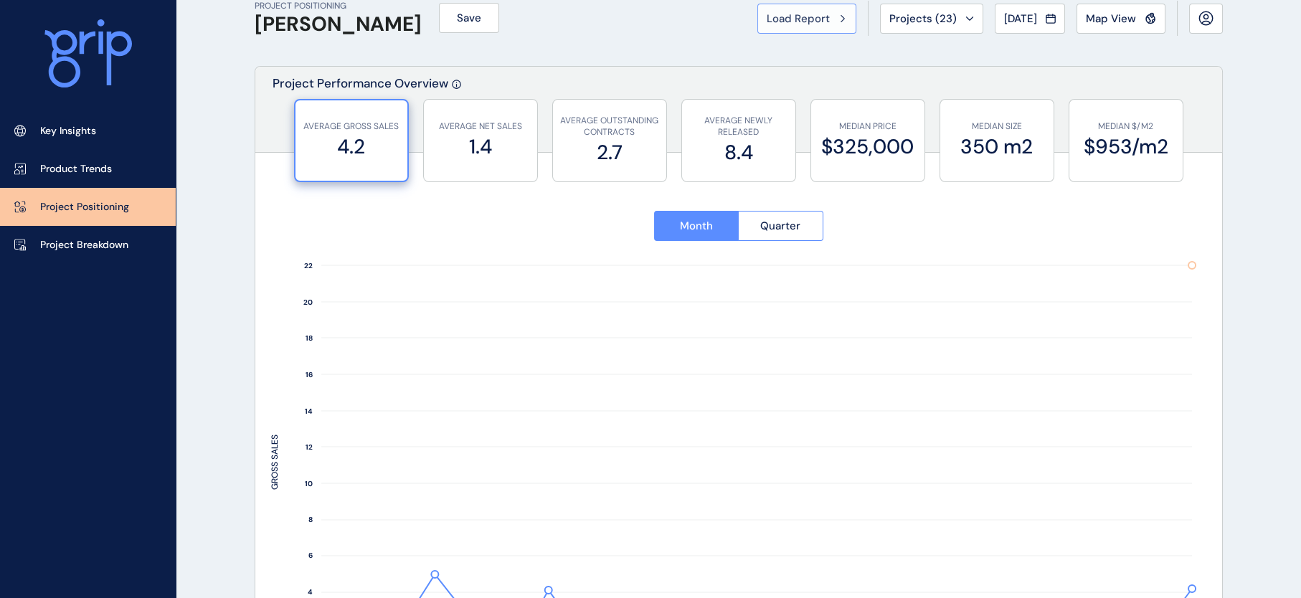
click at [767, 19] on span "Load Report" at bounding box center [798, 18] width 63 height 14
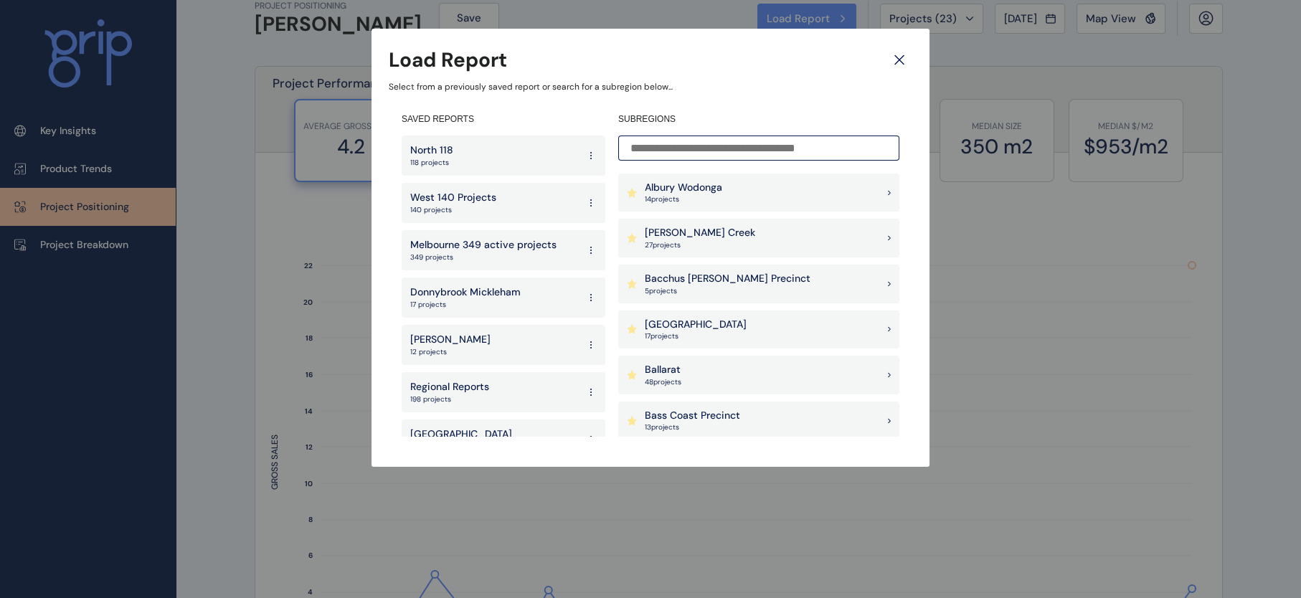
click at [767, 143] on input at bounding box center [758, 148] width 281 height 25
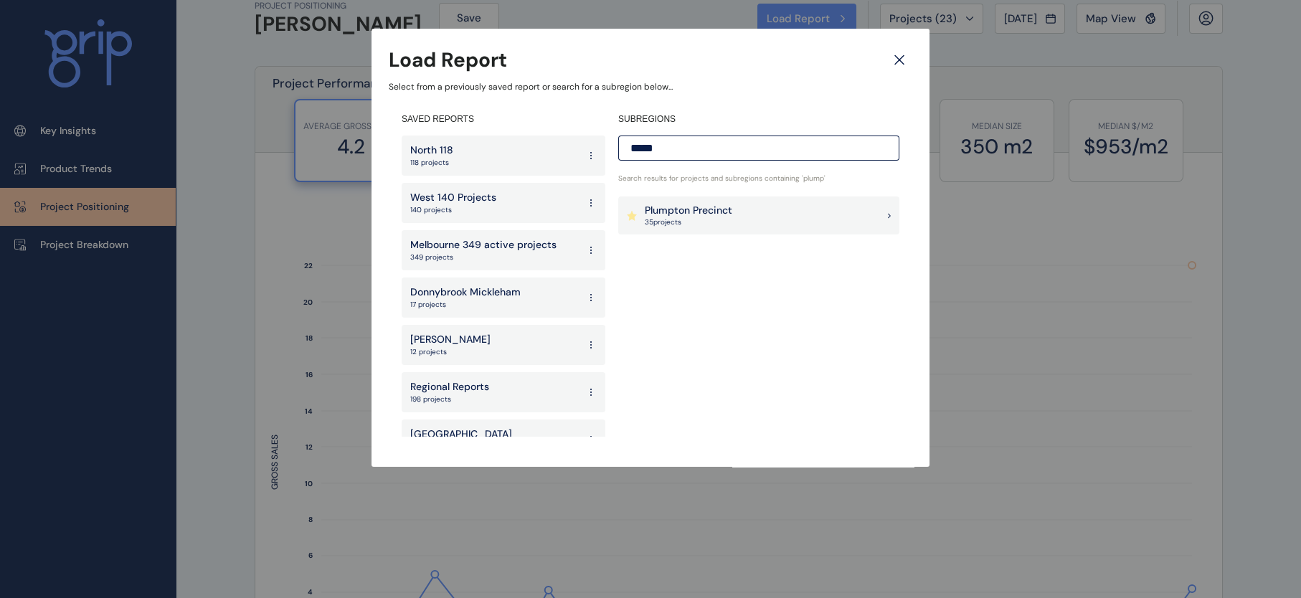
type input "*****"
click at [663, 207] on p "Plumpton Precinct" at bounding box center [689, 211] width 88 height 14
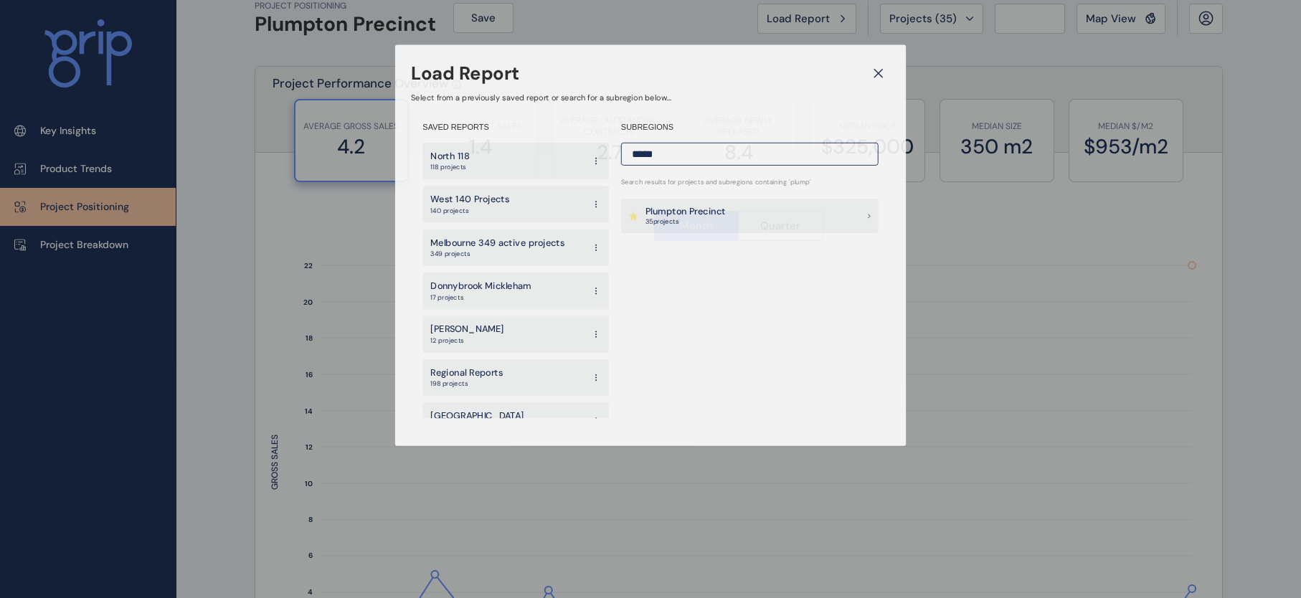
type input "**********"
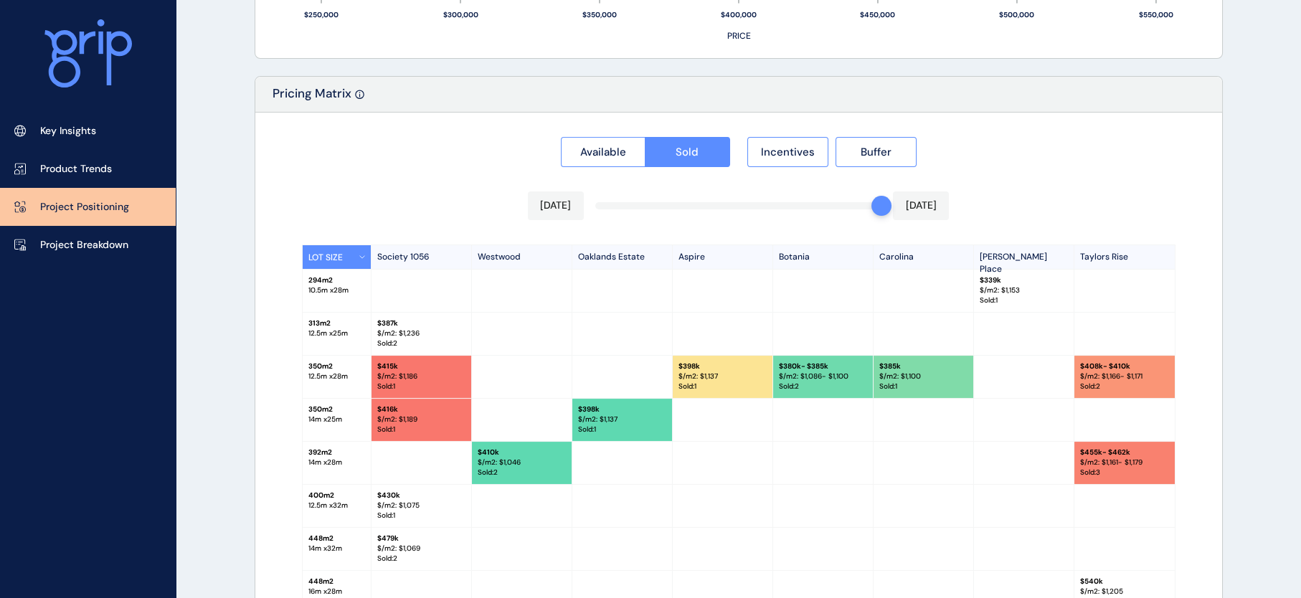
scroll to position [1402, 0]
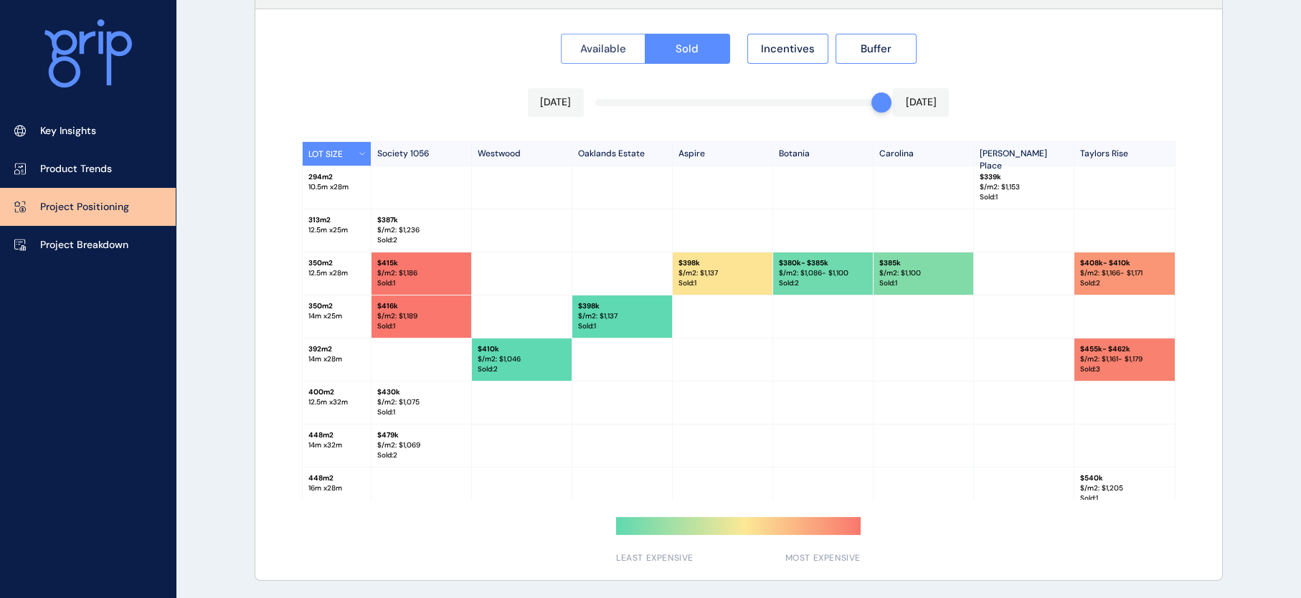
click at [580, 47] on span "Available" at bounding box center [603, 49] width 46 height 14
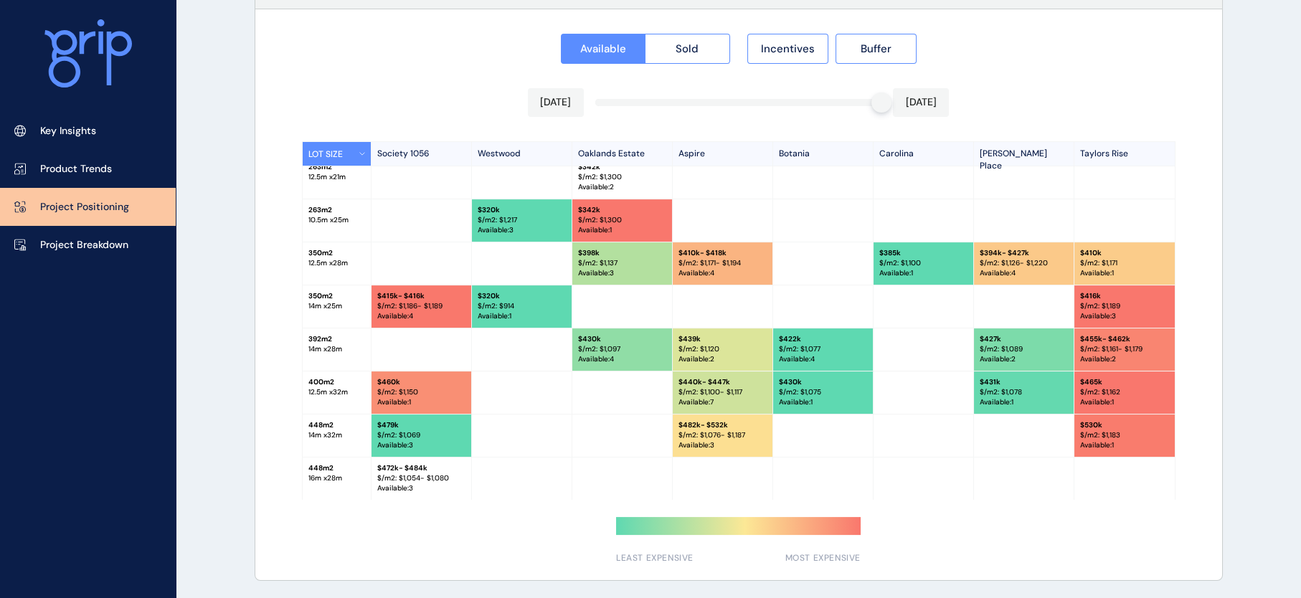
scroll to position [0, 0]
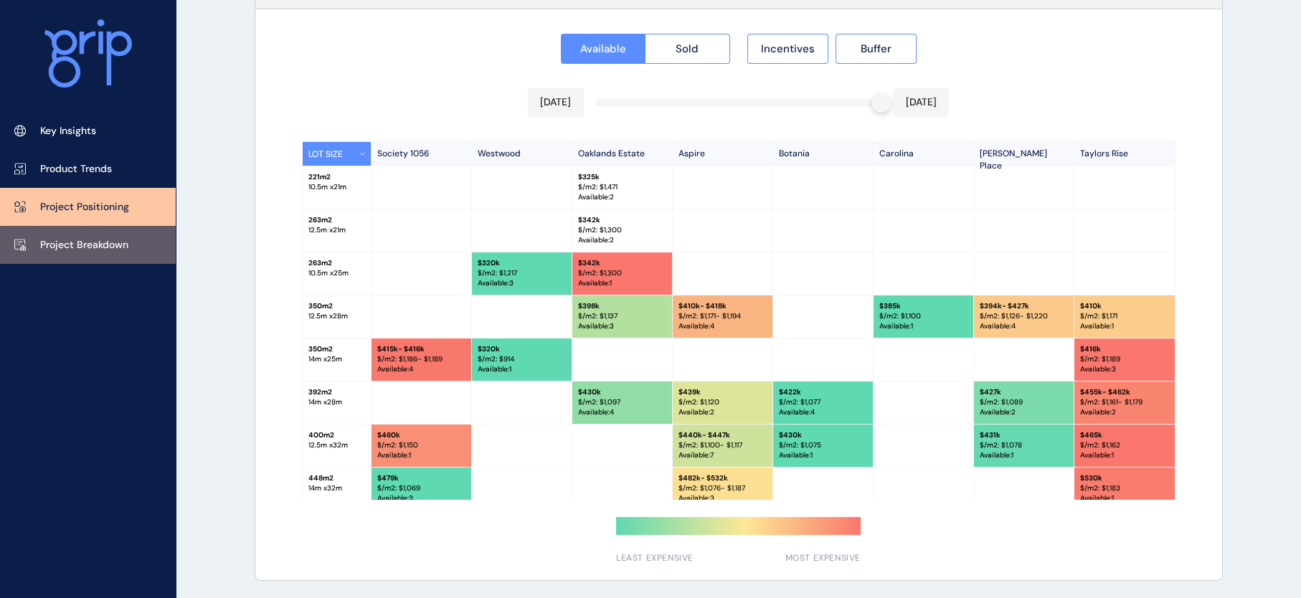
click at [128, 249] on p "Project Breakdown" at bounding box center [84, 245] width 88 height 14
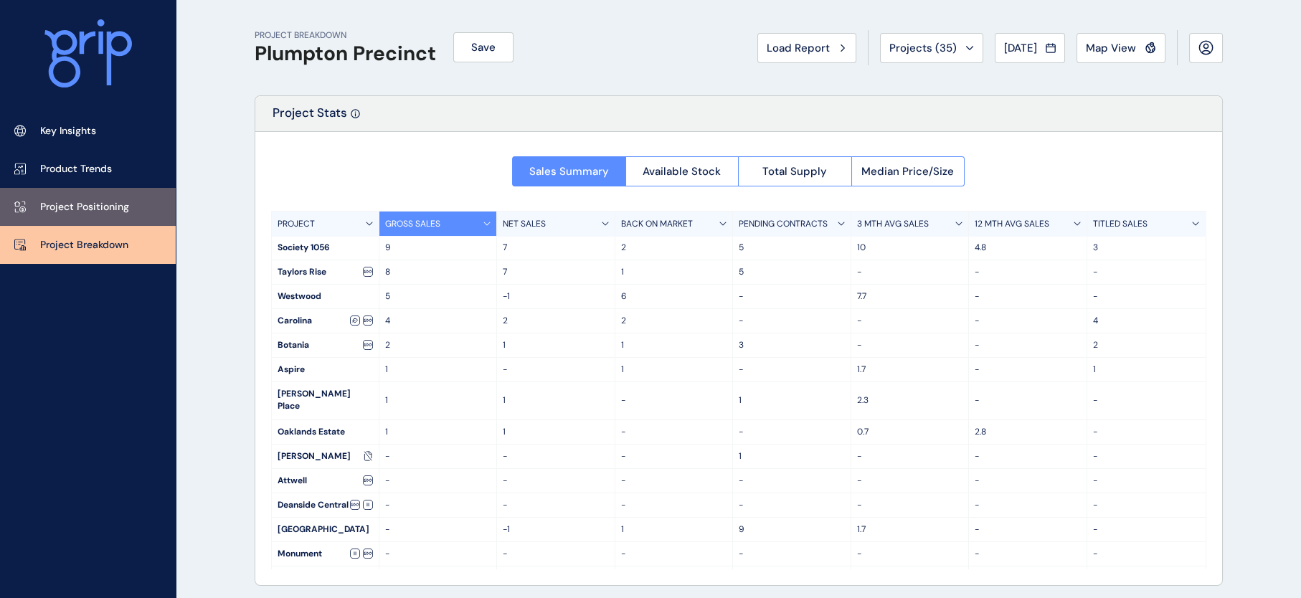
click at [129, 206] on p "Project Positioning" at bounding box center [84, 207] width 89 height 14
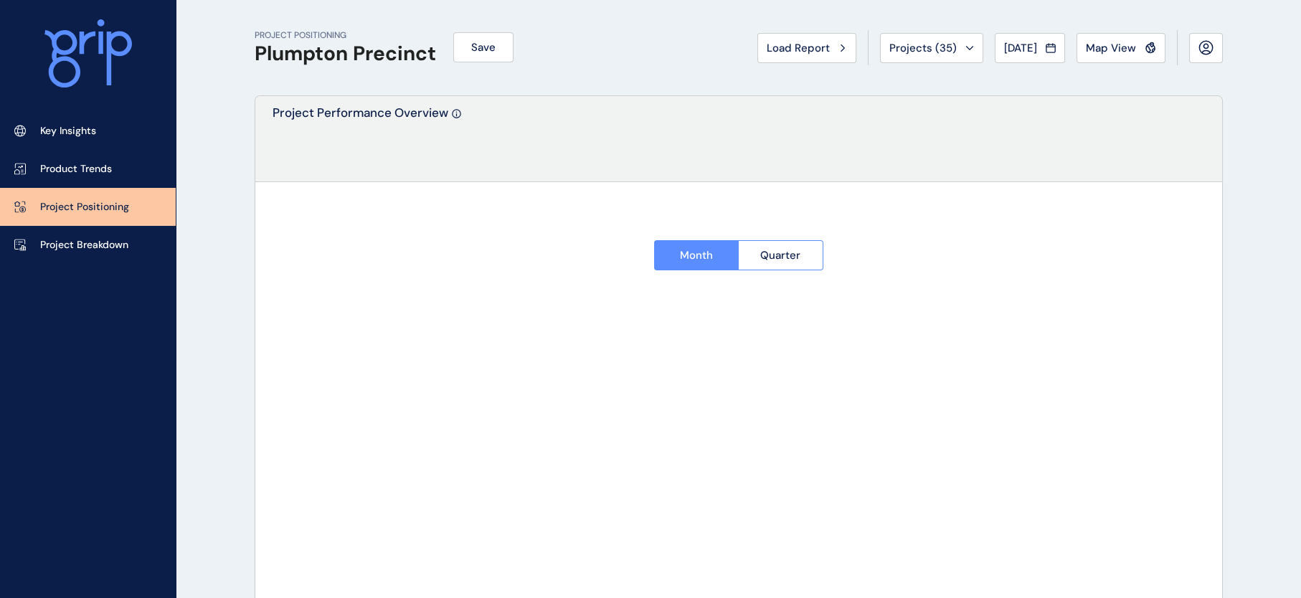
type input "**********"
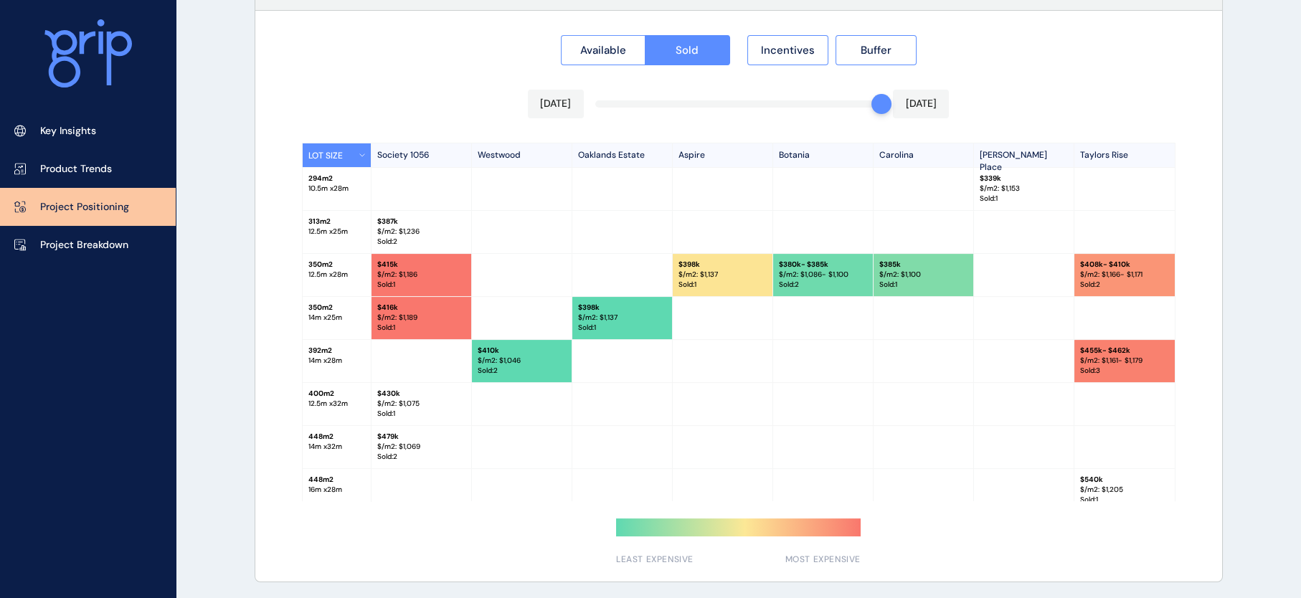
scroll to position [1391, 0]
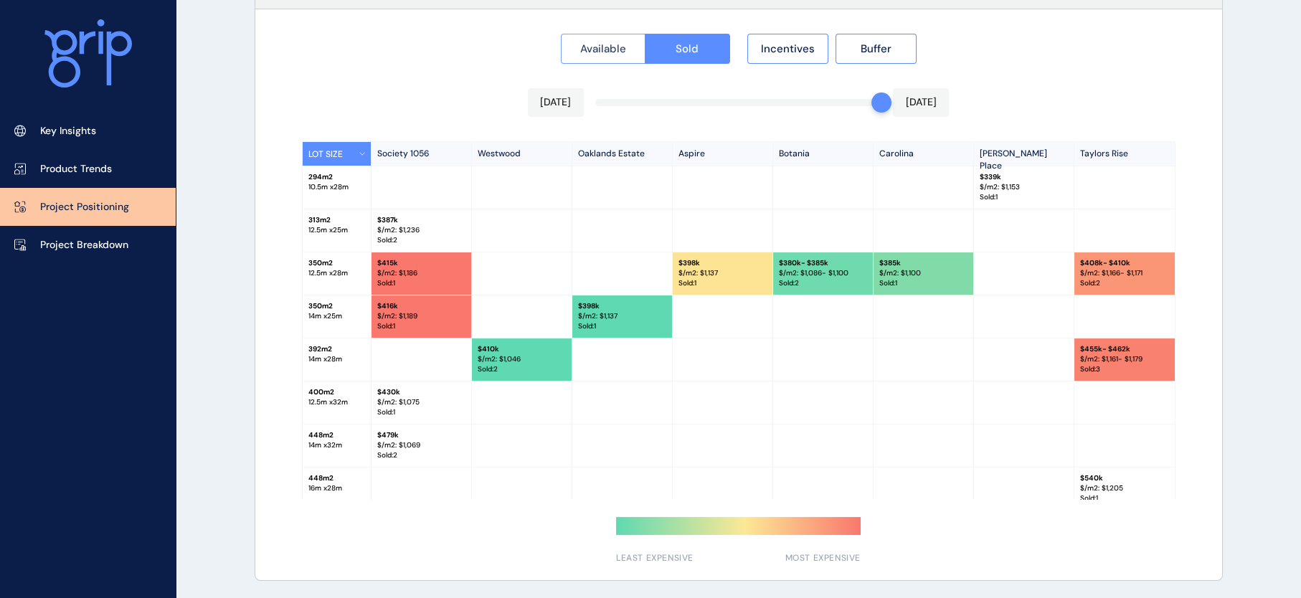
click at [599, 56] on span "Available" at bounding box center [603, 49] width 46 height 14
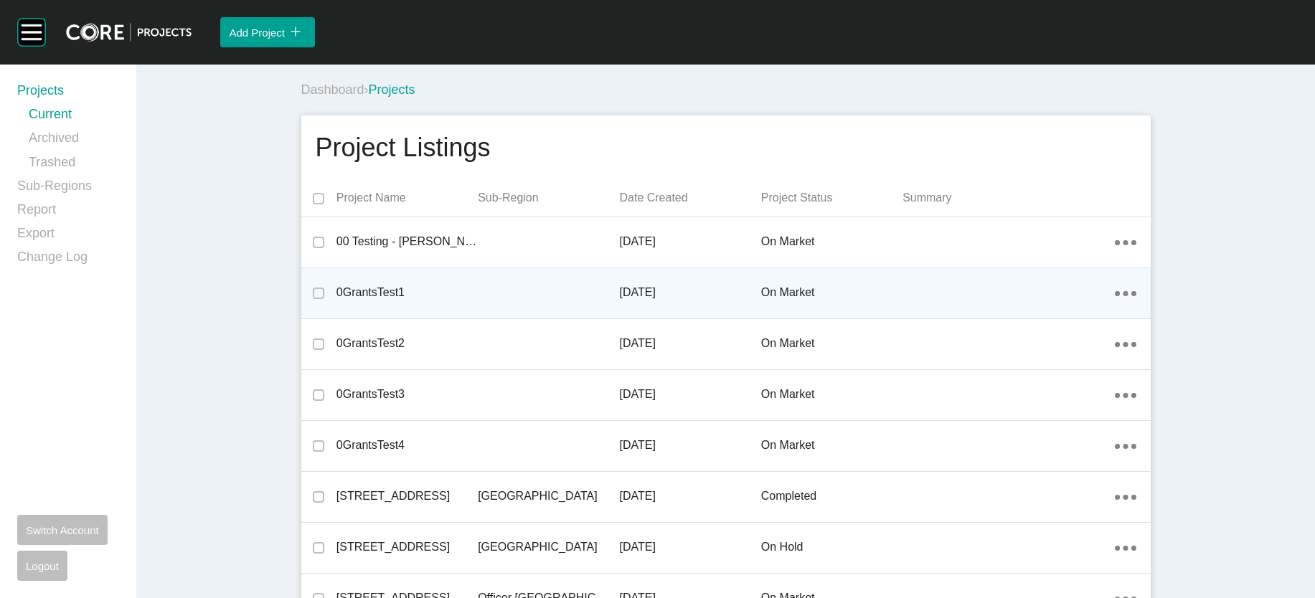
scroll to position [15100, 0]
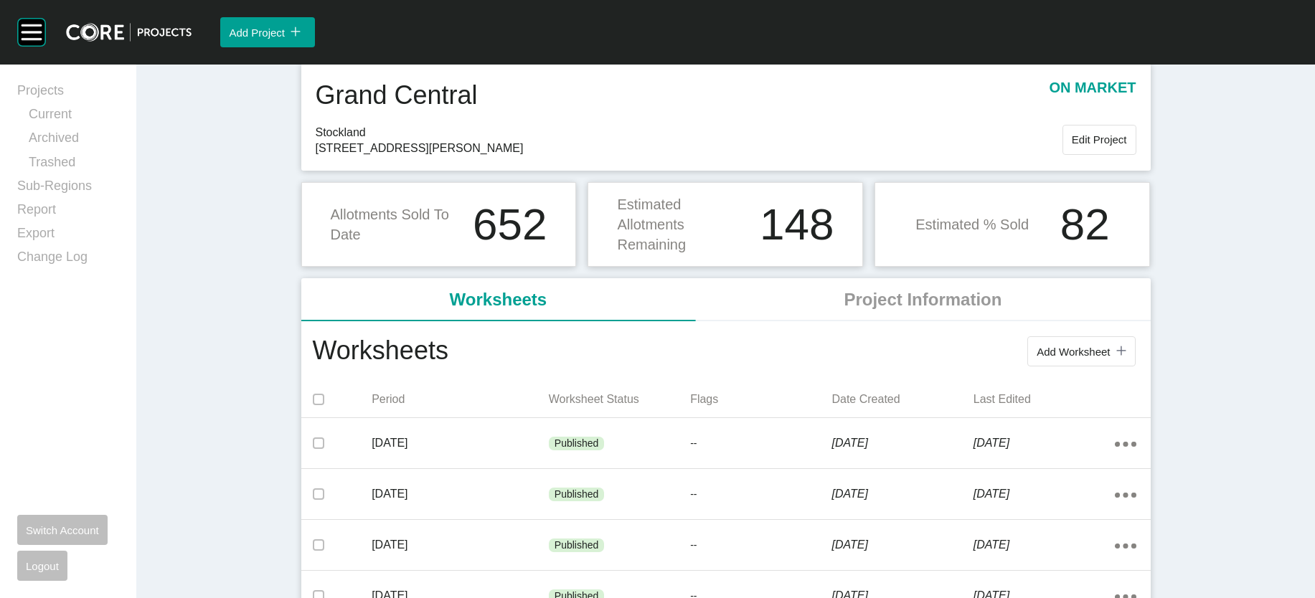
scroll to position [62, 0]
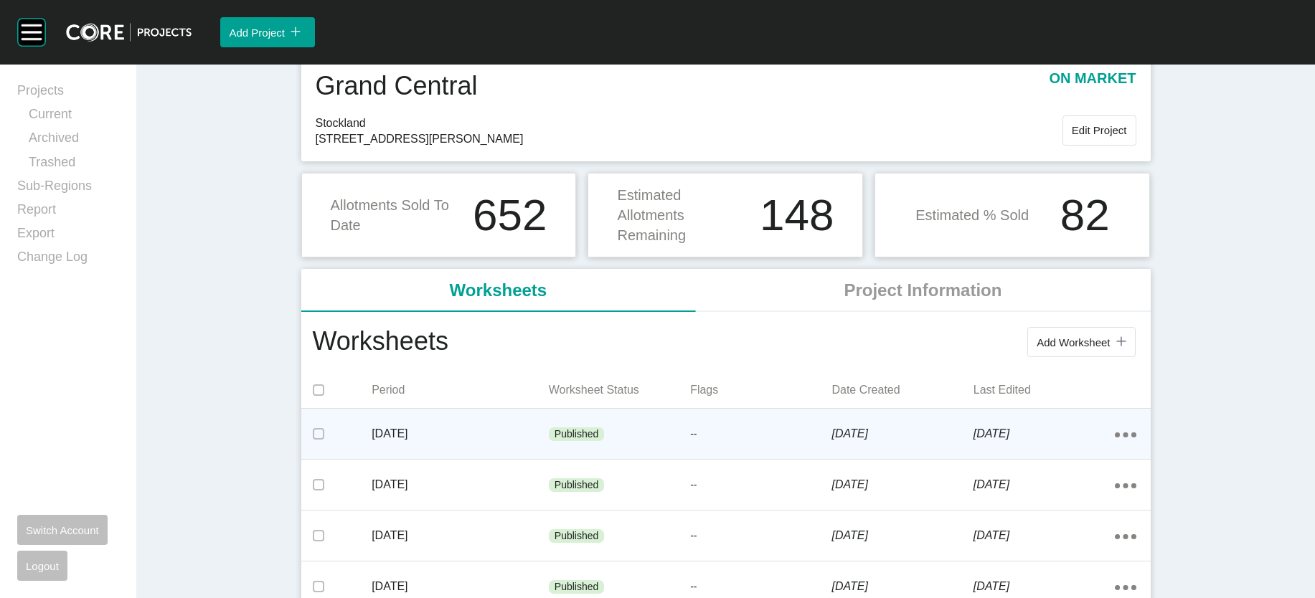
click at [594, 456] on div "Published" at bounding box center [619, 434] width 141 height 43
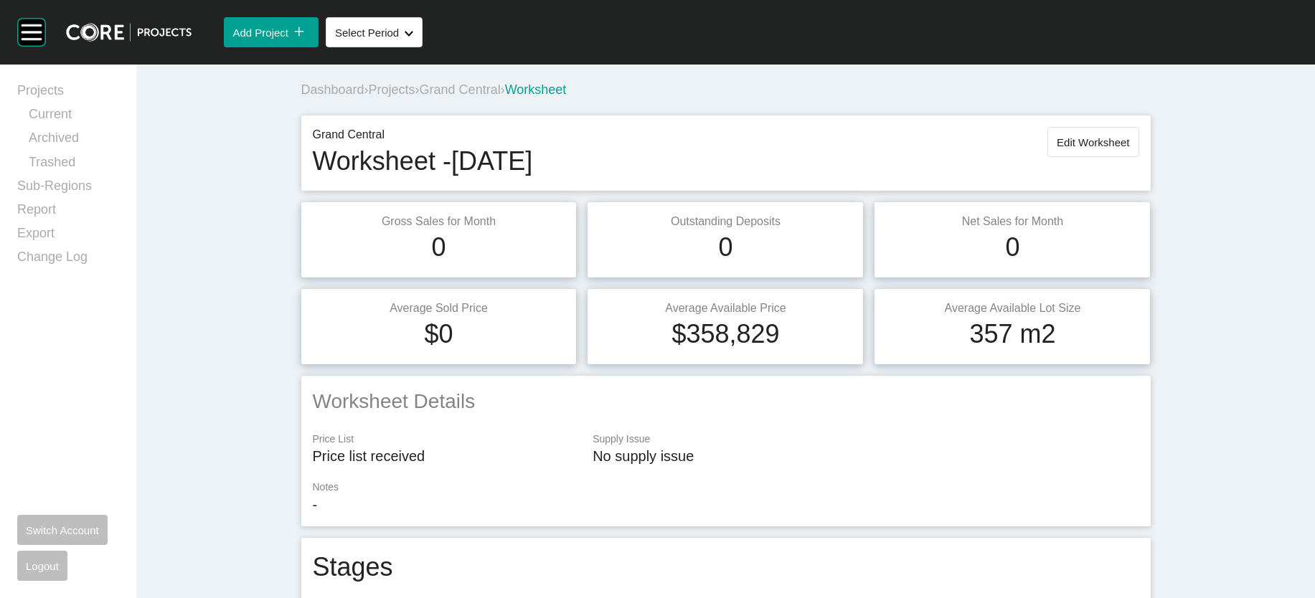
click at [369, 97] on span "Projects" at bounding box center [392, 89] width 47 height 14
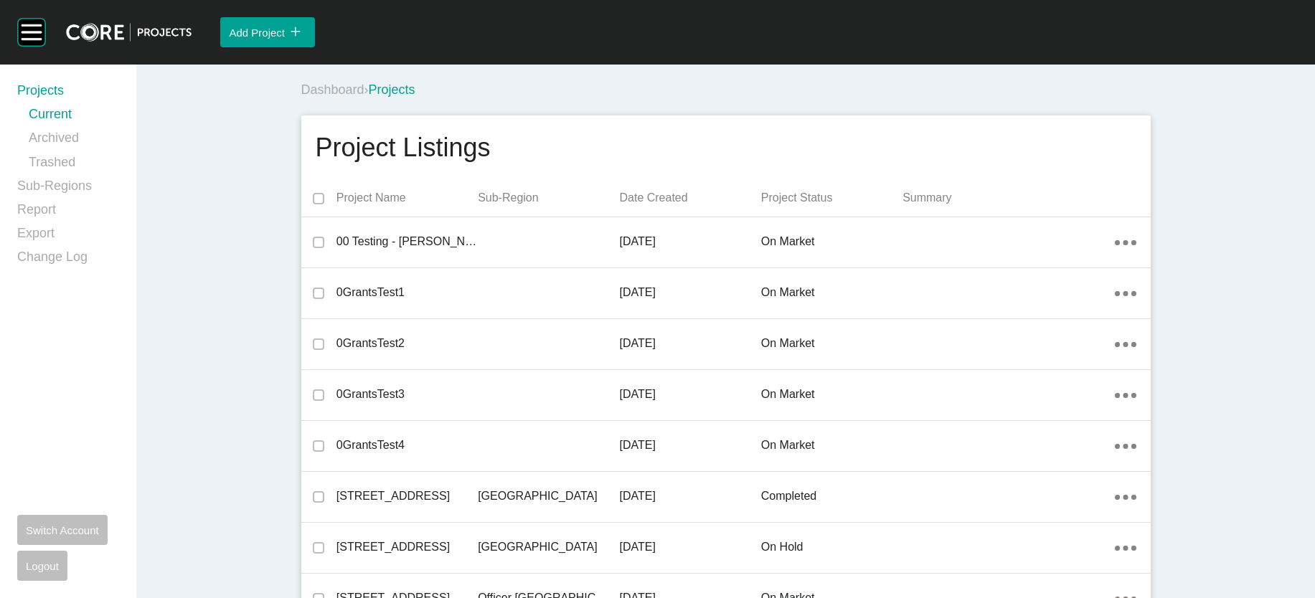
scroll to position [39776, 0]
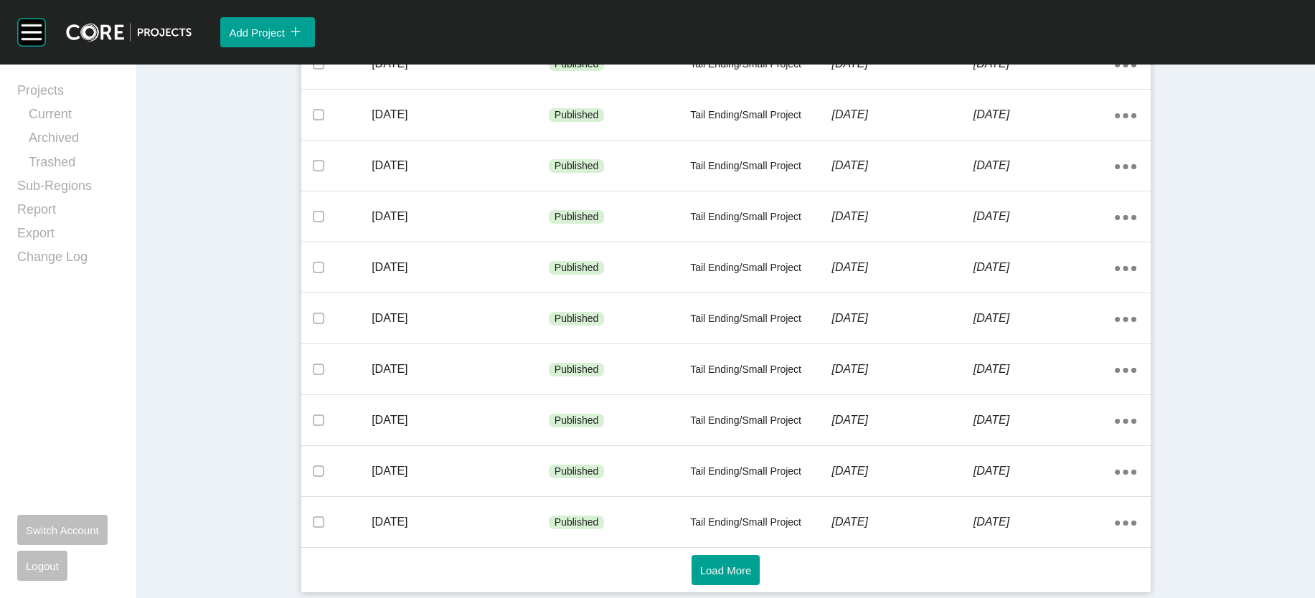
scroll to position [984, 0]
